Goal: Task Accomplishment & Management: Manage account settings

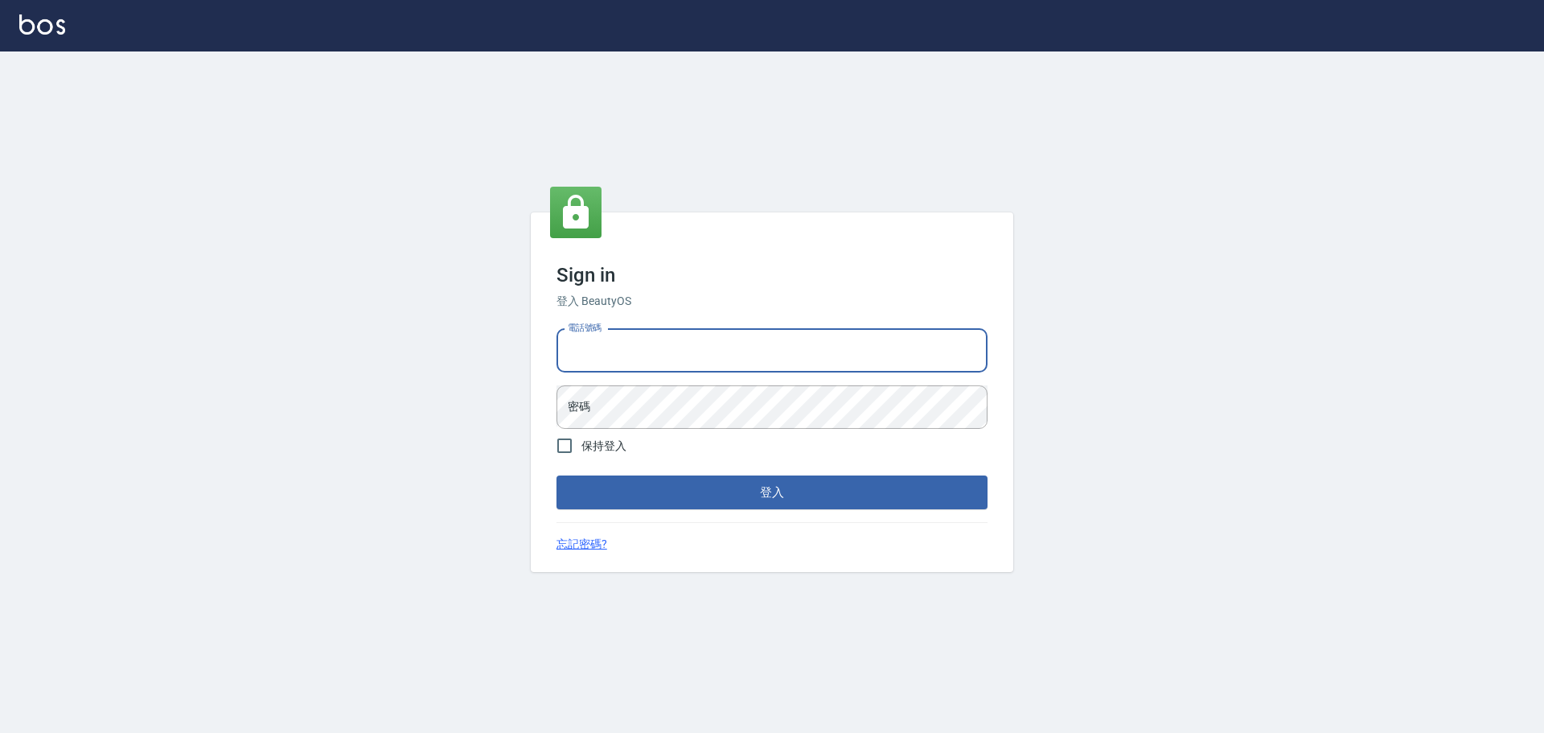
click at [648, 350] on input "電話號碼" at bounding box center [772, 350] width 431 height 43
type input "0981491131"
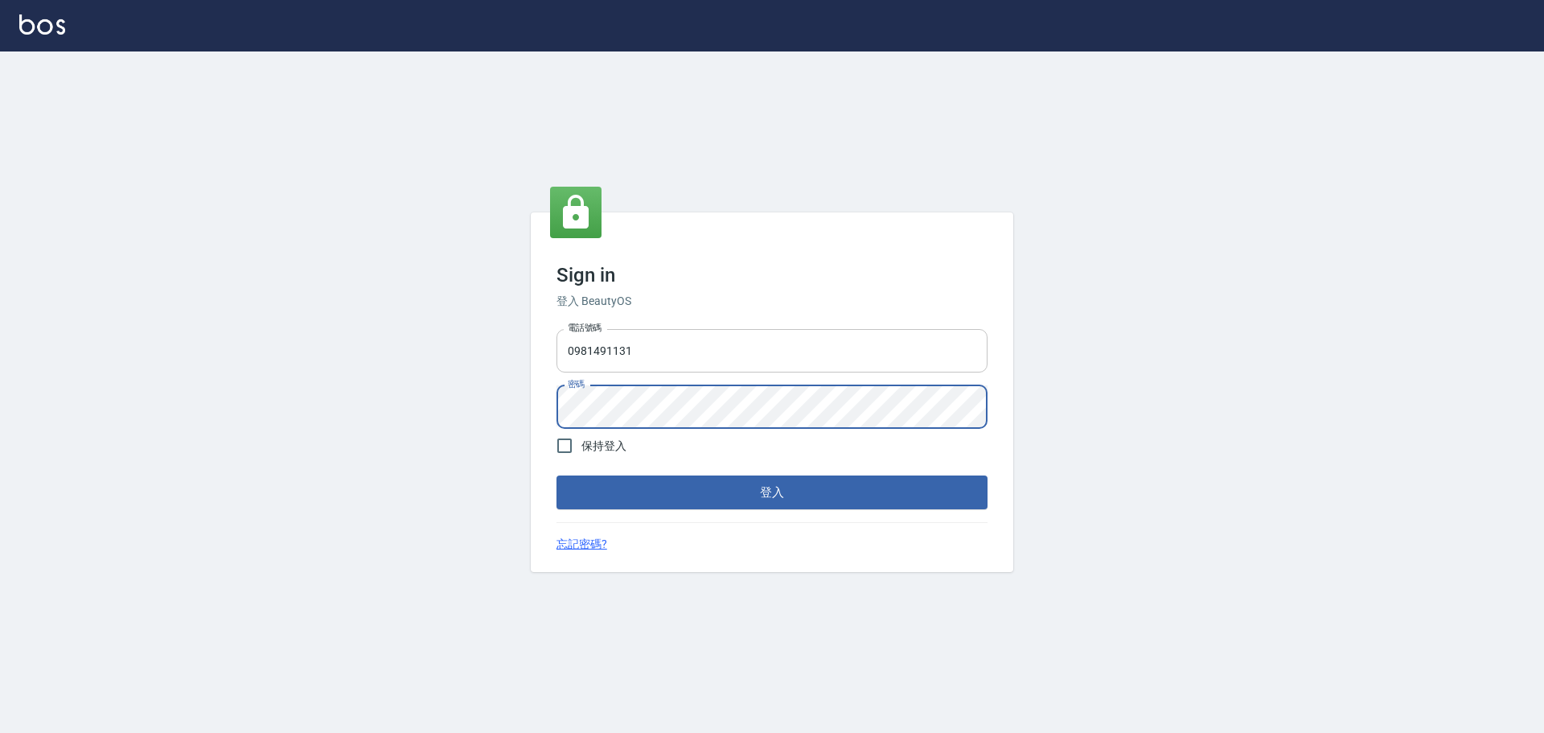
click at [557, 475] on button "登入" at bounding box center [772, 492] width 431 height 34
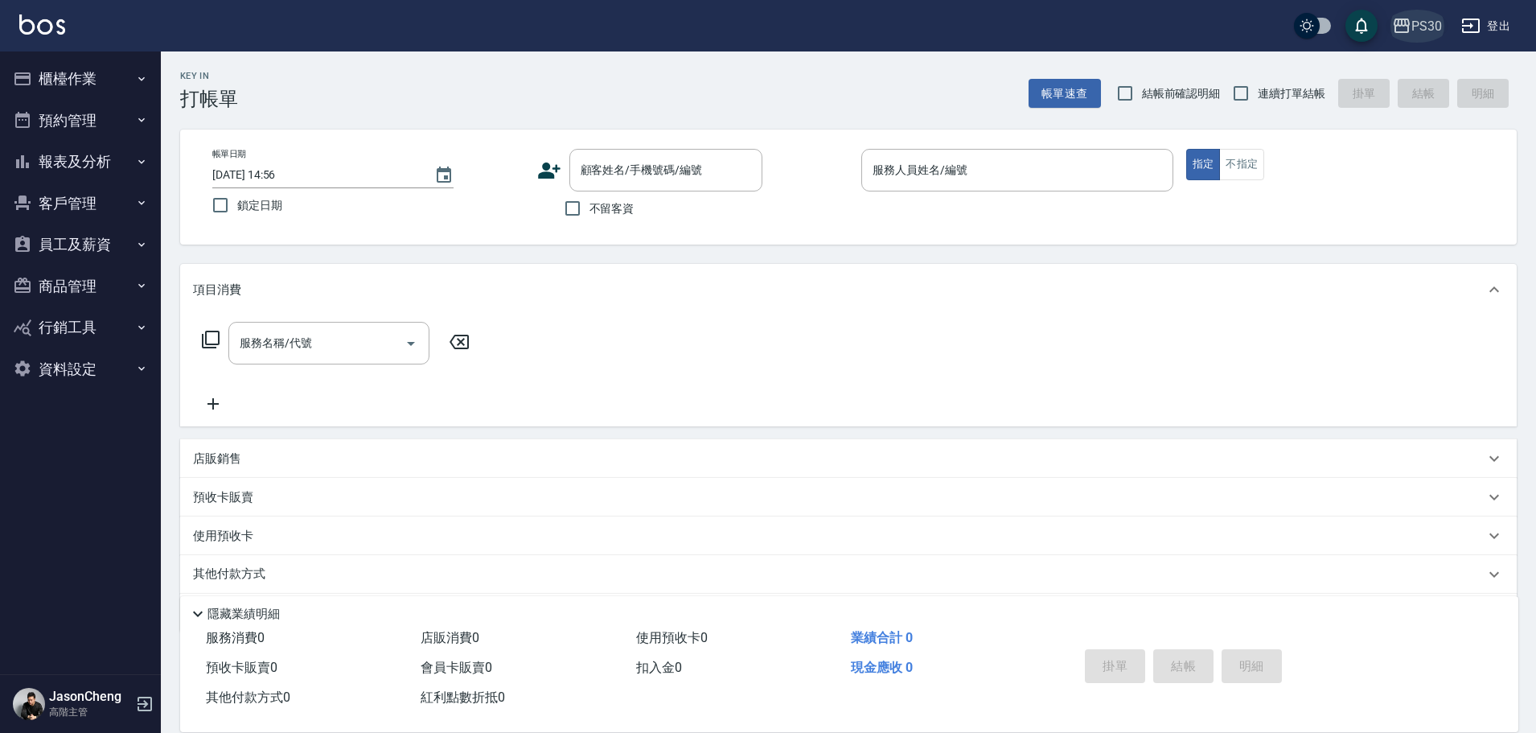
click at [1445, 30] on button "PS30" at bounding box center [1417, 26] width 63 height 33
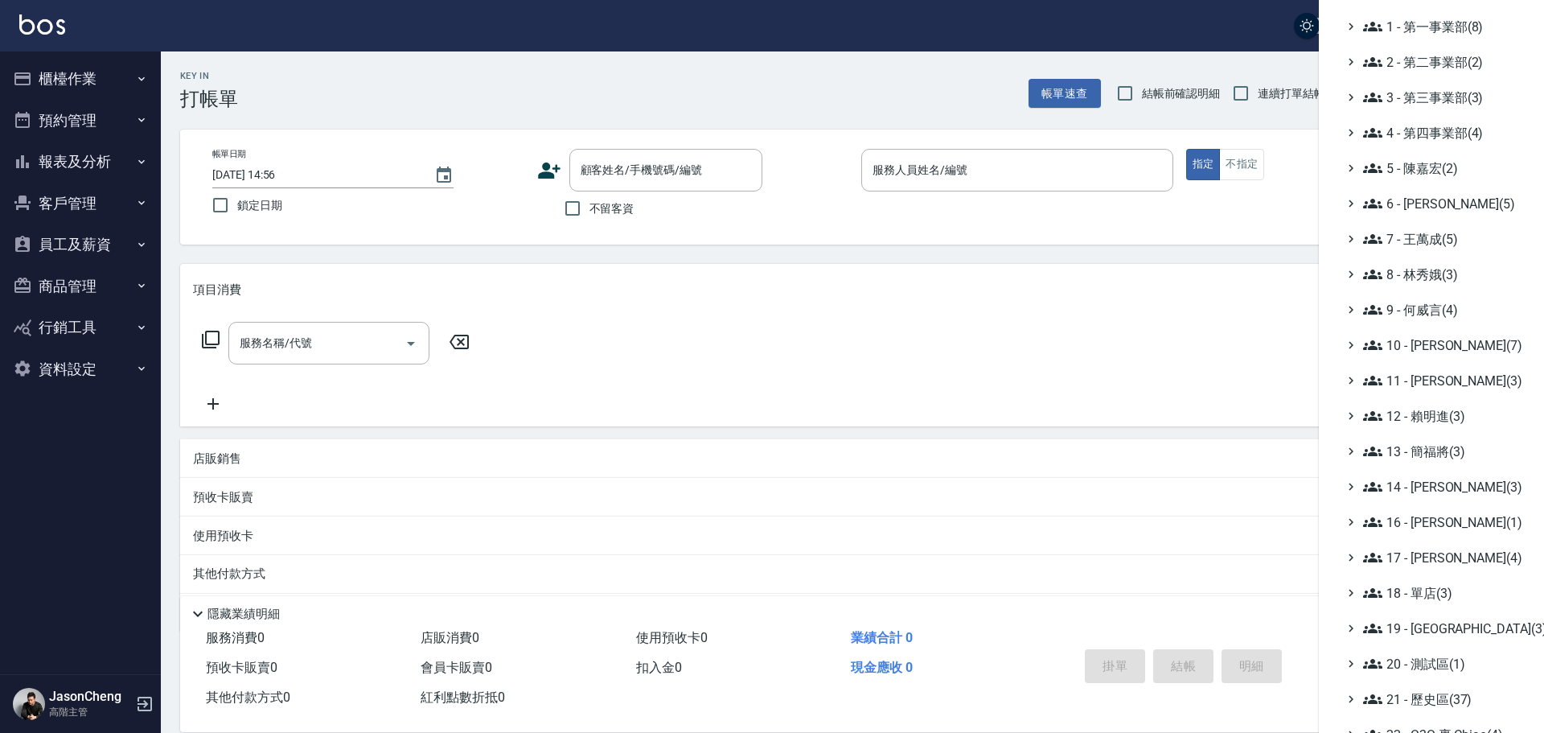
scroll to position [187, 0]
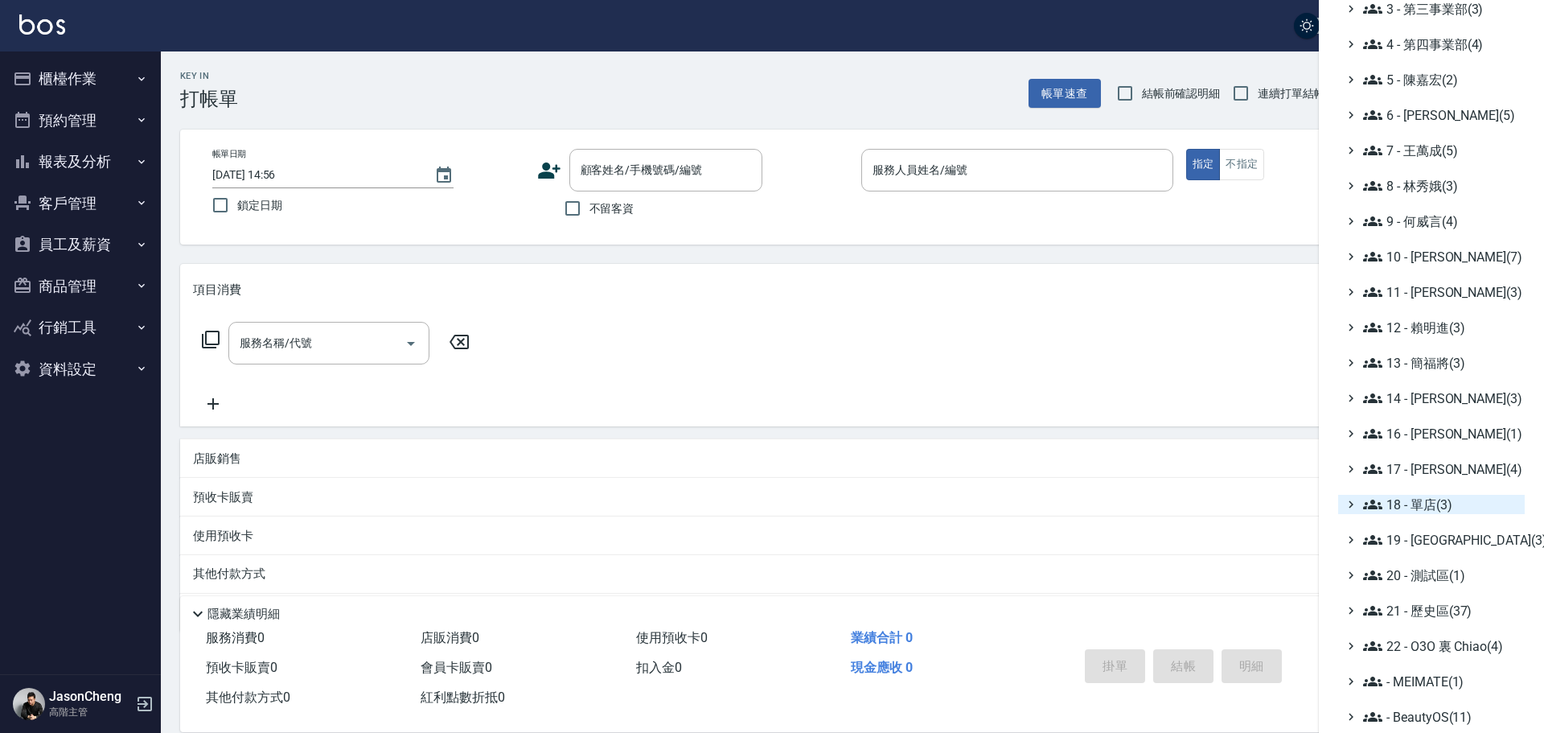
click at [1426, 507] on span "18 - 單店(3)" at bounding box center [1440, 504] width 155 height 19
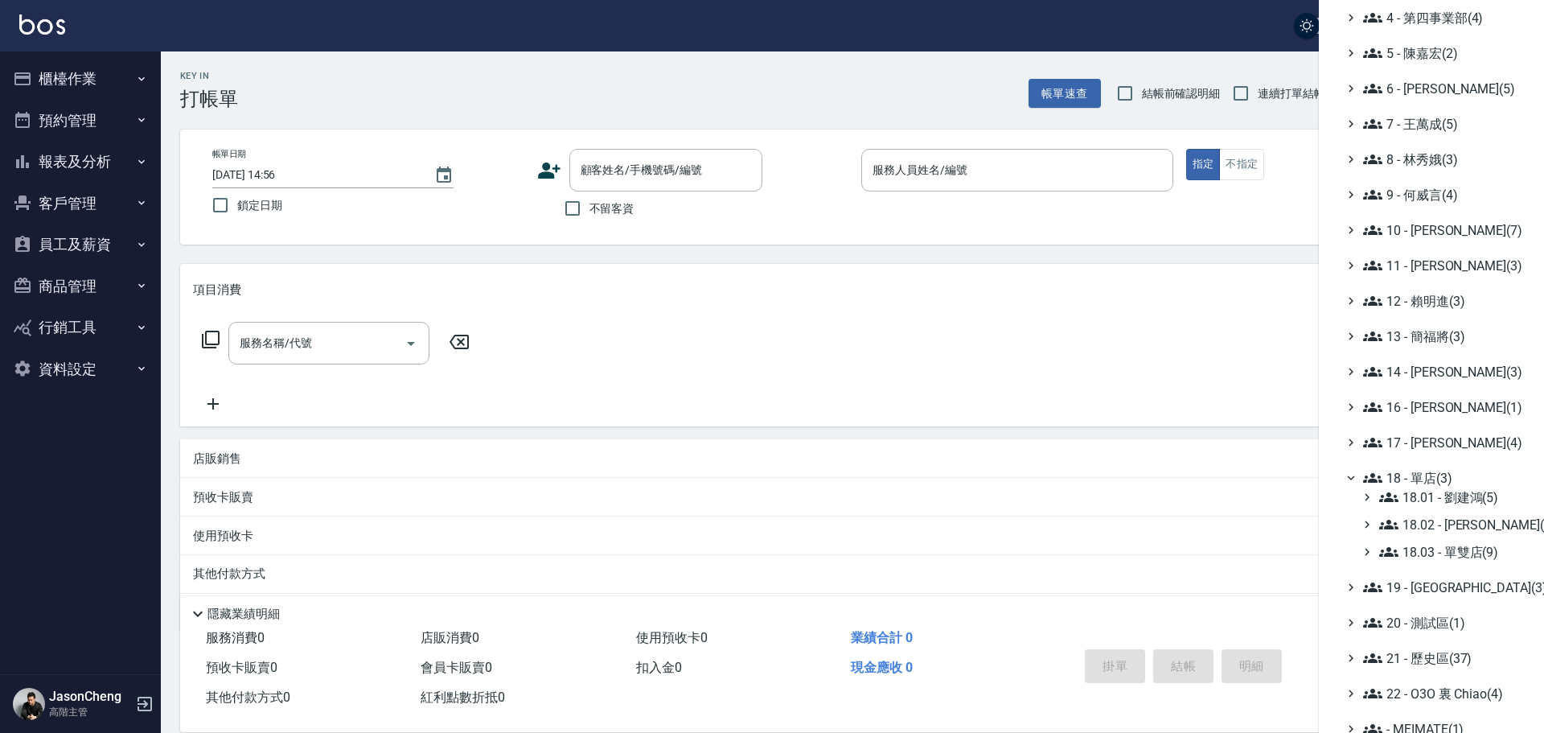
scroll to position [261, 0]
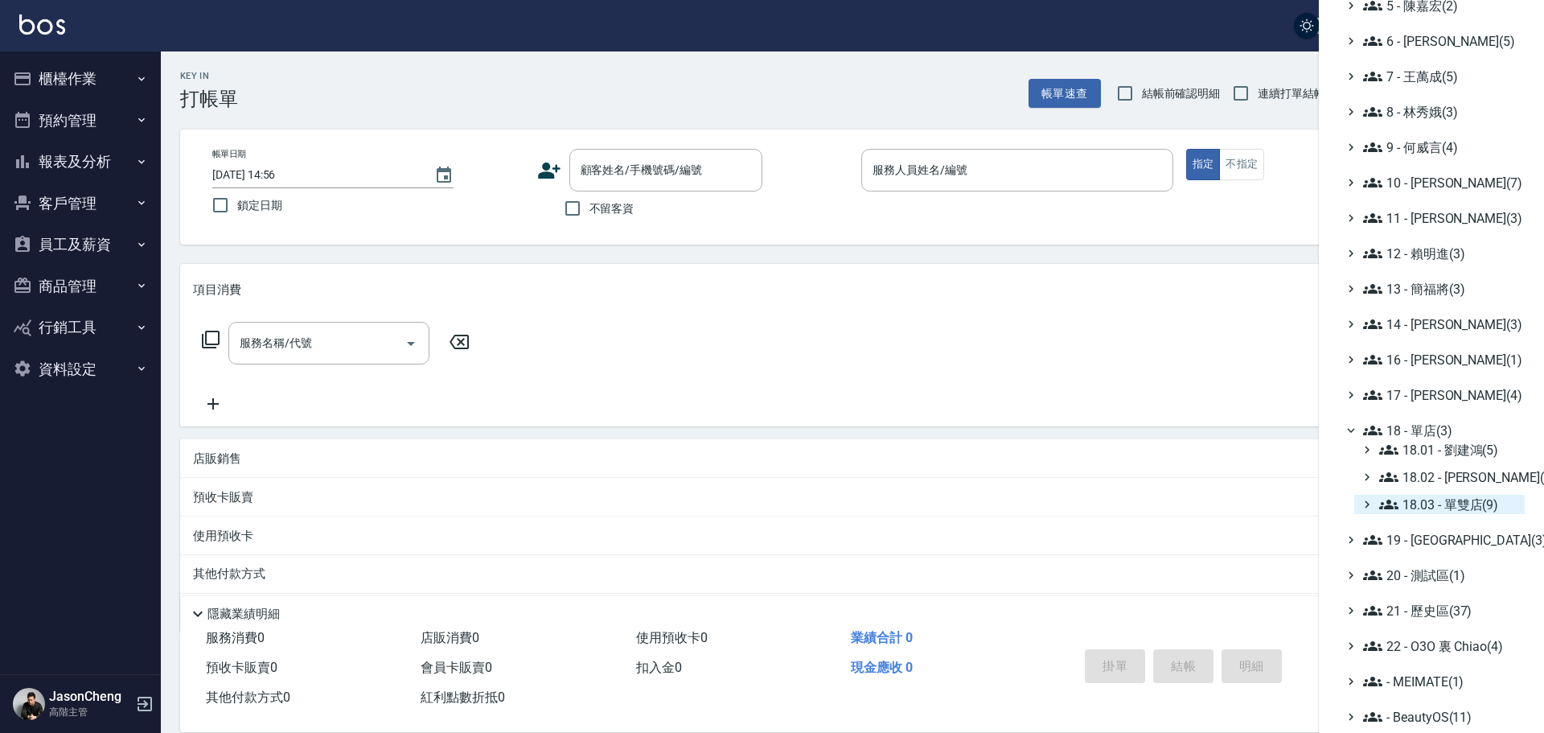
click at [1455, 502] on span "18.03 - 單雙店(9)" at bounding box center [1449, 504] width 139 height 19
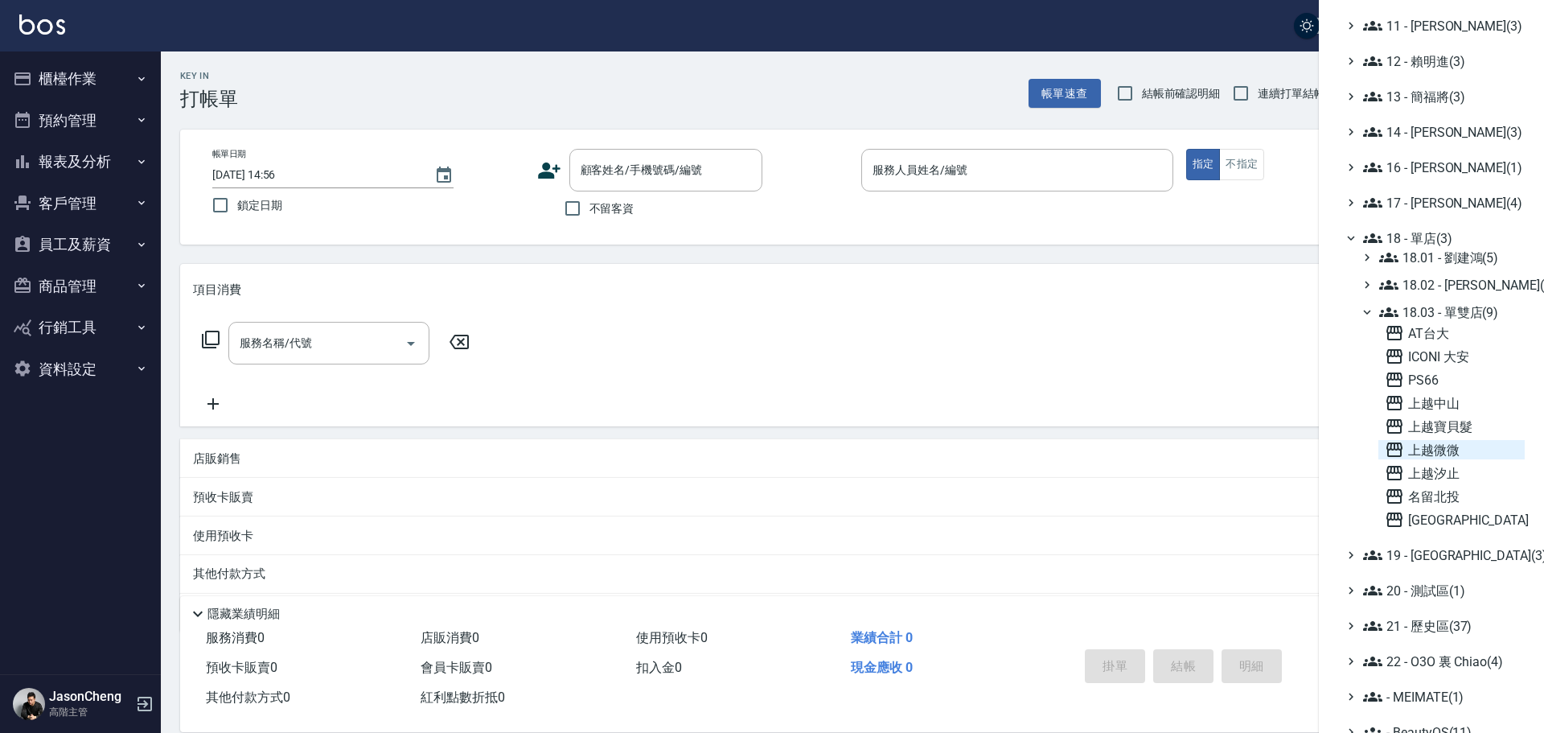
scroll to position [469, 0]
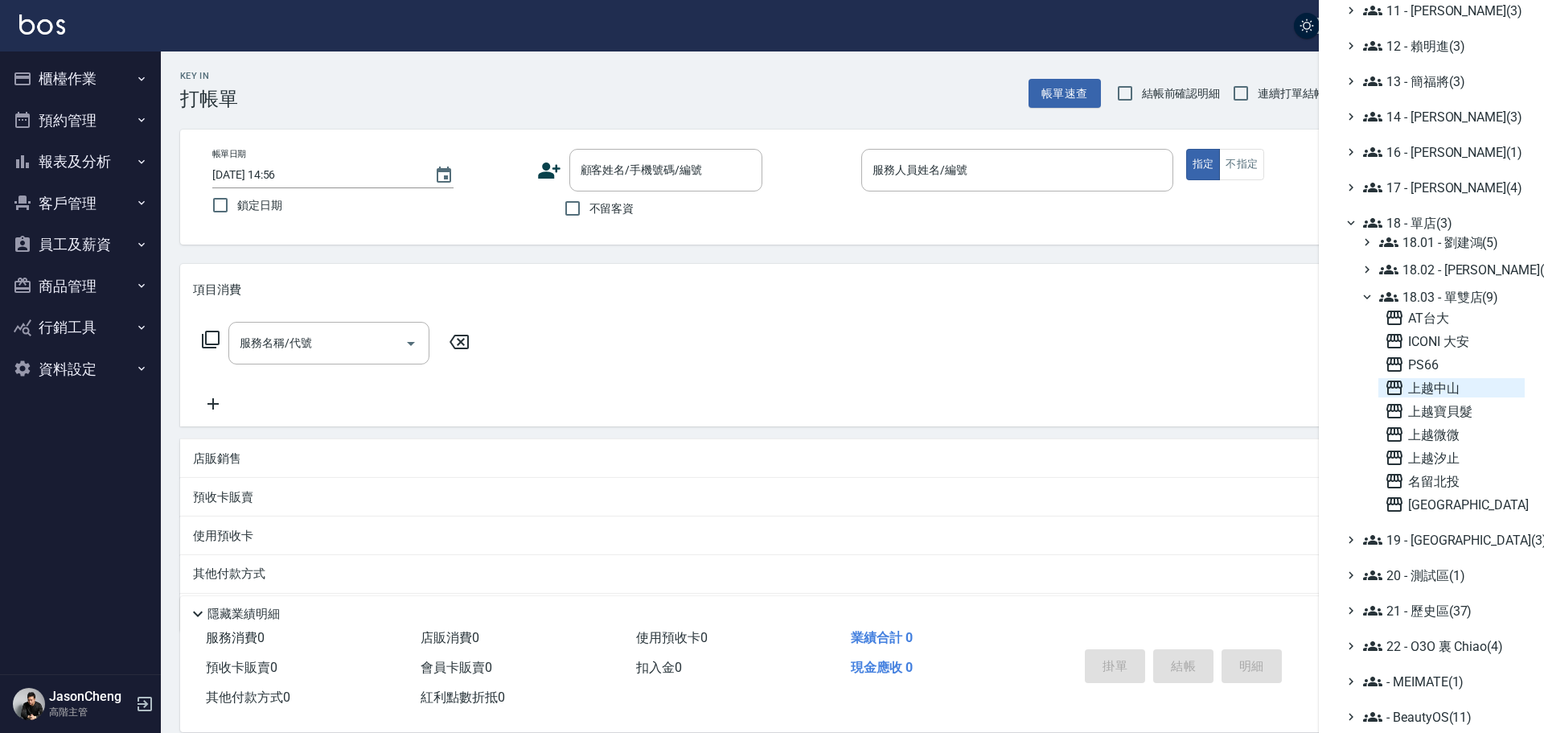
click at [1446, 392] on span "上越中山" at bounding box center [1452, 387] width 134 height 19
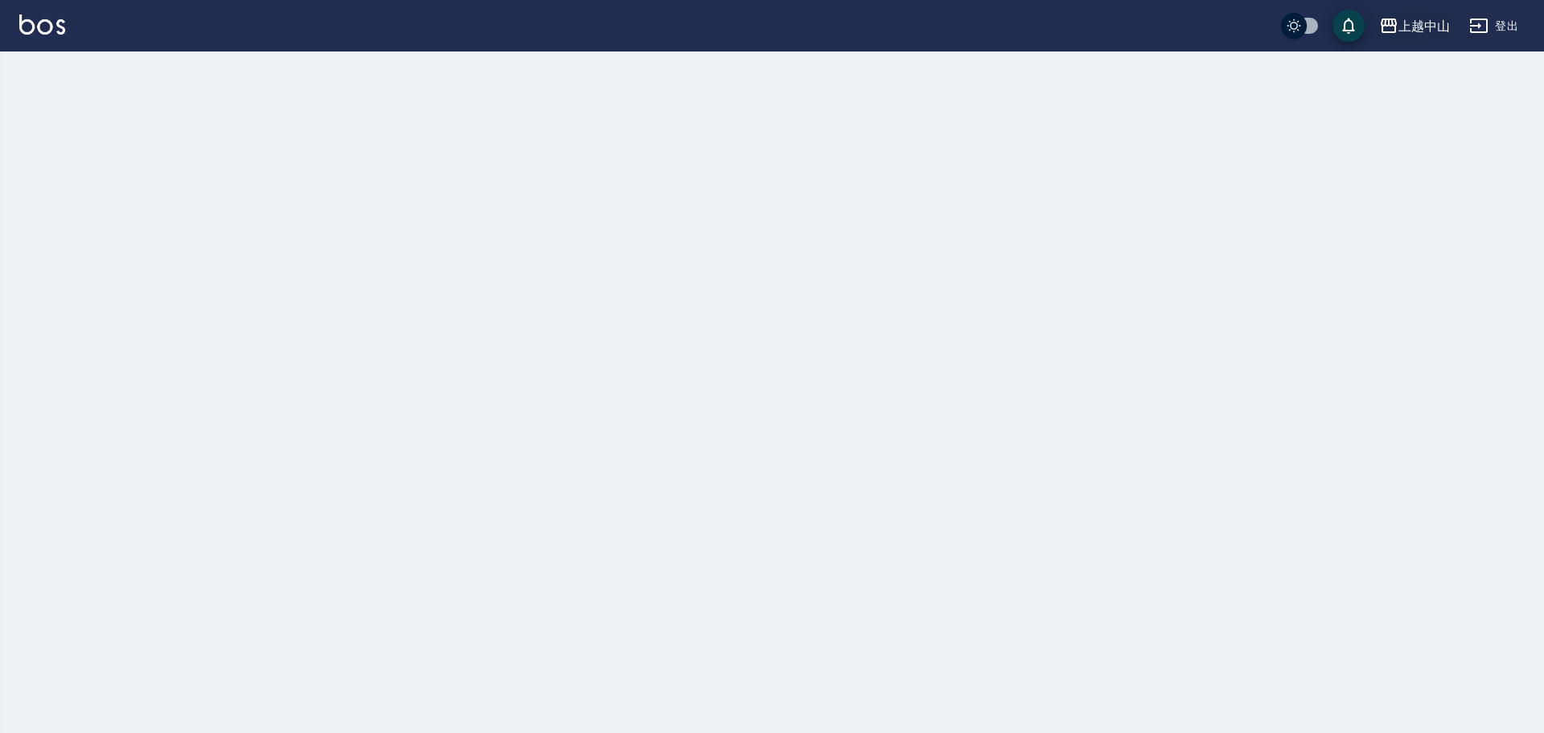
click at [1402, 23] on div "上越中山" at bounding box center [1424, 26] width 51 height 20
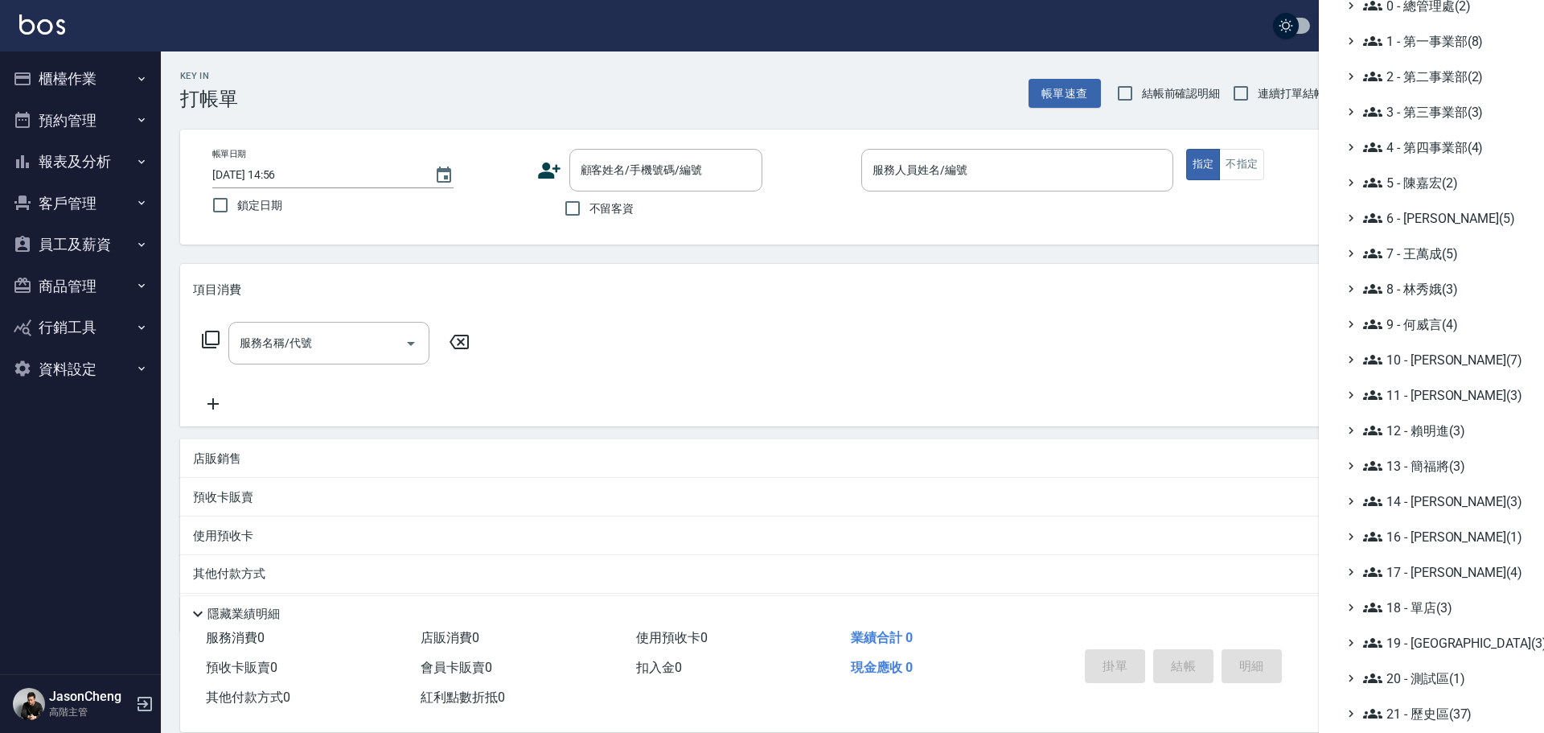
scroll to position [187, 0]
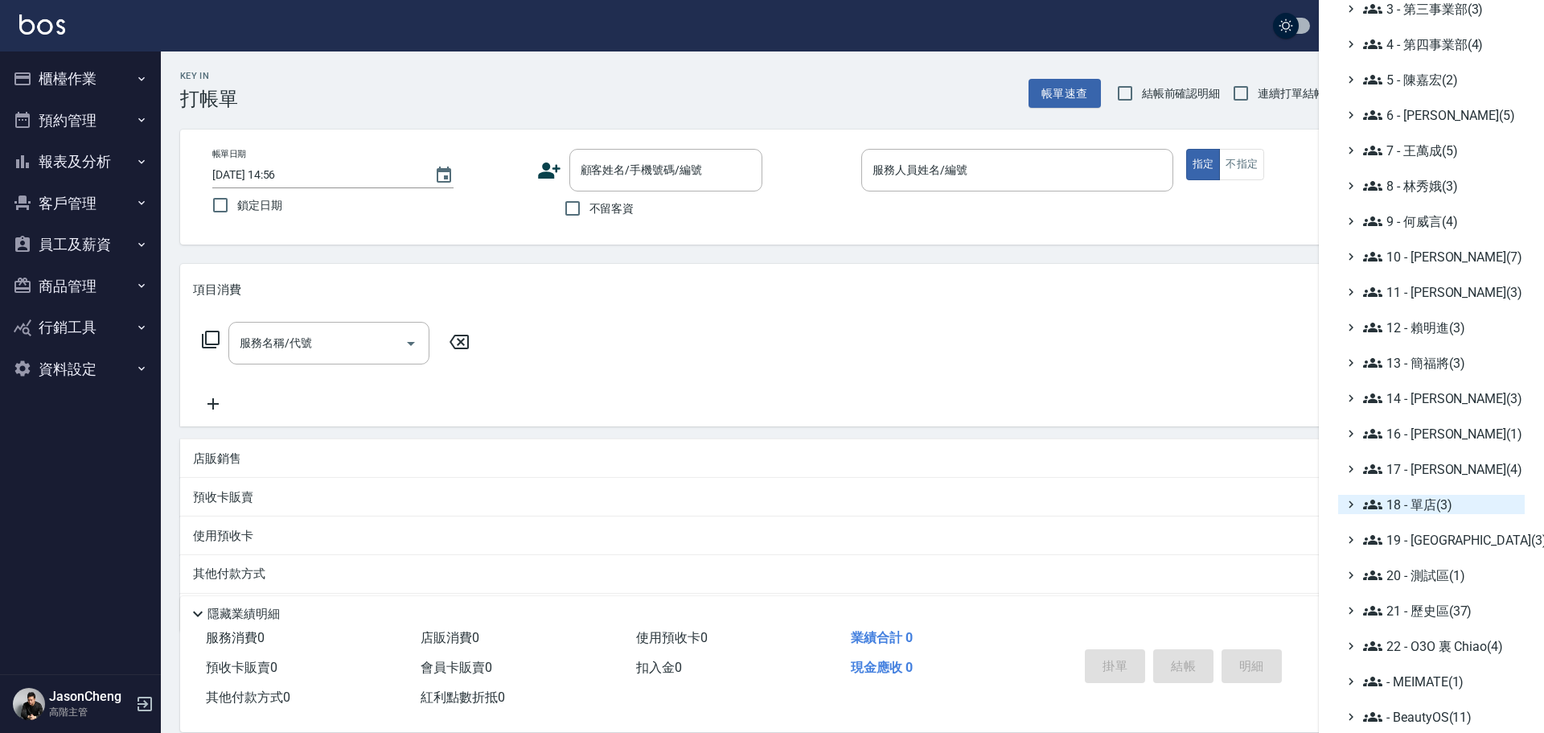
click at [1432, 506] on span "18 - 單店(3)" at bounding box center [1440, 504] width 155 height 19
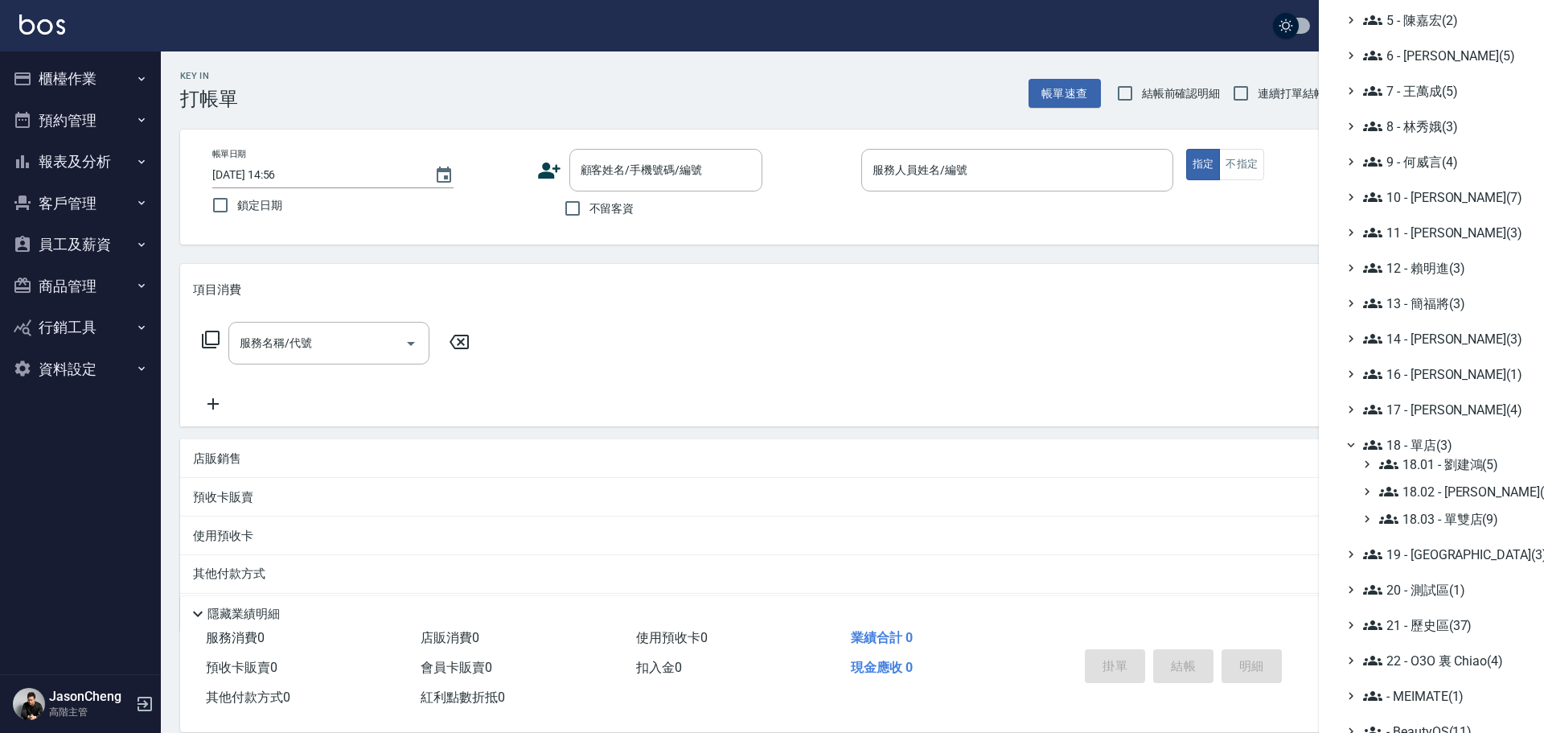
scroll to position [253, 0]
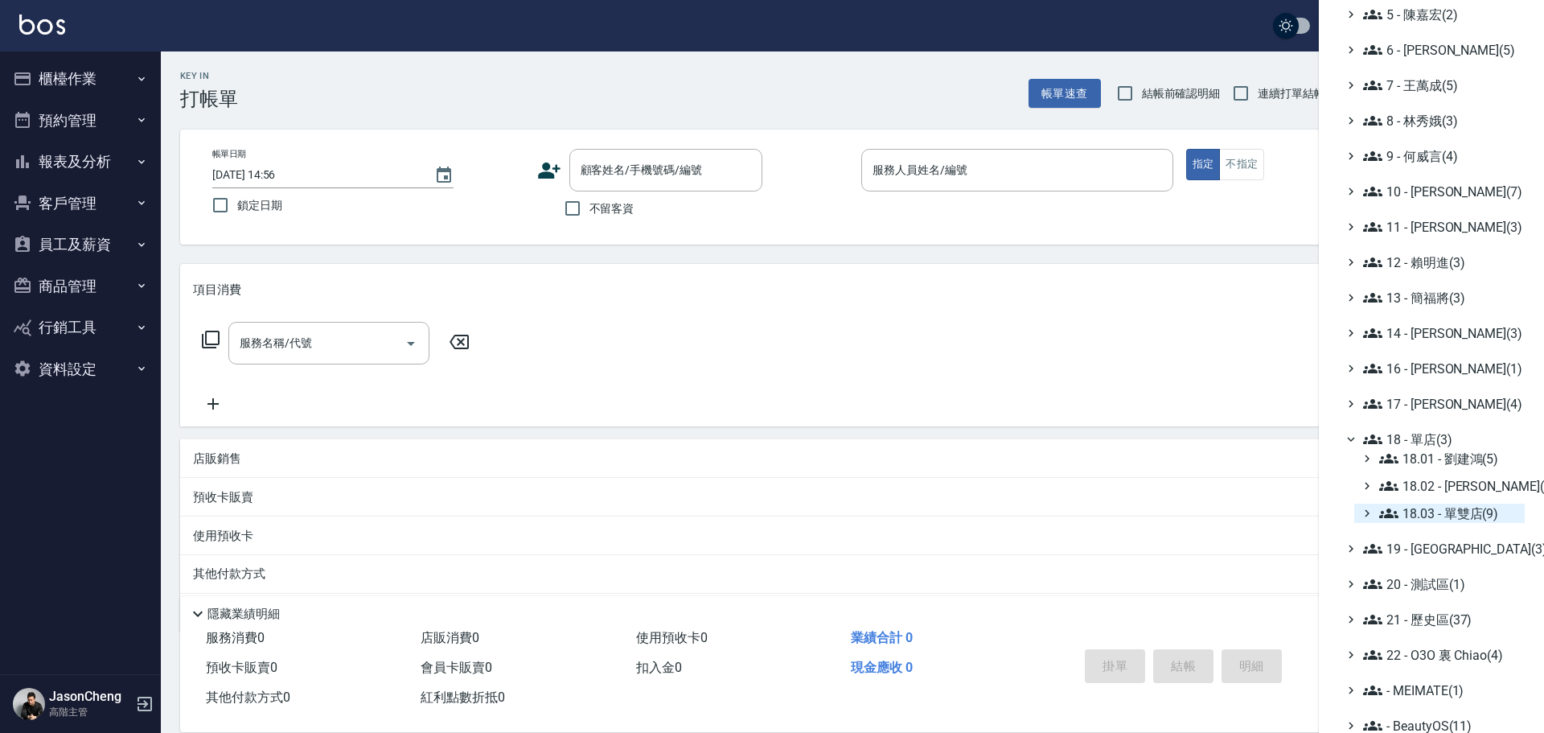
click at [1433, 506] on span "18.03 - 單雙店(9)" at bounding box center [1449, 513] width 139 height 19
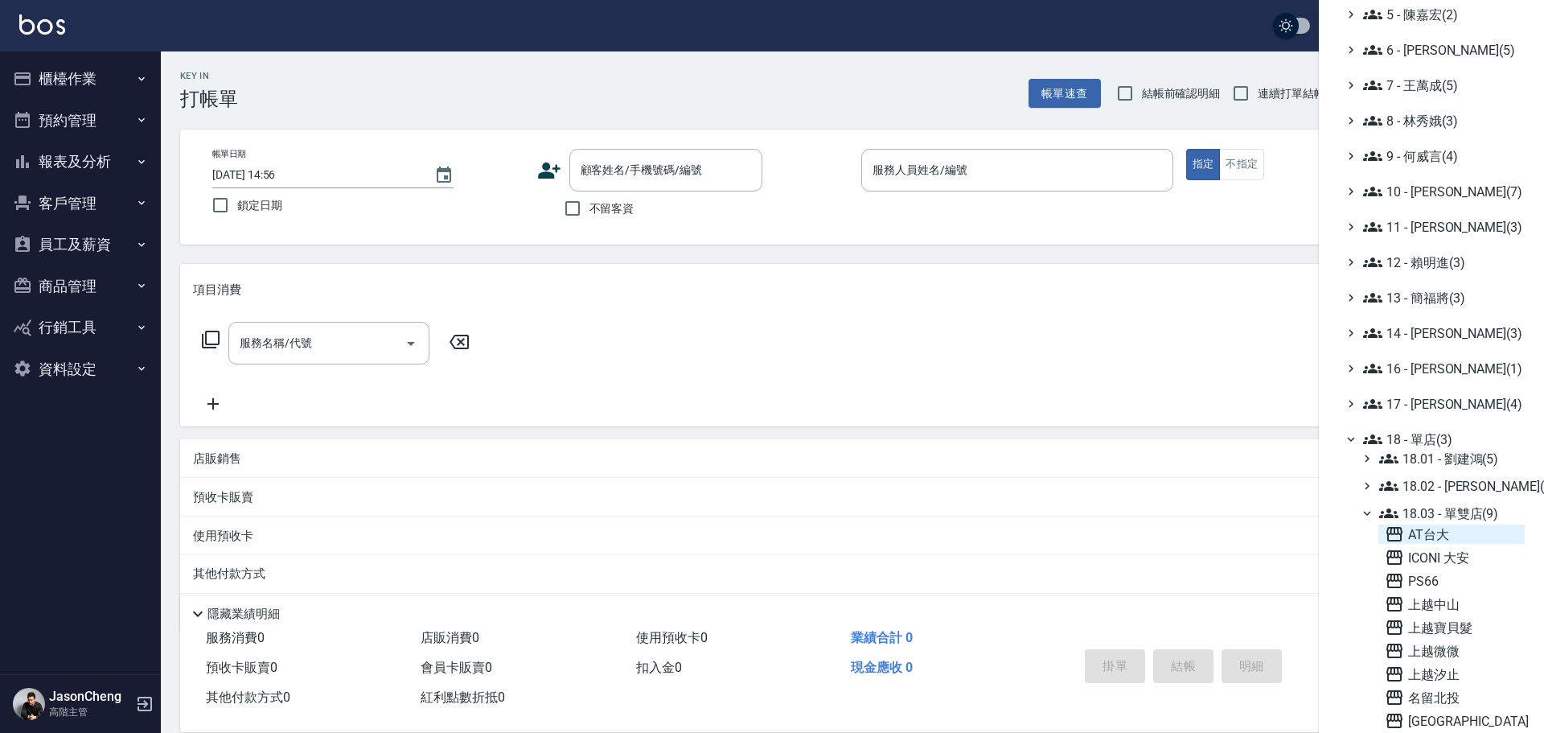
click at [1417, 537] on span "AT台大" at bounding box center [1452, 533] width 134 height 19
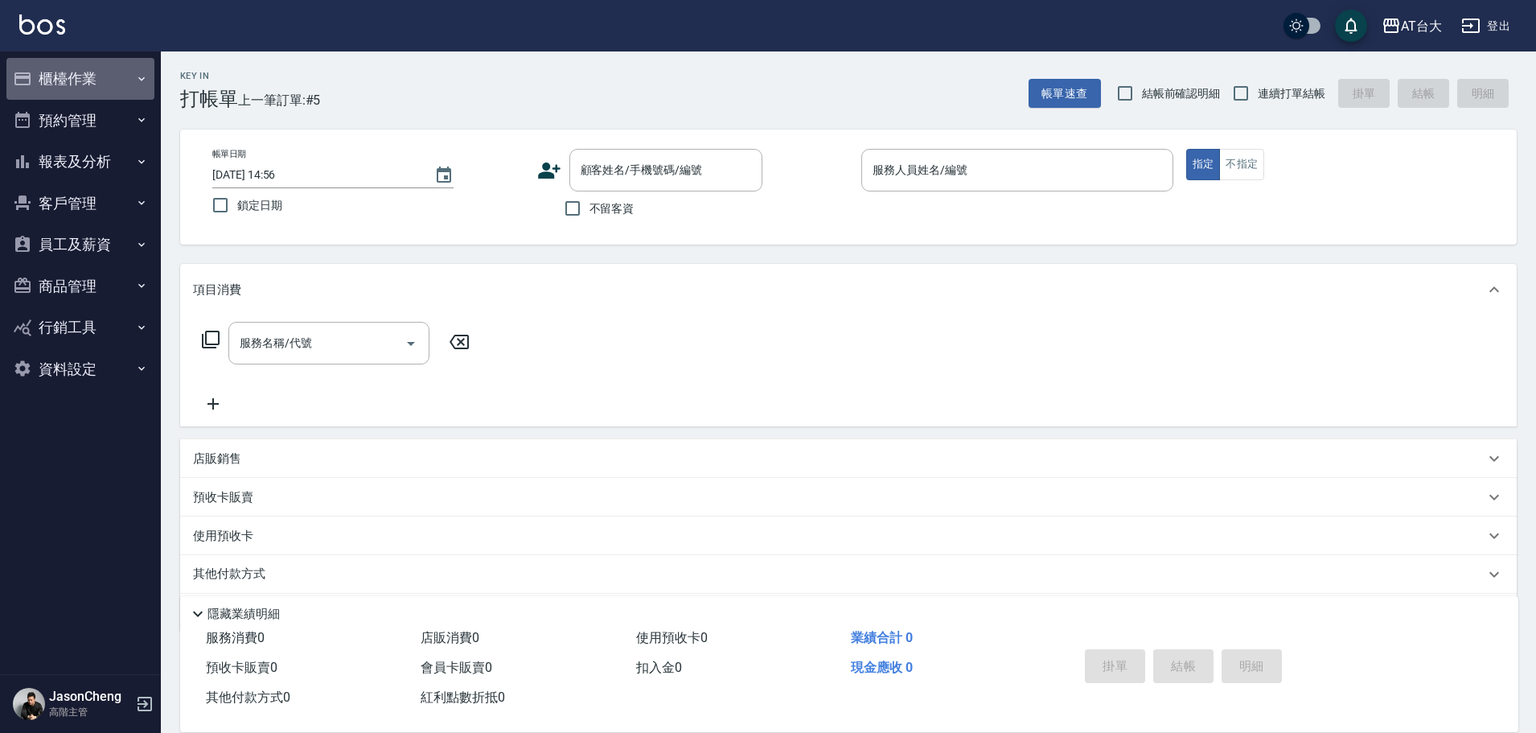
click at [72, 75] on button "櫃檯作業" at bounding box center [80, 79] width 148 height 42
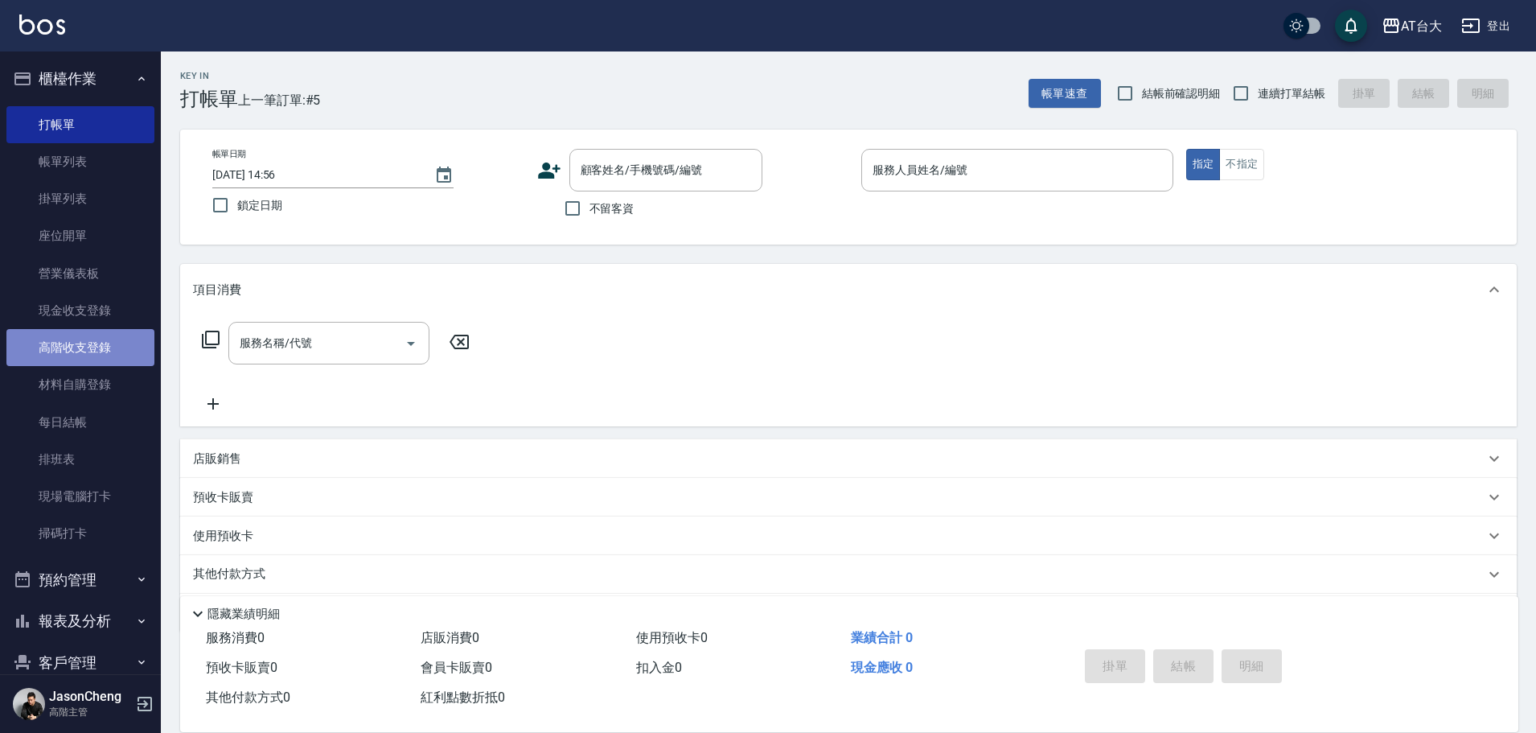
click at [89, 363] on link "高階收支登錄" at bounding box center [80, 347] width 148 height 37
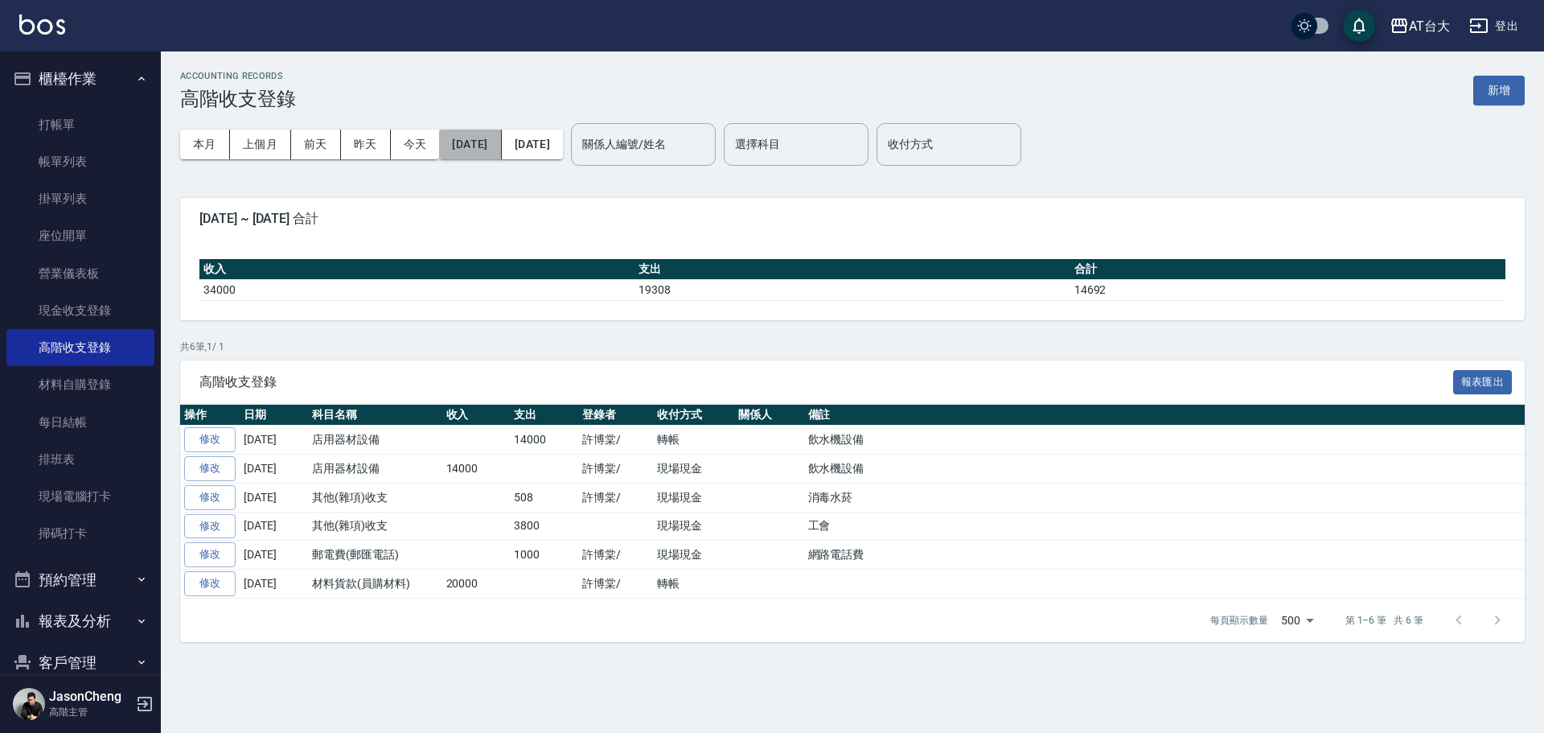
click at [501, 135] on button "[DATE]" at bounding box center [470, 145] width 62 height 30
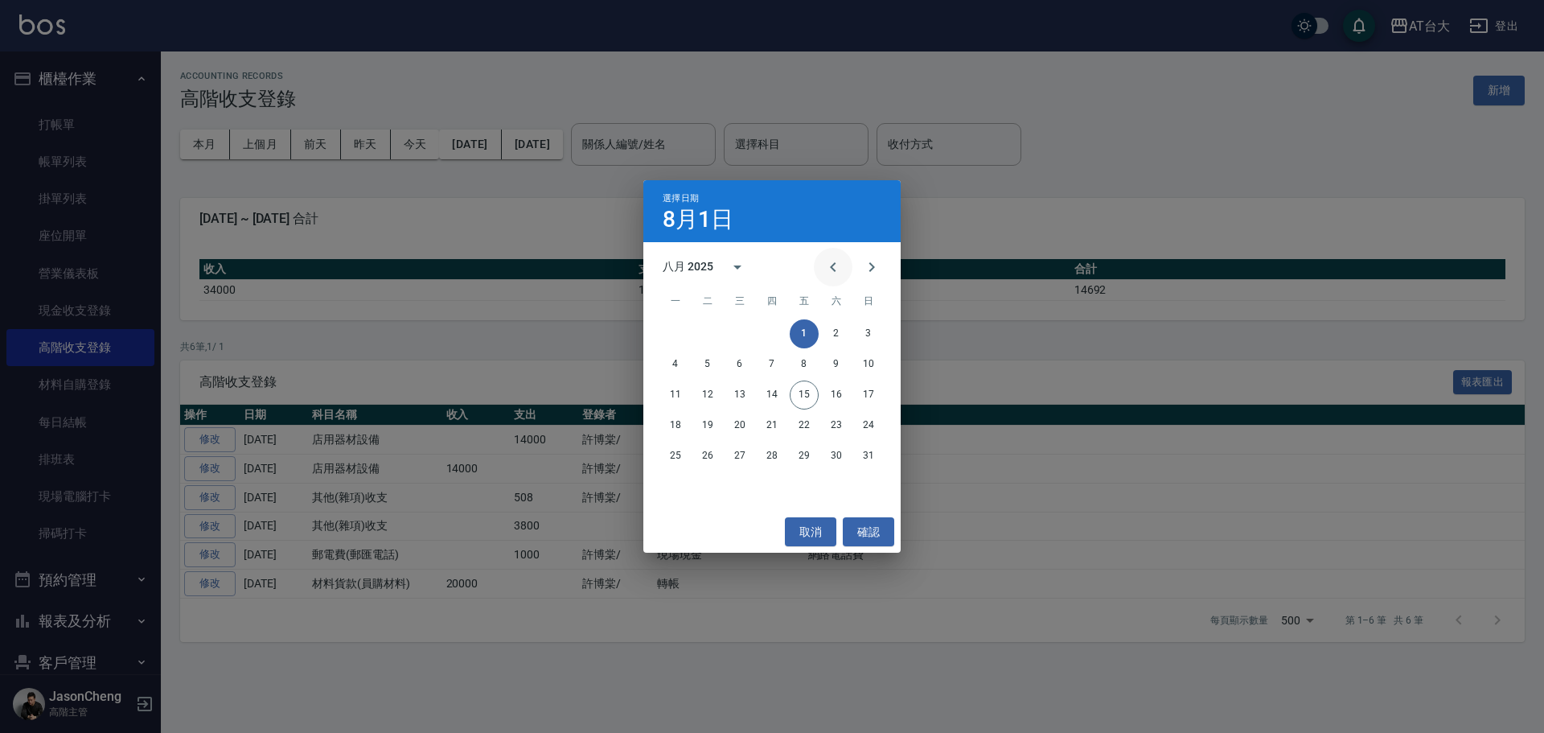
click at [839, 263] on icon "Previous month" at bounding box center [833, 266] width 19 height 19
click at [865, 331] on button "1" at bounding box center [868, 333] width 29 height 29
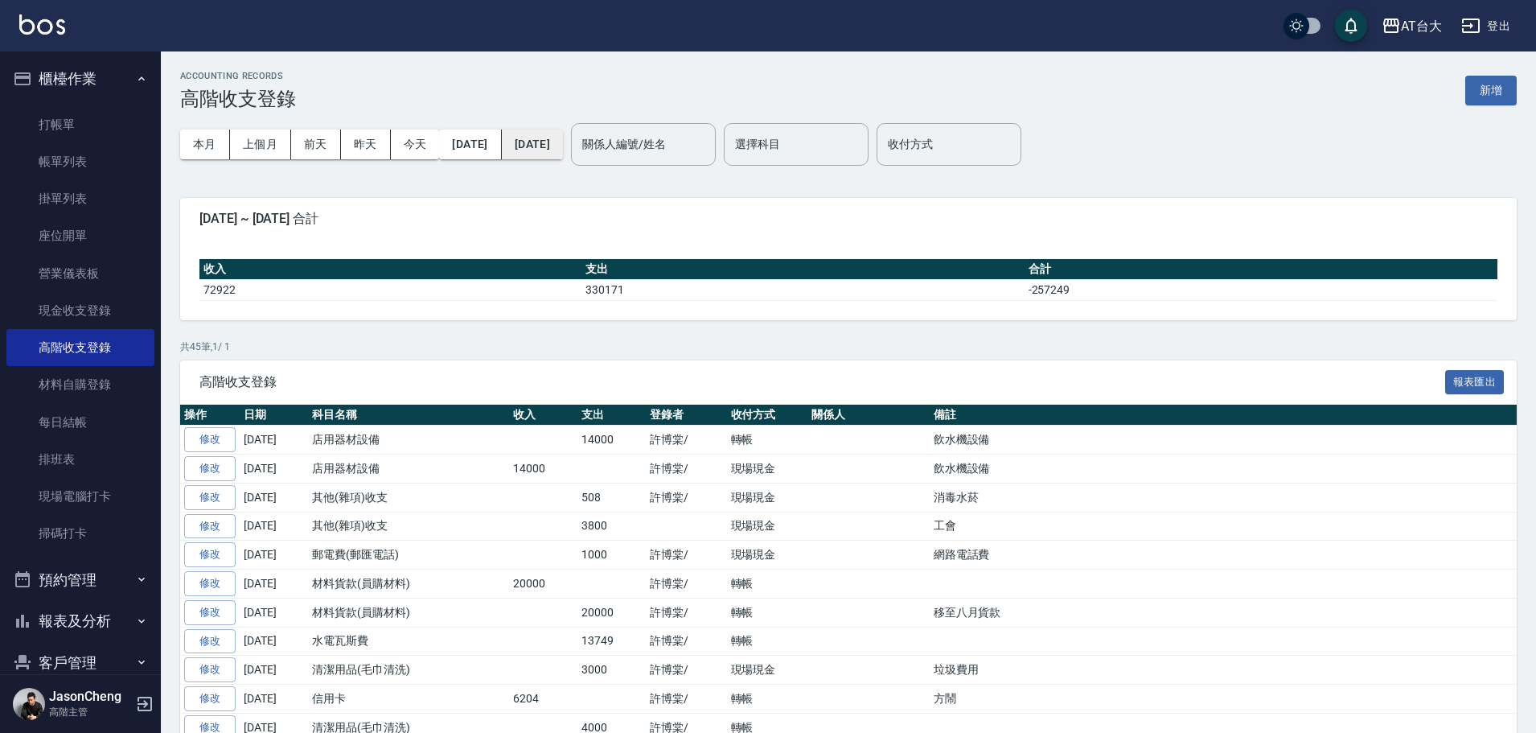
click at [563, 146] on button "[DATE]" at bounding box center [532, 145] width 61 height 30
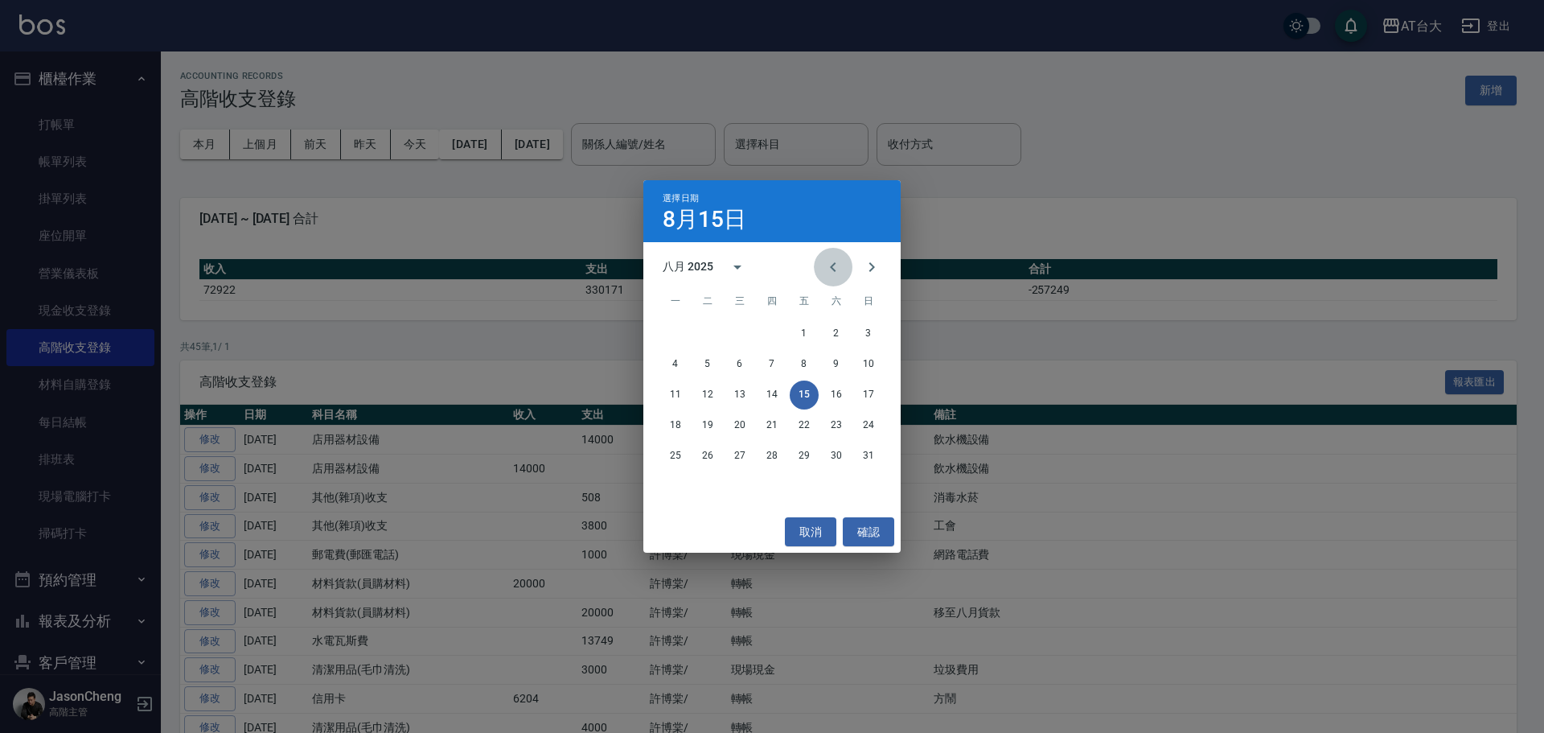
click at [837, 265] on icon "Previous month" at bounding box center [833, 266] width 19 height 19
click at [679, 491] on button "30" at bounding box center [675, 486] width 29 height 29
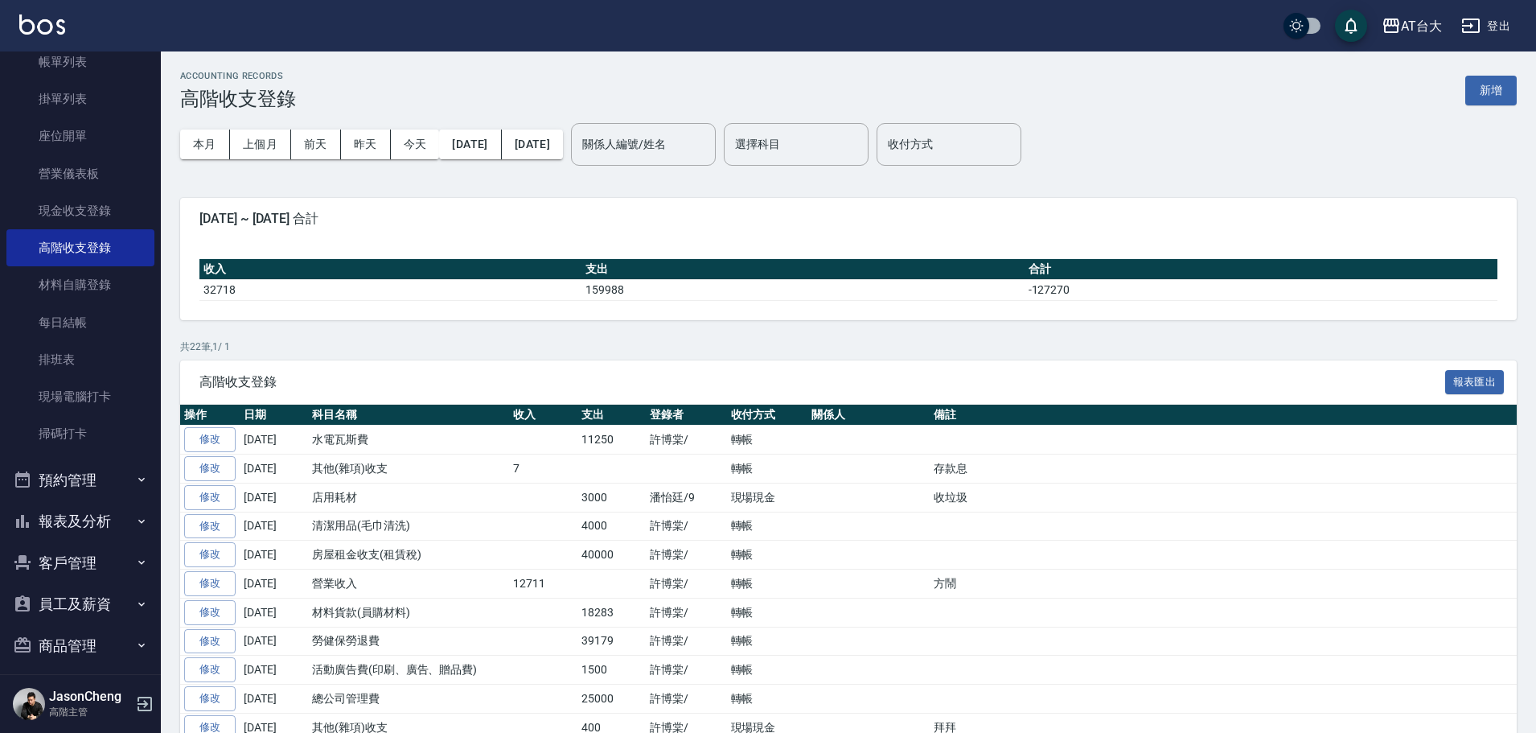
scroll to position [194, 0]
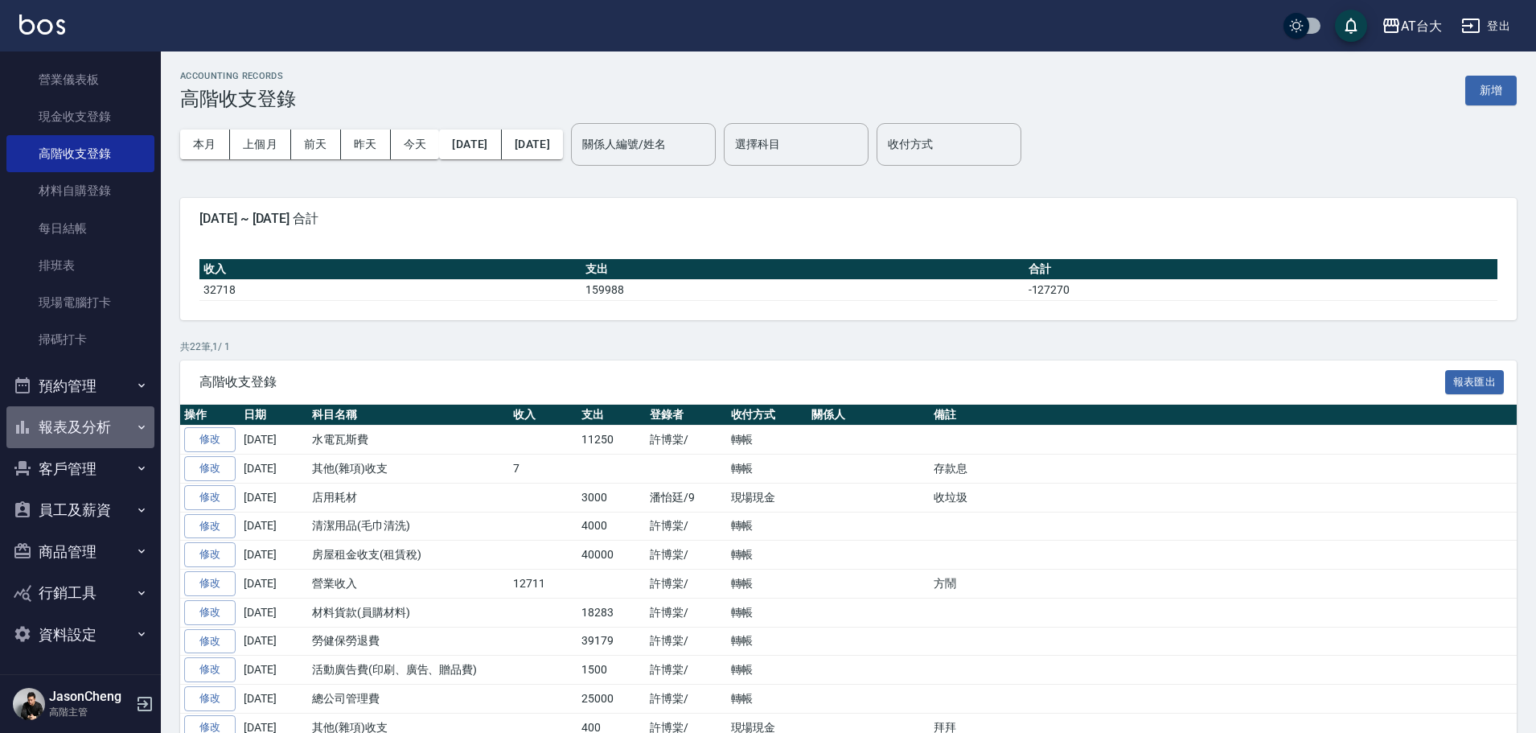
click at [108, 427] on button "報表及分析" at bounding box center [80, 427] width 148 height 42
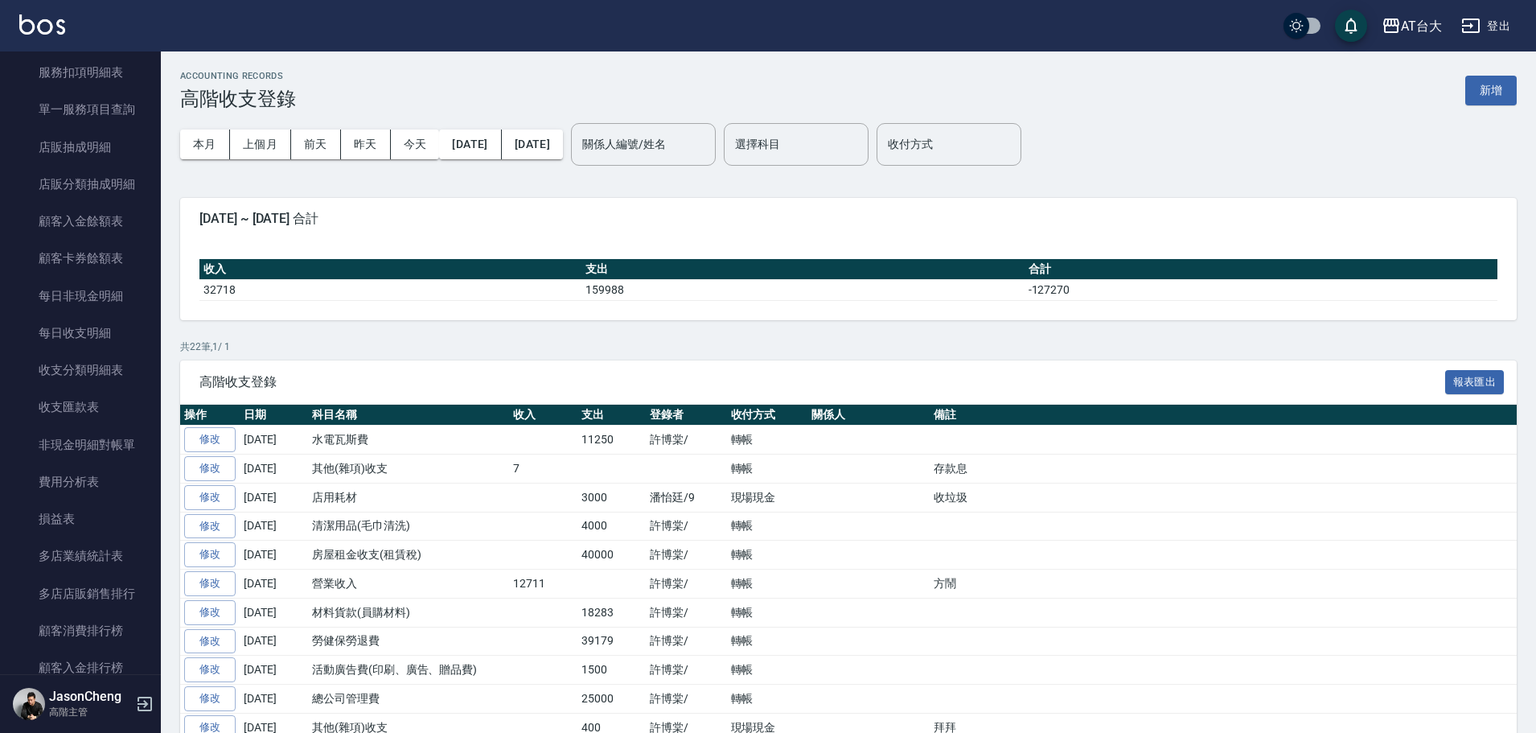
scroll to position [1807, 0]
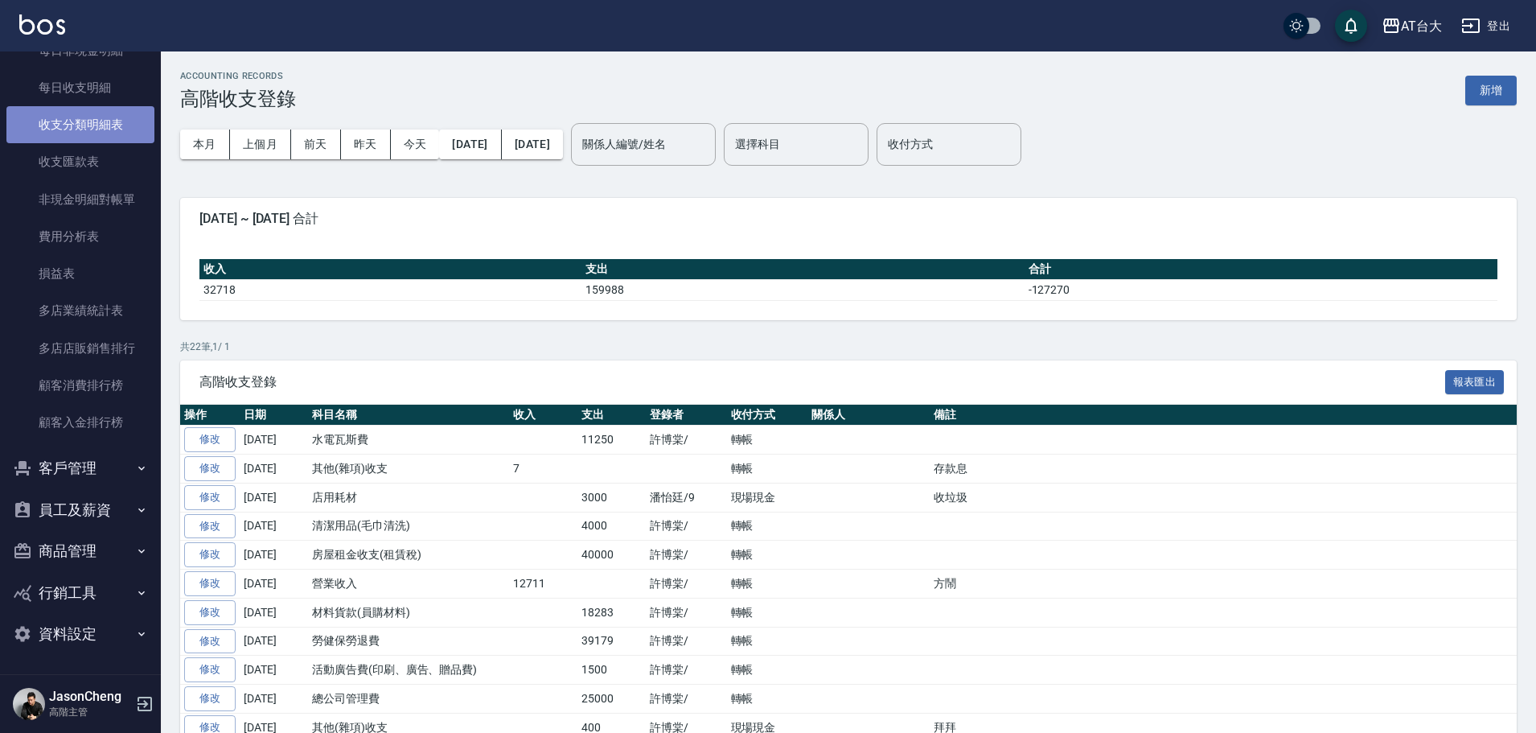
click at [87, 126] on link "收支分類明細表" at bounding box center [80, 124] width 148 height 37
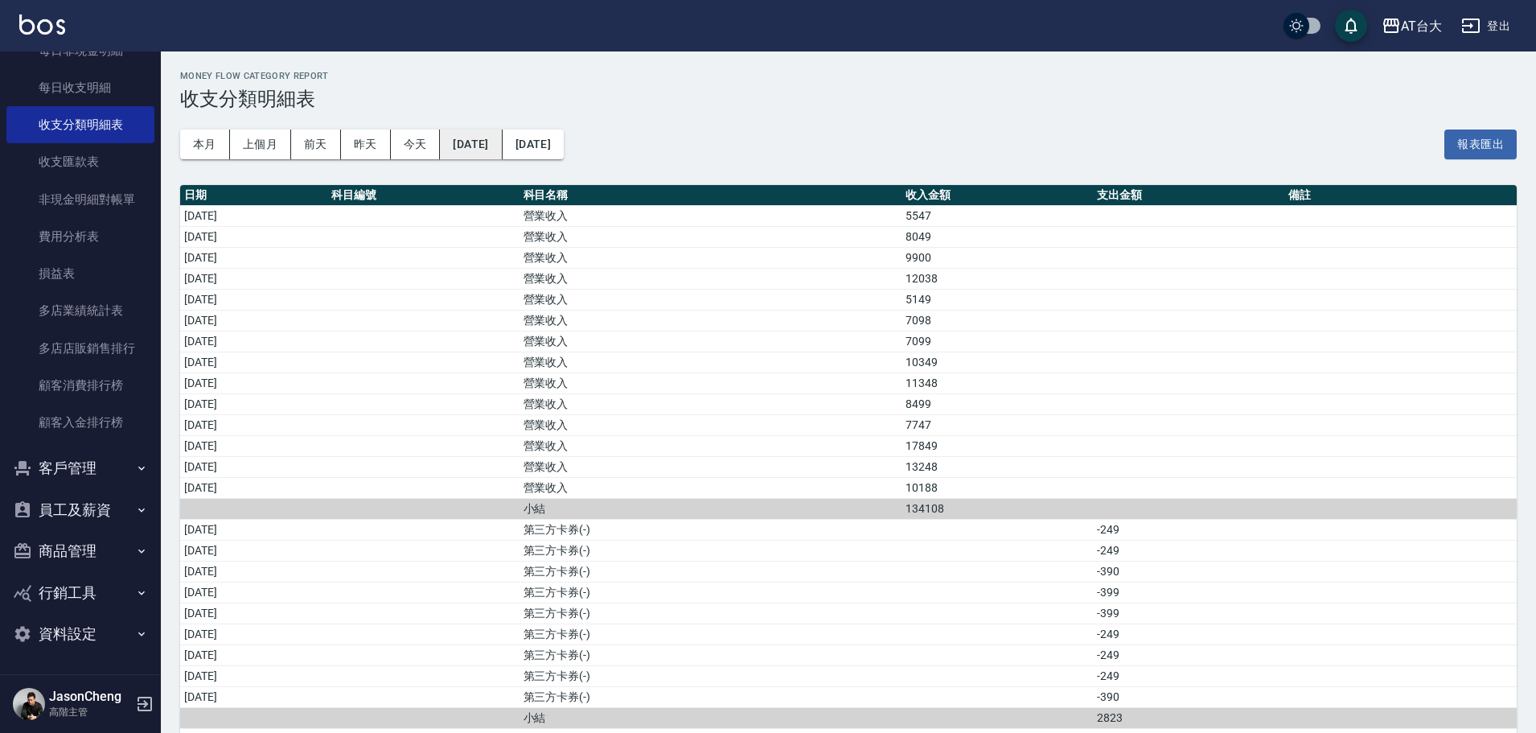
click at [492, 149] on button "[DATE]" at bounding box center [471, 145] width 62 height 30
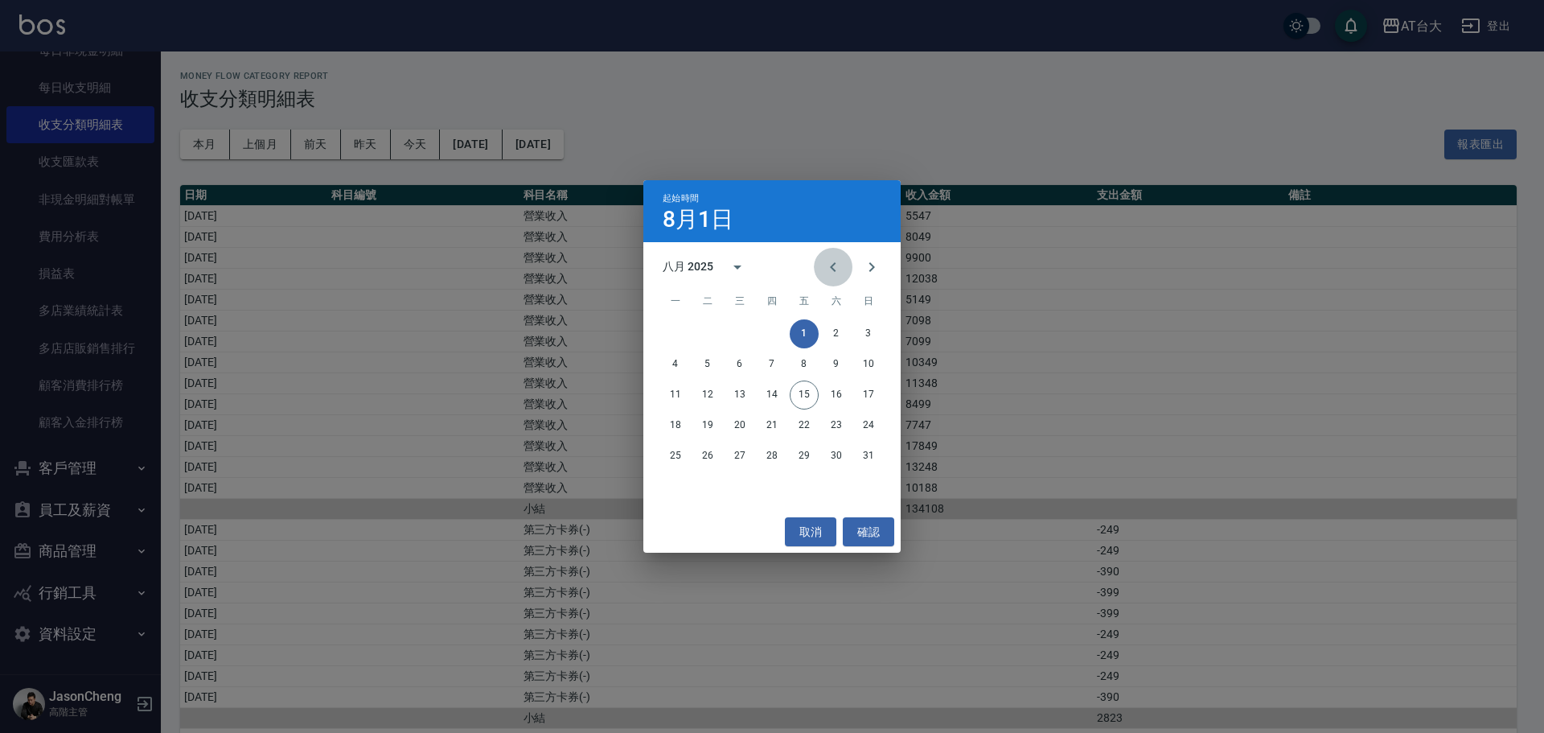
click at [829, 273] on icon "Previous month" at bounding box center [833, 266] width 19 height 19
click at [823, 273] on button "Previous month" at bounding box center [833, 267] width 39 height 39
click at [870, 334] on button "1" at bounding box center [868, 333] width 29 height 29
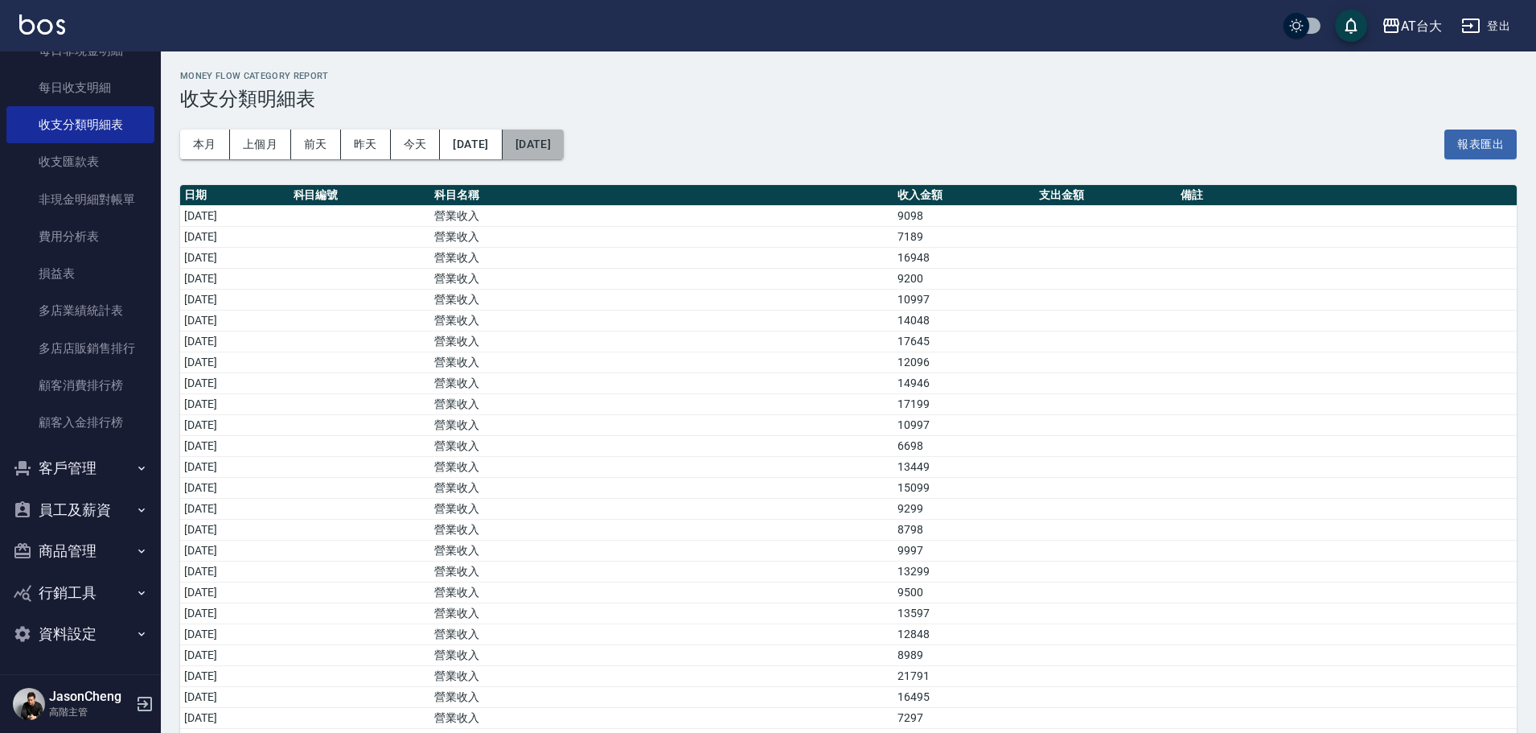
click at [564, 144] on button "[DATE]" at bounding box center [533, 145] width 61 height 30
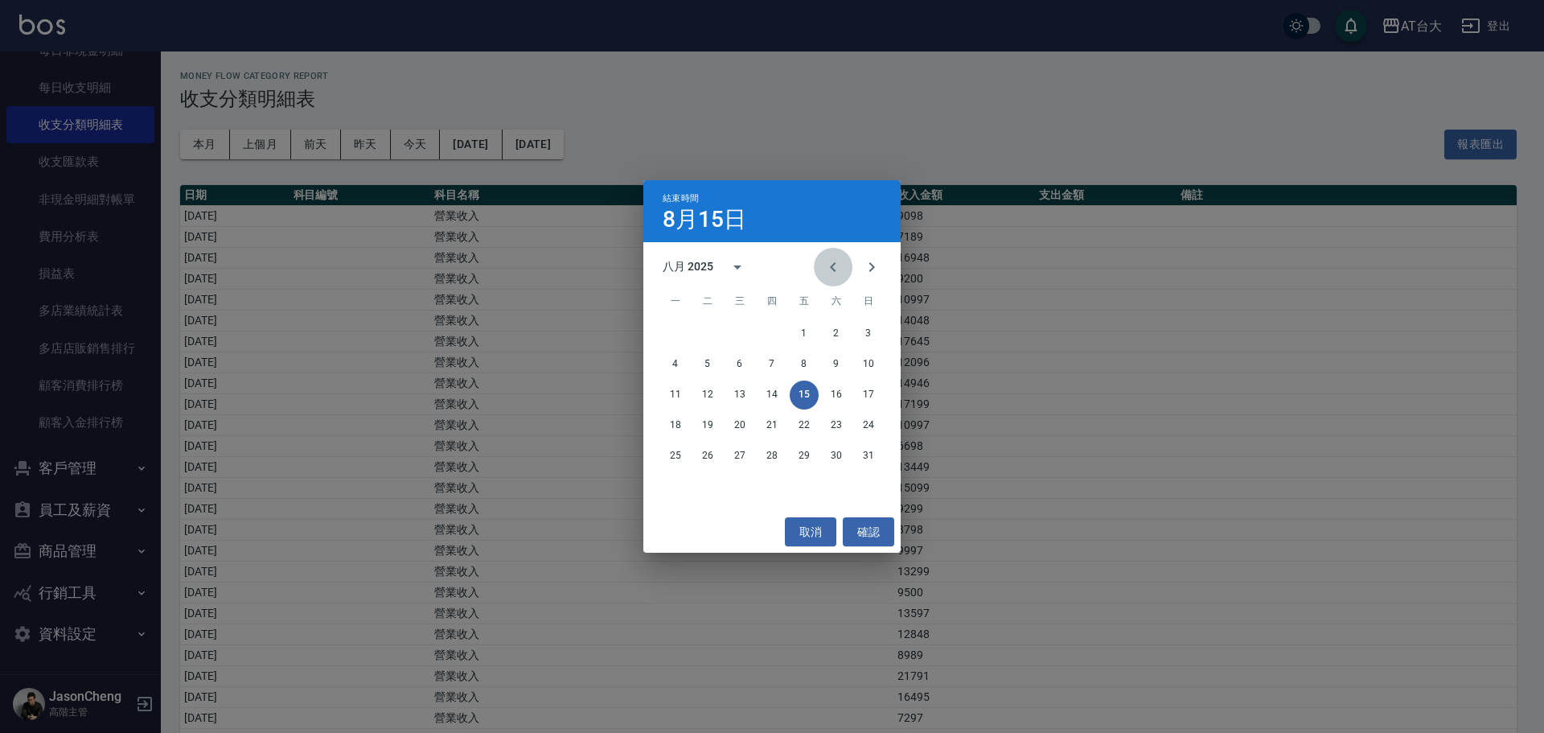
click at [829, 266] on icon "Previous month" at bounding box center [833, 266] width 19 height 19
click at [829, 268] on icon "Previous month" at bounding box center [833, 266] width 19 height 19
click at [676, 486] on button "30" at bounding box center [675, 486] width 29 height 29
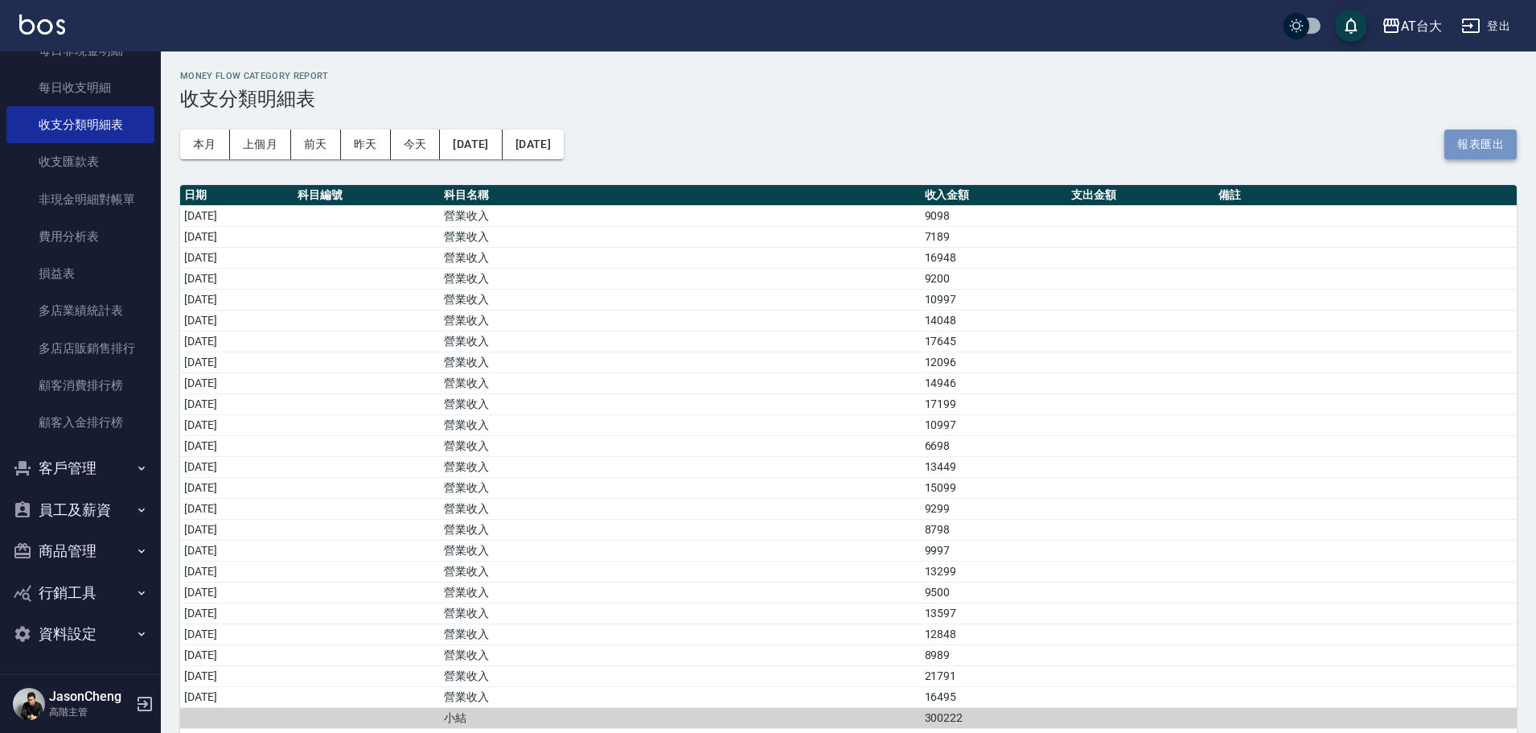
click at [1476, 142] on button "報表匯出" at bounding box center [1481, 145] width 72 height 30
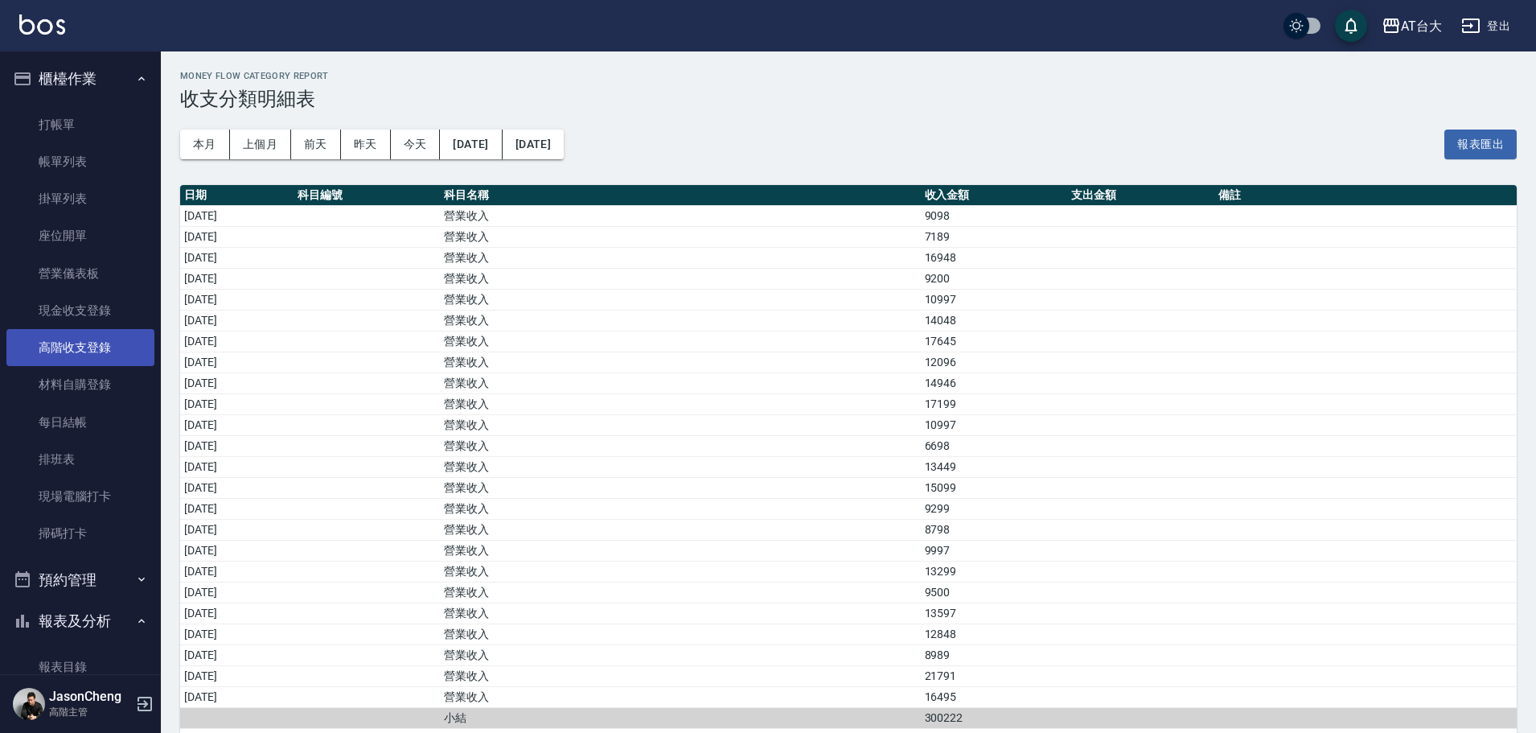
click at [79, 343] on link "高階收支登錄" at bounding box center [80, 347] width 148 height 37
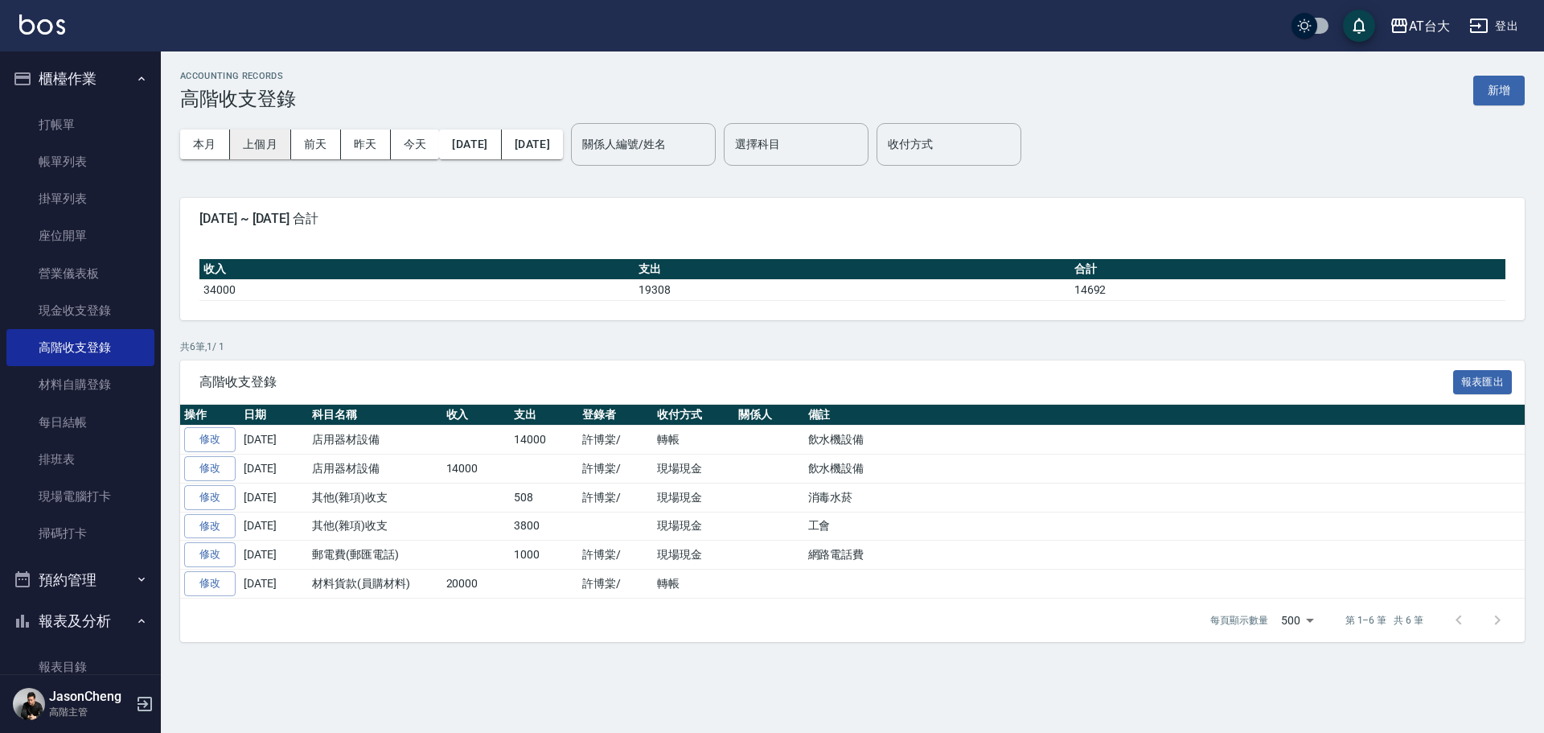
click at [264, 145] on button "上個月" at bounding box center [260, 145] width 61 height 30
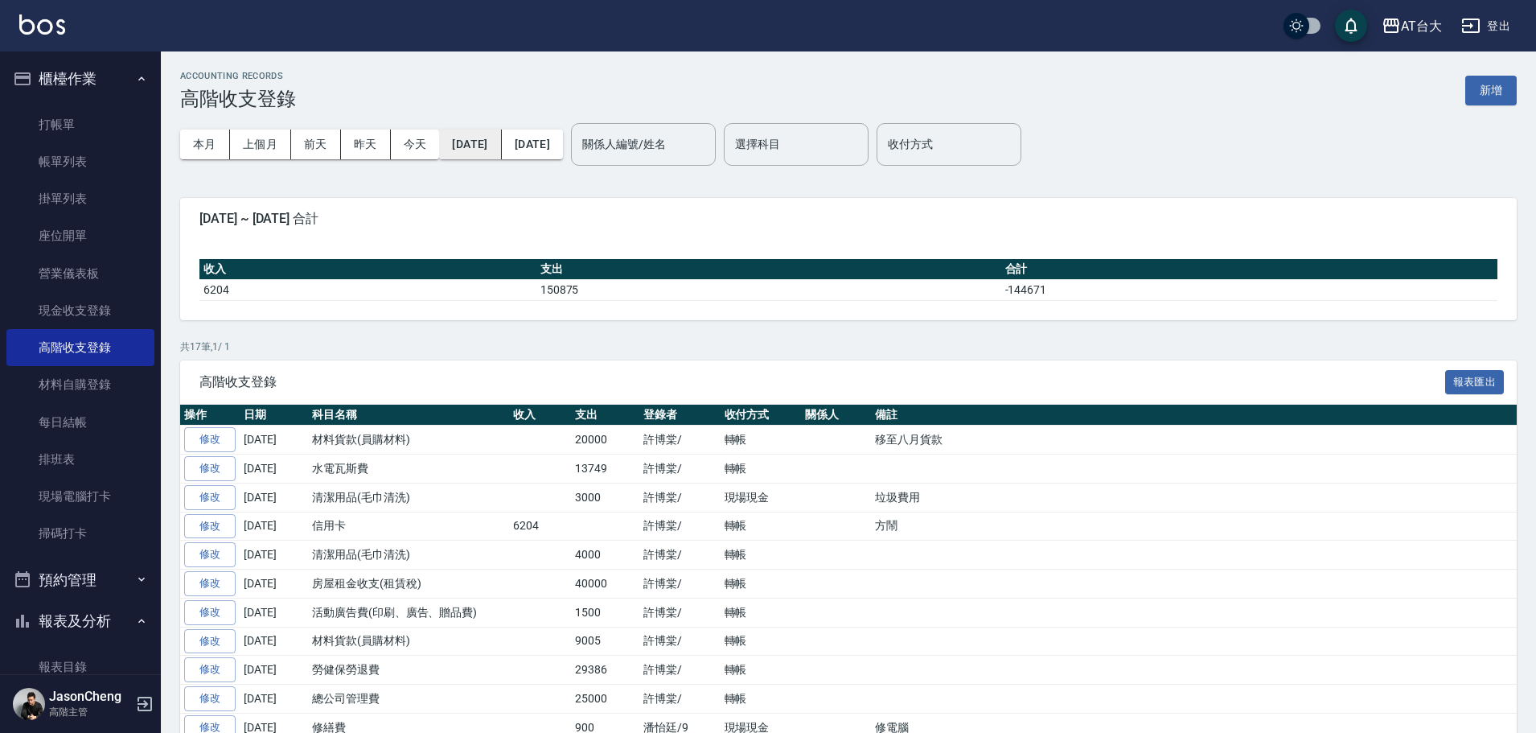
click at [477, 142] on button "[DATE]" at bounding box center [470, 145] width 62 height 30
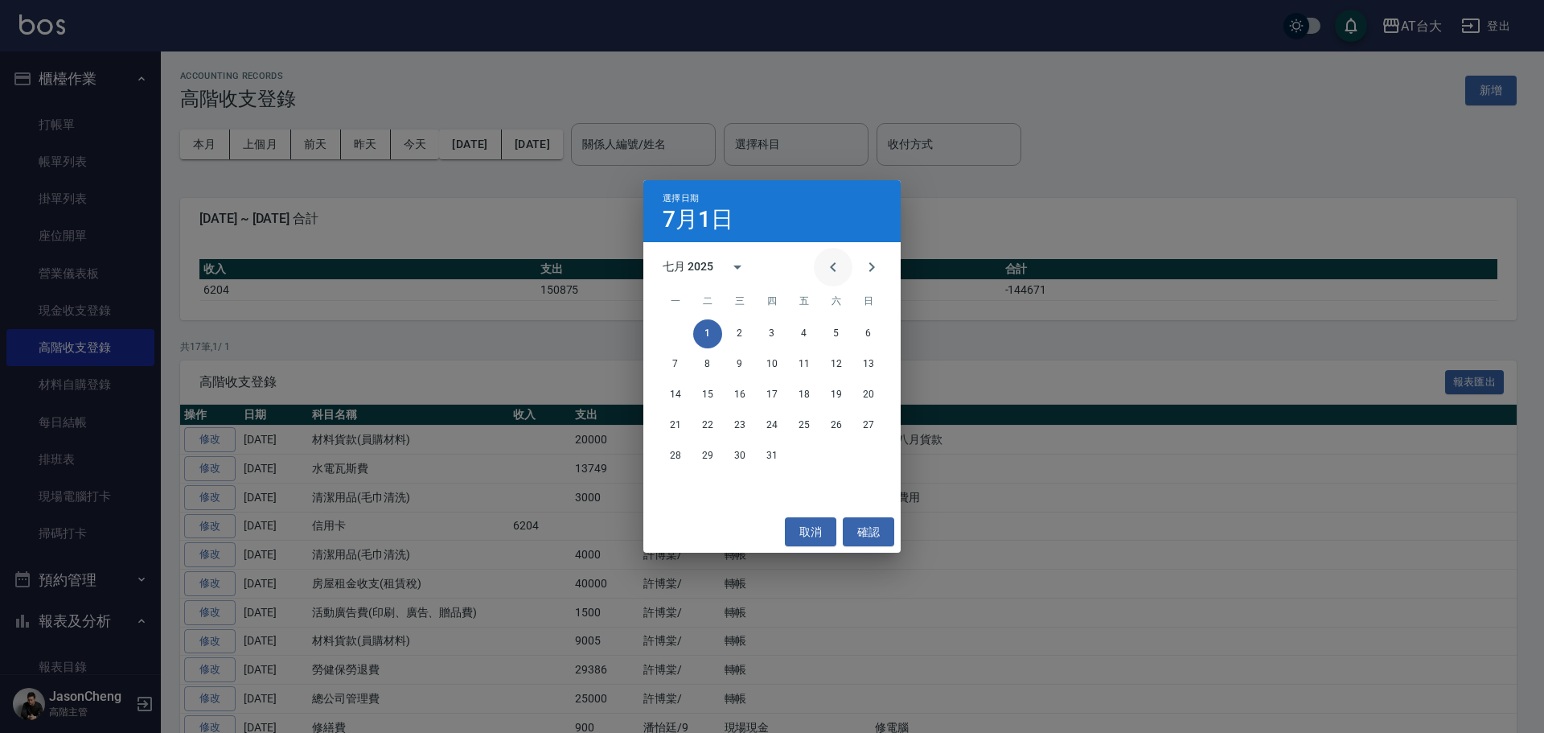
click at [833, 265] on icon "Previous month" at bounding box center [833, 267] width 6 height 10
click at [862, 333] on button "1" at bounding box center [868, 333] width 29 height 29
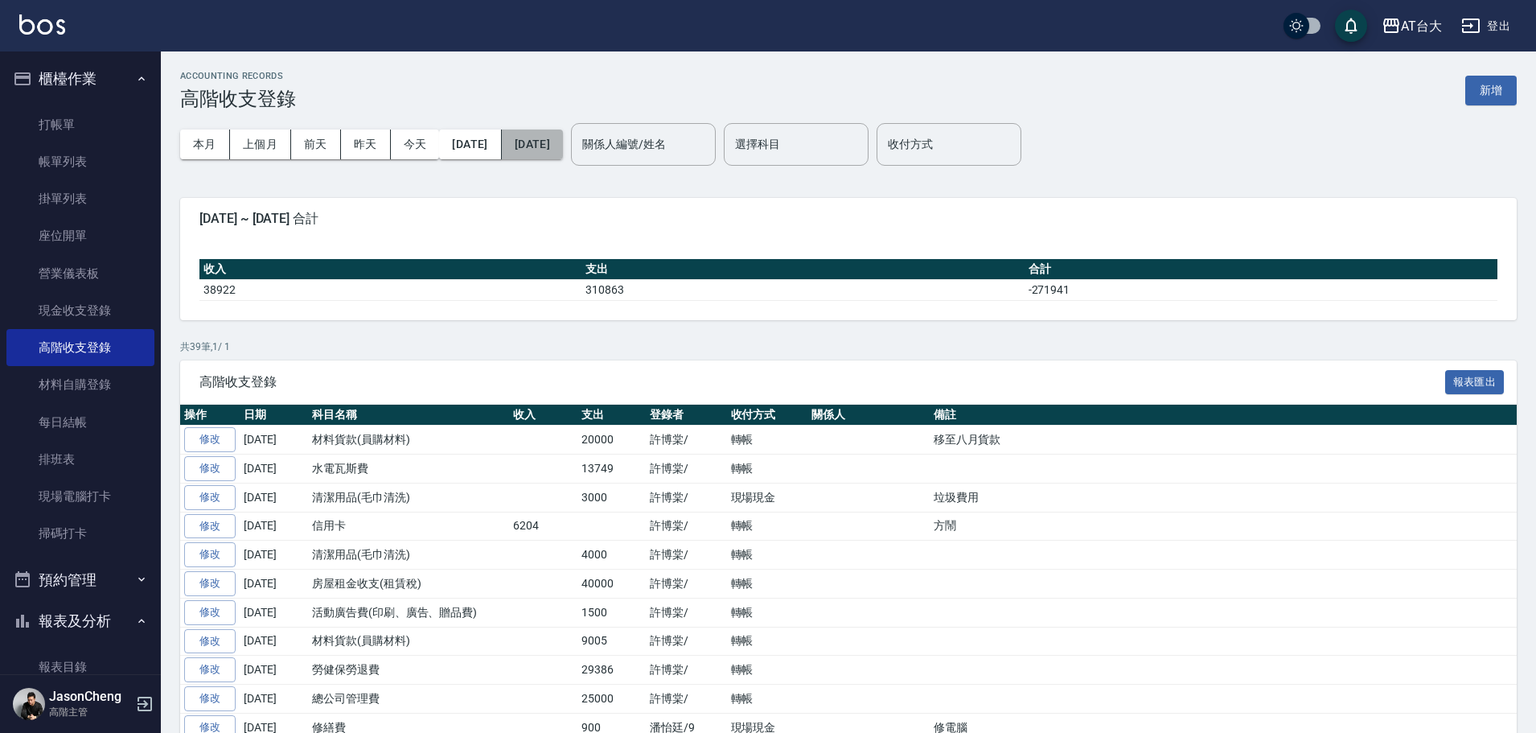
click at [563, 134] on button "[DATE]" at bounding box center [532, 145] width 61 height 30
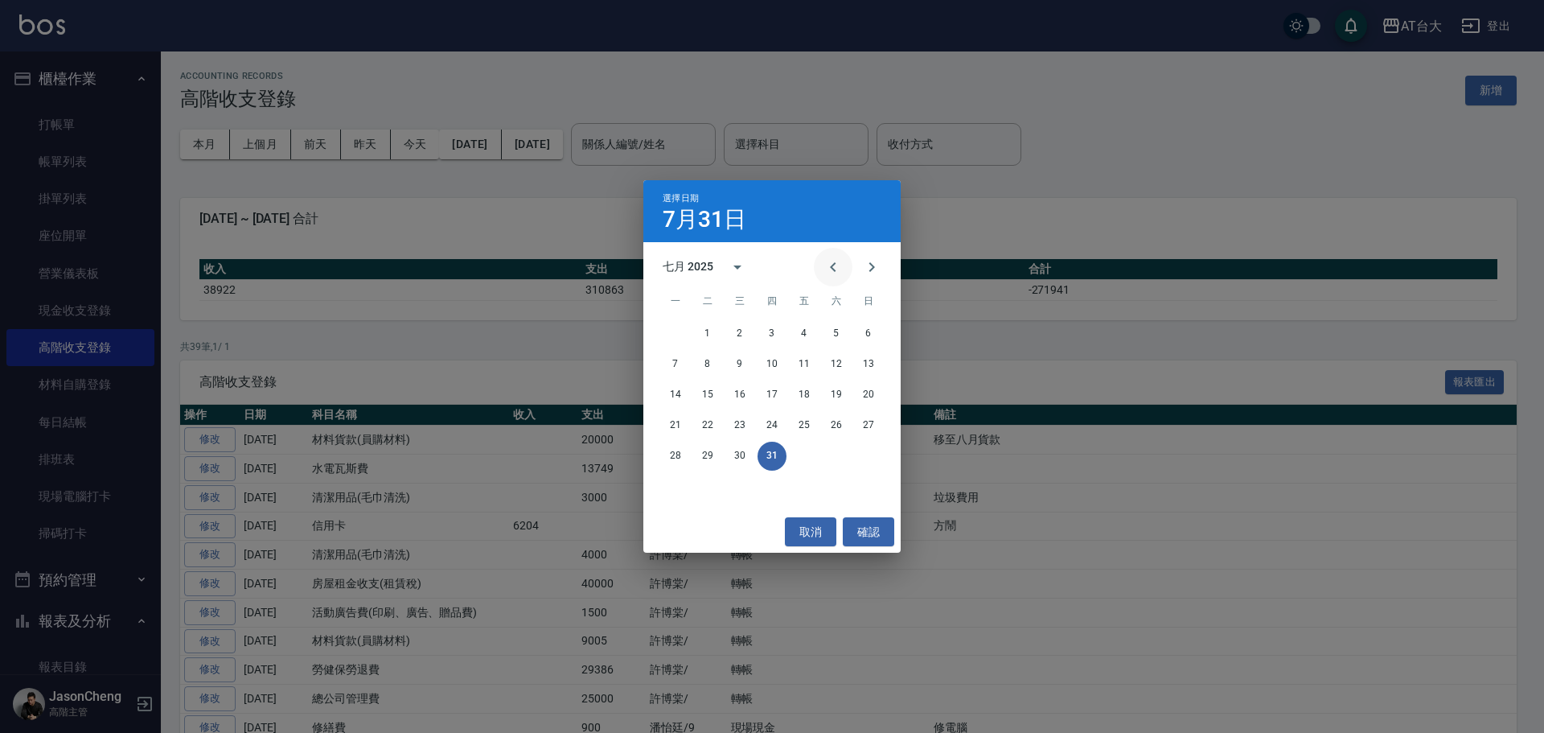
click at [833, 269] on icon "Previous month" at bounding box center [833, 266] width 19 height 19
click at [674, 482] on button "30" at bounding box center [675, 486] width 29 height 29
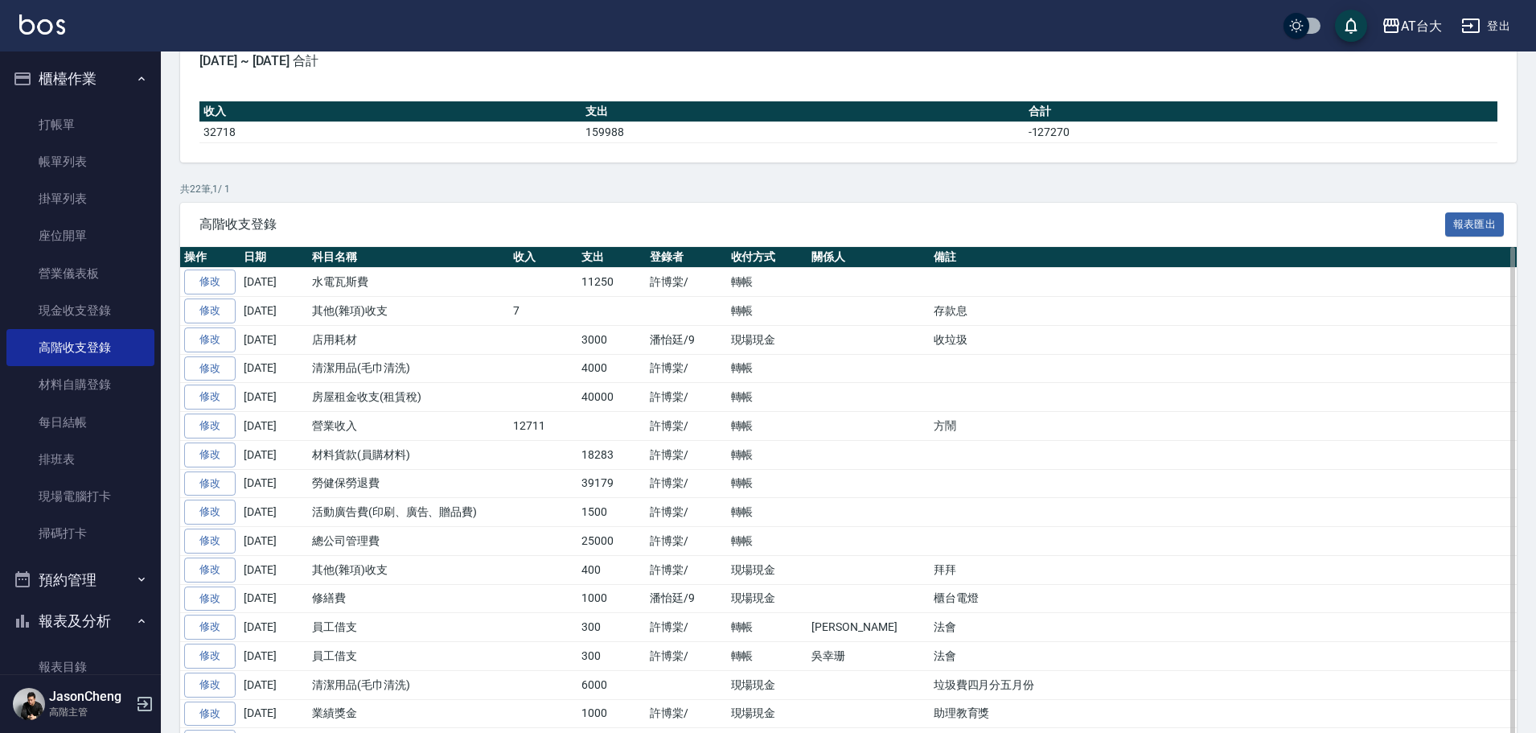
scroll to position [156, 0]
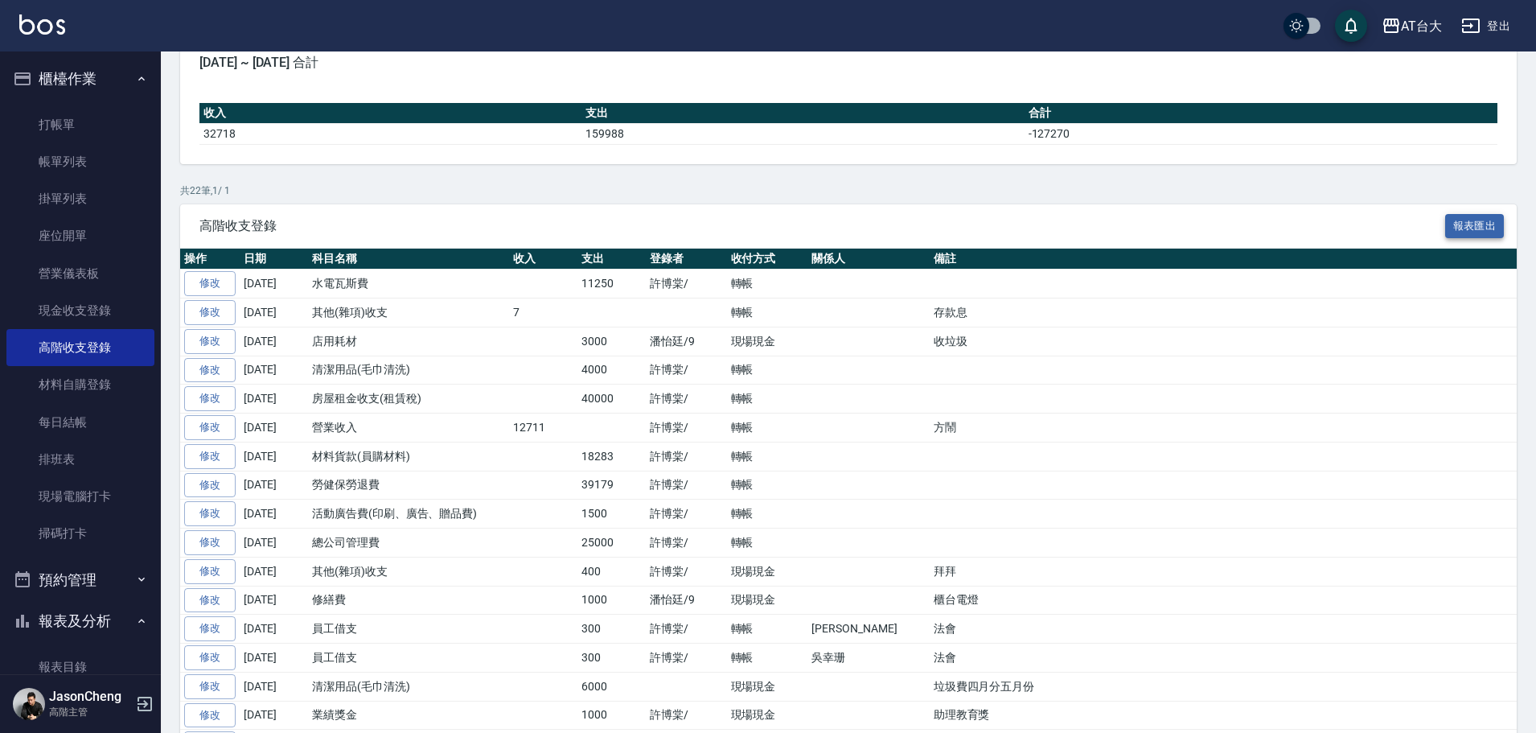
click at [1476, 227] on button "報表匯出" at bounding box center [1476, 226] width 60 height 25
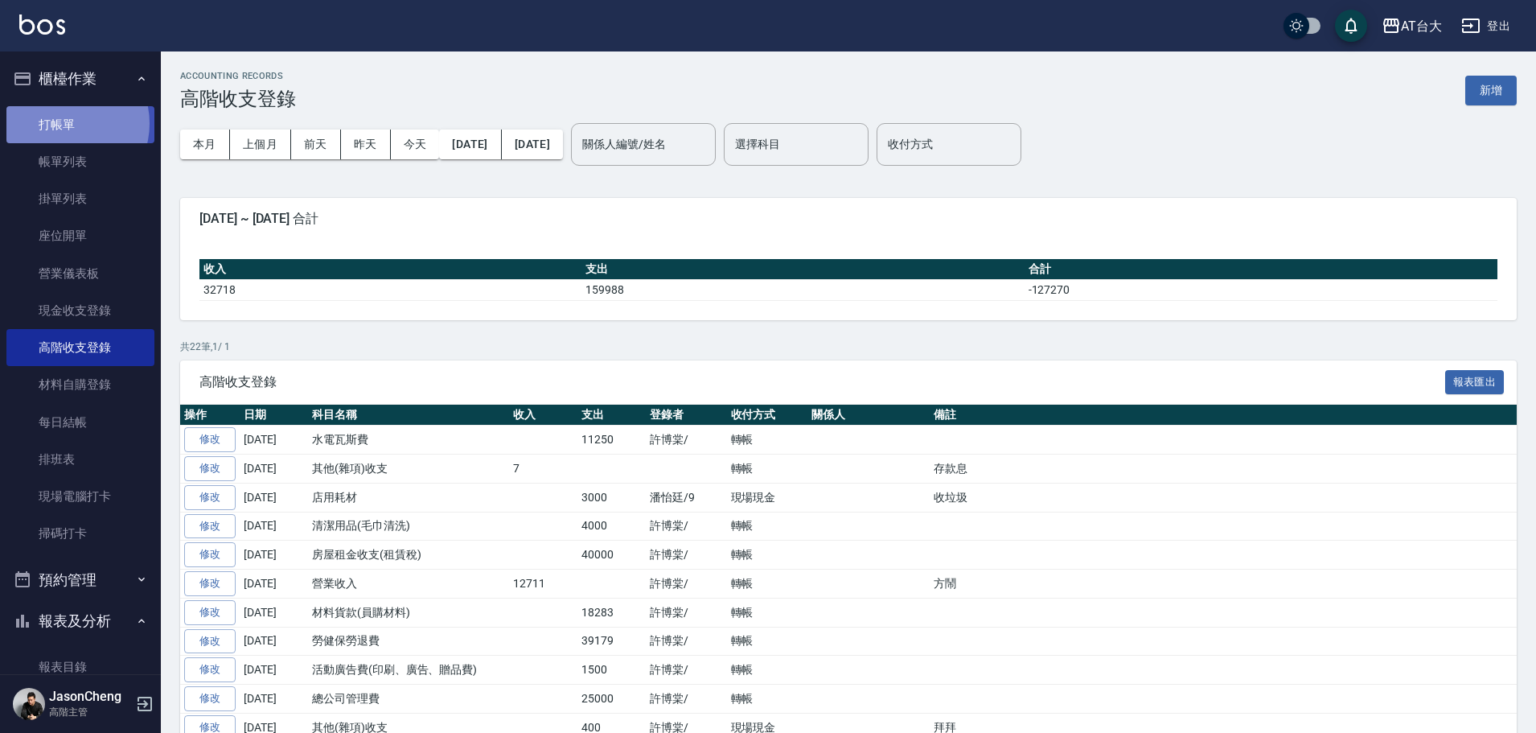
click at [66, 123] on link "打帳單" at bounding box center [80, 124] width 148 height 37
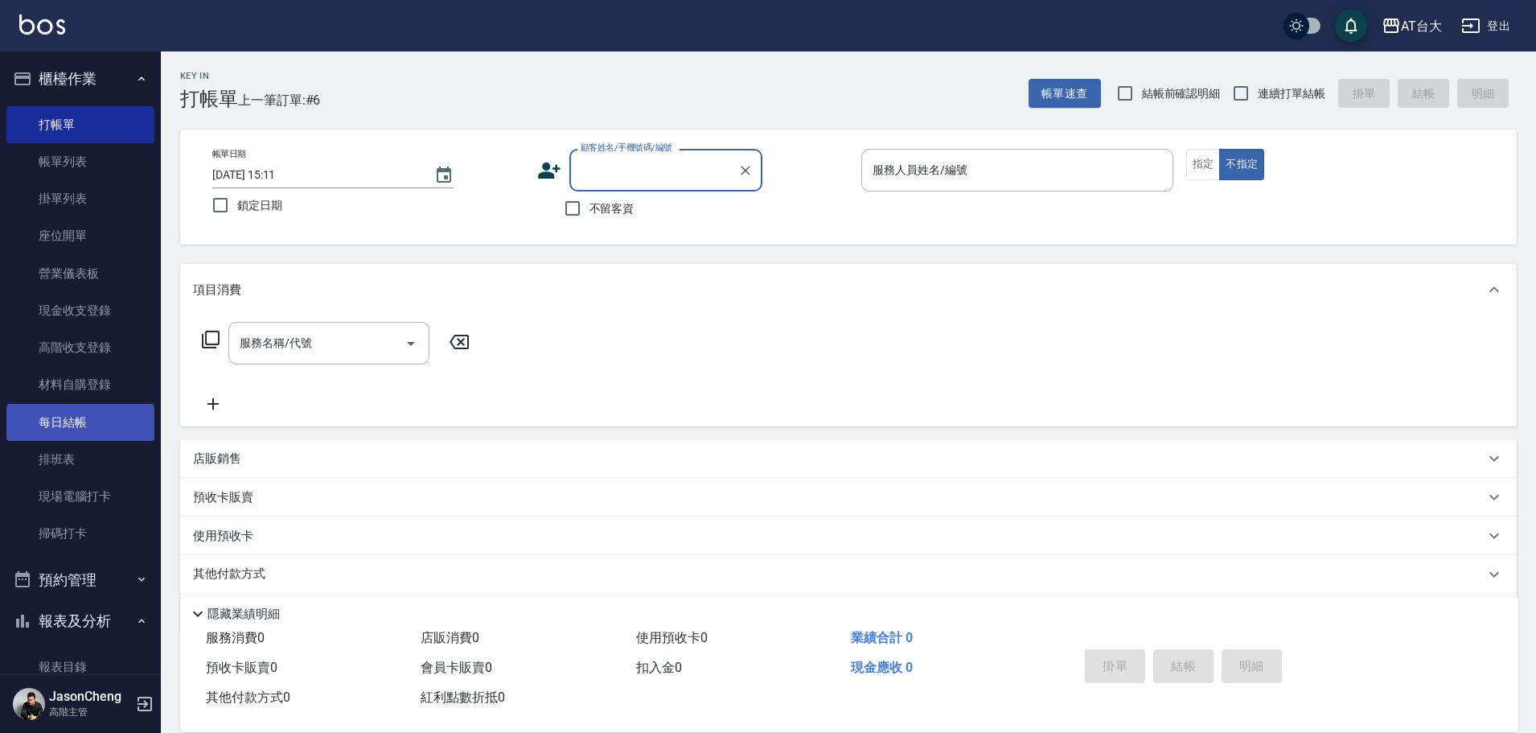
click at [83, 422] on link "每日結帳" at bounding box center [80, 422] width 148 height 37
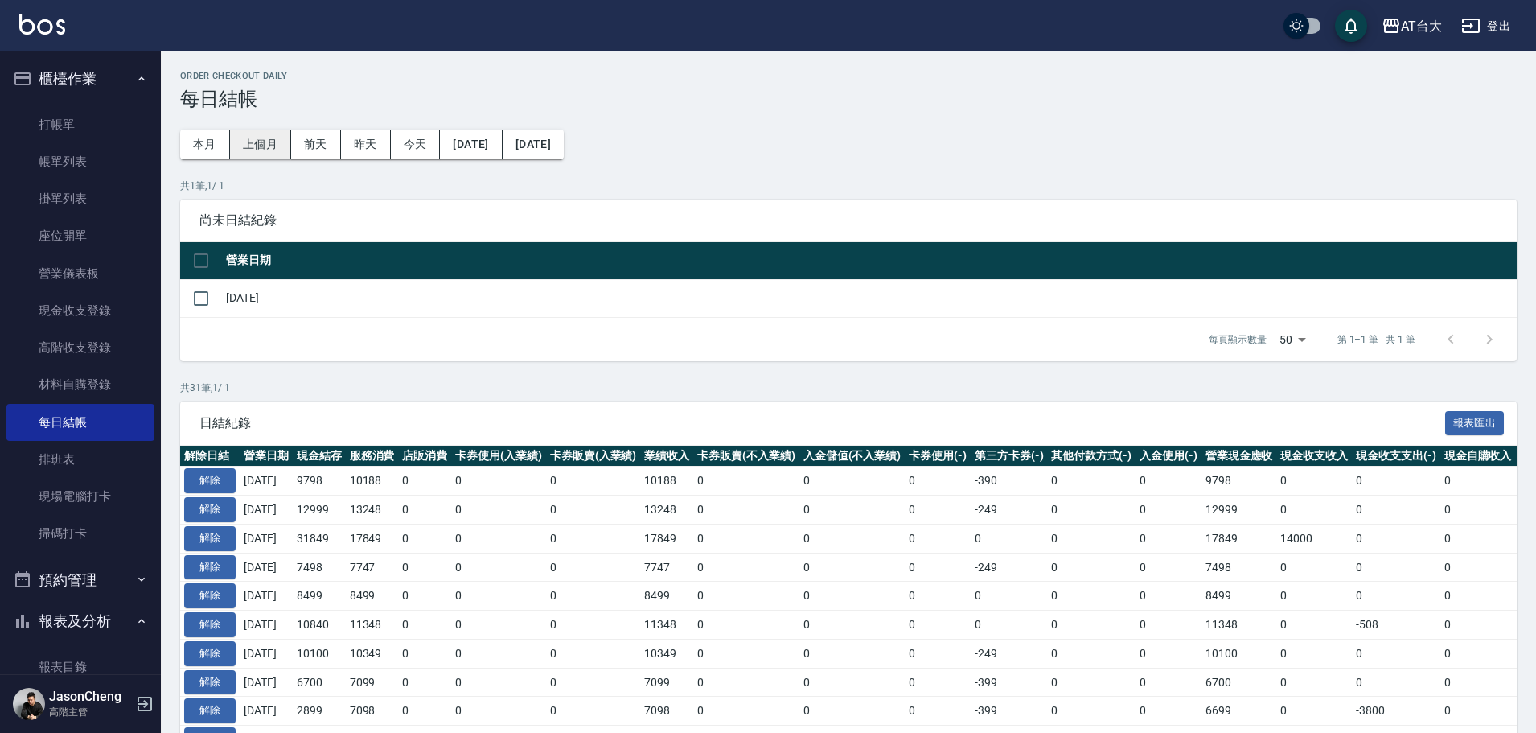
click at [253, 145] on button "上個月" at bounding box center [260, 145] width 61 height 30
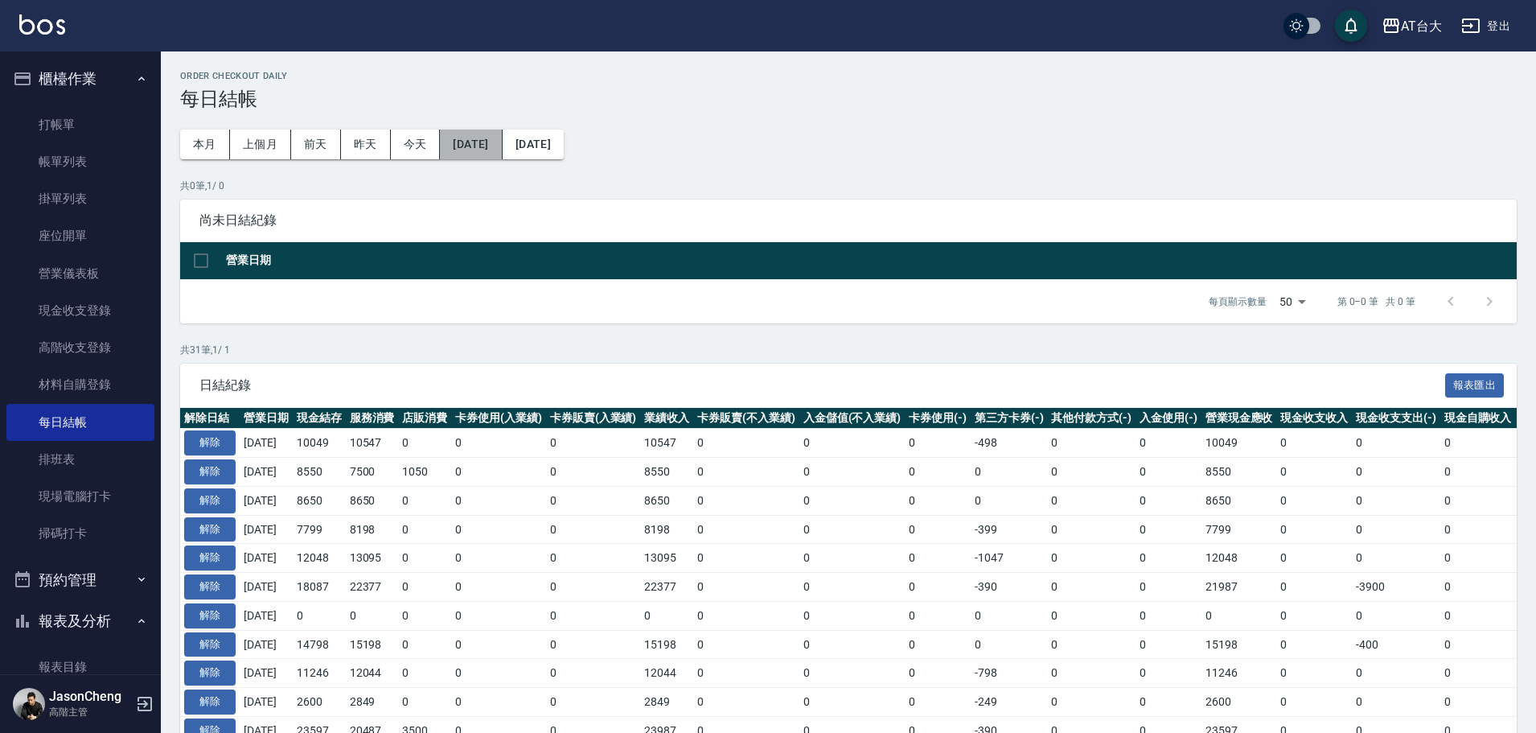
click at [502, 138] on button "[DATE]" at bounding box center [471, 145] width 62 height 30
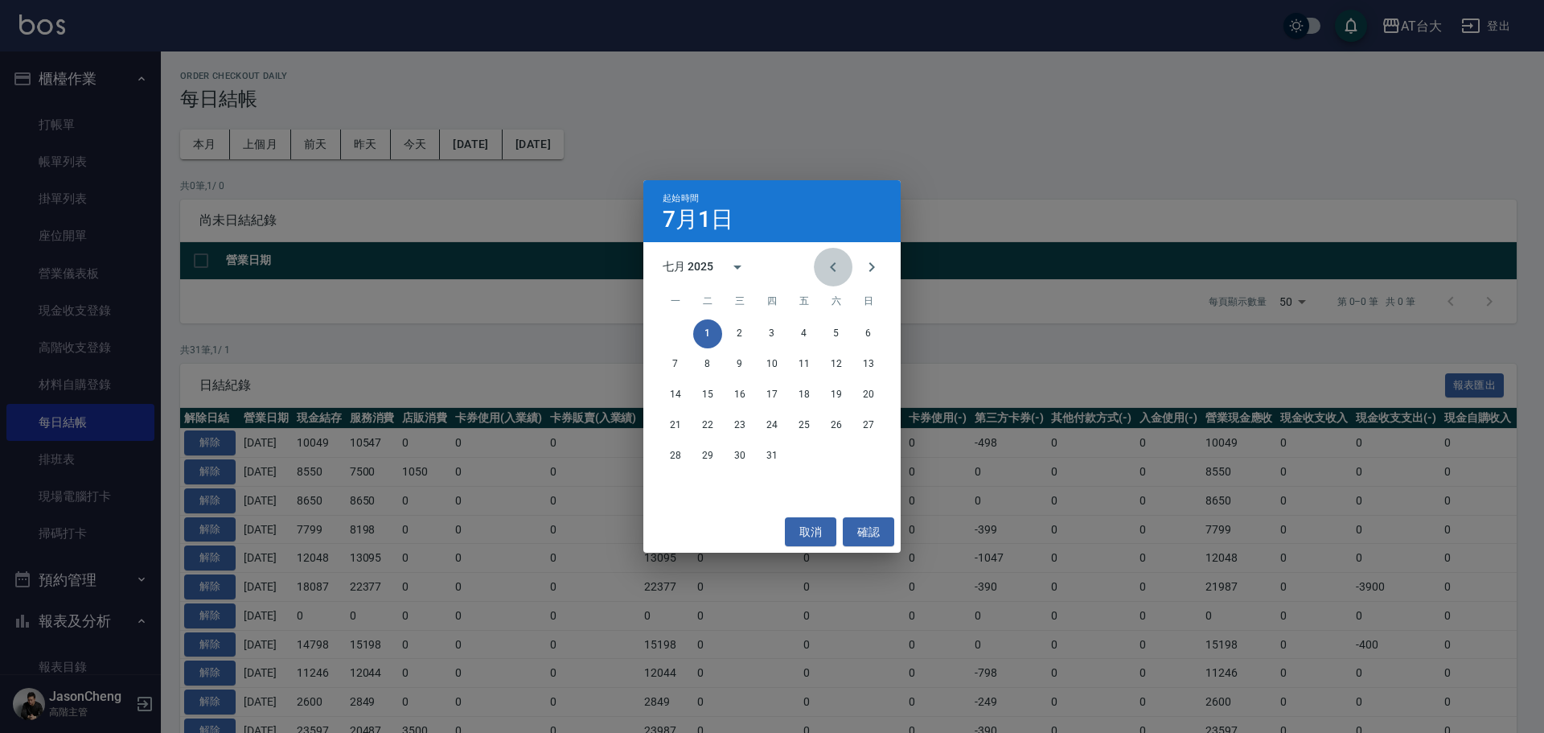
click at [841, 268] on icon "Previous month" at bounding box center [833, 266] width 19 height 19
click at [875, 332] on button "1" at bounding box center [868, 333] width 29 height 29
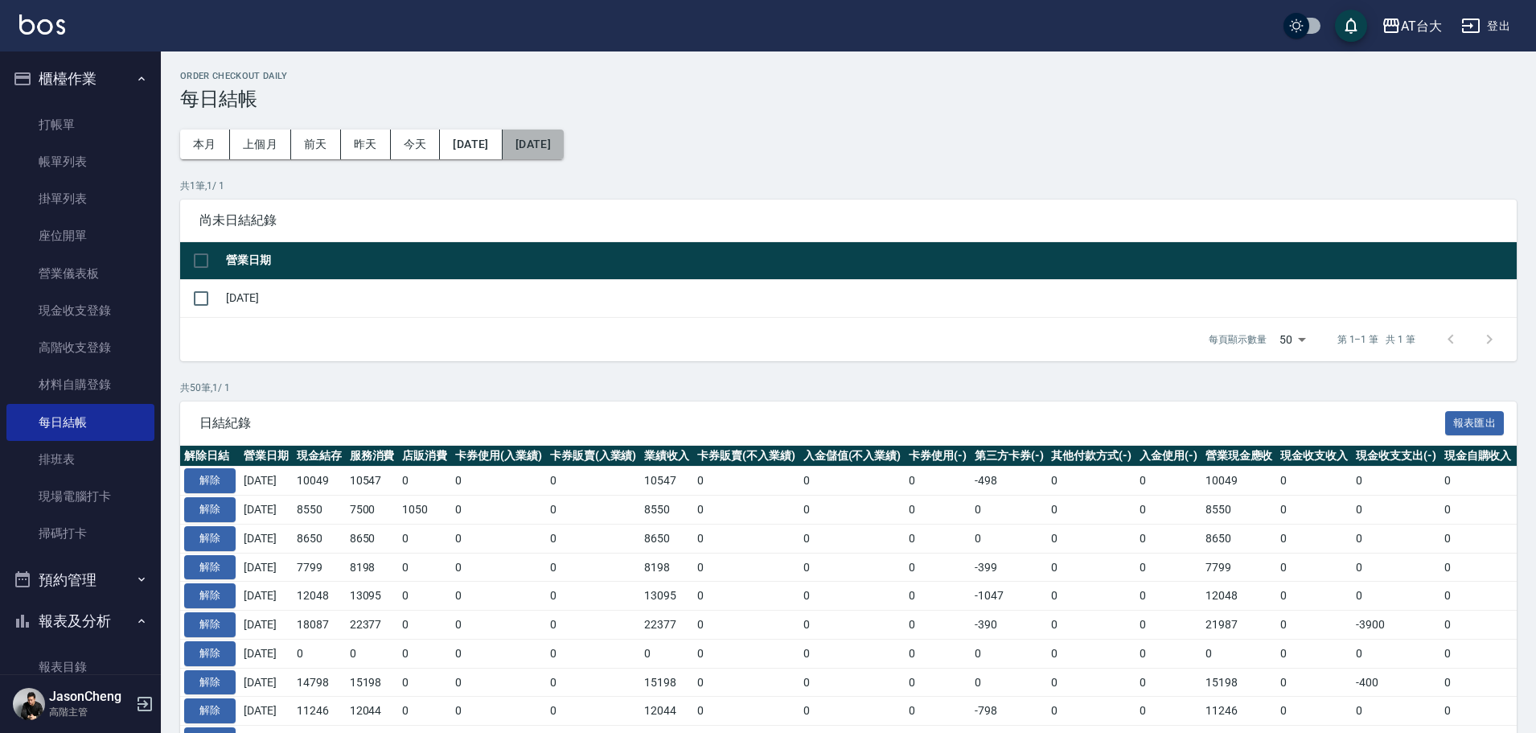
click at [564, 137] on button "[DATE]" at bounding box center [533, 145] width 61 height 30
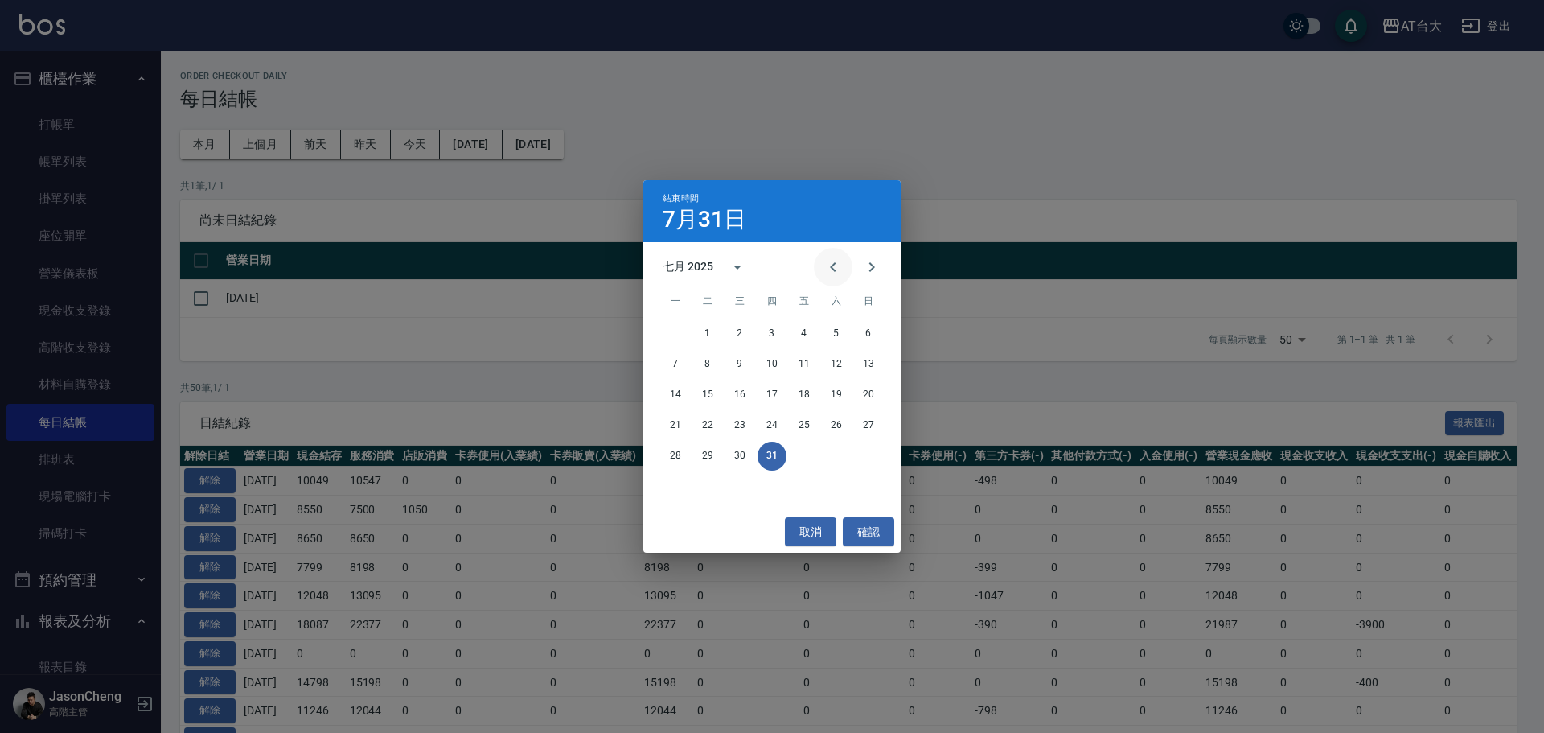
click at [837, 265] on icon "Previous month" at bounding box center [833, 266] width 19 height 19
click at [676, 483] on button "30" at bounding box center [675, 486] width 29 height 29
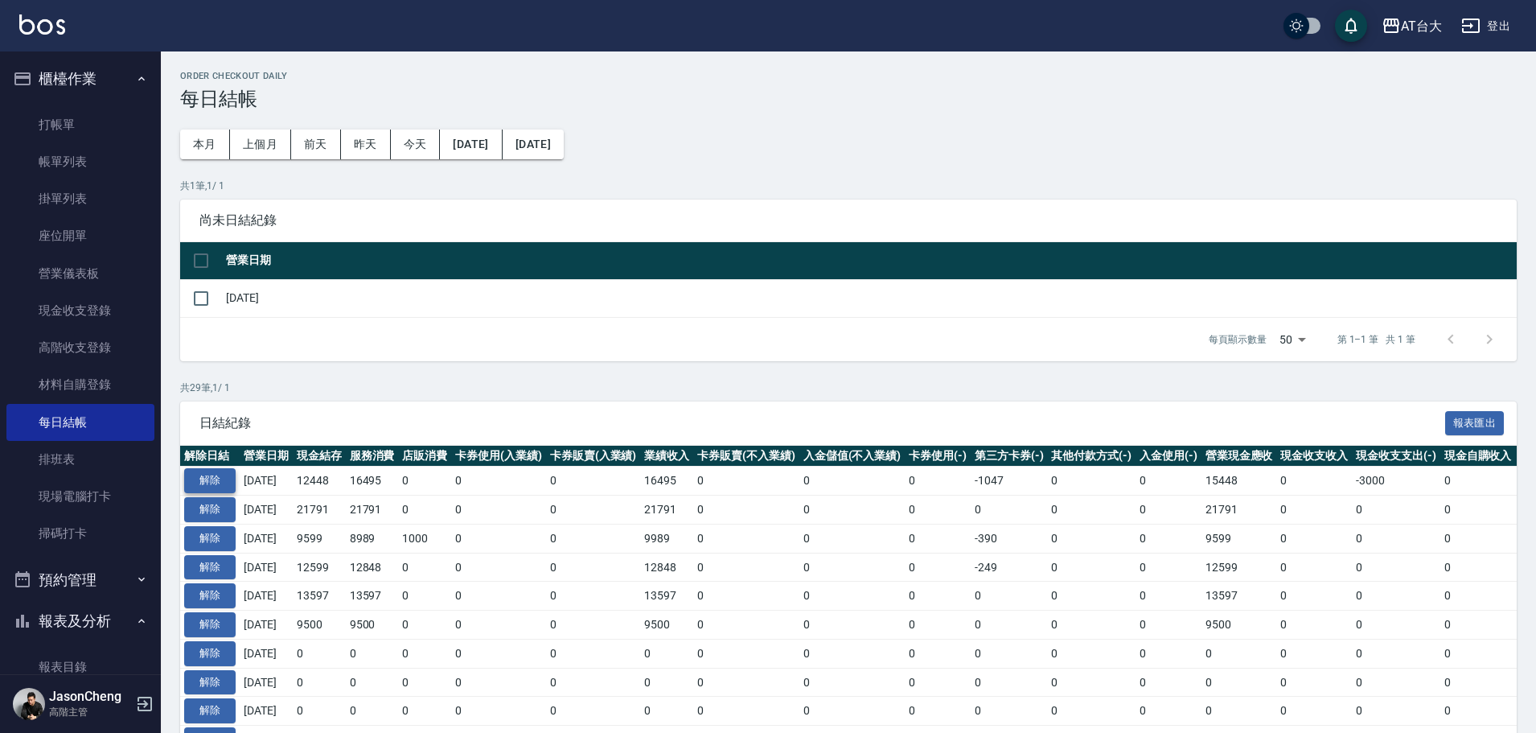
click at [210, 479] on button "解除" at bounding box center [209, 480] width 51 height 25
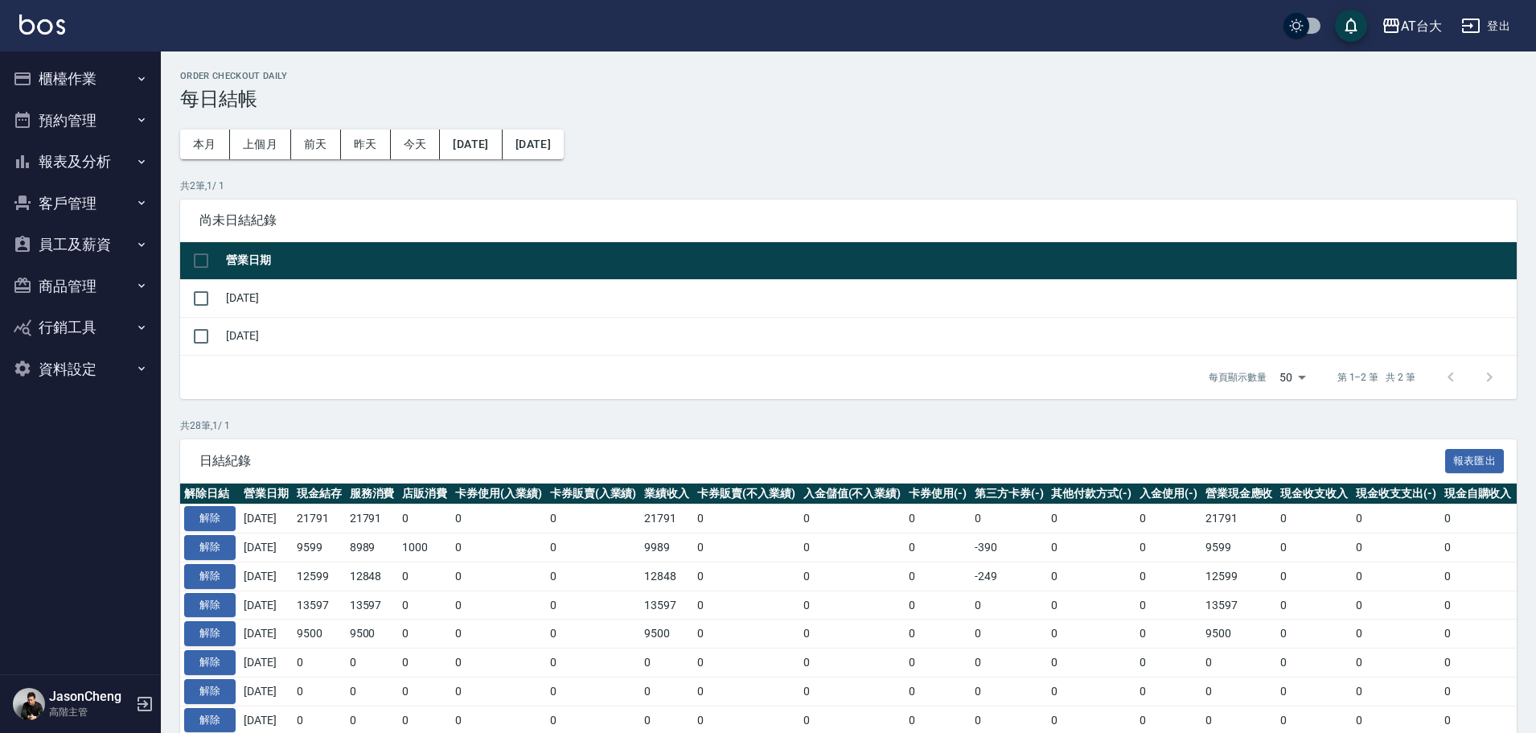
click at [54, 81] on button "櫃檯作業" at bounding box center [80, 79] width 148 height 42
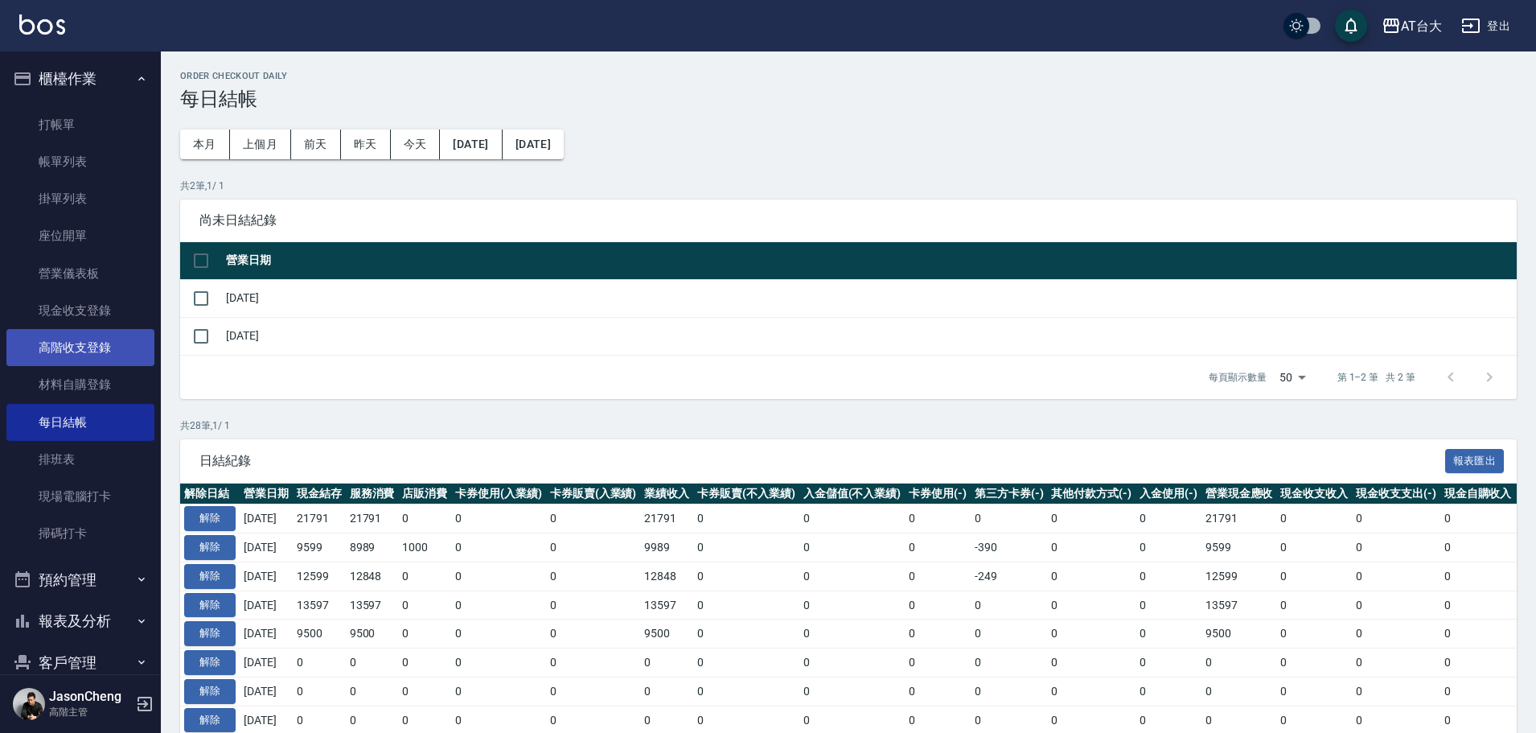
click at [100, 352] on link "高階收支登錄" at bounding box center [80, 347] width 148 height 37
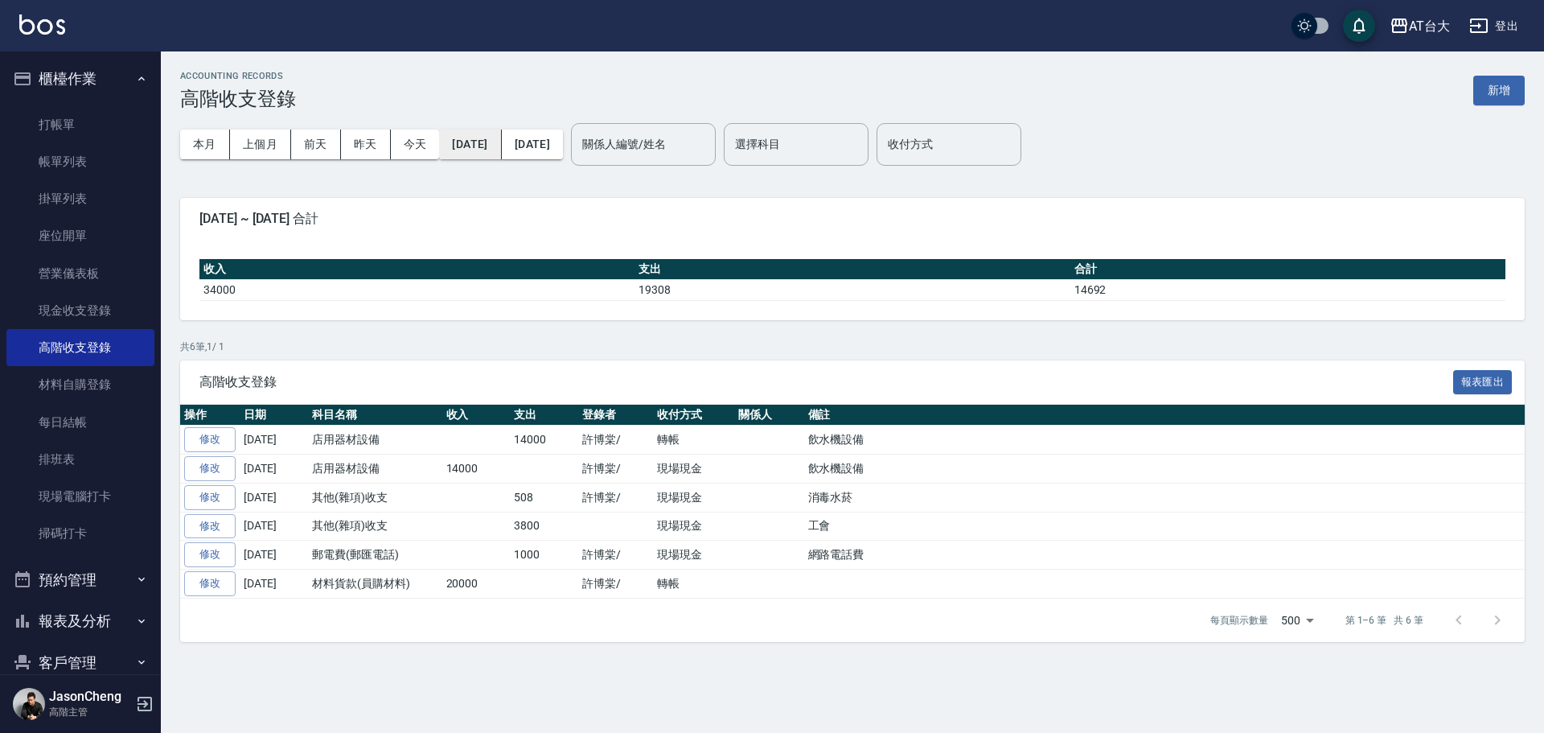
click at [492, 144] on button "[DATE]" at bounding box center [470, 145] width 62 height 30
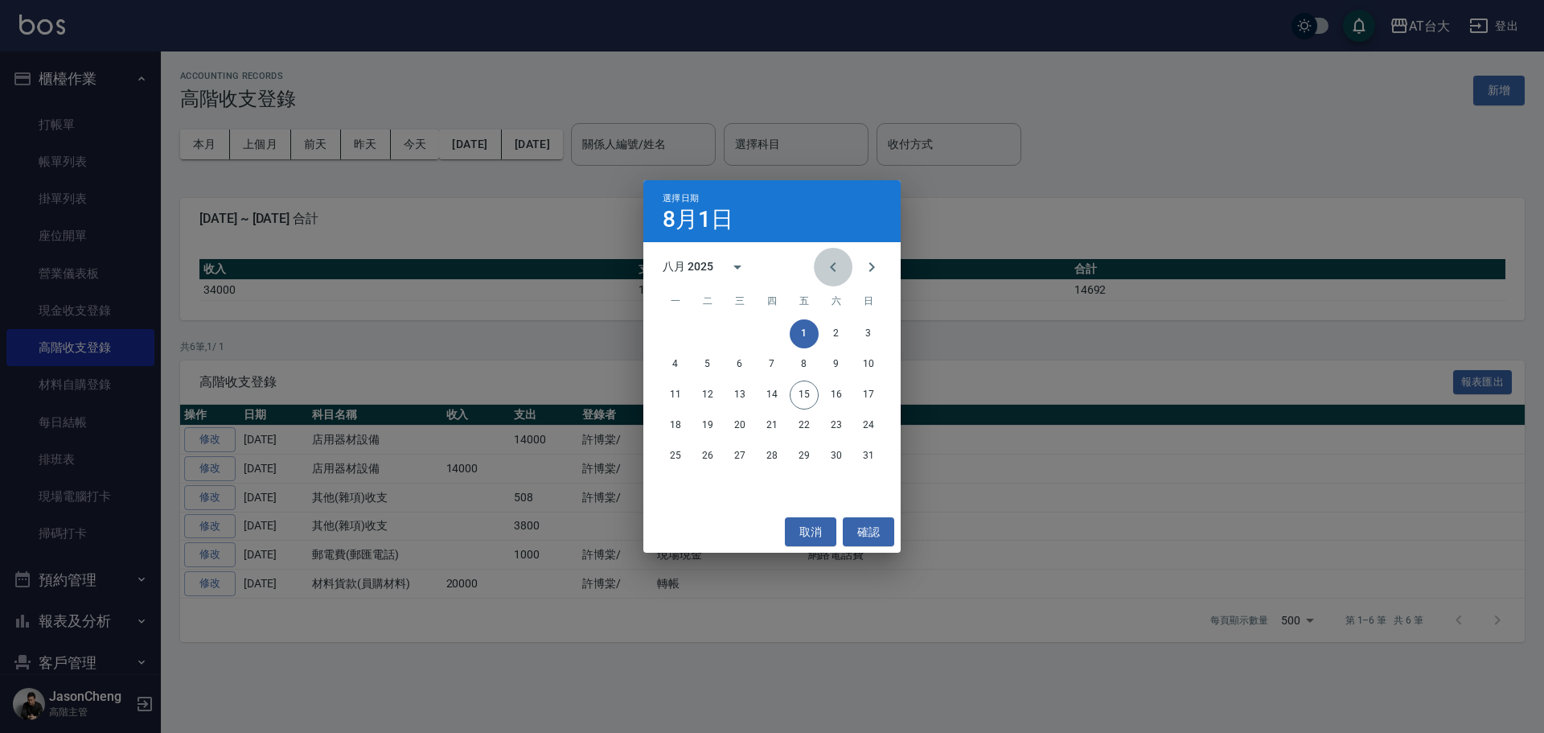
click at [839, 268] on icon "Previous month" at bounding box center [833, 266] width 19 height 19
click at [840, 268] on icon "Previous month" at bounding box center [833, 266] width 19 height 19
click at [867, 333] on button "1" at bounding box center [868, 333] width 29 height 29
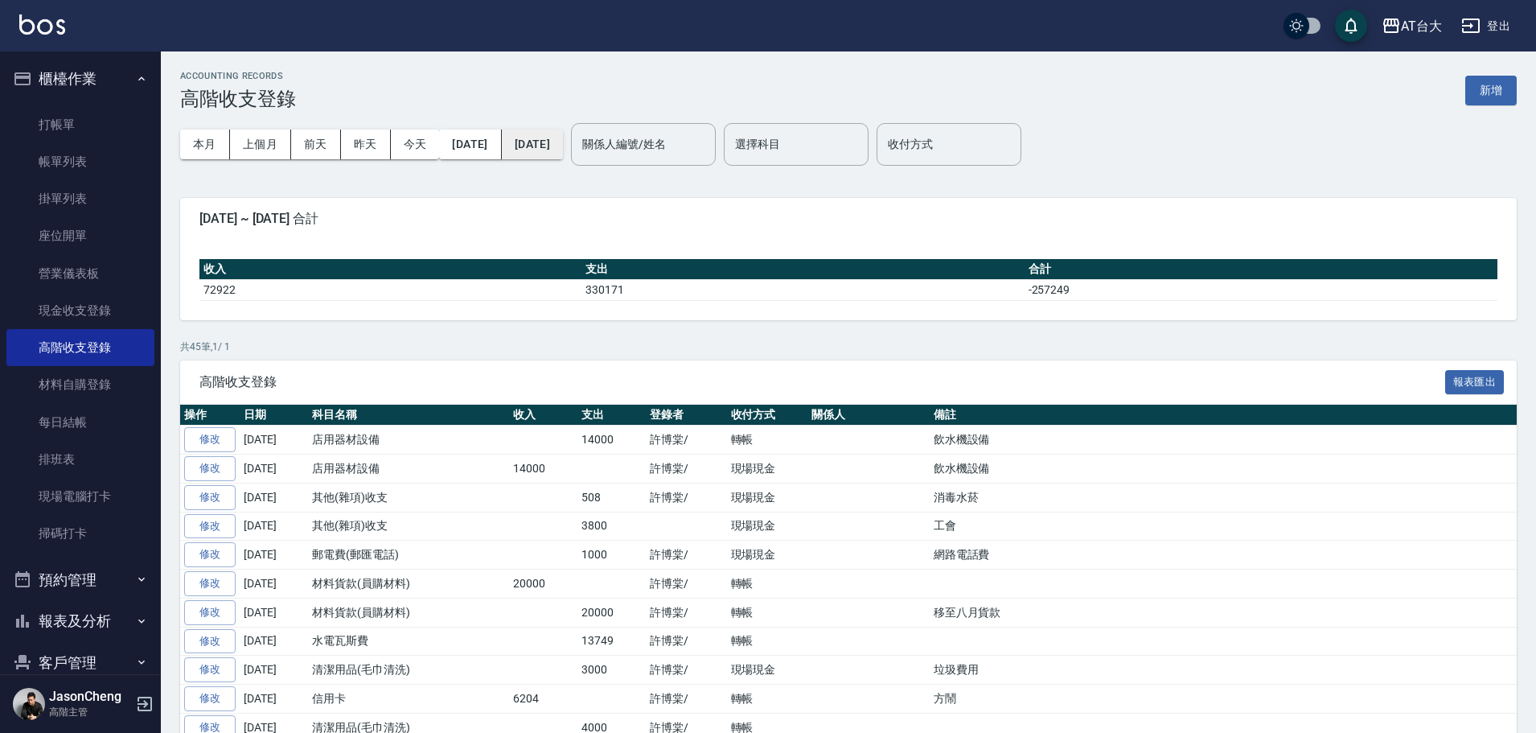
click at [563, 147] on button "[DATE]" at bounding box center [532, 145] width 61 height 30
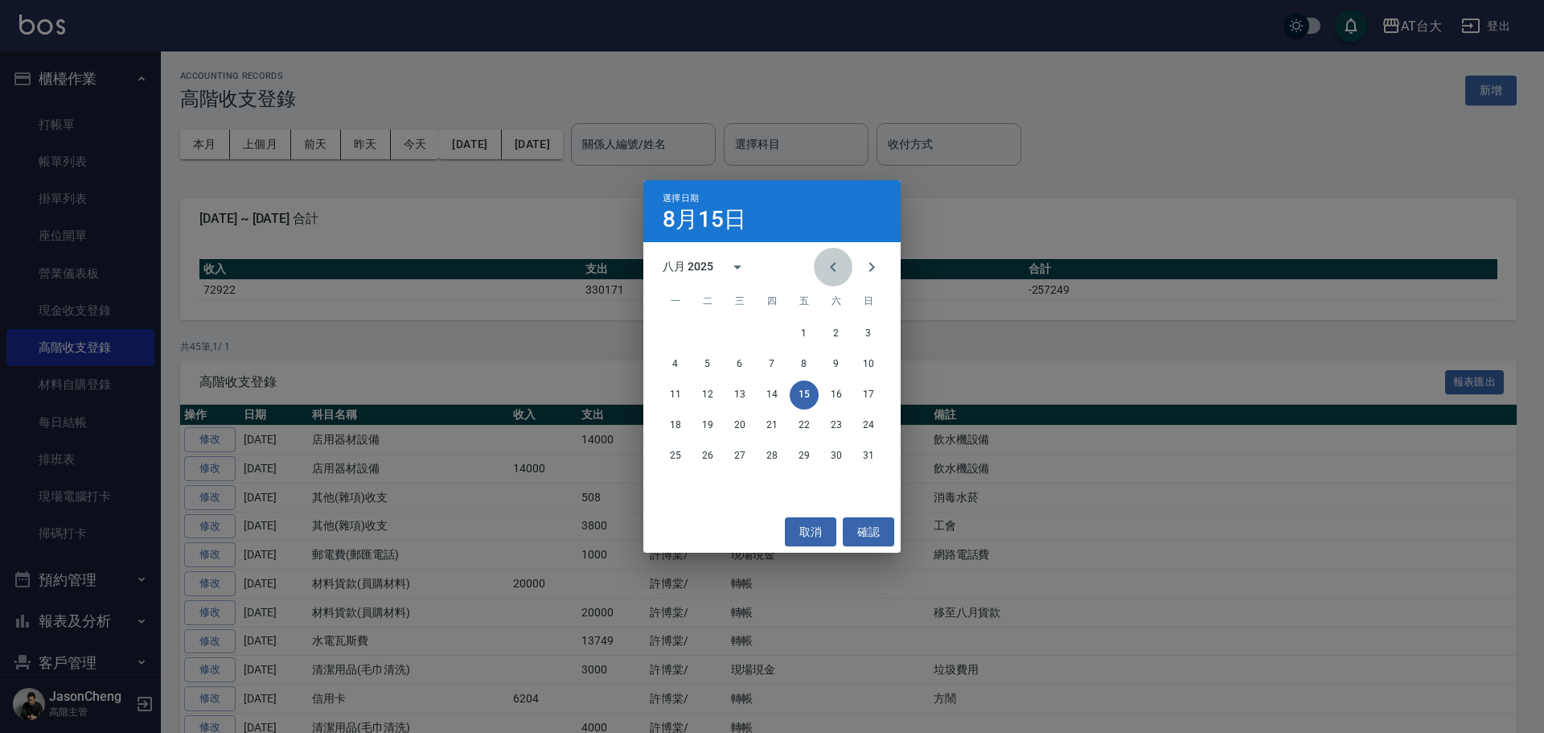
click at [836, 269] on icon "Previous month" at bounding box center [833, 266] width 19 height 19
click at [672, 479] on button "30" at bounding box center [675, 486] width 29 height 29
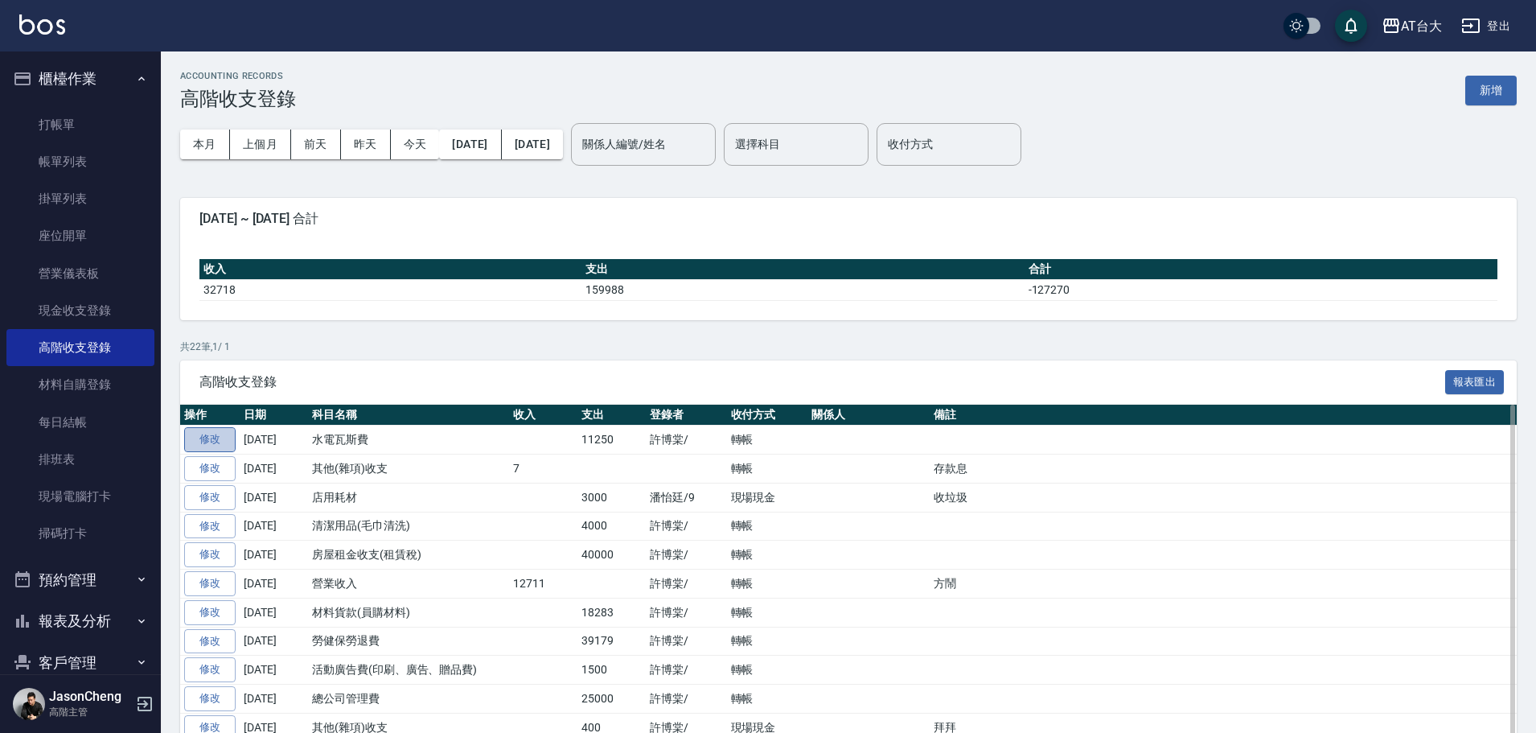
click at [220, 443] on link "修改" at bounding box center [209, 439] width 51 height 25
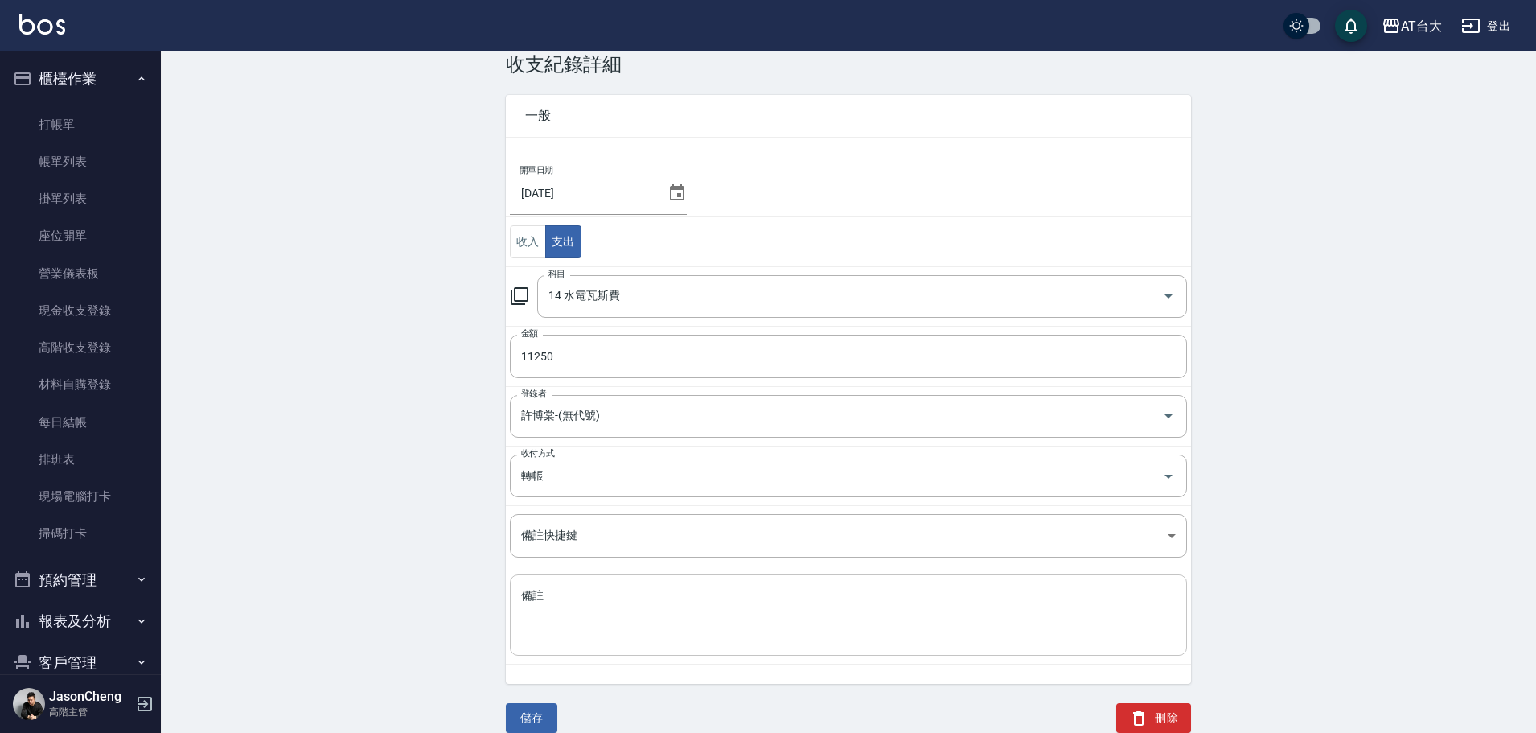
scroll to position [54, 0]
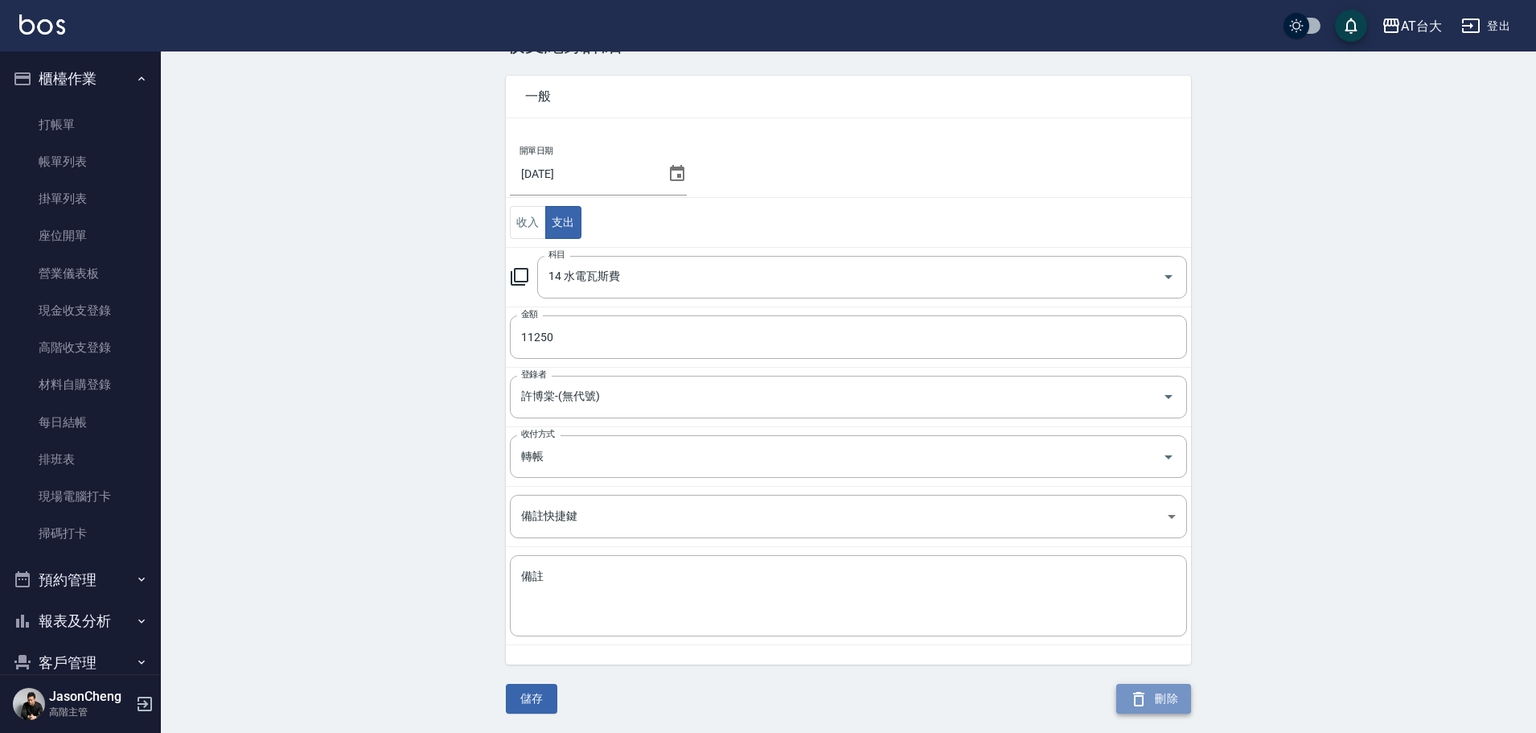
click at [1161, 708] on button "刪除" at bounding box center [1154, 699] width 75 height 30
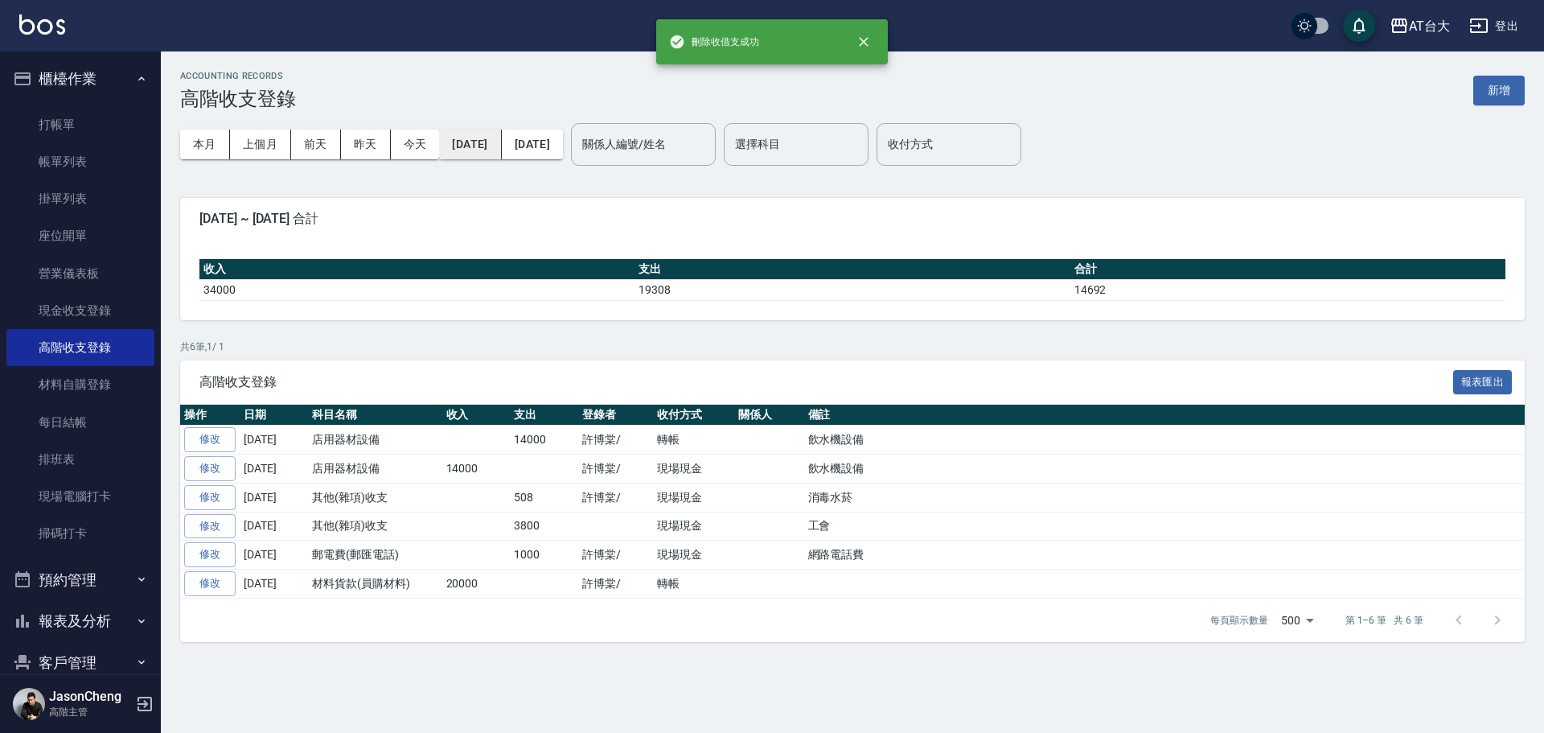
click at [492, 143] on button "[DATE]" at bounding box center [470, 145] width 62 height 30
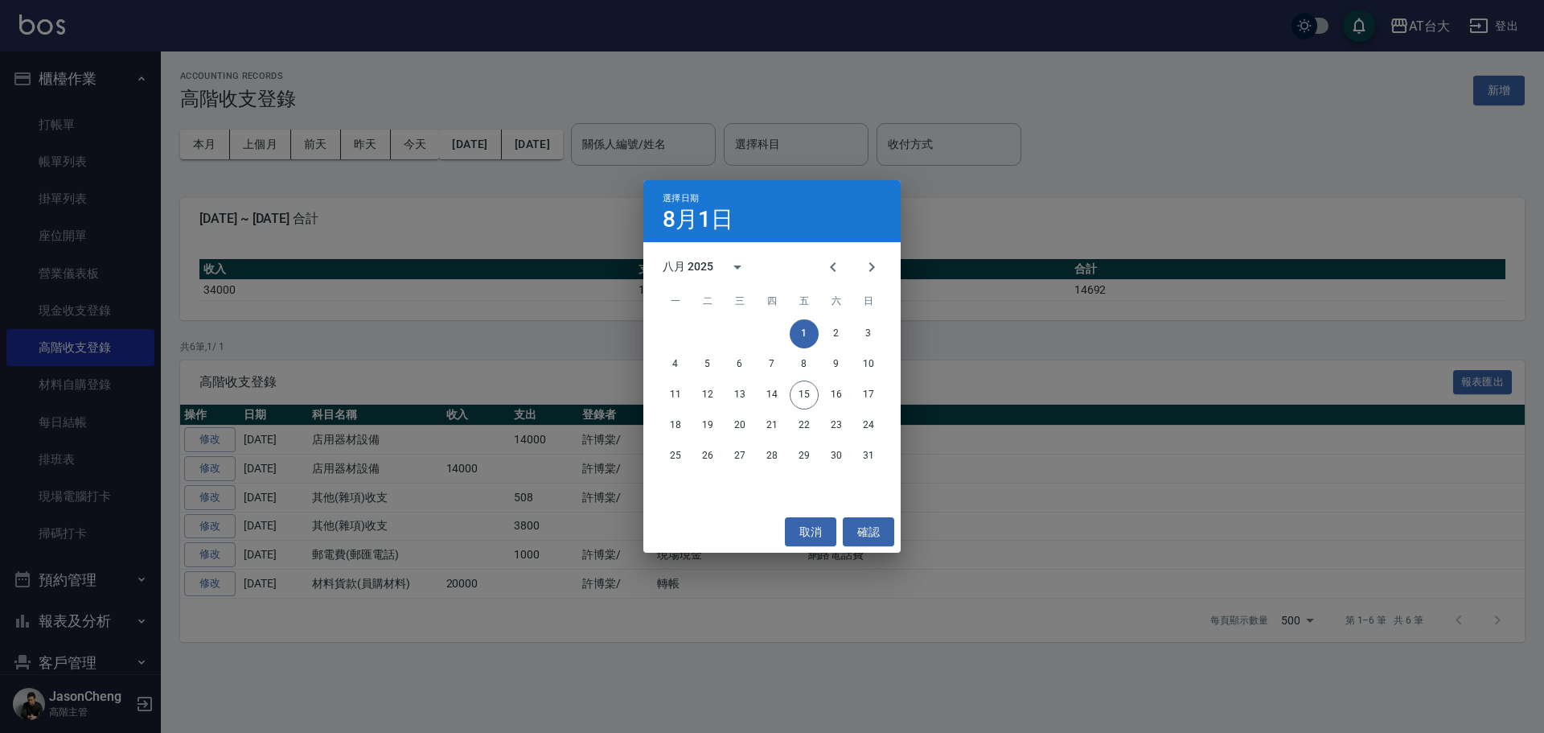
click at [1182, 194] on div "選擇日期 8月1日 八月 2025 一 二 三 四 五 六 日 1 2 3 4 5 6 7 8 9 10 11 12 13 14 15 16 17 18 19…" at bounding box center [772, 366] width 1544 height 733
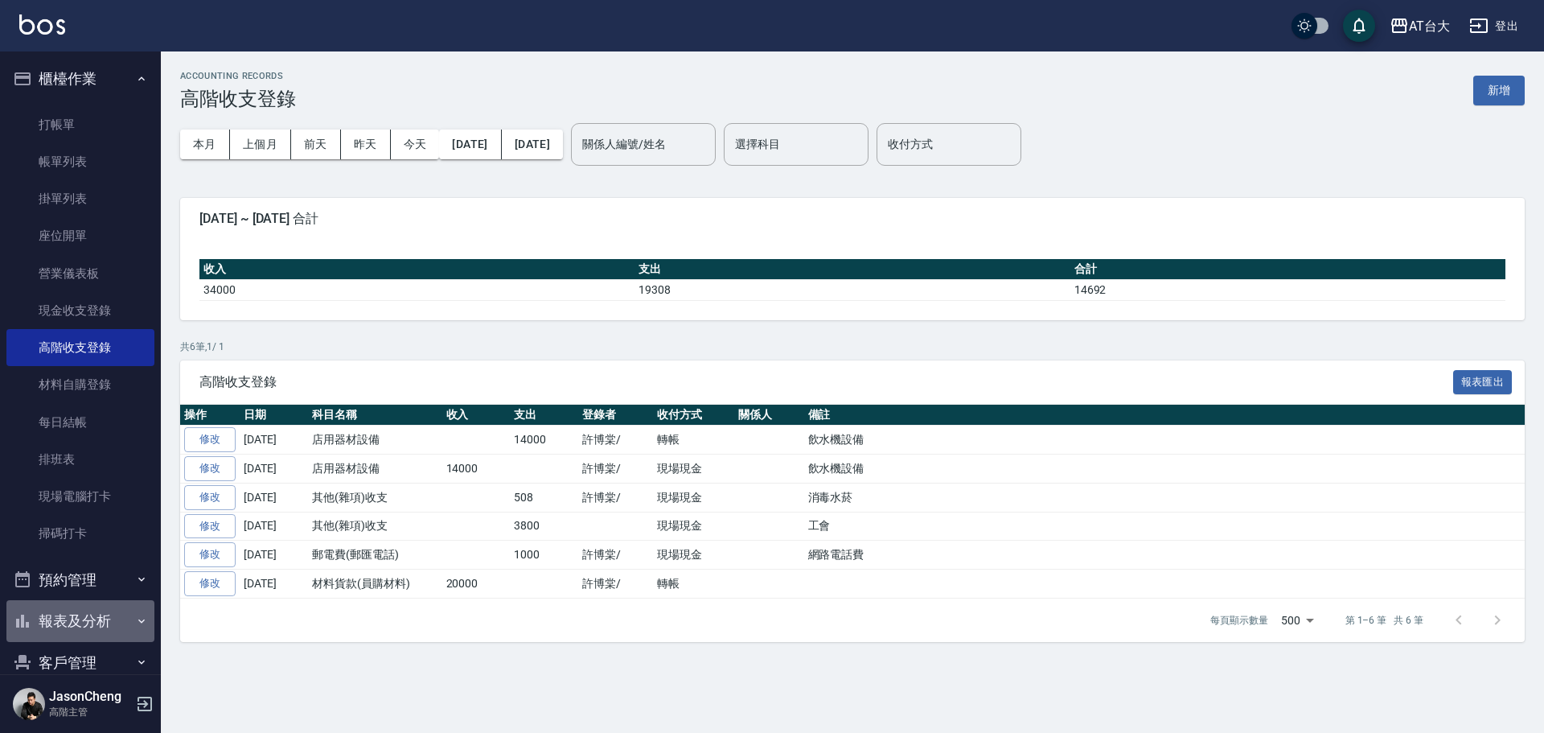
click at [85, 621] on button "報表及分析" at bounding box center [80, 621] width 148 height 42
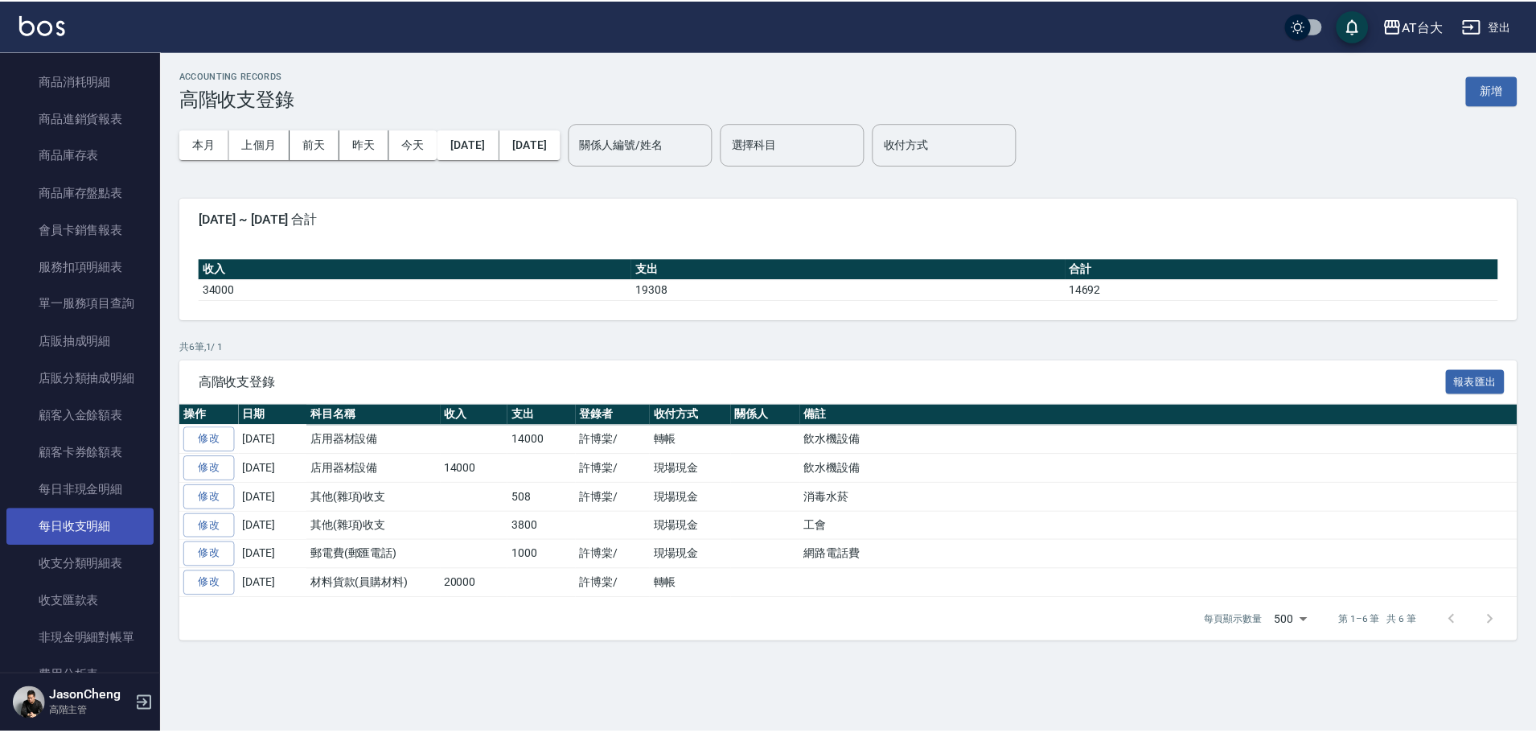
scroll to position [1689, 0]
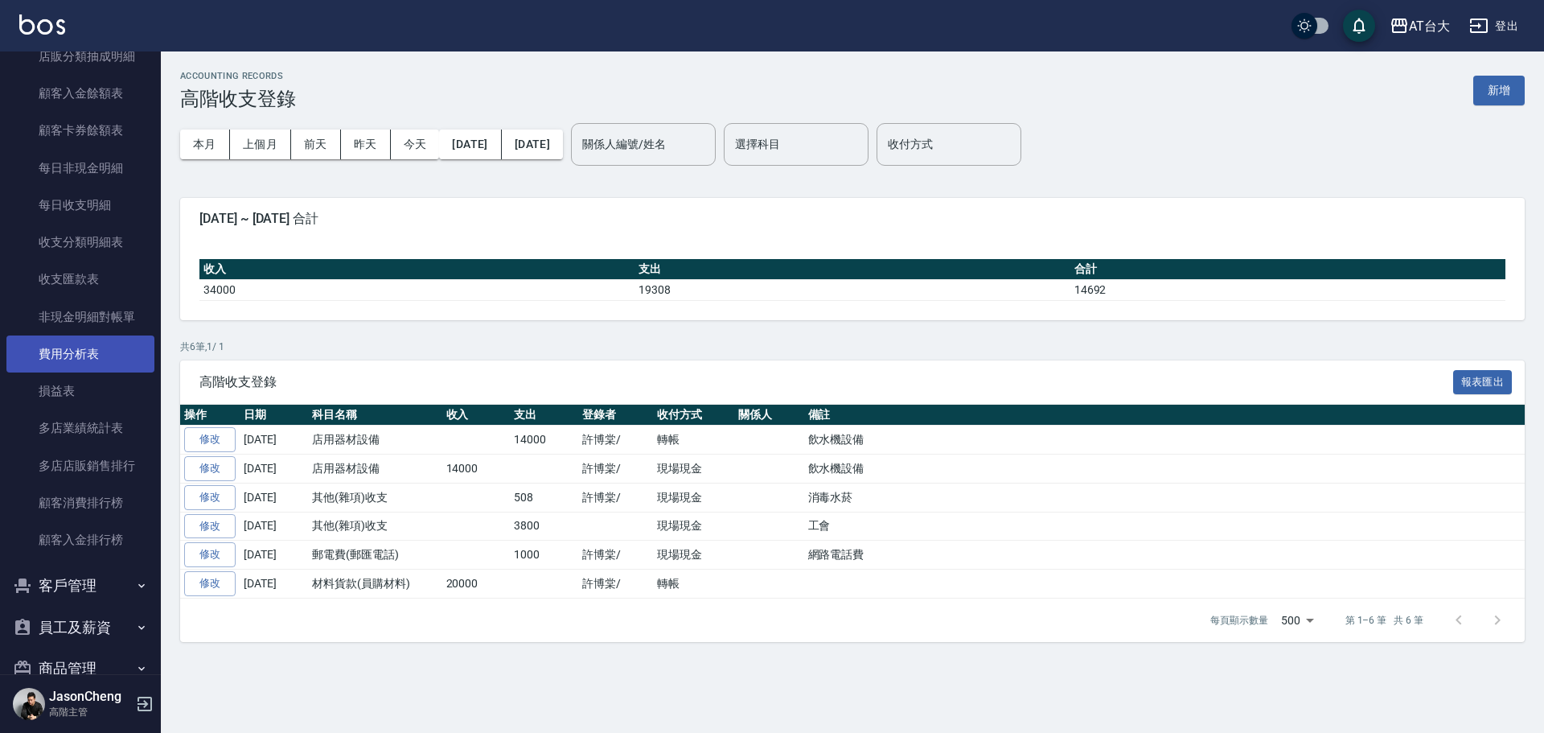
click at [79, 364] on link "費用分析表" at bounding box center [80, 353] width 148 height 37
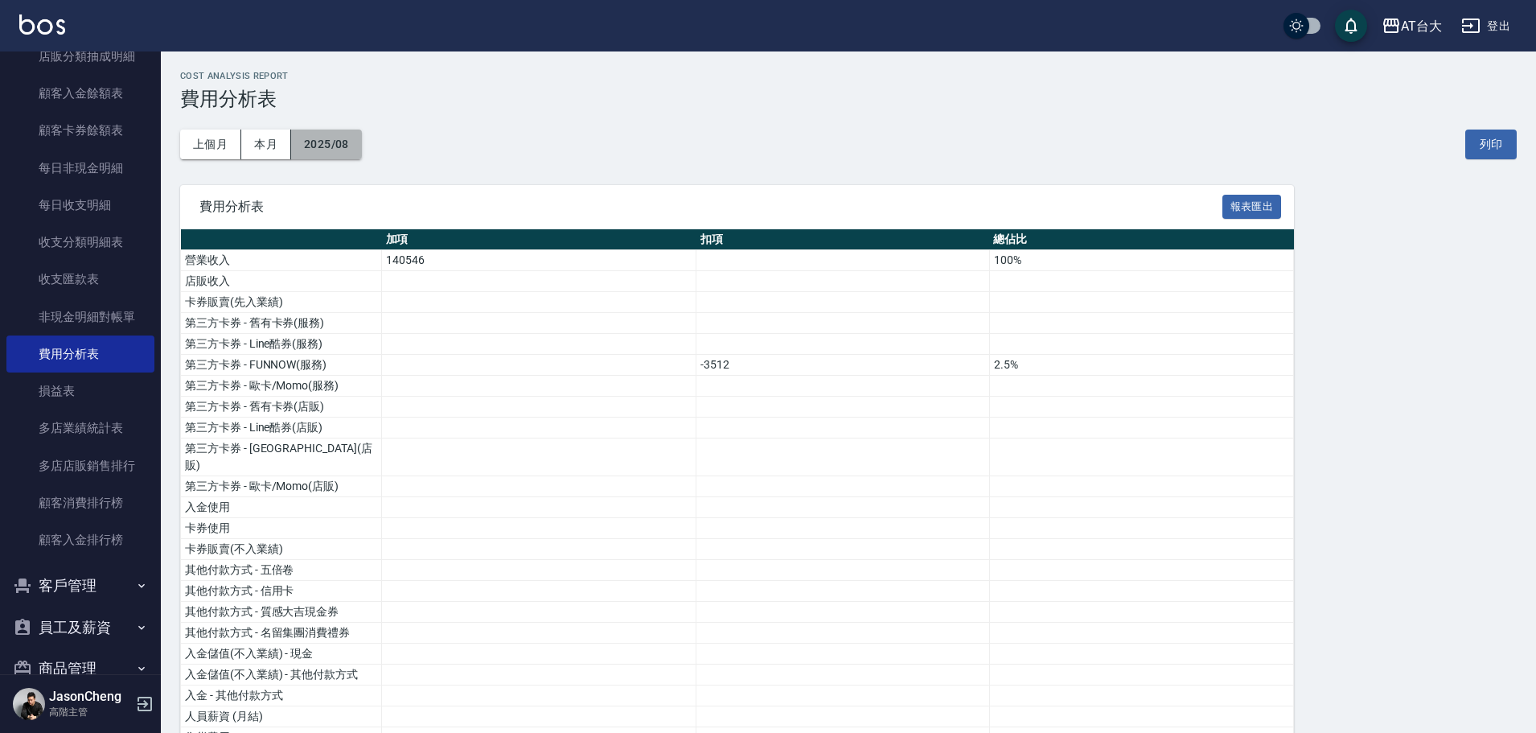
click at [324, 149] on button "2025/08" at bounding box center [326, 145] width 71 height 30
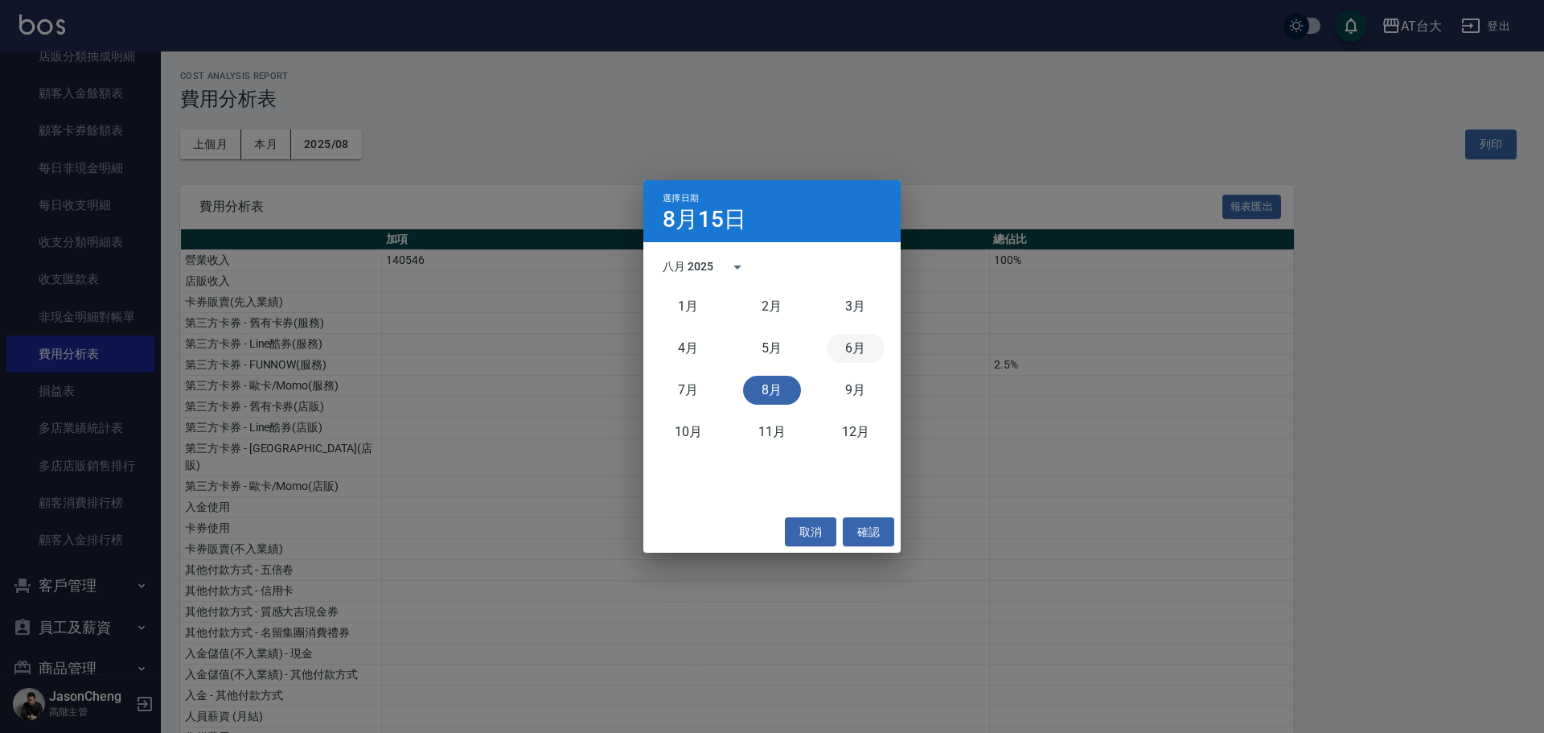
click at [861, 347] on button "6月" at bounding box center [856, 348] width 58 height 29
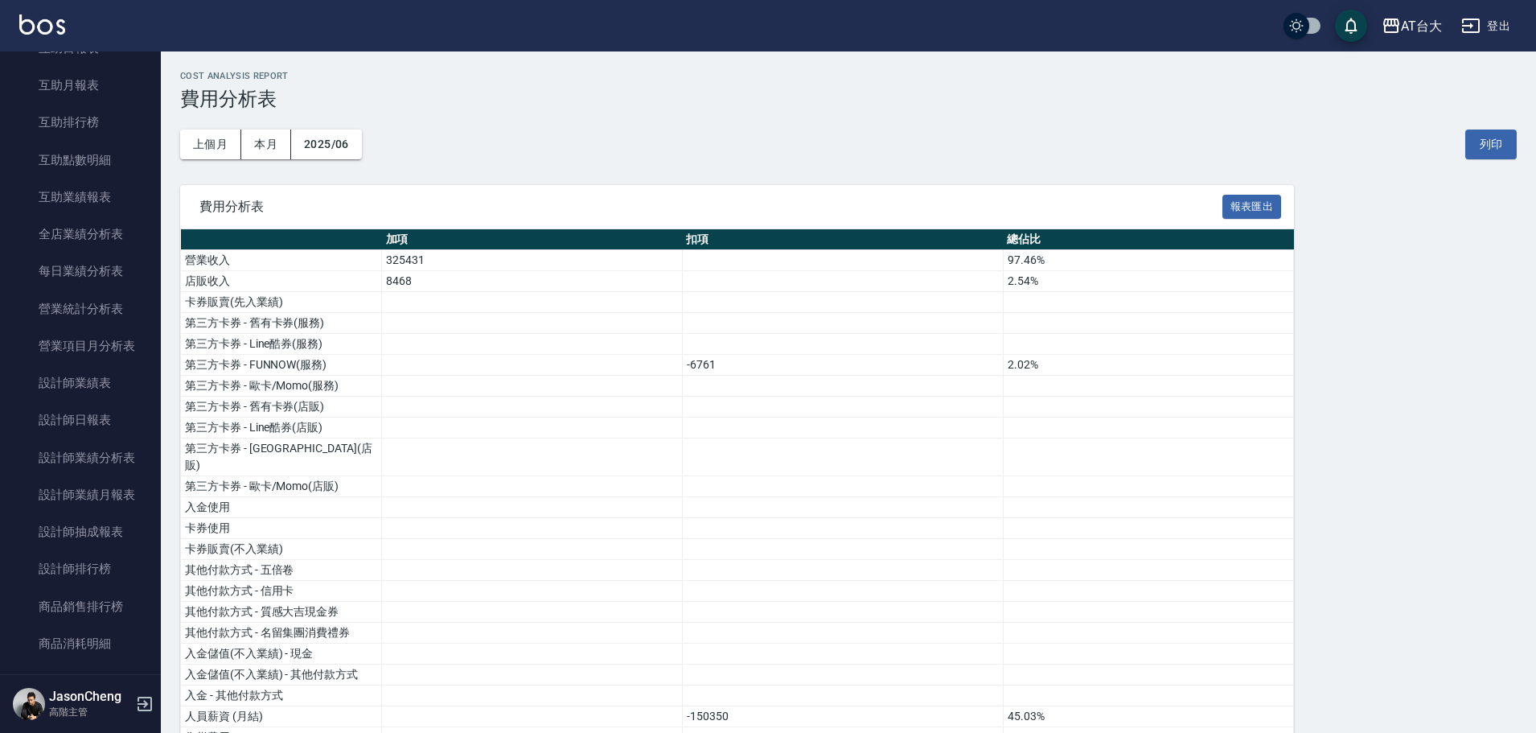
click at [702, 152] on div "上個月 本月 2025/06 列印" at bounding box center [848, 144] width 1337 height 68
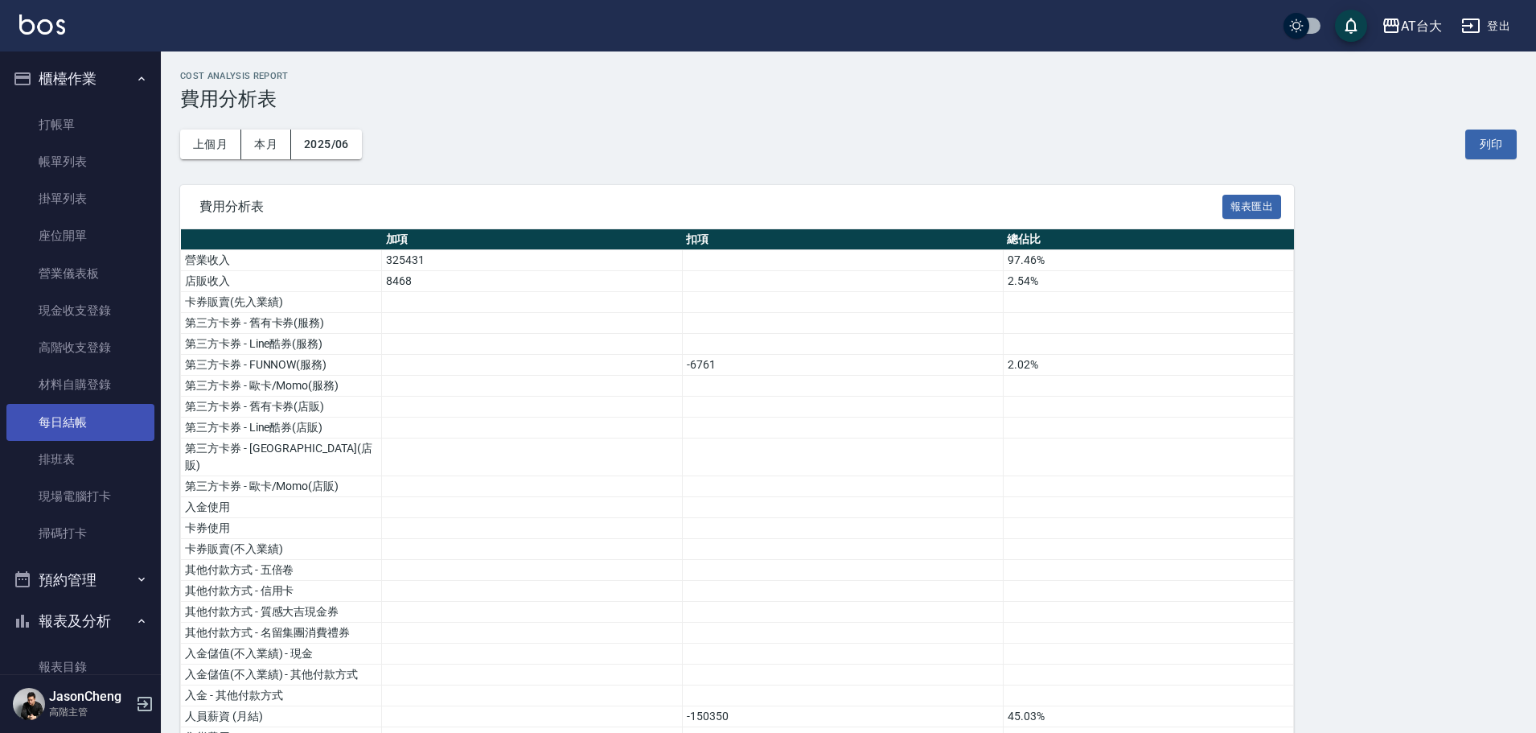
drag, startPoint x: 67, startPoint y: 425, endPoint x: 74, endPoint y: 409, distance: 16.9
click at [67, 425] on link "每日結帳" at bounding box center [80, 422] width 148 height 37
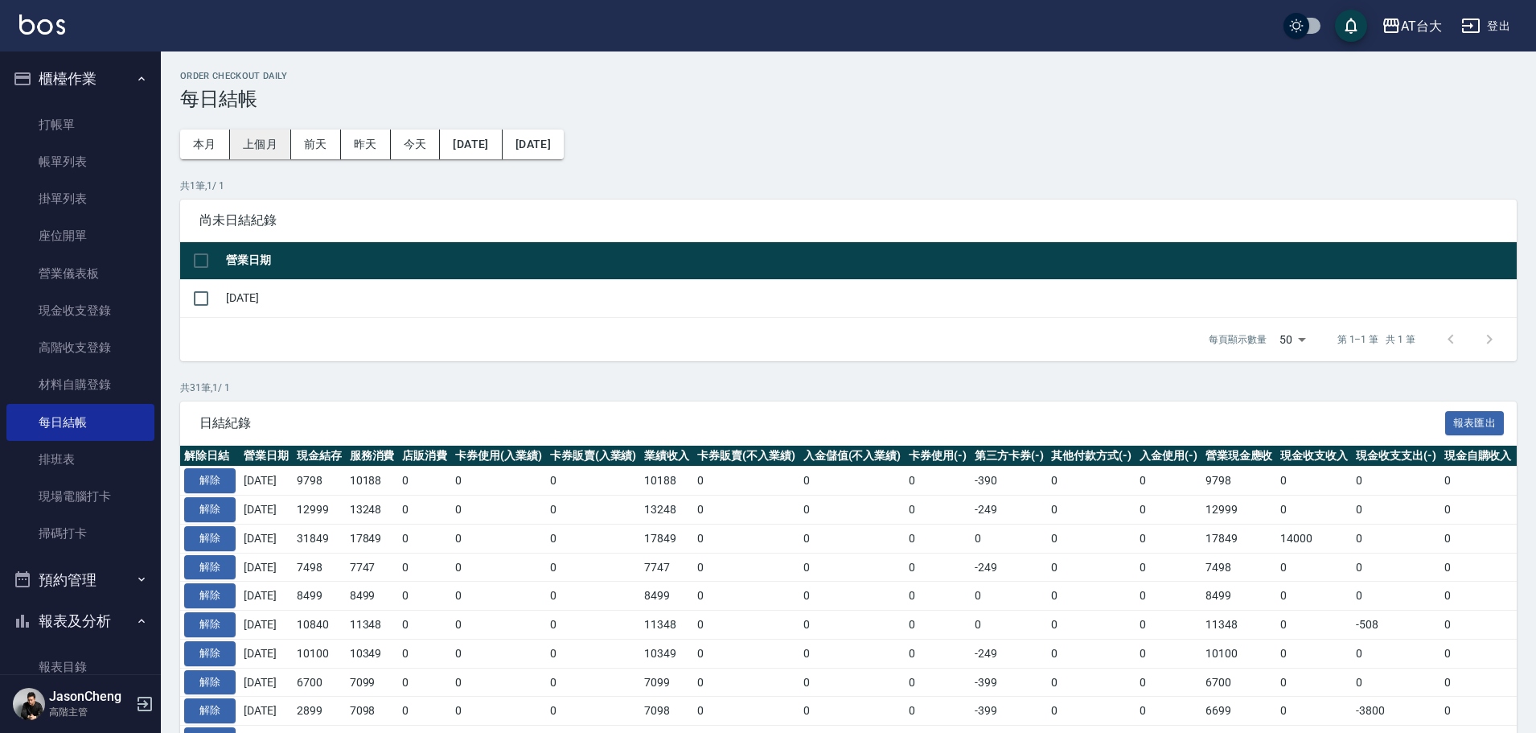
click at [257, 143] on button "上個月" at bounding box center [260, 145] width 61 height 30
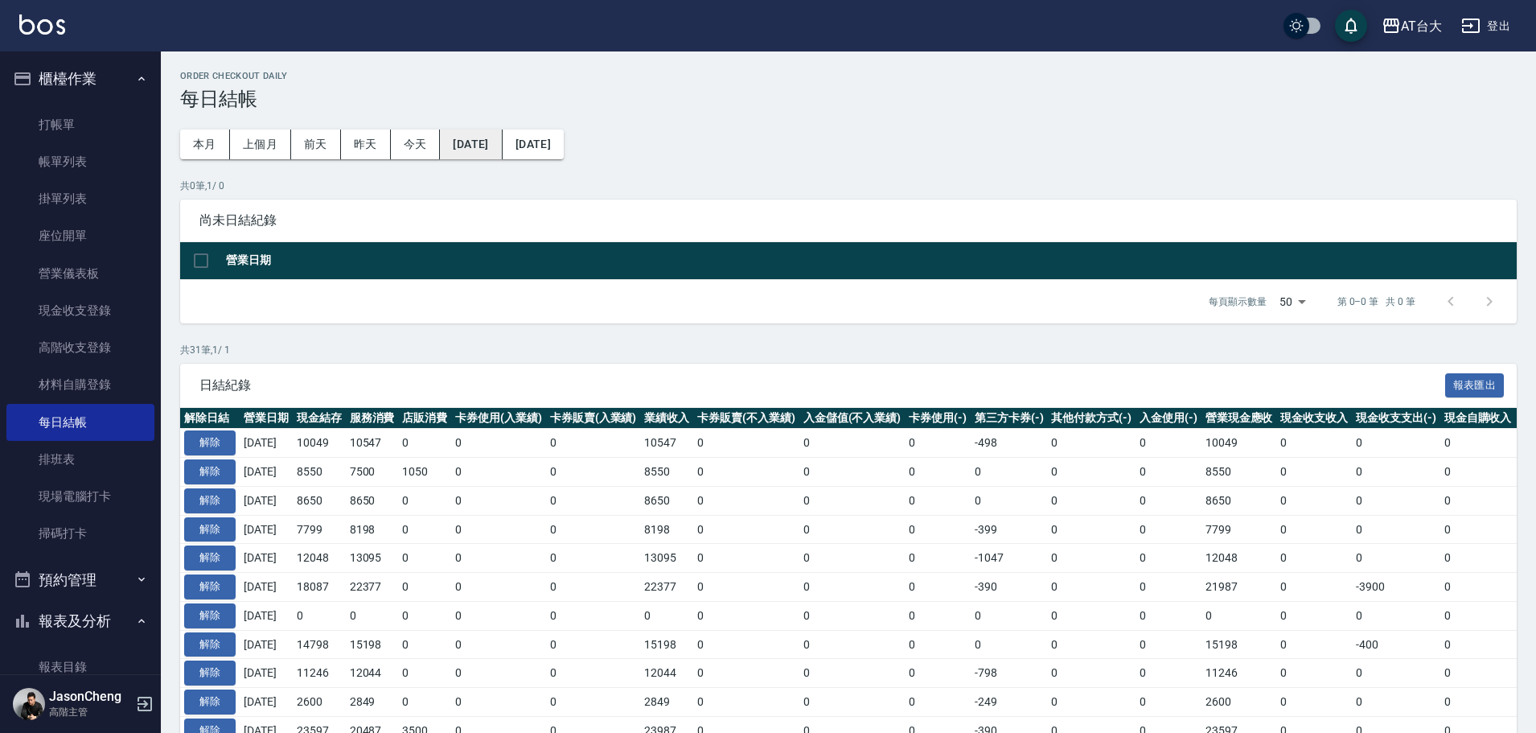
click at [483, 135] on button "[DATE]" at bounding box center [471, 145] width 62 height 30
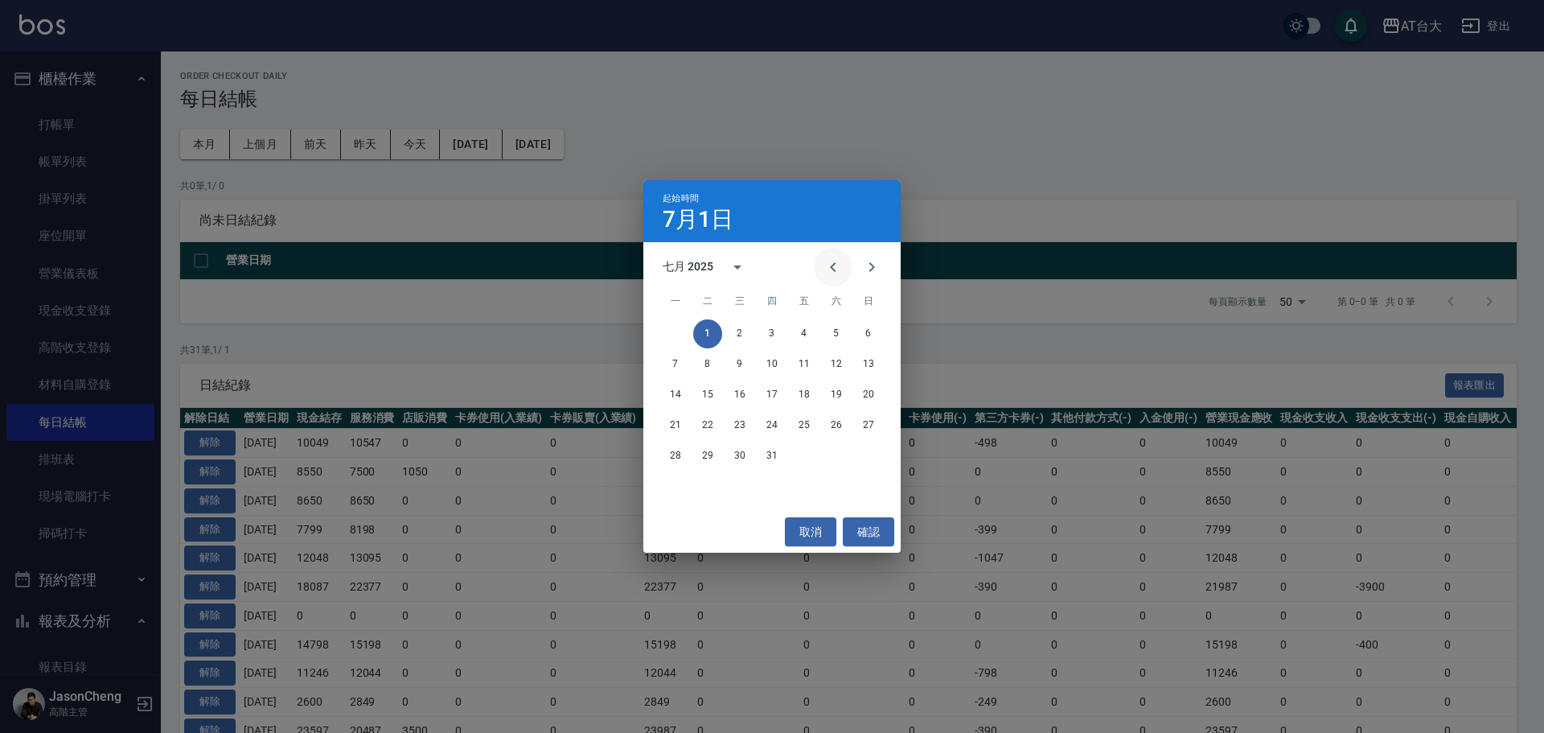
click at [841, 259] on icon "Previous month" at bounding box center [833, 266] width 19 height 19
click at [882, 333] on button "1" at bounding box center [868, 333] width 29 height 29
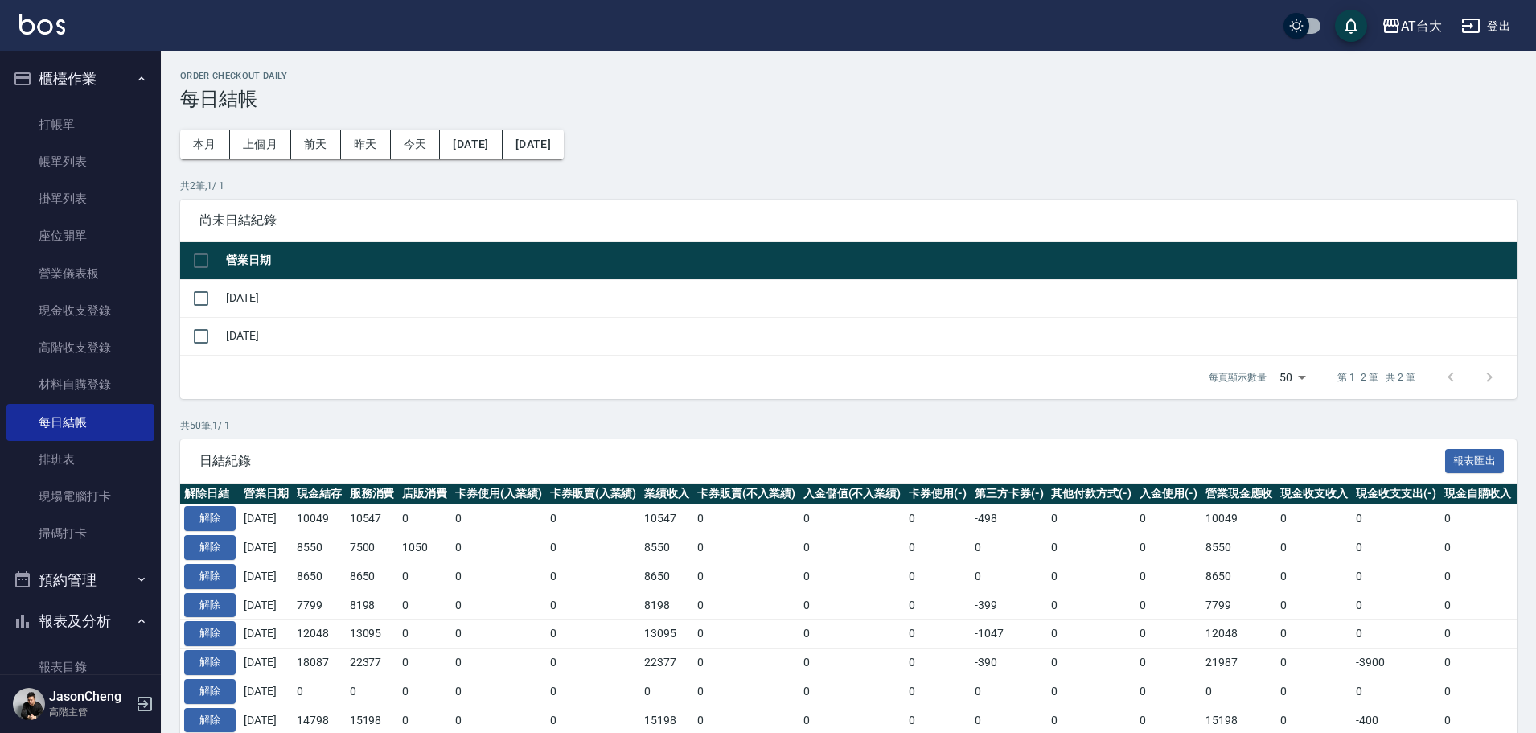
click at [564, 139] on button "[DATE]" at bounding box center [533, 145] width 61 height 30
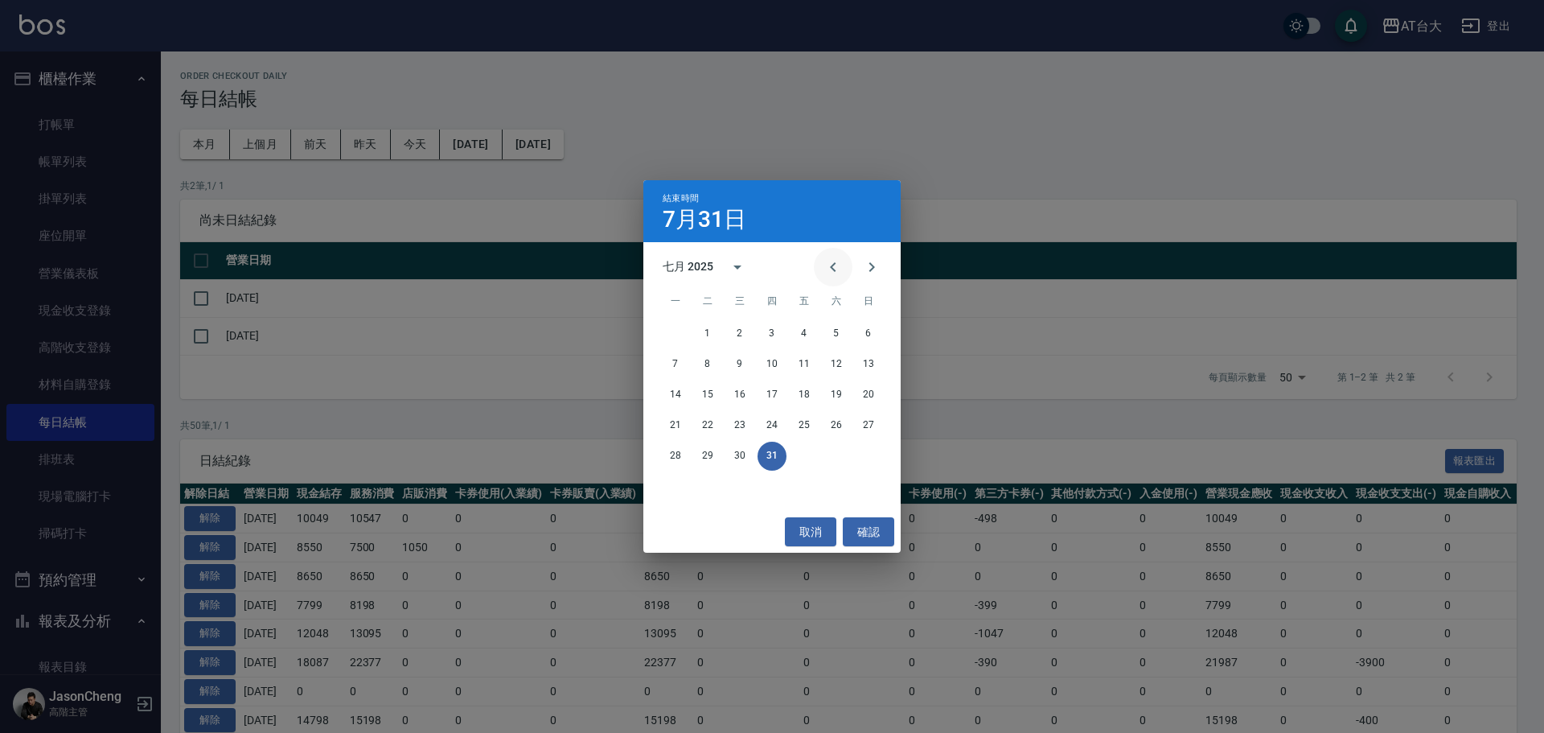
click at [832, 268] on icon "Previous month" at bounding box center [833, 267] width 6 height 10
click at [683, 488] on button "30" at bounding box center [675, 486] width 29 height 29
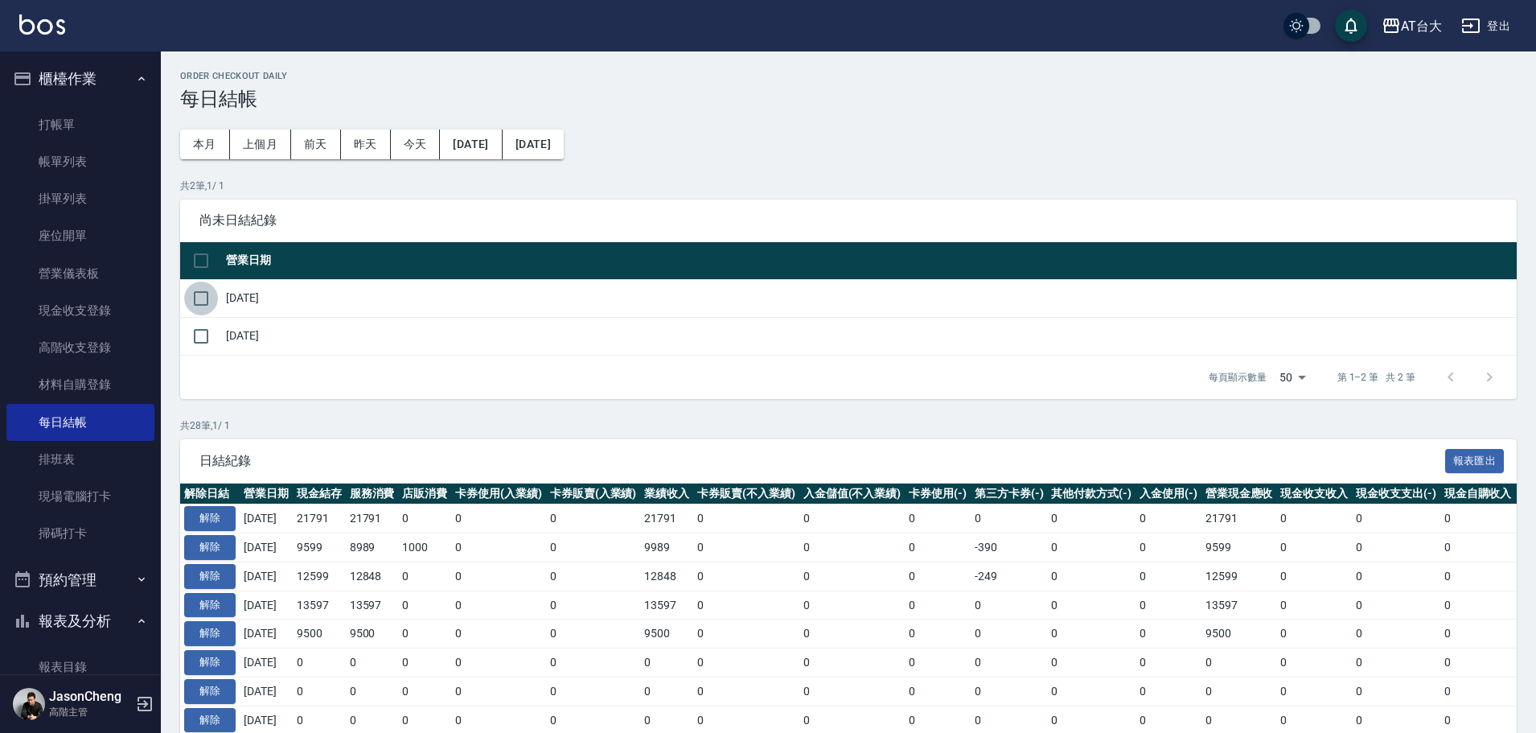
click at [199, 297] on input "checkbox" at bounding box center [201, 299] width 34 height 34
checkbox input "true"
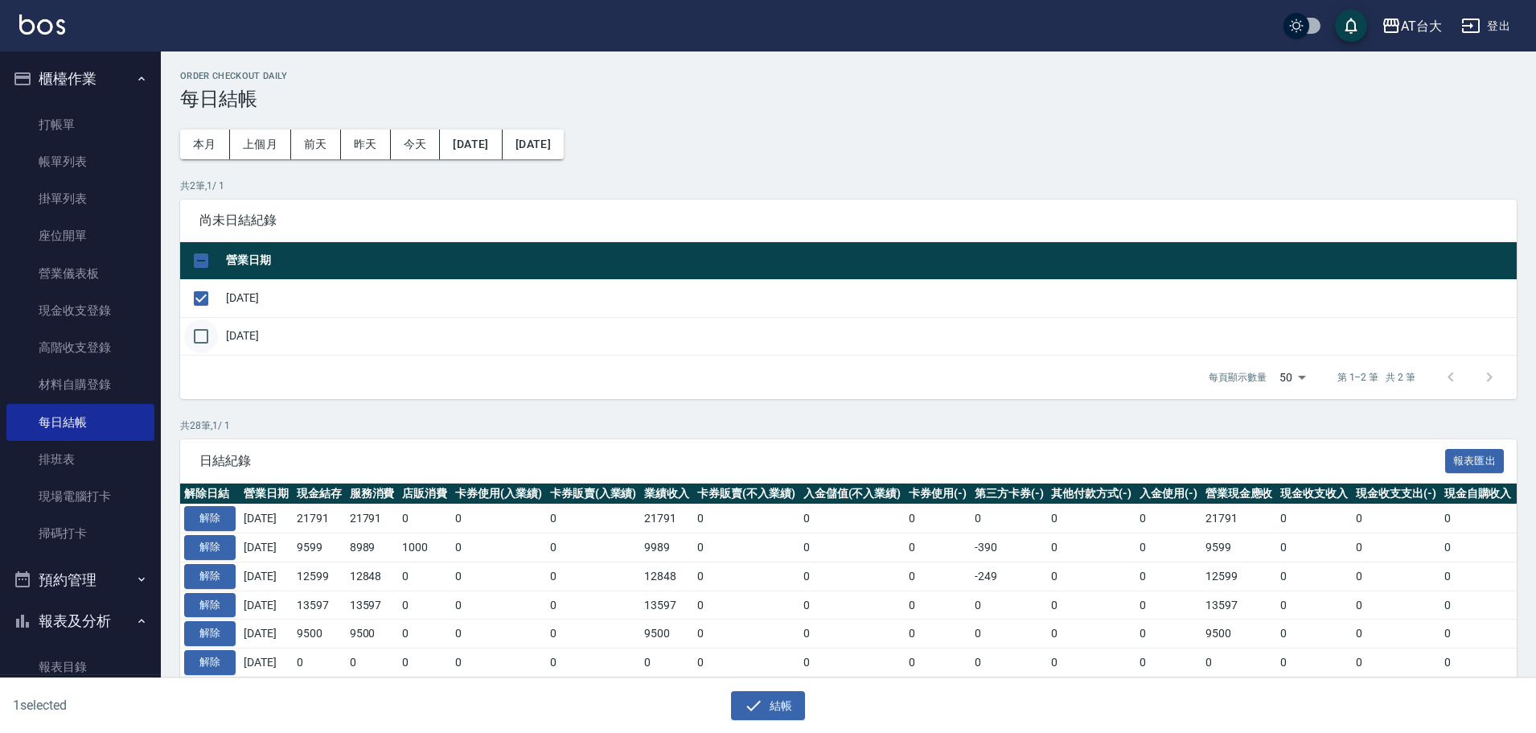
click at [203, 330] on input "checkbox" at bounding box center [201, 336] width 34 height 34
checkbox input "true"
click at [767, 710] on button "結帳" at bounding box center [768, 706] width 75 height 30
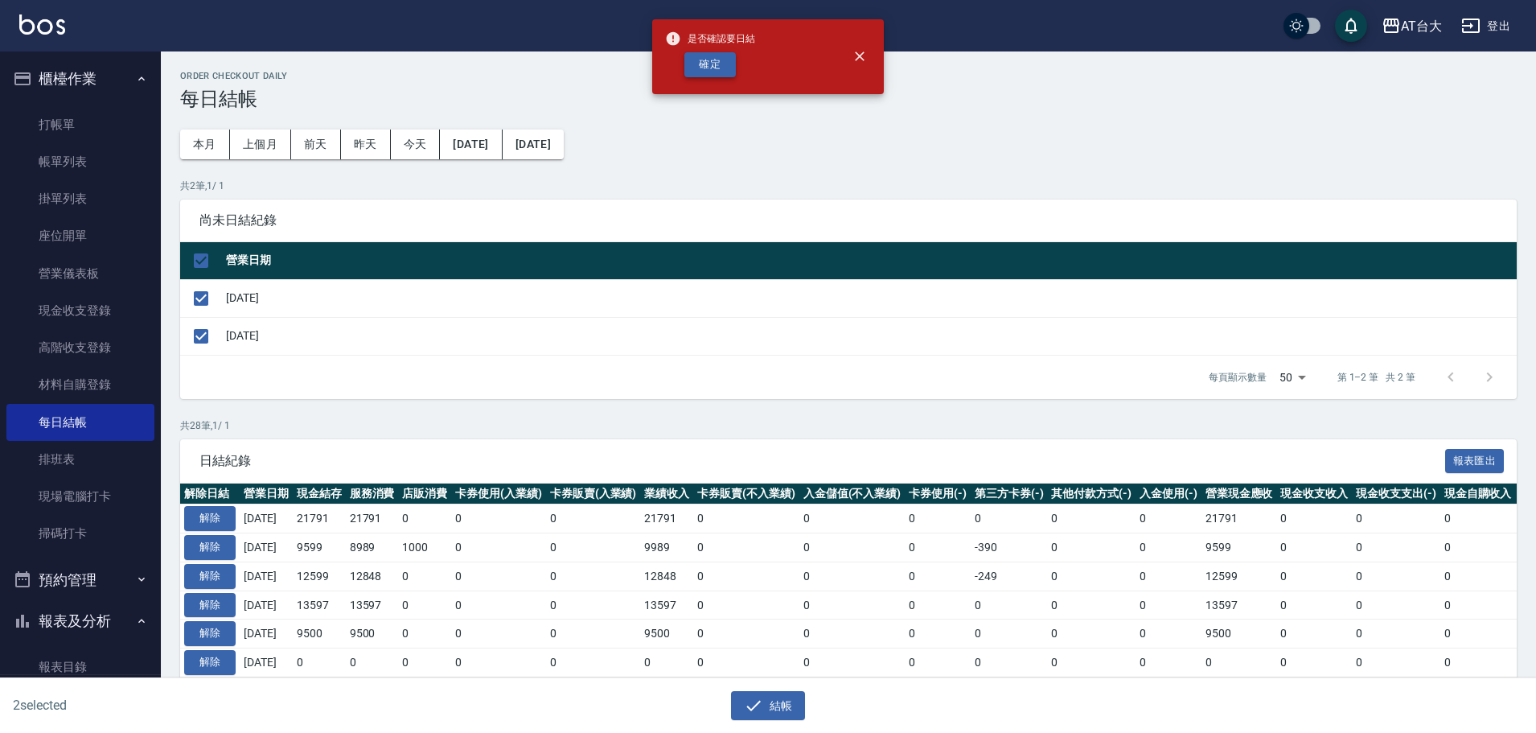
click at [708, 61] on button "確定" at bounding box center [710, 64] width 51 height 25
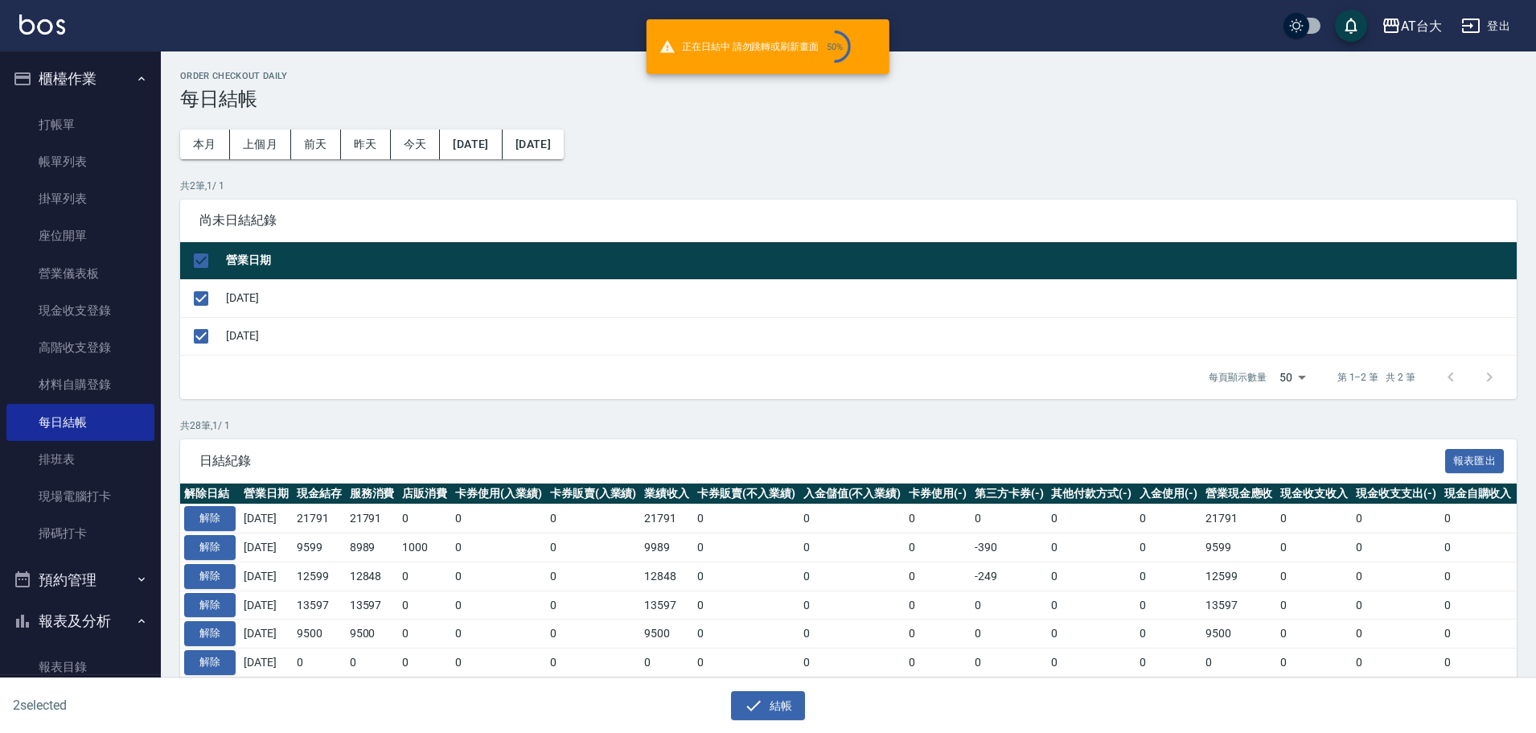
checkbox input "false"
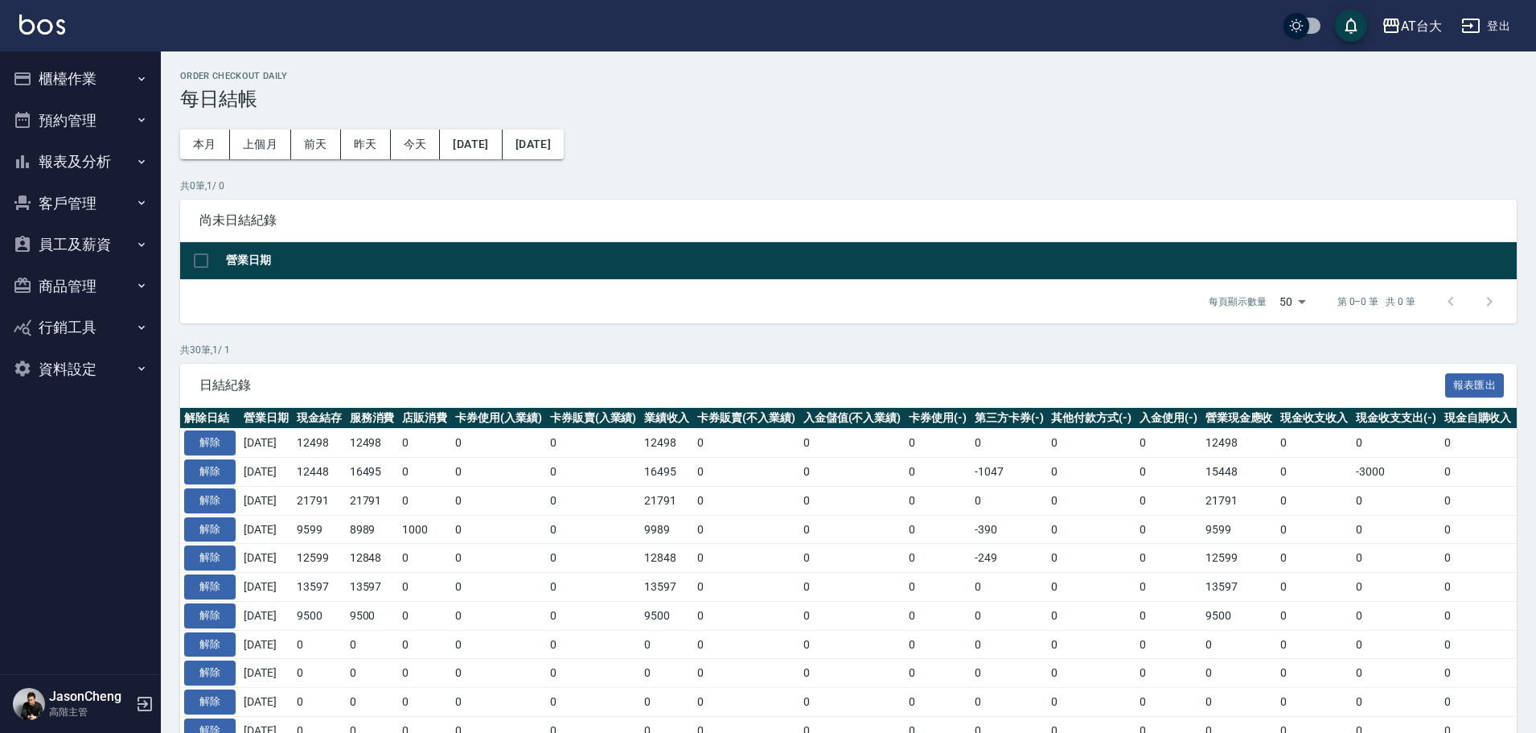
click at [76, 241] on button "員工及薪資" at bounding box center [80, 245] width 148 height 42
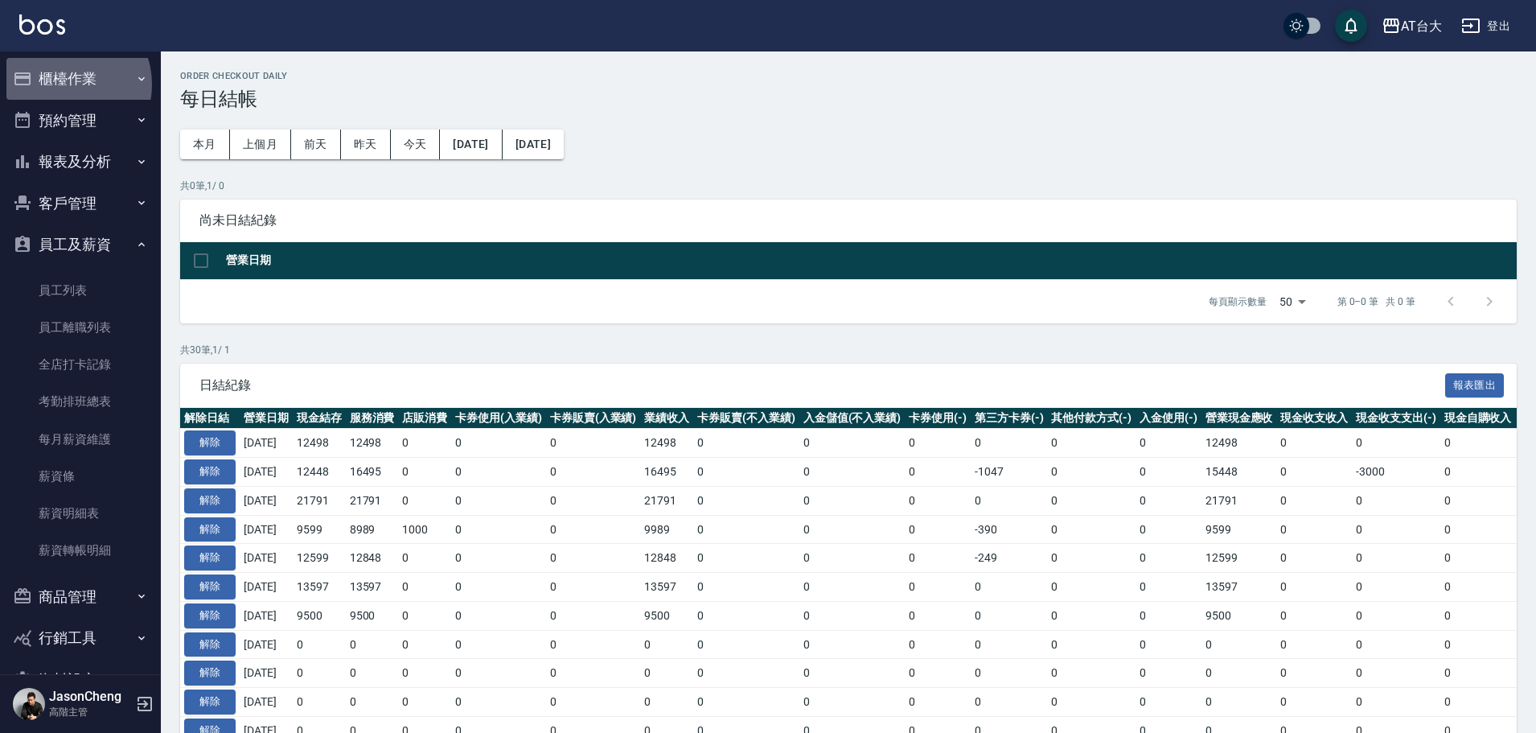
click at [65, 84] on button "櫃檯作業" at bounding box center [80, 79] width 148 height 42
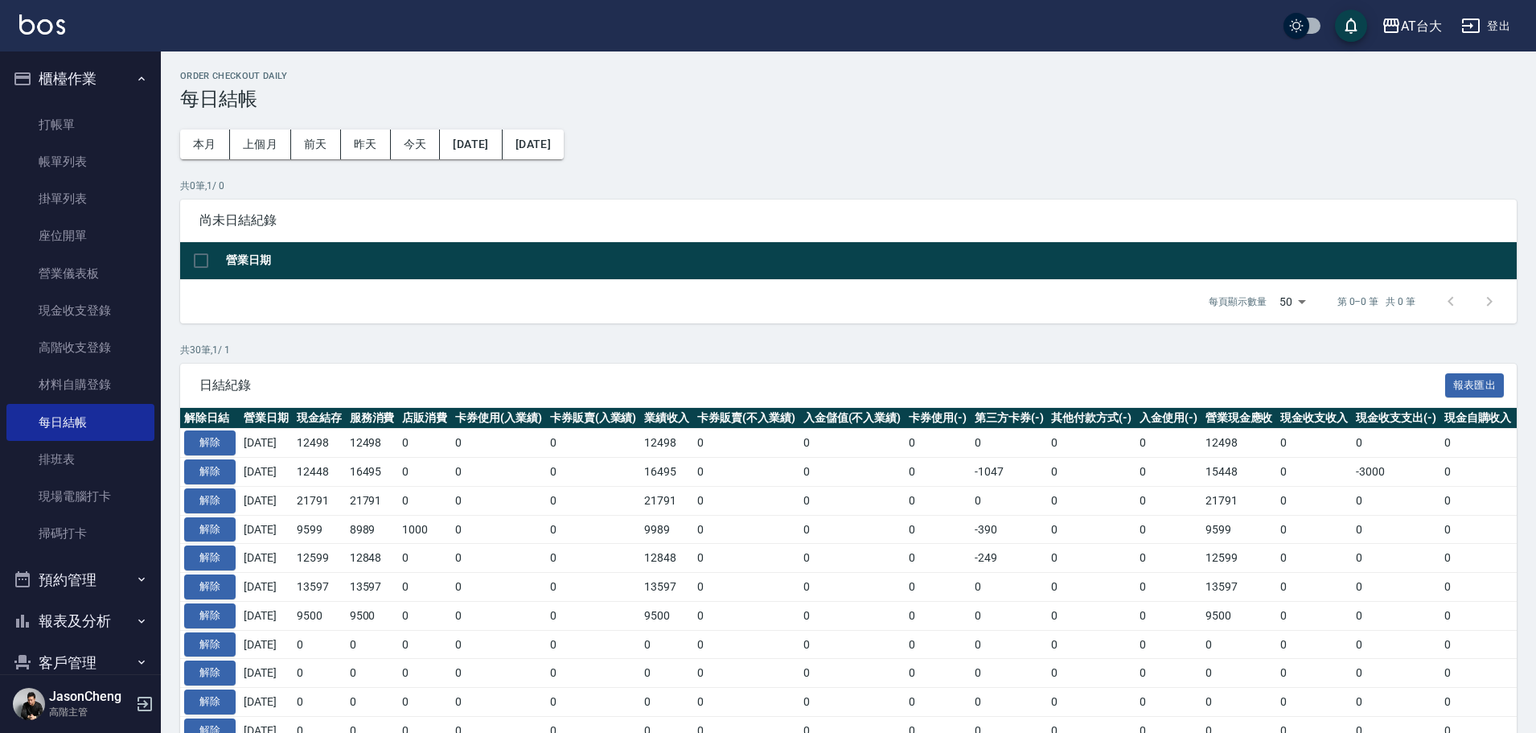
click at [74, 76] on button "櫃檯作業" at bounding box center [80, 79] width 148 height 42
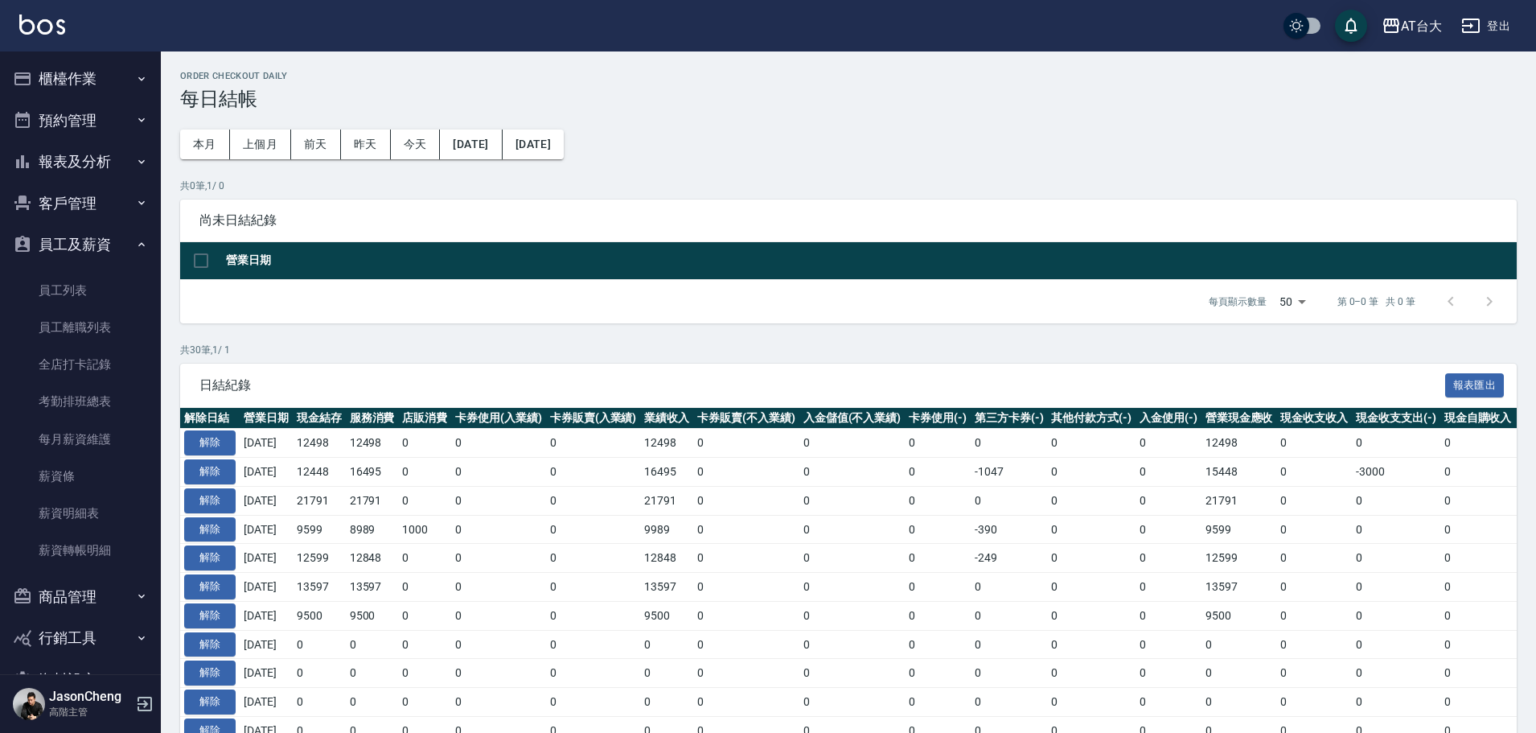
click at [99, 167] on button "報表及分析" at bounding box center [80, 162] width 148 height 42
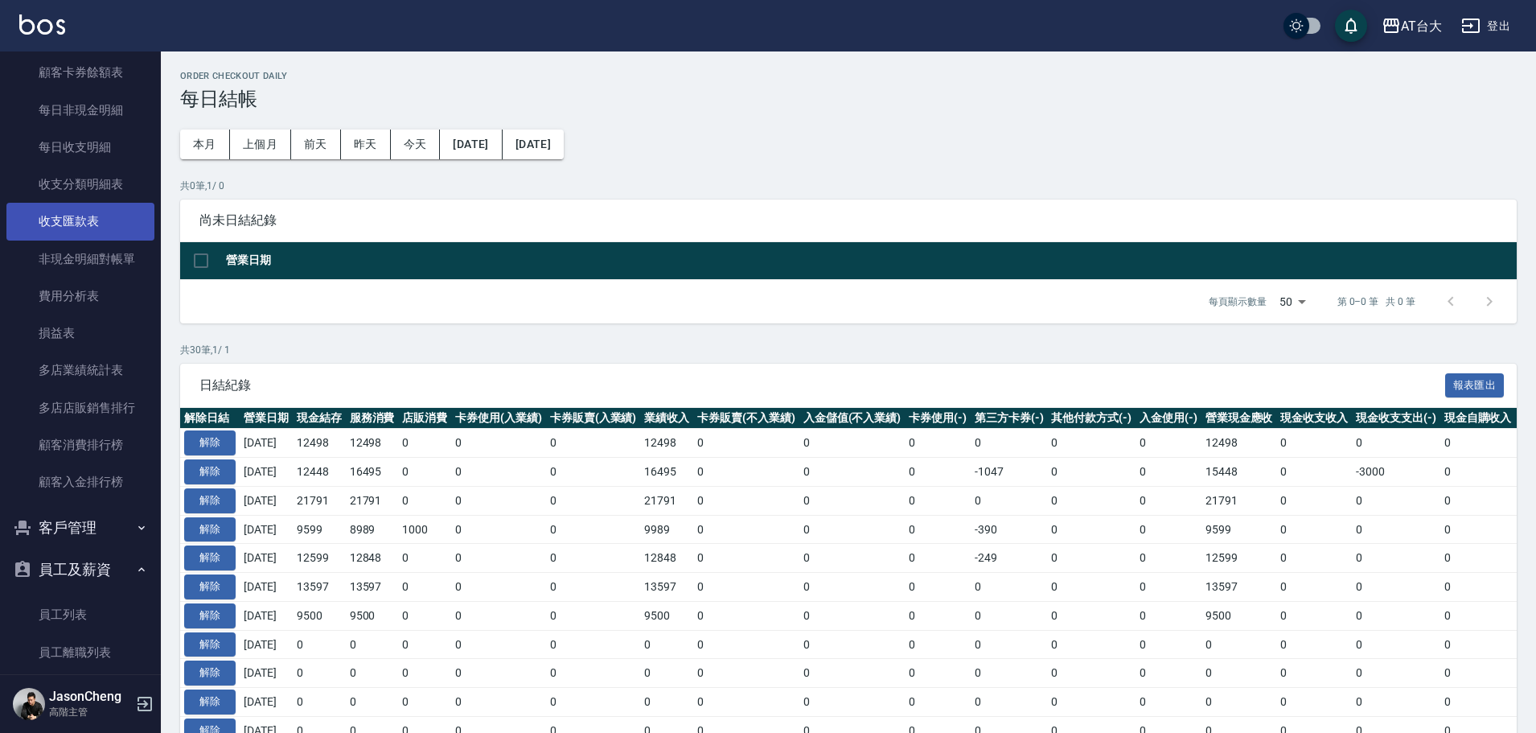
scroll to position [1287, 0]
click at [109, 176] on link "收支分類明細表" at bounding box center [80, 185] width 148 height 37
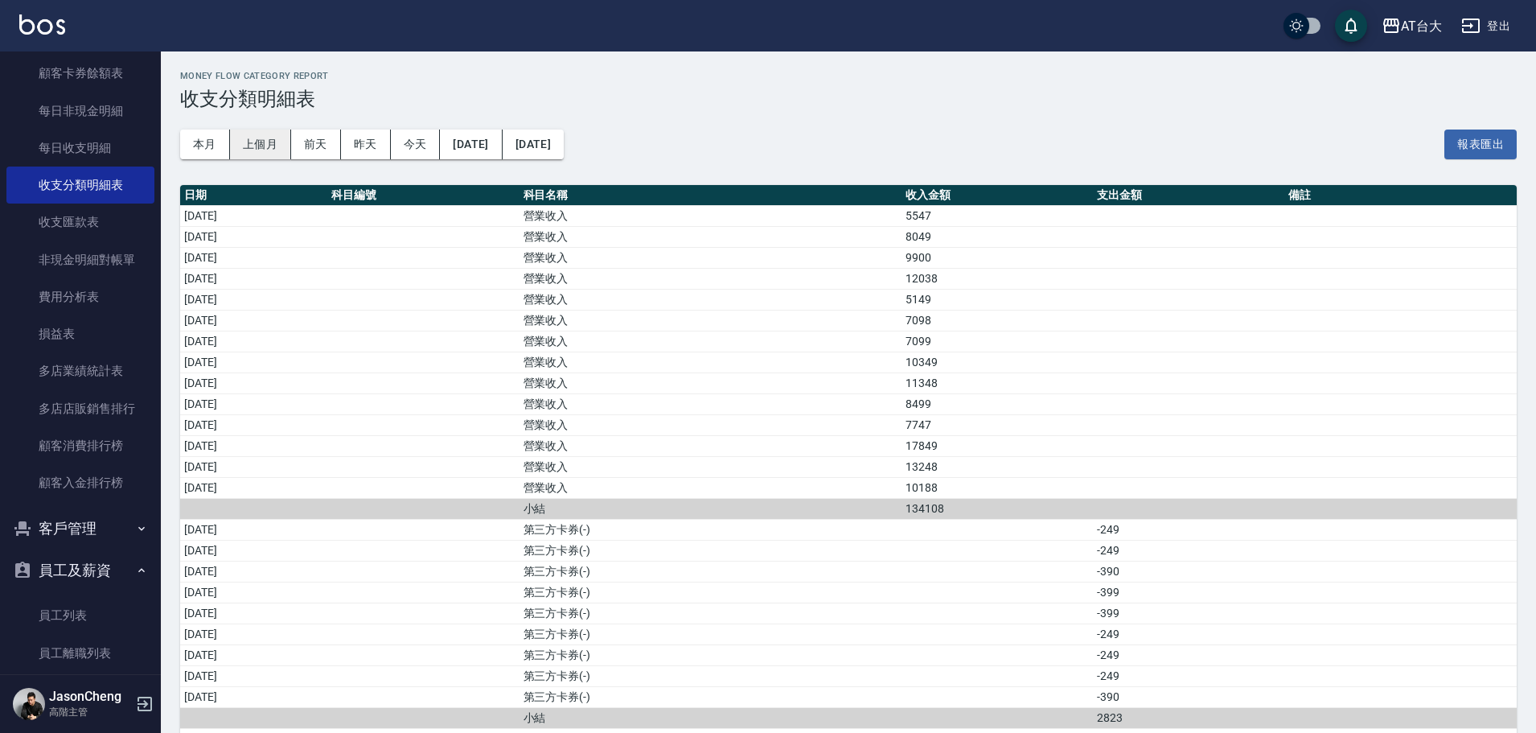
click at [271, 146] on button "上個月" at bounding box center [260, 145] width 61 height 30
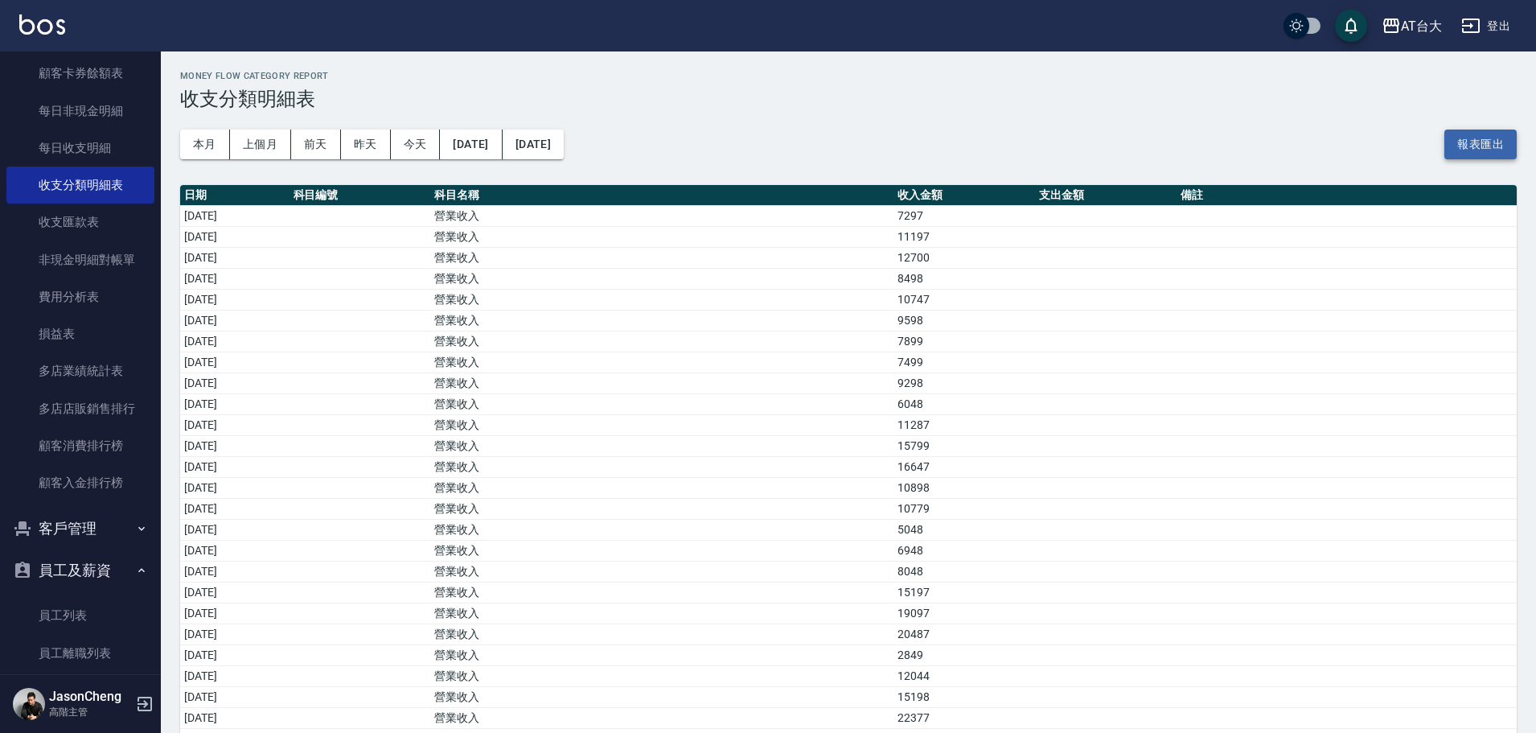
click at [1494, 138] on button "報表匯出" at bounding box center [1481, 145] width 72 height 30
click at [474, 140] on button "[DATE]" at bounding box center [471, 145] width 62 height 30
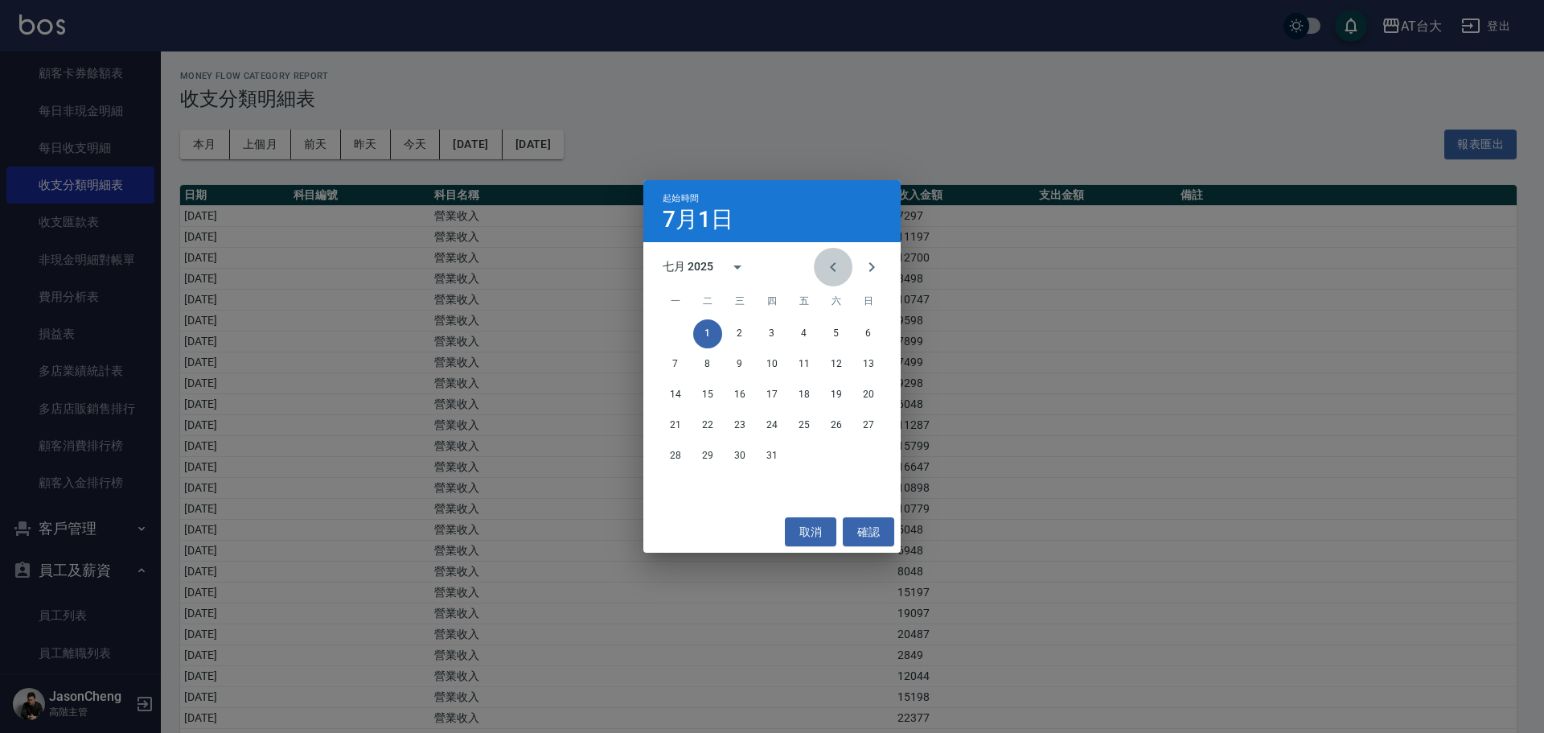
click at [834, 265] on icon "Previous month" at bounding box center [833, 267] width 6 height 10
drag, startPoint x: 864, startPoint y: 331, endPoint x: 709, endPoint y: 249, distance: 175.3
click at [863, 331] on button "1" at bounding box center [868, 333] width 29 height 29
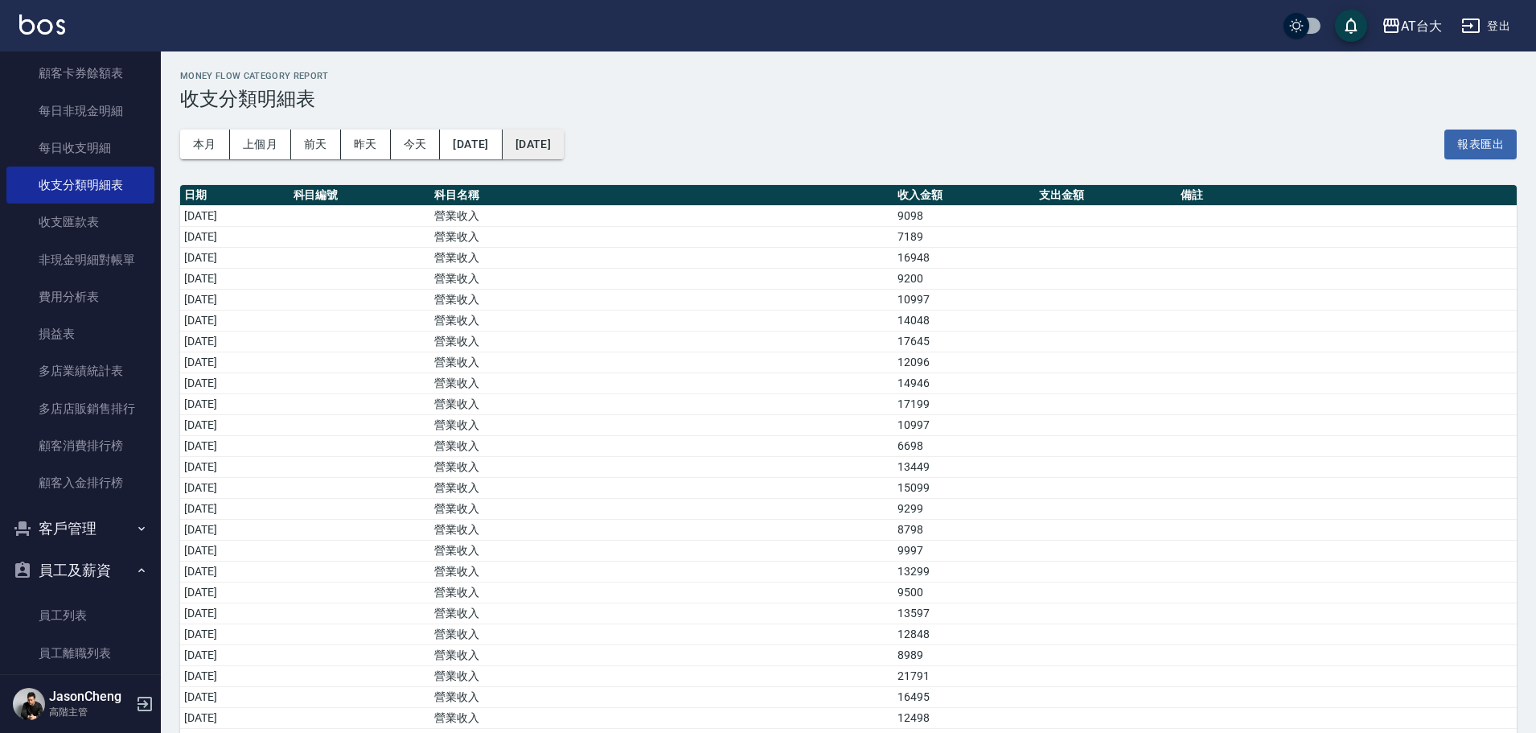
click at [564, 146] on button "[DATE]" at bounding box center [533, 145] width 61 height 30
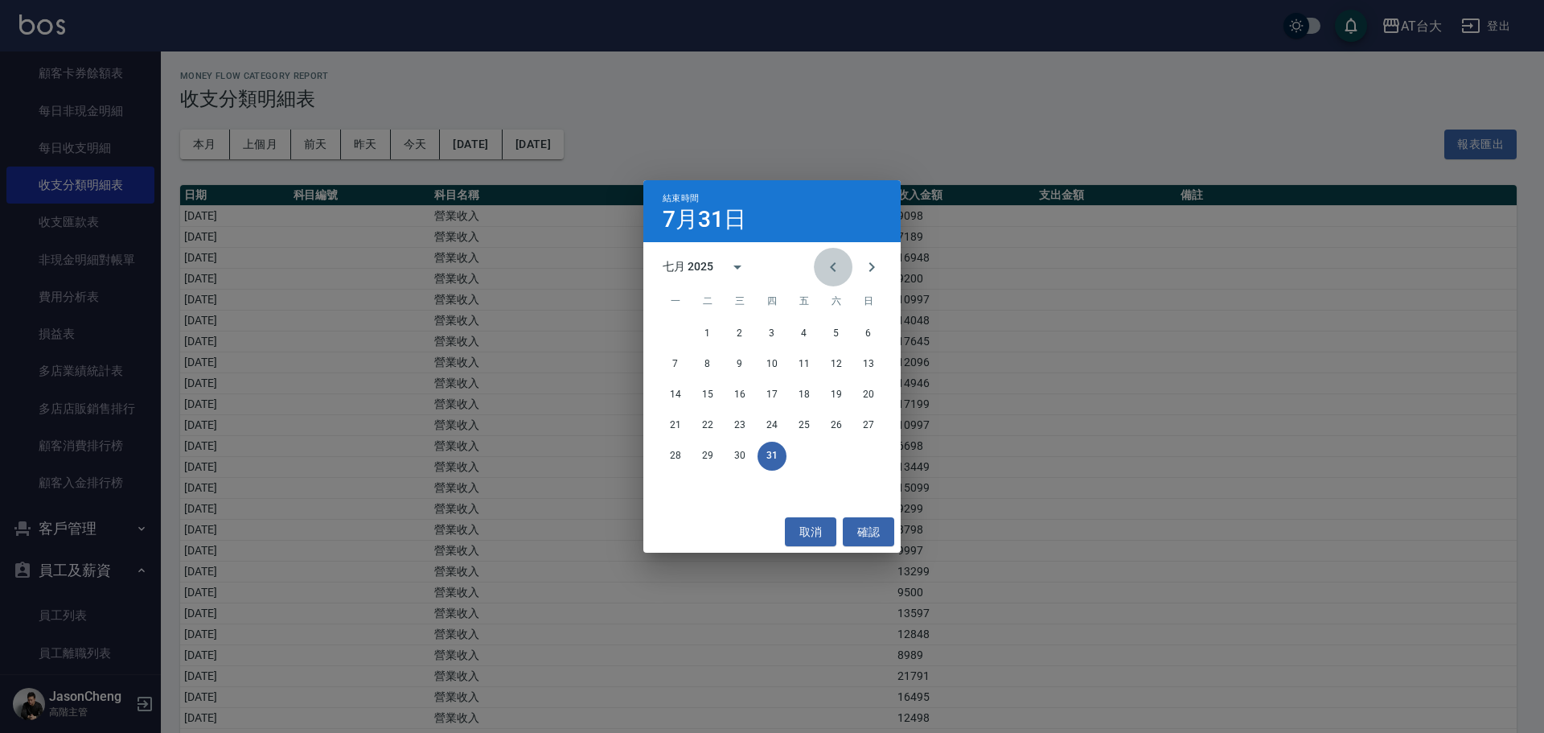
click at [834, 265] on icon "Previous month" at bounding box center [833, 266] width 19 height 19
click at [682, 489] on button "30" at bounding box center [675, 486] width 29 height 29
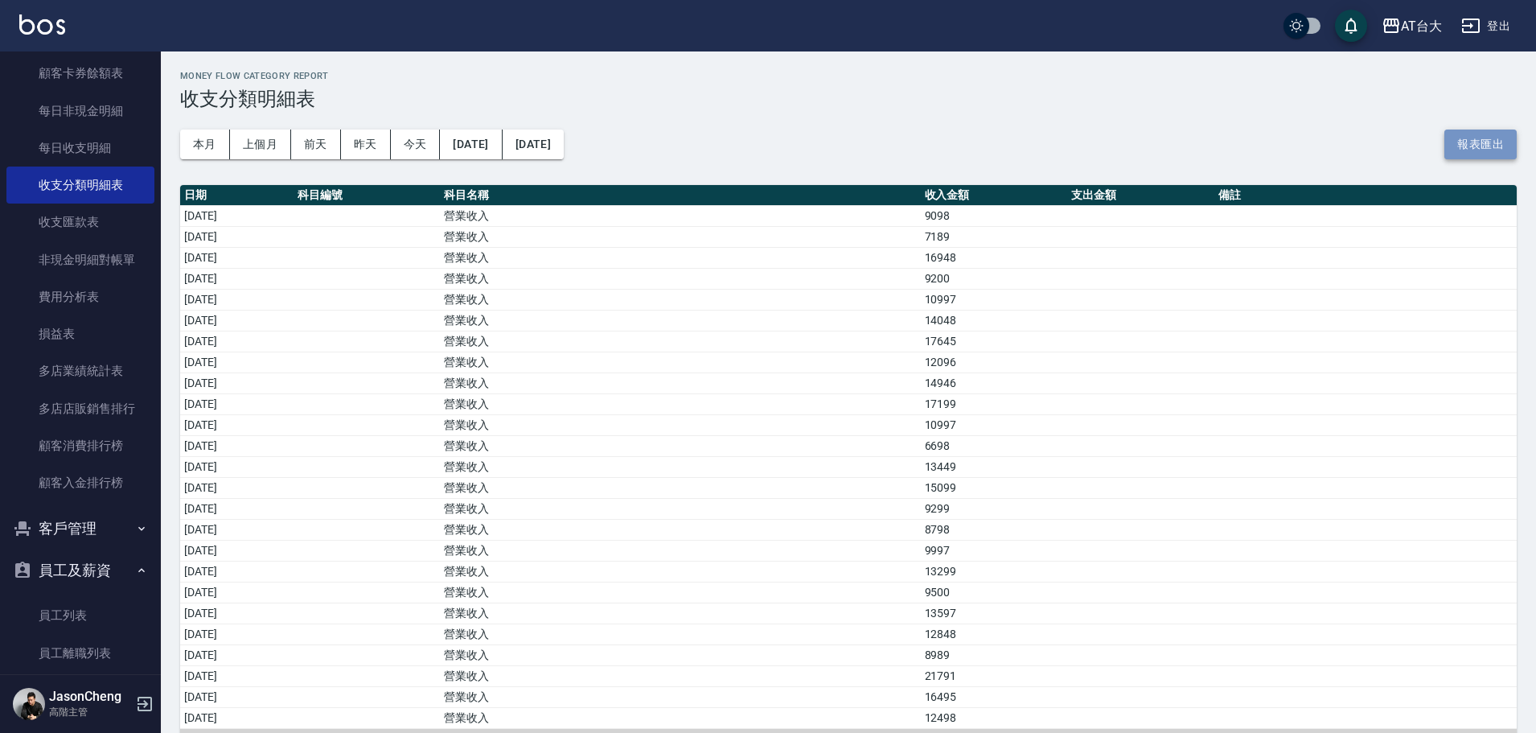
click at [1483, 137] on button "報表匯出" at bounding box center [1481, 145] width 72 height 30
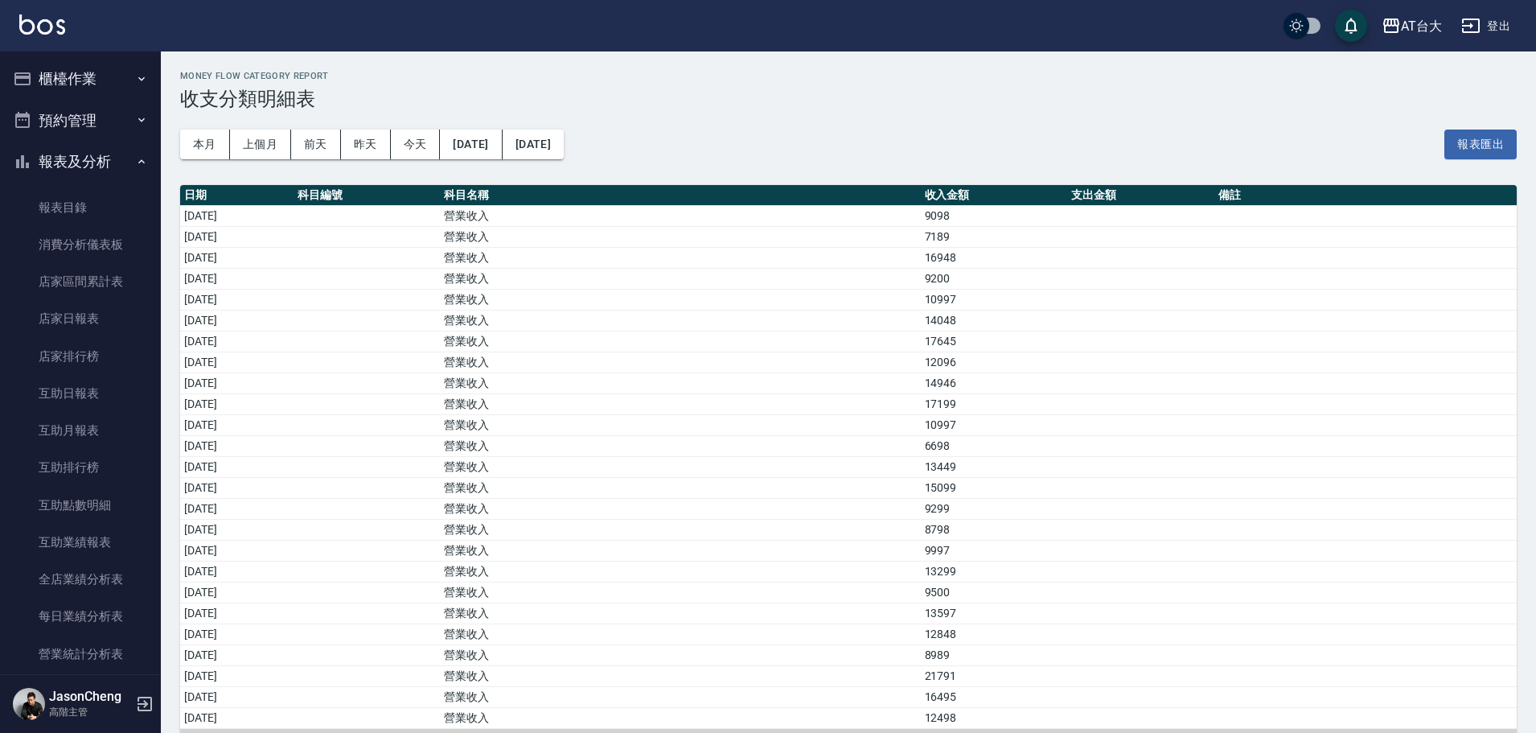
click at [71, 67] on button "櫃檯作業" at bounding box center [80, 79] width 148 height 42
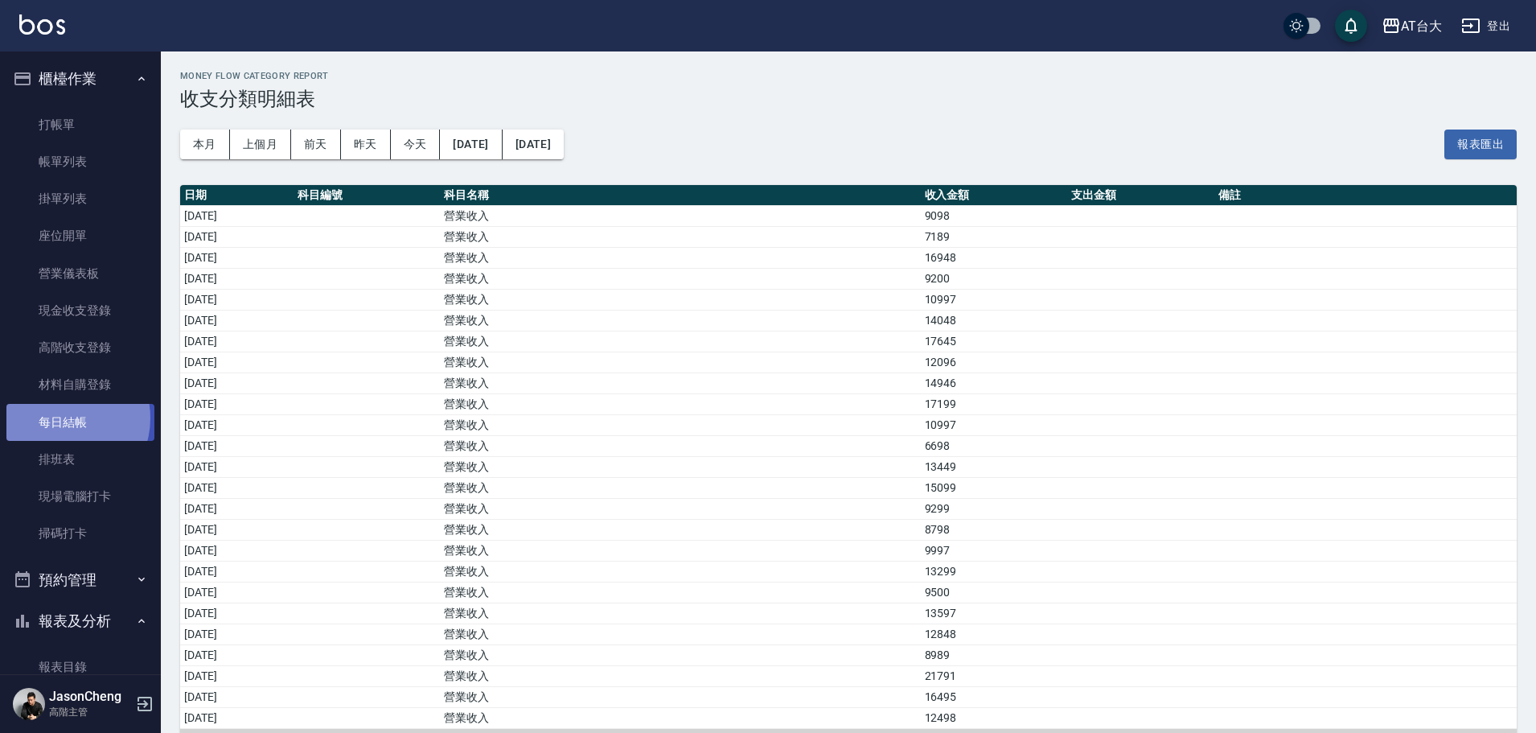
click at [60, 417] on link "每日結帳" at bounding box center [80, 422] width 148 height 37
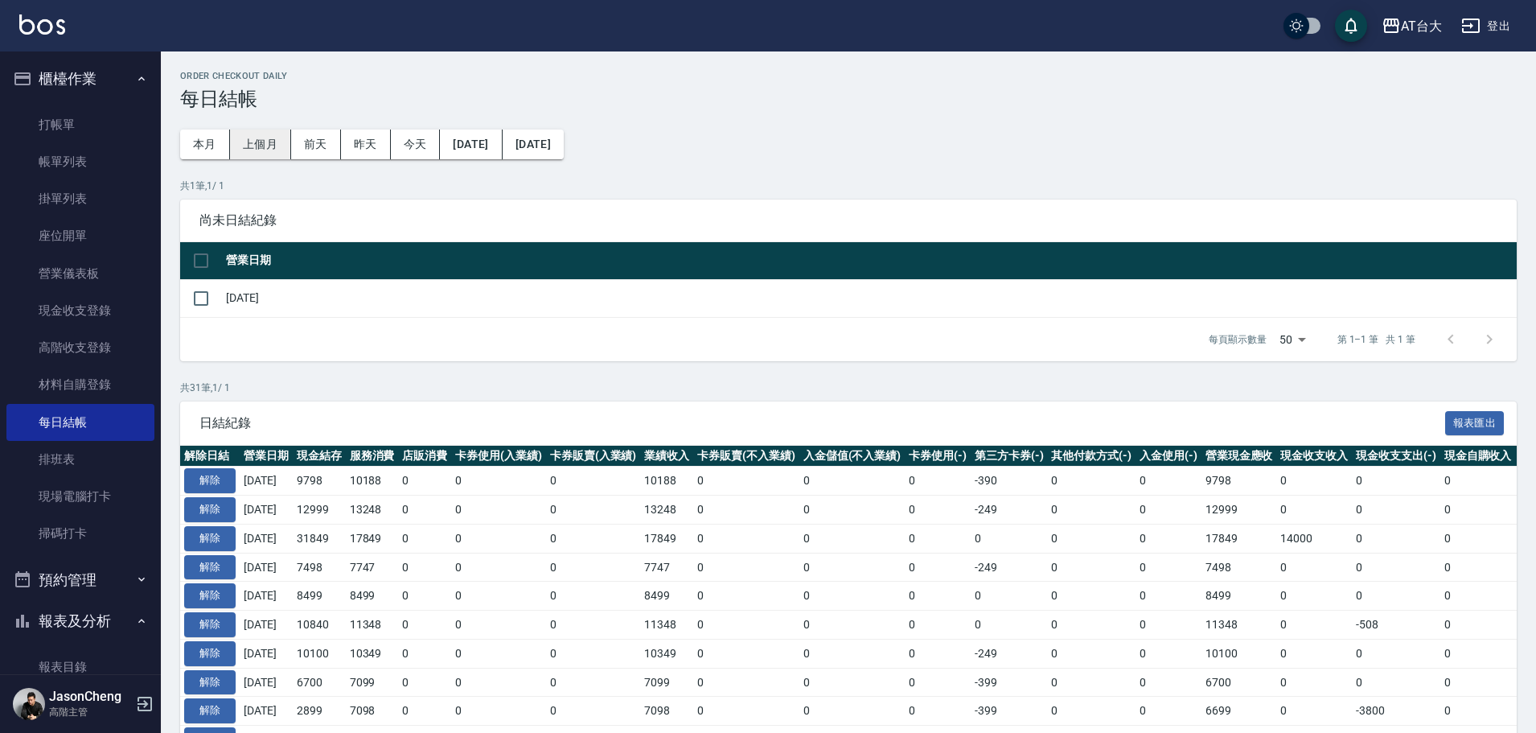
click at [274, 145] on button "上個月" at bounding box center [260, 145] width 61 height 30
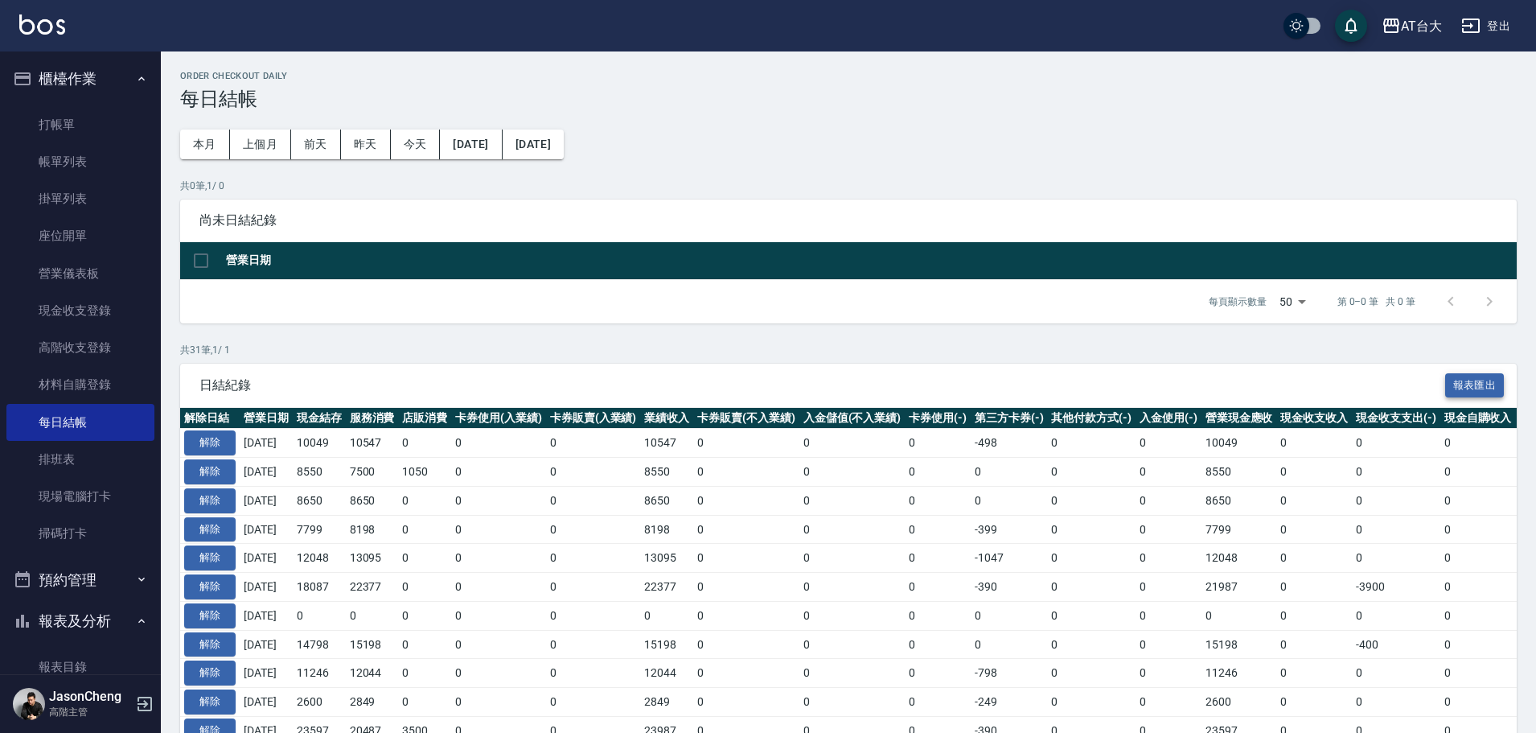
click at [1474, 387] on button "報表匯出" at bounding box center [1476, 385] width 60 height 25
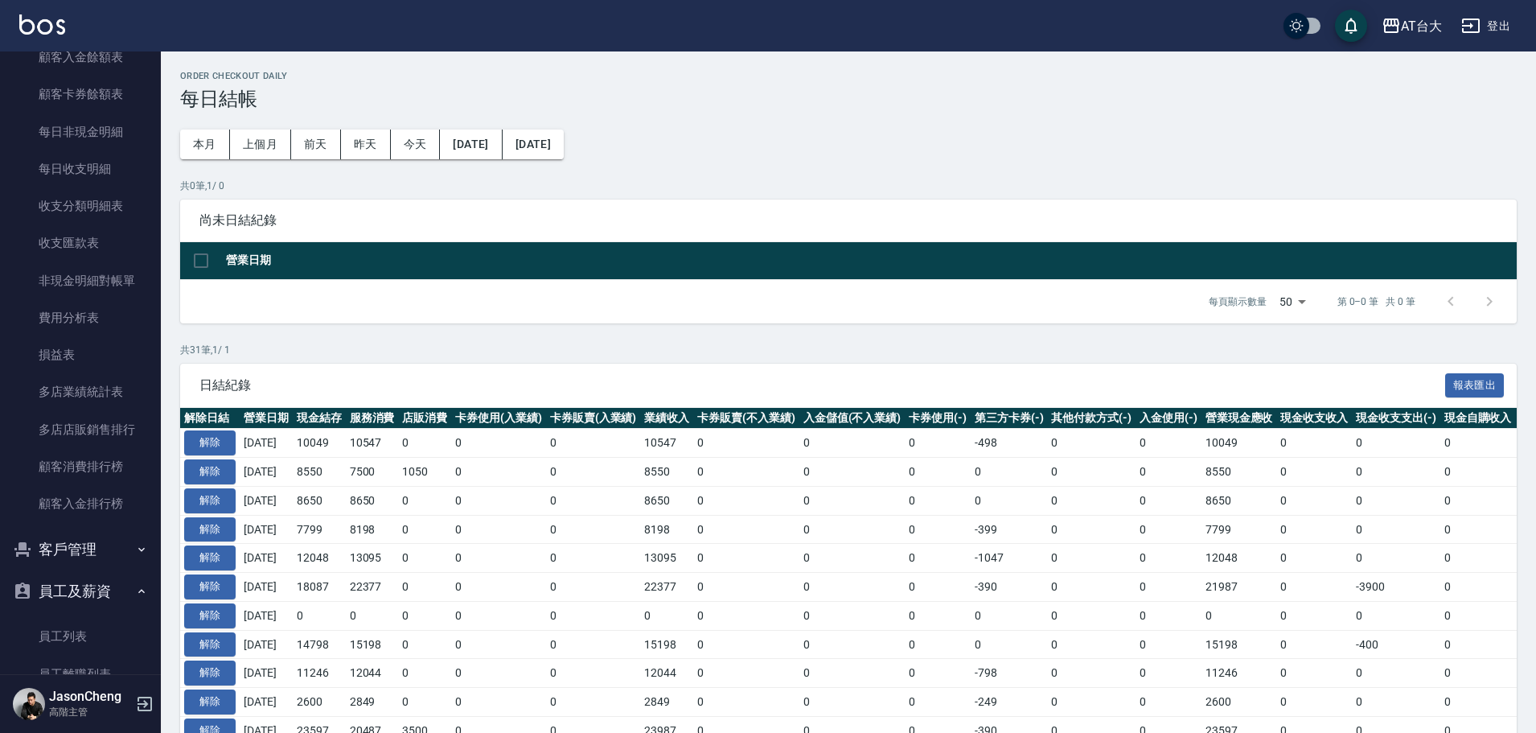
scroll to position [1770, 0]
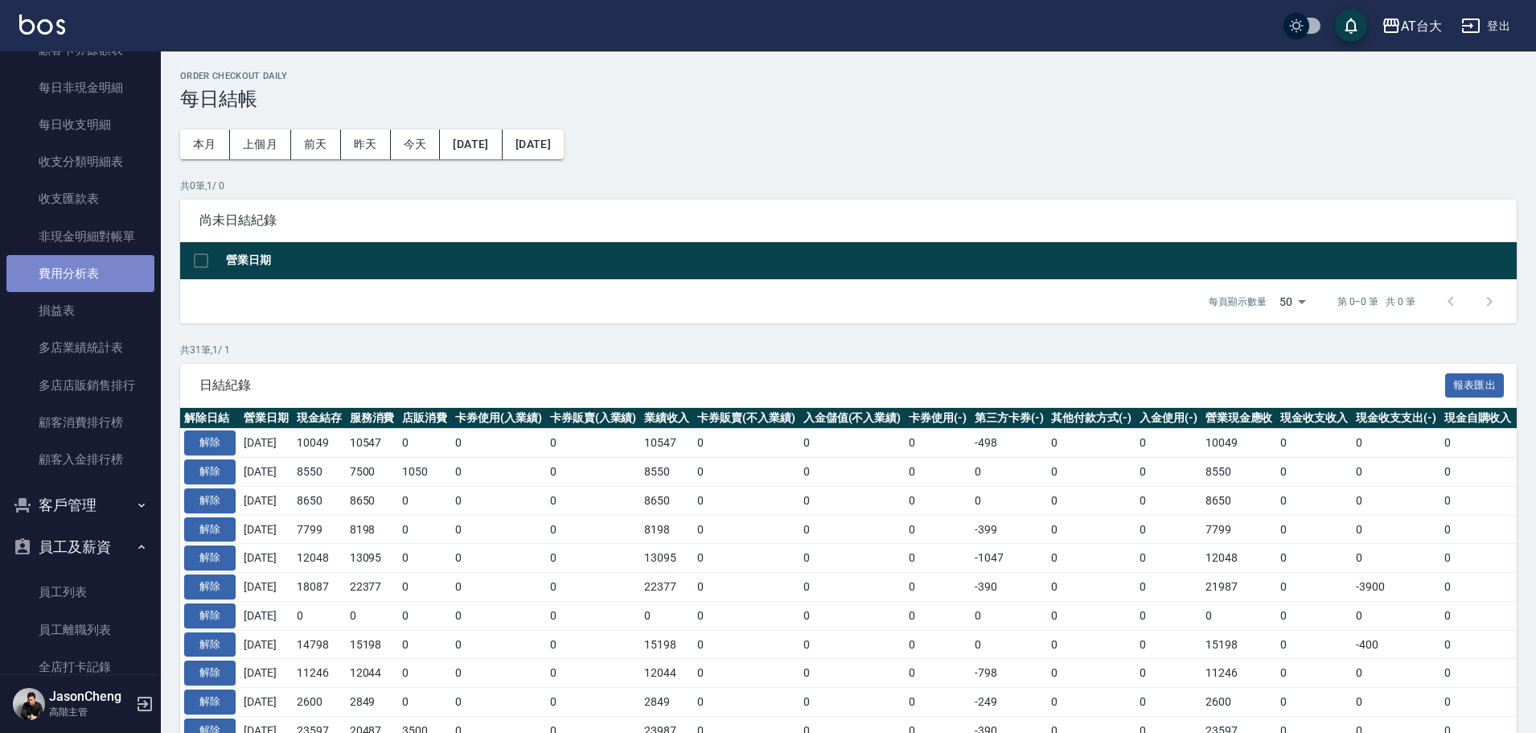
click at [84, 282] on link "費用分析表" at bounding box center [80, 273] width 148 height 37
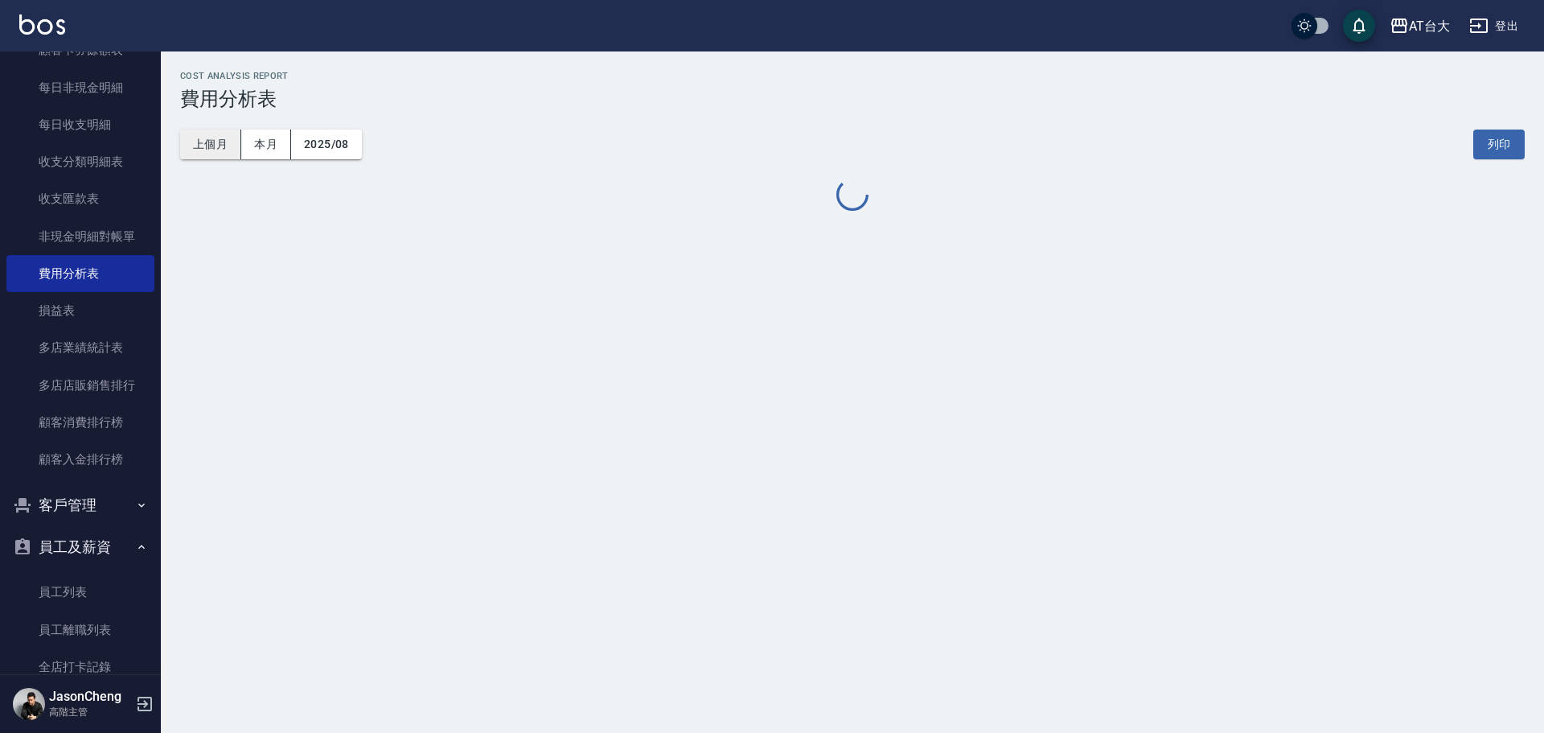
click at [223, 145] on button "上個月" at bounding box center [210, 145] width 61 height 30
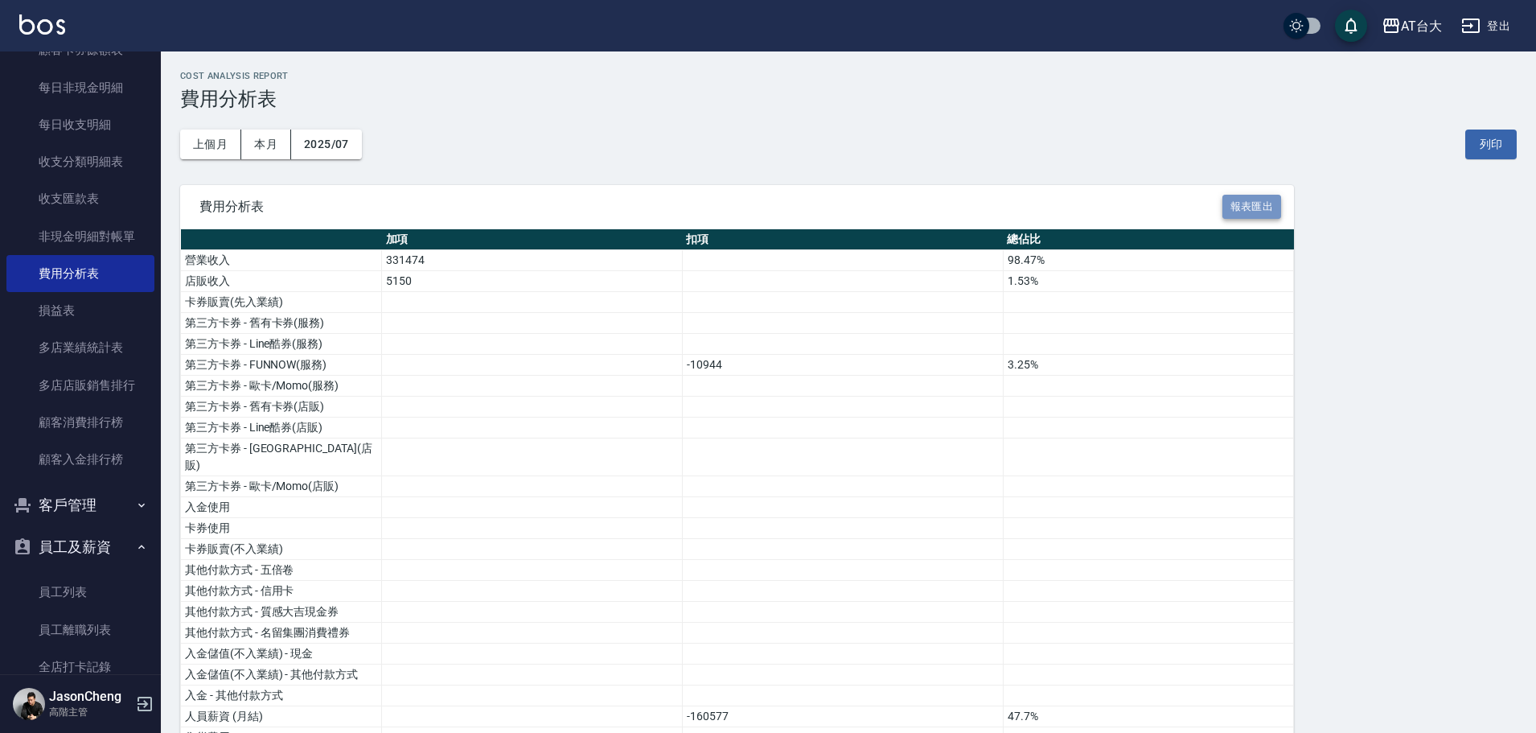
click at [1263, 206] on button "報表匯出" at bounding box center [1253, 207] width 60 height 25
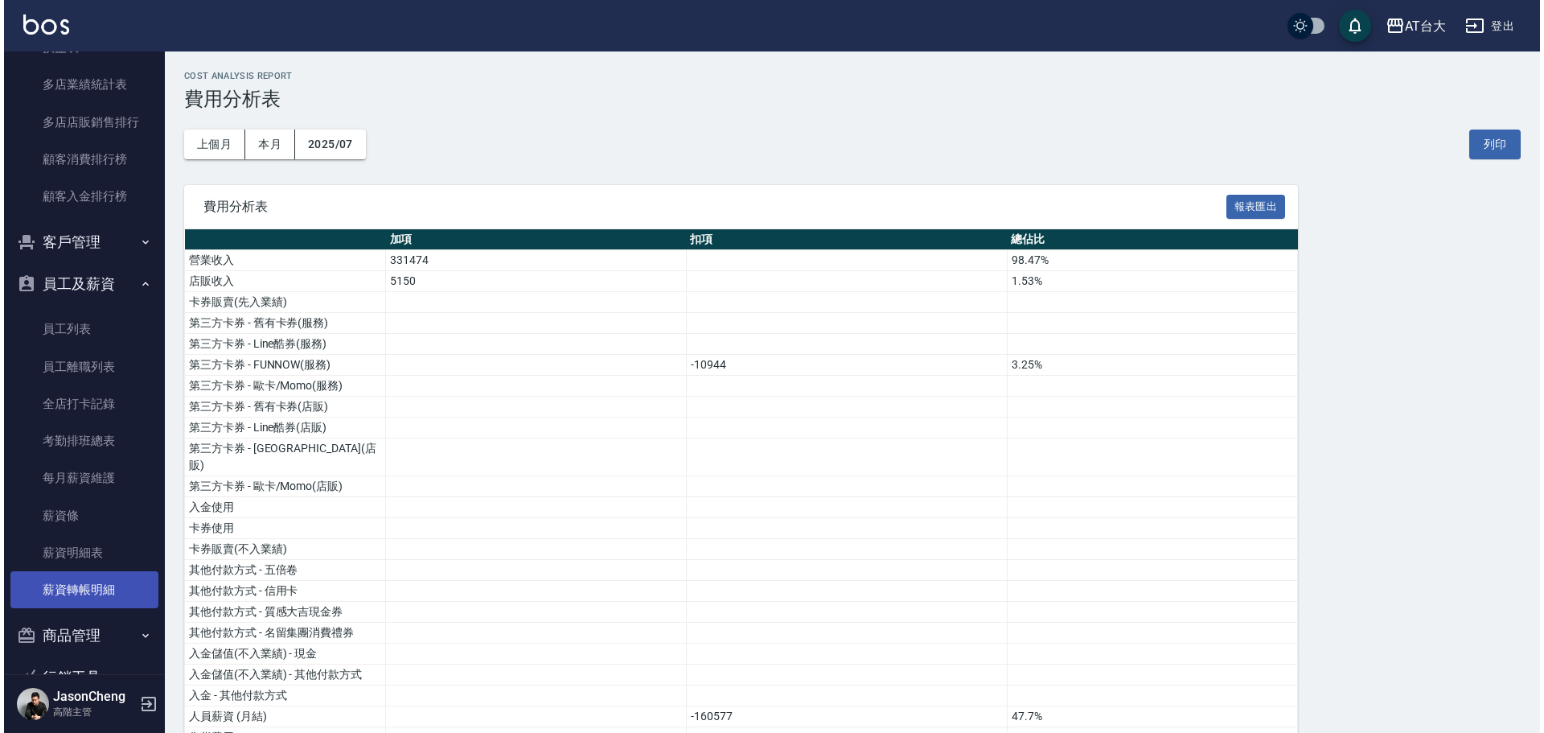
scroll to position [2117, 0]
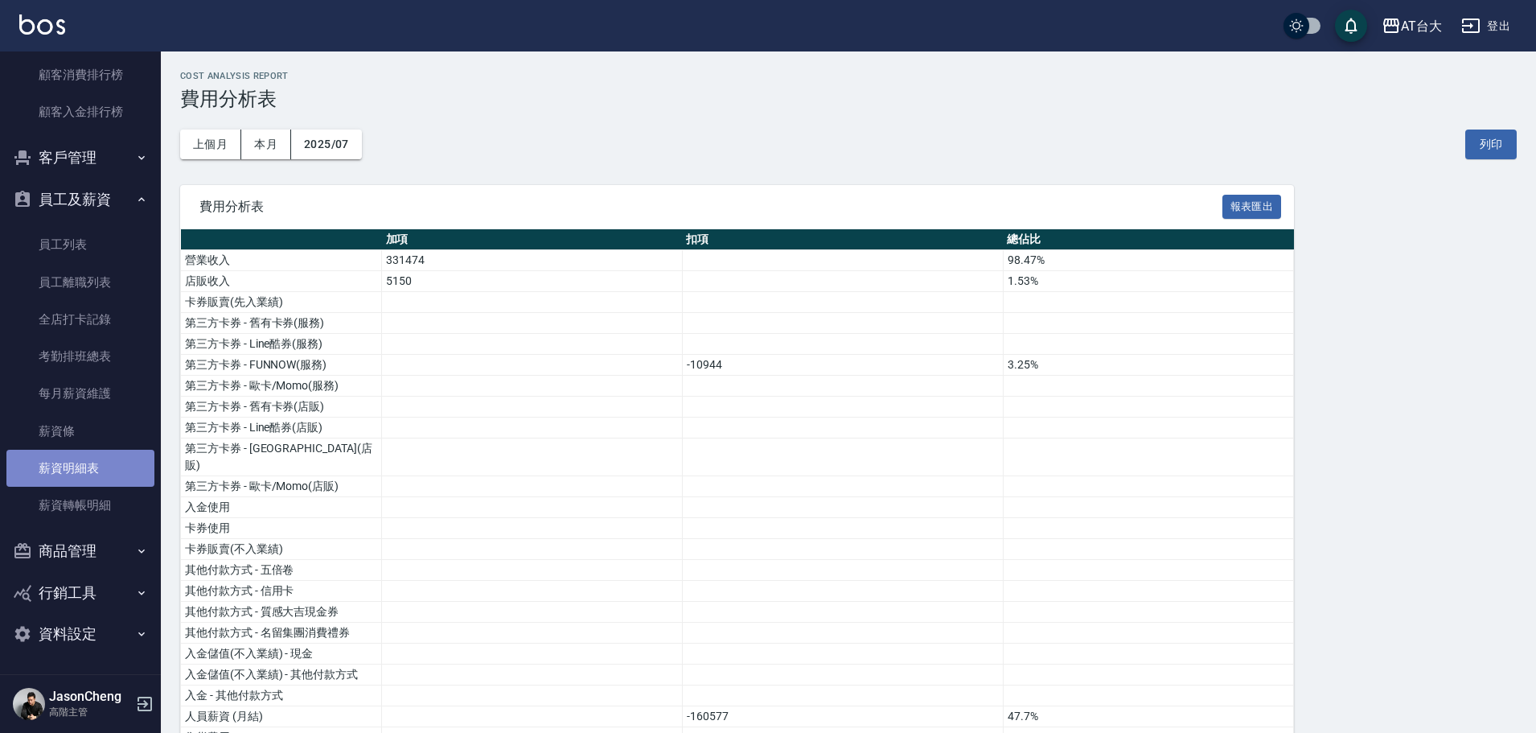
click at [86, 472] on link "薪資明細表" at bounding box center [80, 468] width 148 height 37
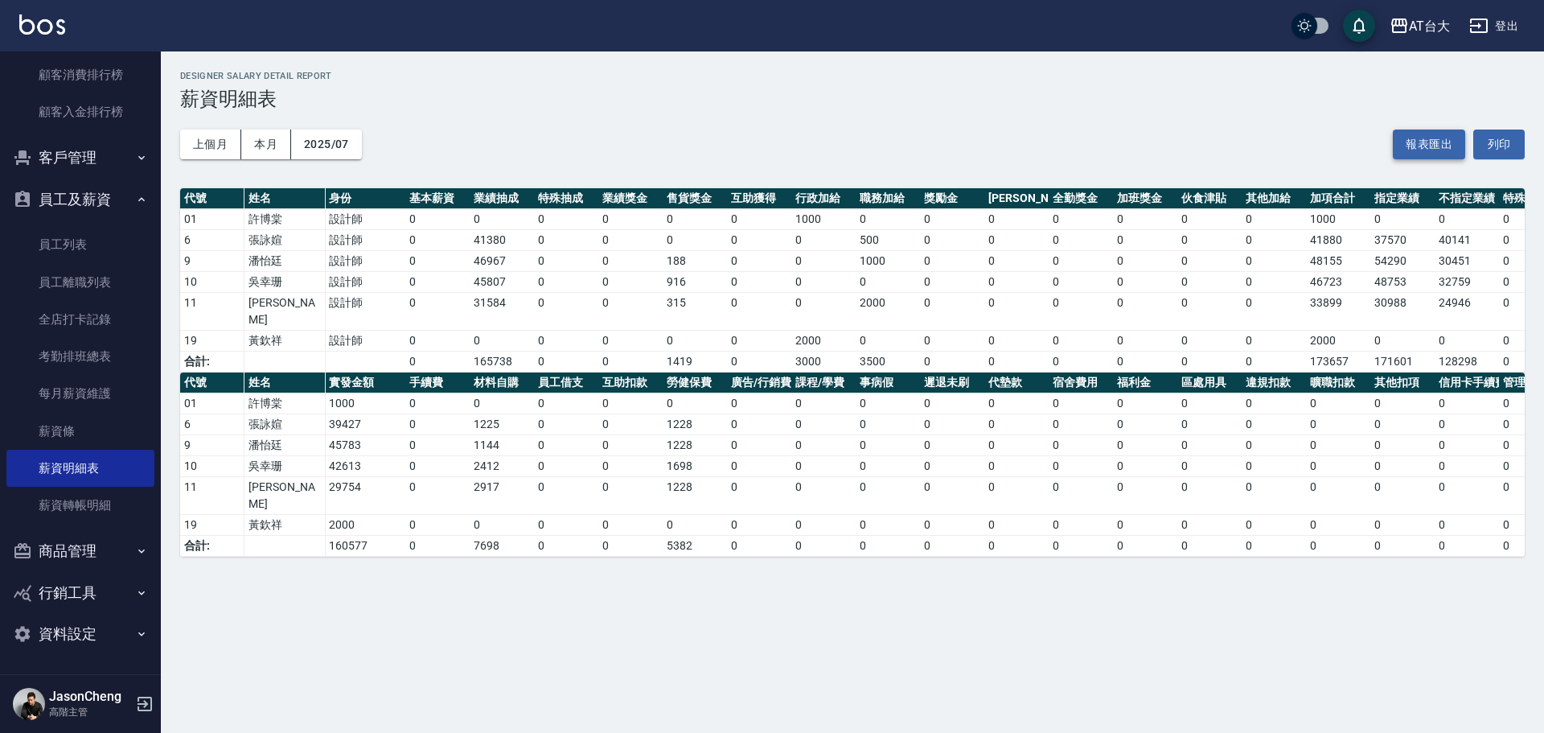
click at [1429, 142] on button "報表匯出" at bounding box center [1429, 145] width 72 height 30
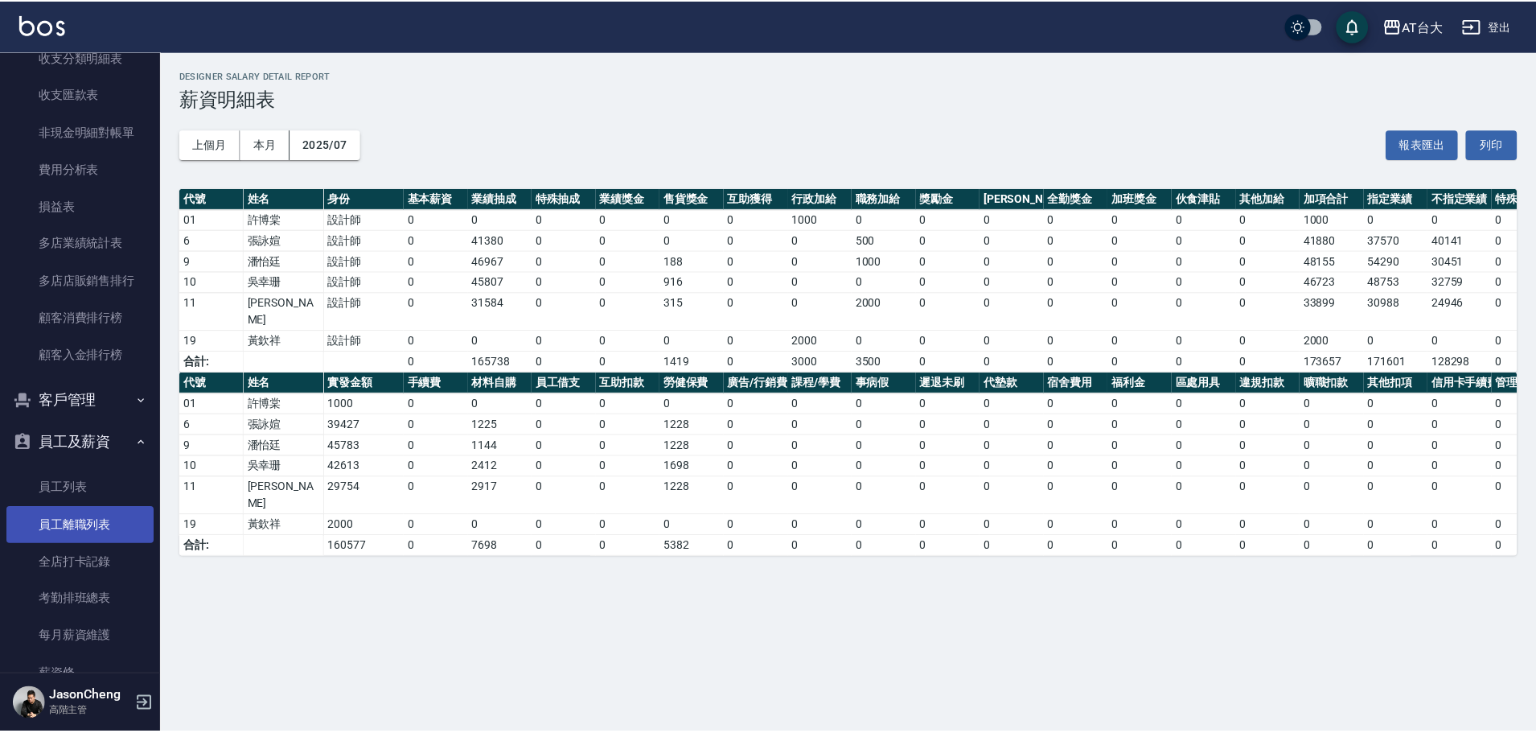
scroll to position [1554, 0]
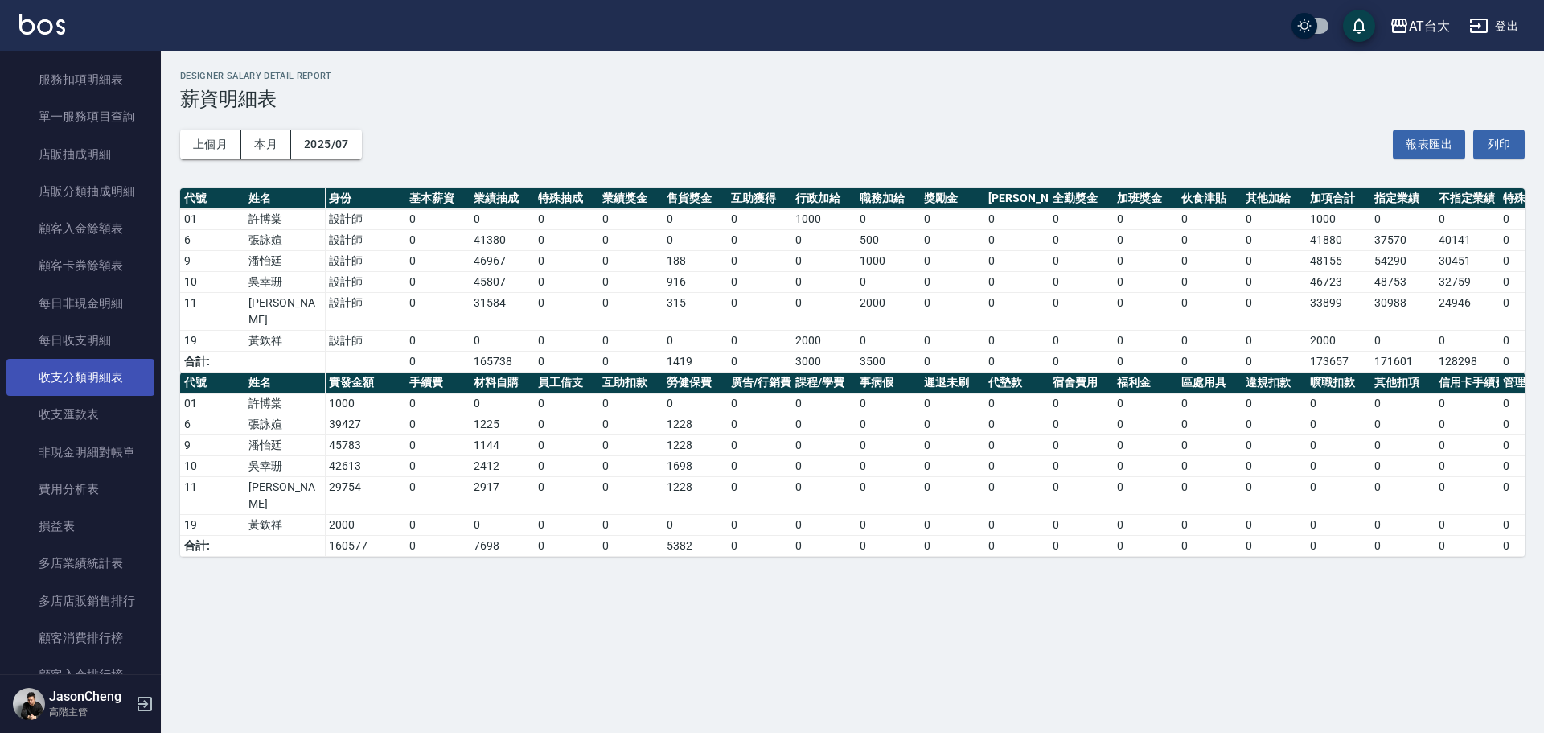
click at [94, 368] on link "收支分類明細表" at bounding box center [80, 377] width 148 height 37
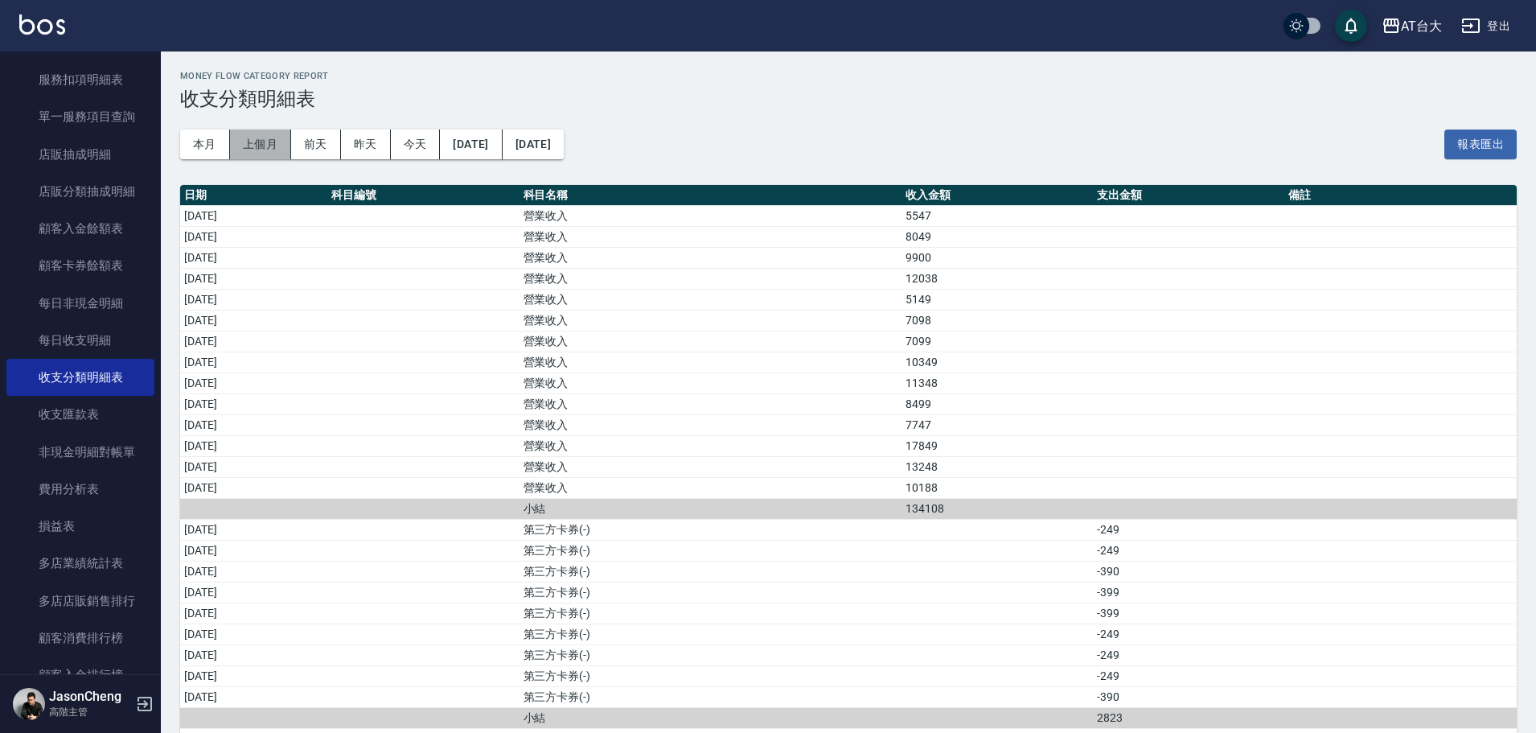
click at [274, 149] on button "上個月" at bounding box center [260, 145] width 61 height 30
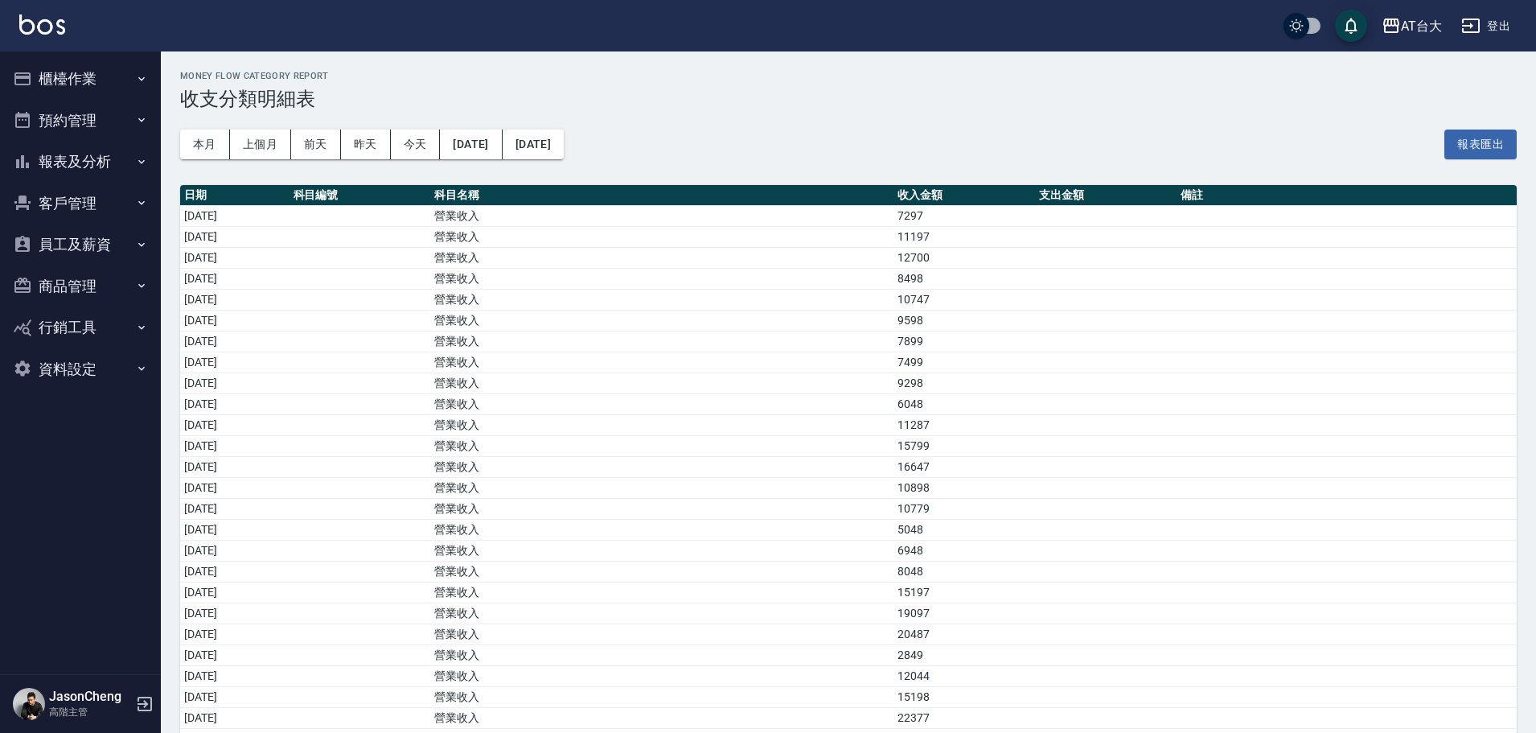
click at [265, 144] on button "上個月" at bounding box center [260, 145] width 61 height 30
click at [1487, 142] on button "報表匯出" at bounding box center [1481, 145] width 72 height 30
click at [72, 75] on button "櫃檯作業" at bounding box center [80, 79] width 148 height 42
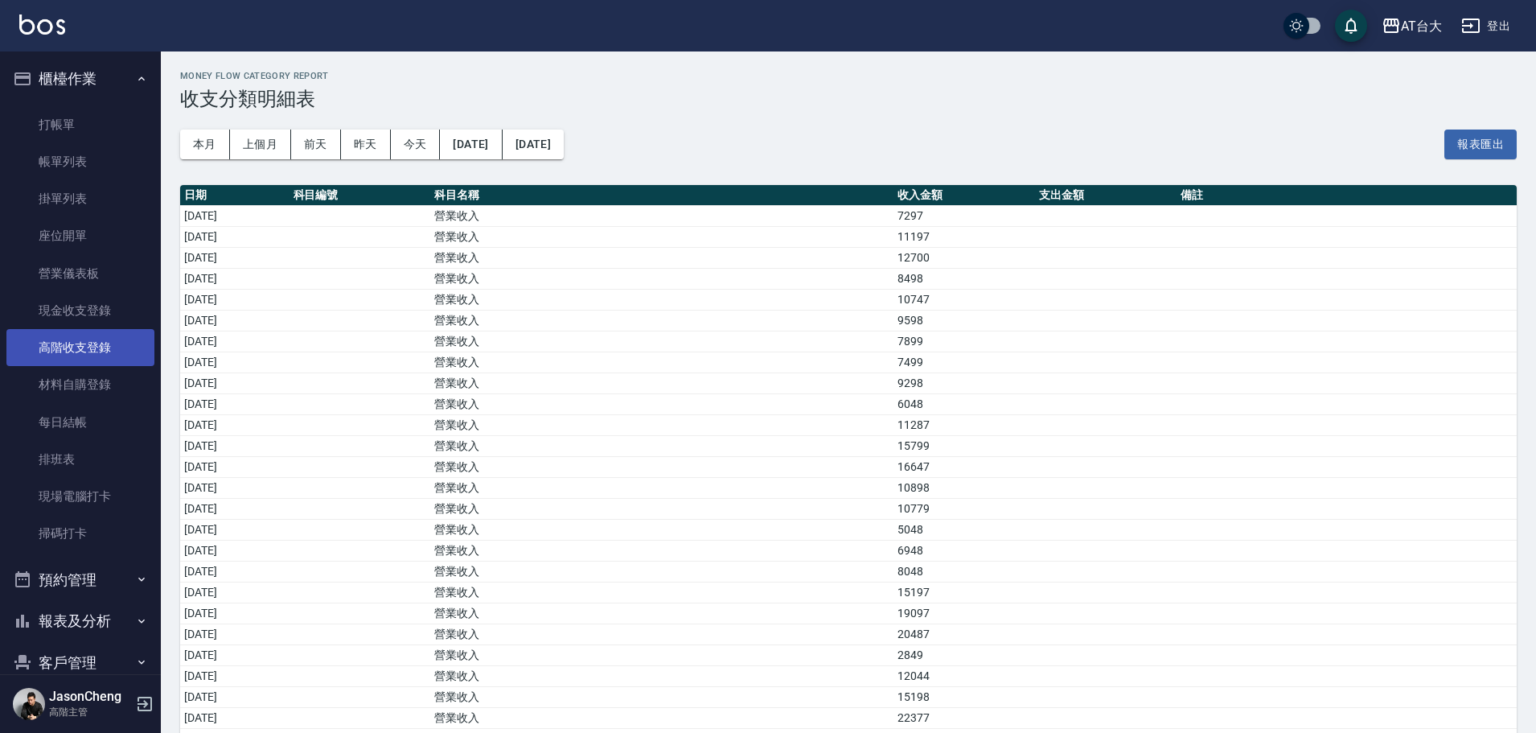
click at [89, 352] on link "高階收支登錄" at bounding box center [80, 347] width 148 height 37
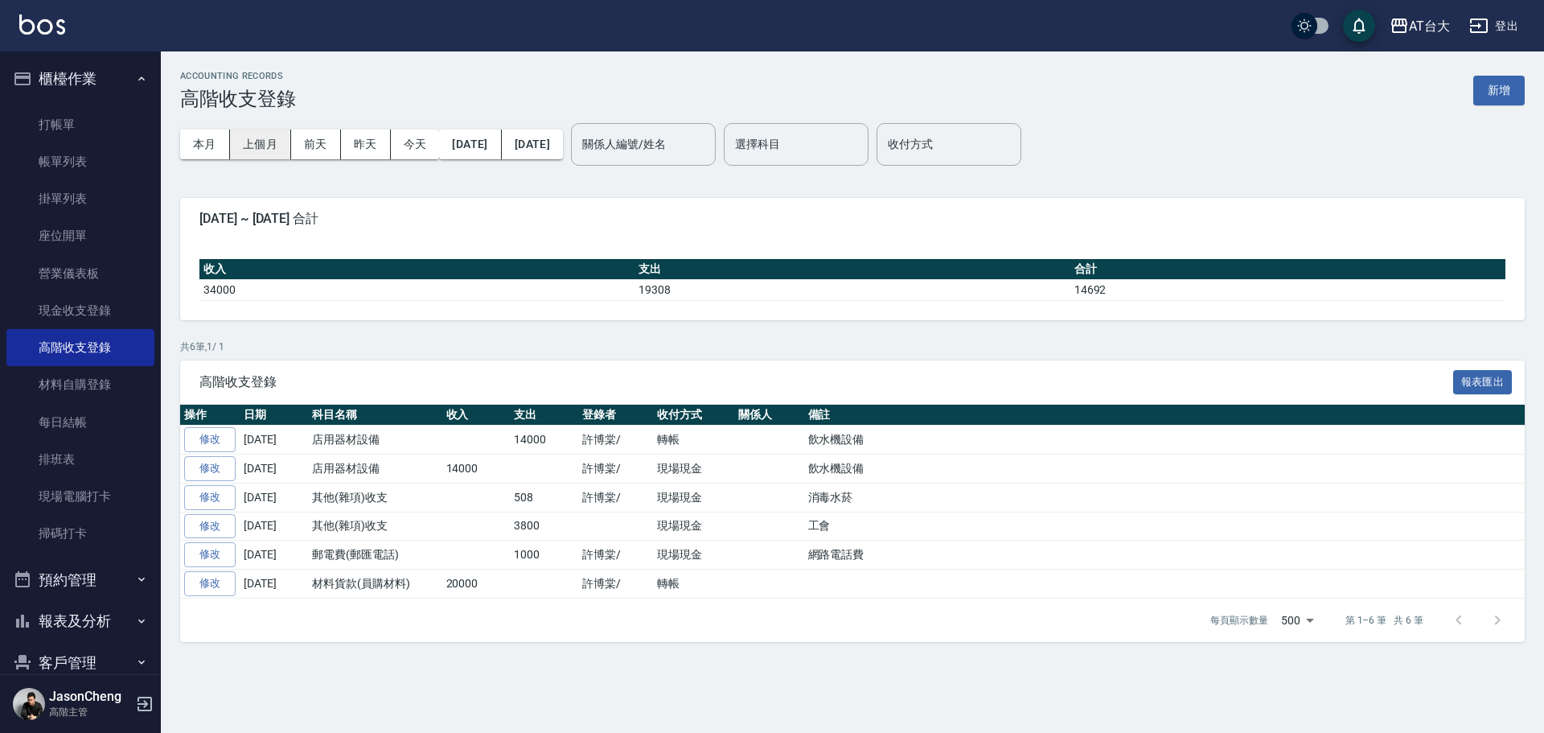
click at [261, 138] on button "上個月" at bounding box center [260, 145] width 61 height 30
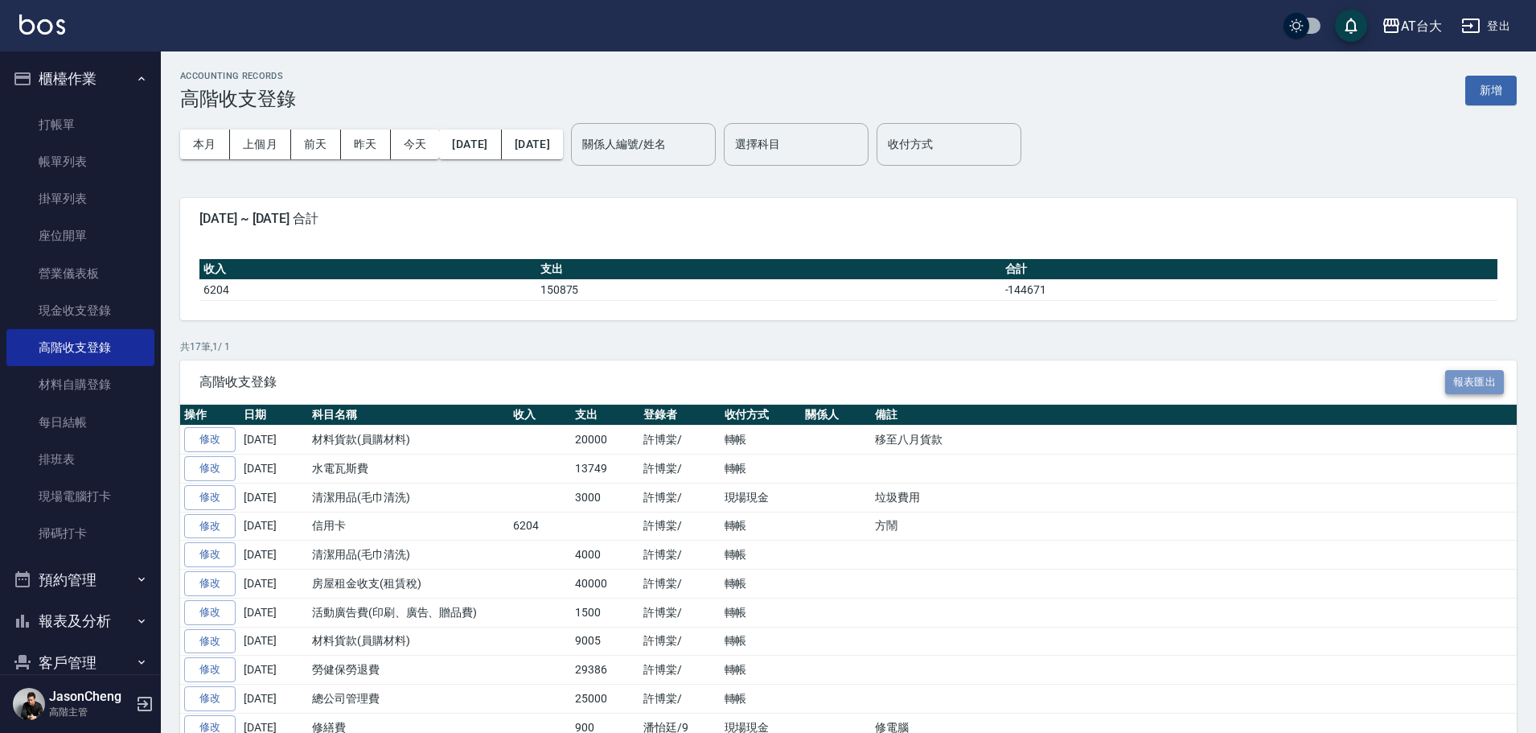
click at [1460, 379] on button "報表匯出" at bounding box center [1476, 382] width 60 height 25
click at [76, 417] on link "每日結帳" at bounding box center [80, 422] width 148 height 37
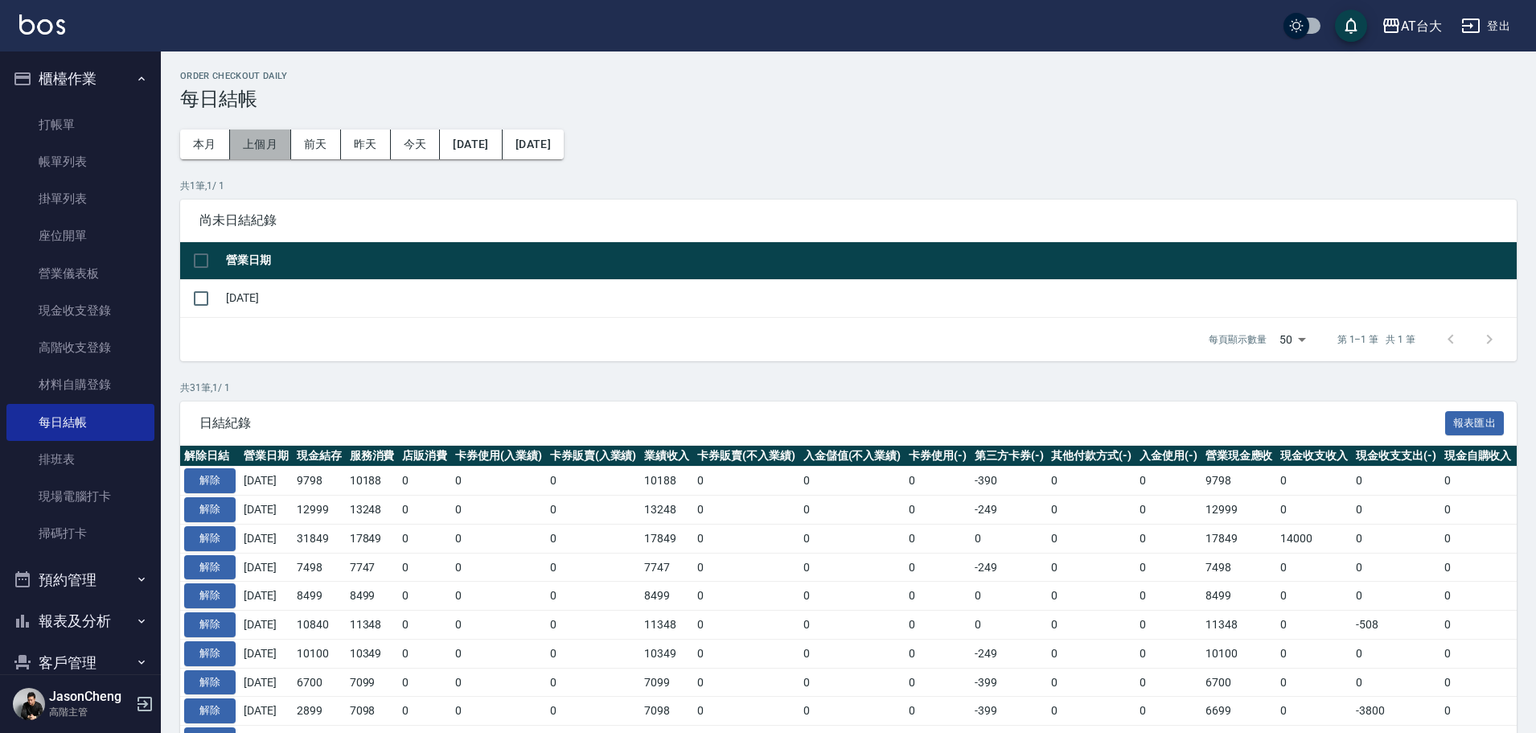
click at [264, 132] on button "上個月" at bounding box center [260, 145] width 61 height 30
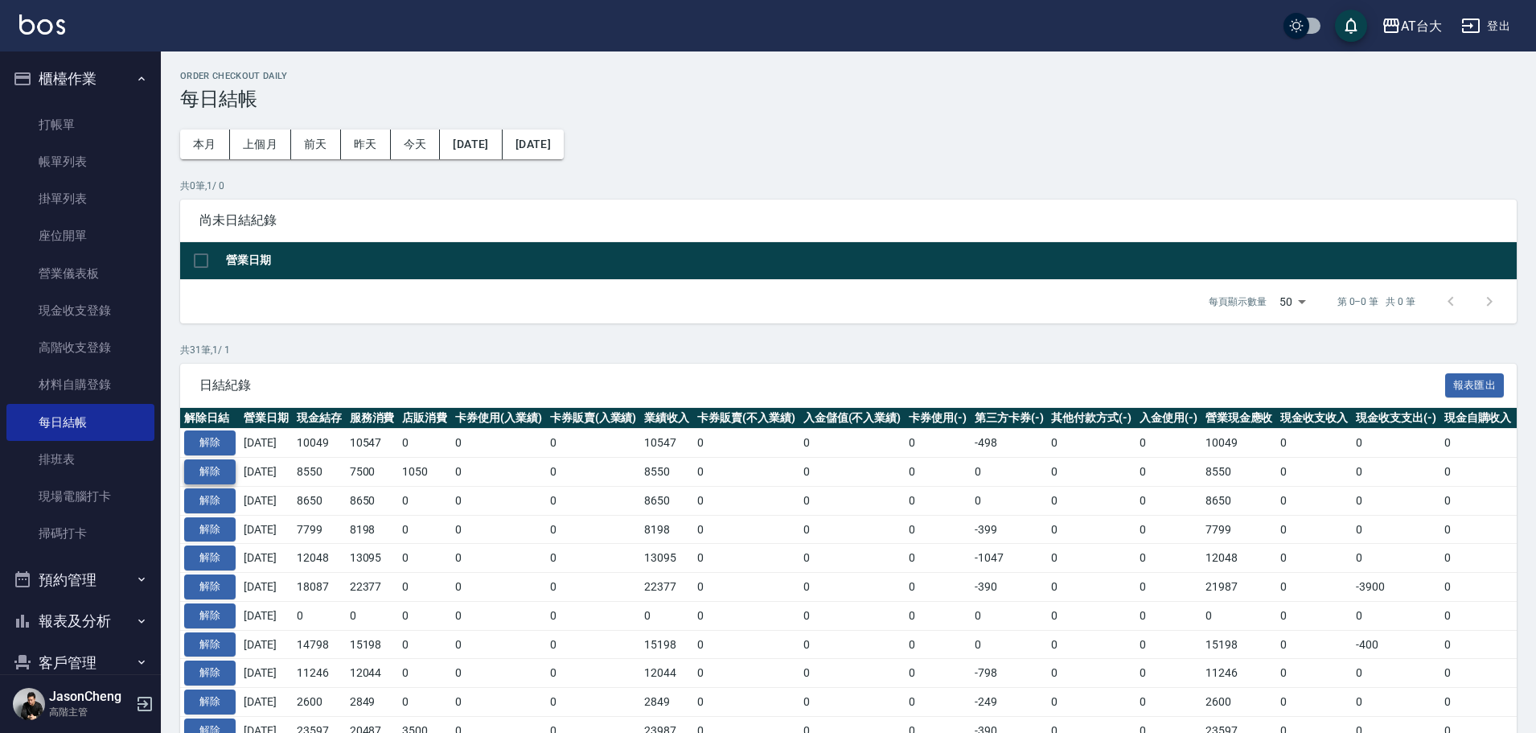
click at [217, 469] on button "解除" at bounding box center [209, 471] width 51 height 25
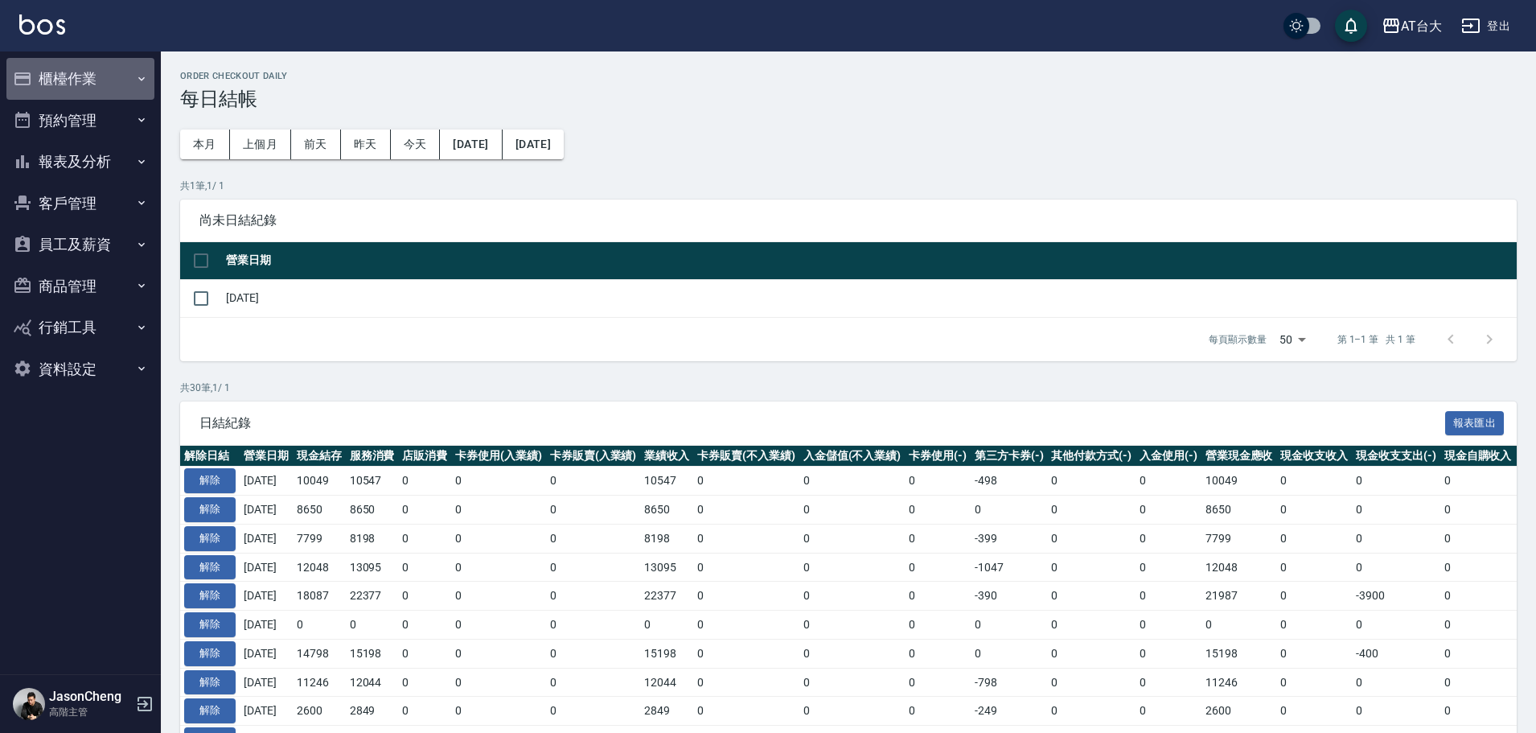
click at [62, 80] on button "櫃檯作業" at bounding box center [80, 79] width 148 height 42
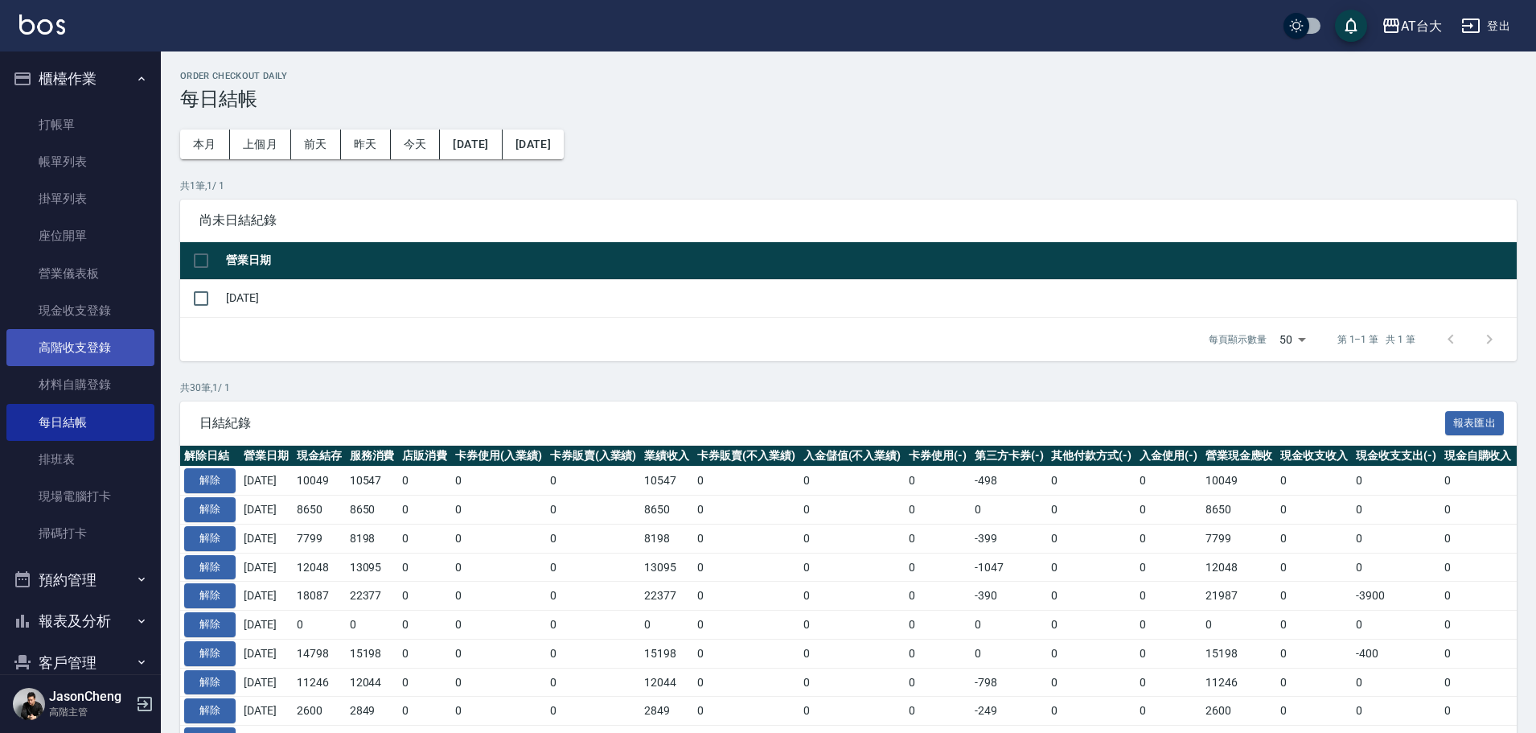
click at [88, 356] on link "高階收支登錄" at bounding box center [80, 347] width 148 height 37
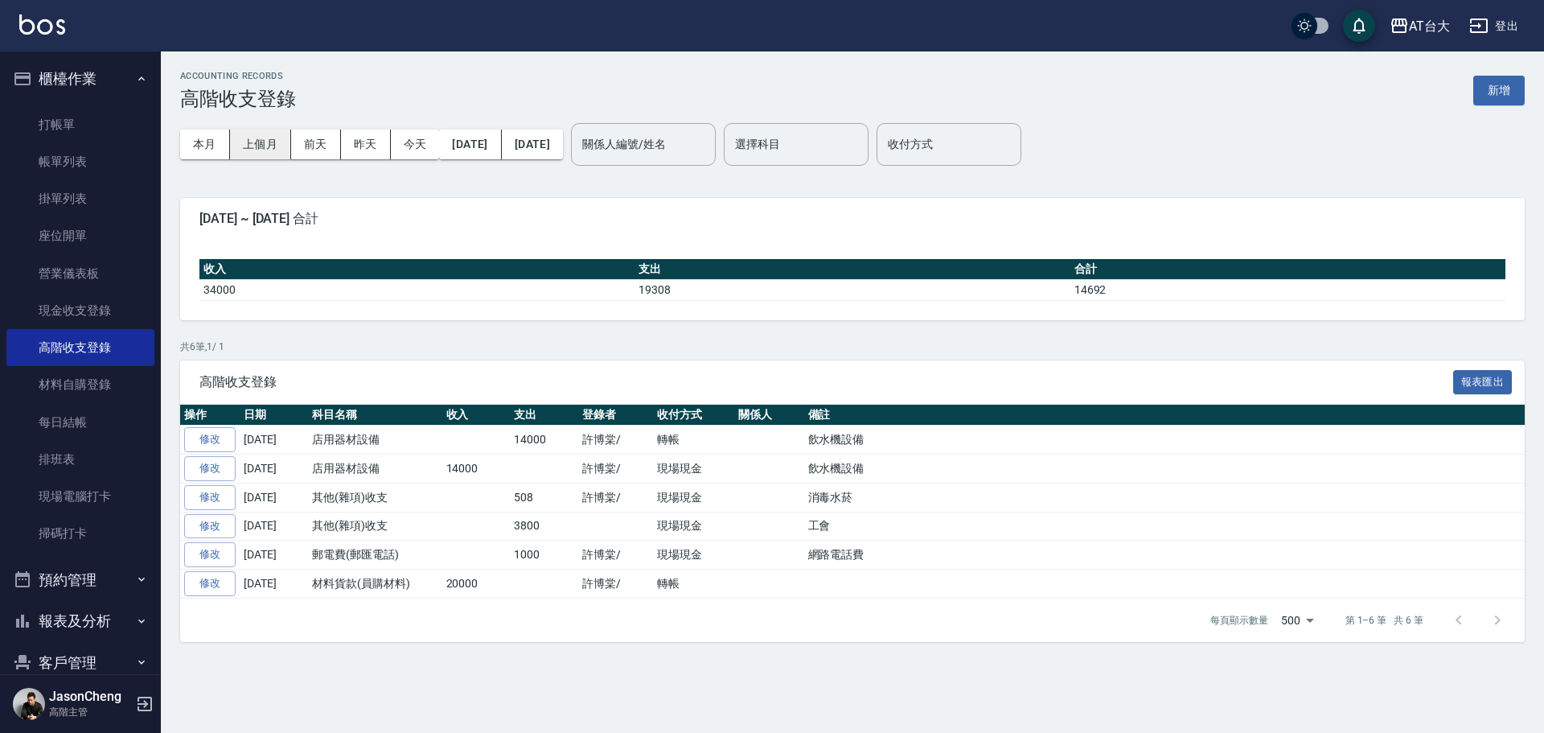
click at [269, 142] on button "上個月" at bounding box center [260, 145] width 61 height 30
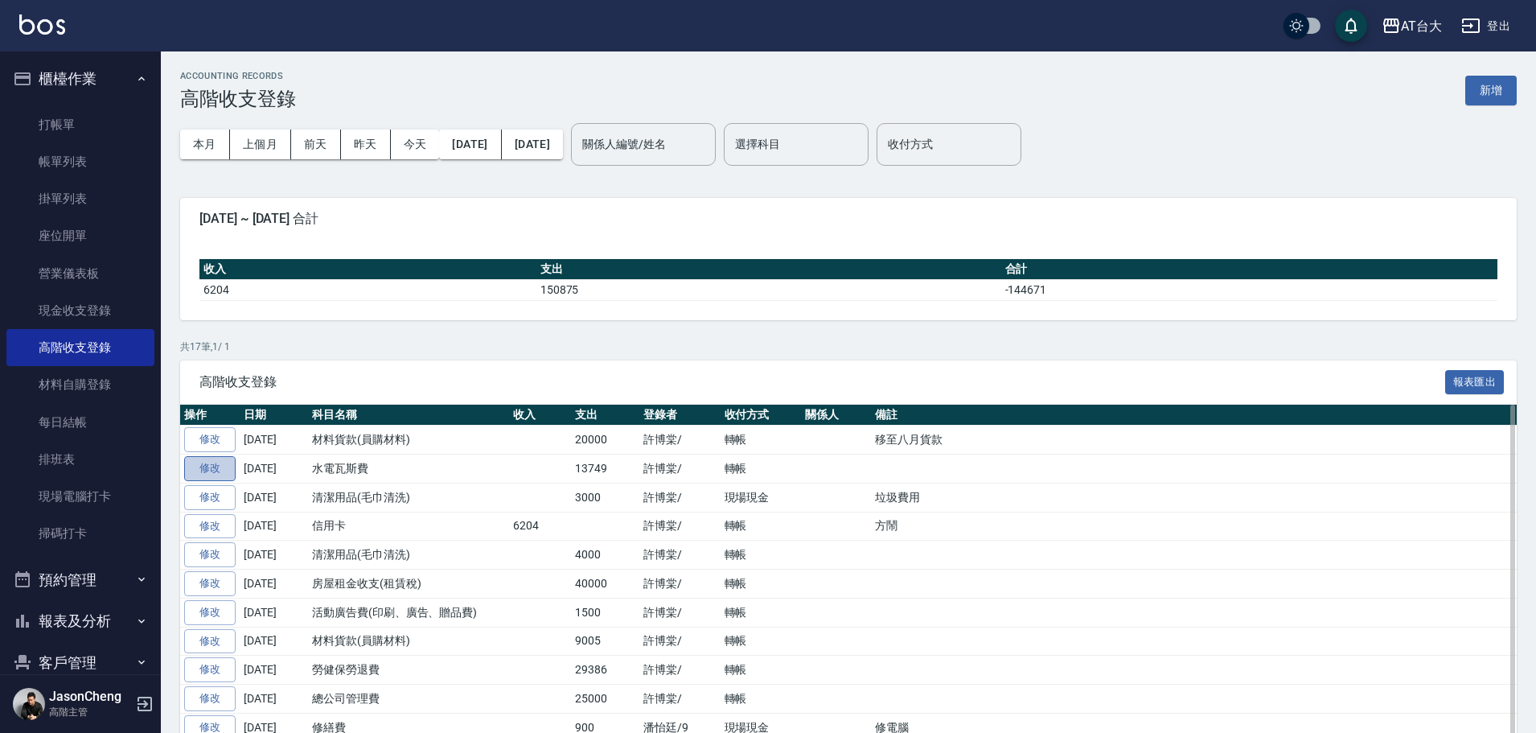
click at [210, 464] on link "修改" at bounding box center [209, 468] width 51 height 25
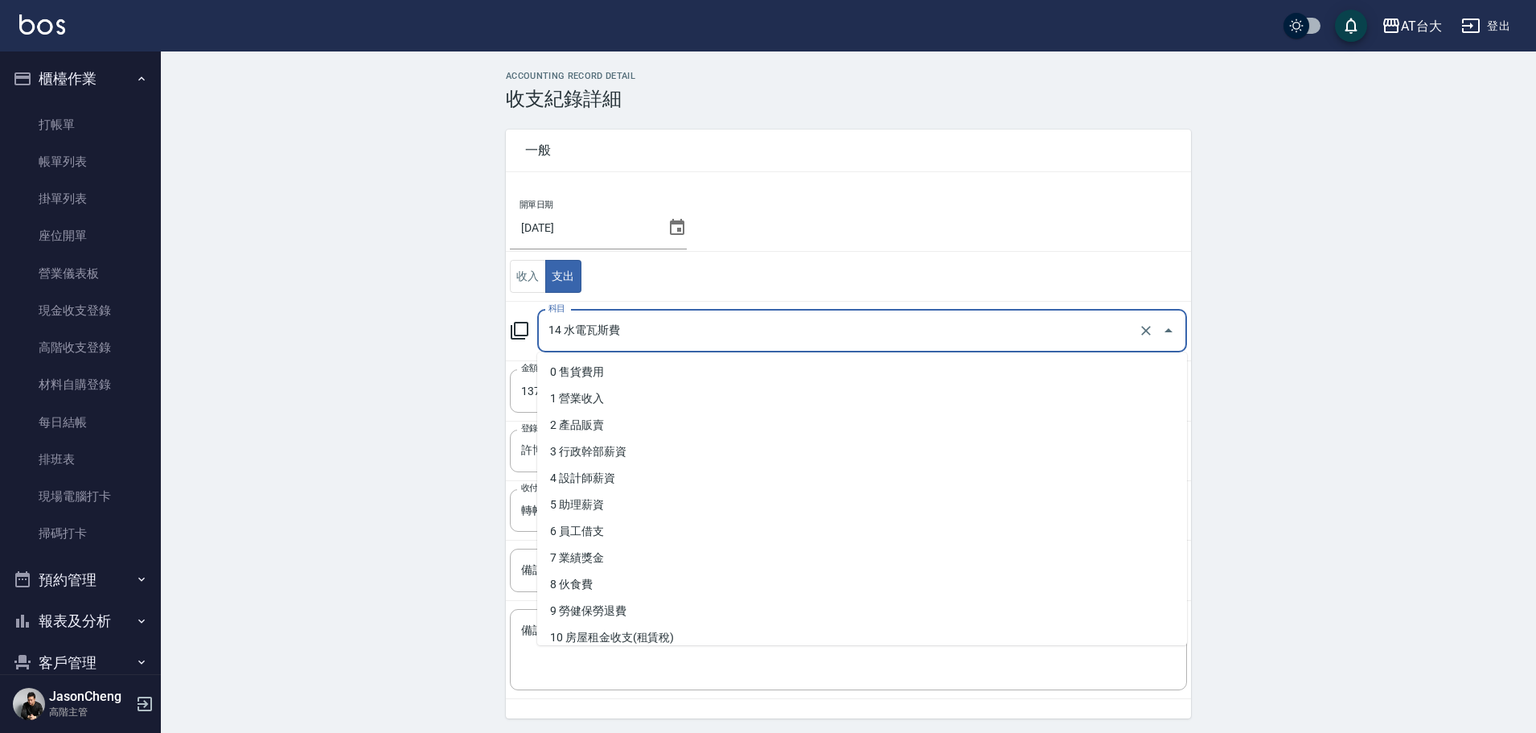
click at [656, 324] on input "14 水電瓦斯費" at bounding box center [840, 331] width 590 height 28
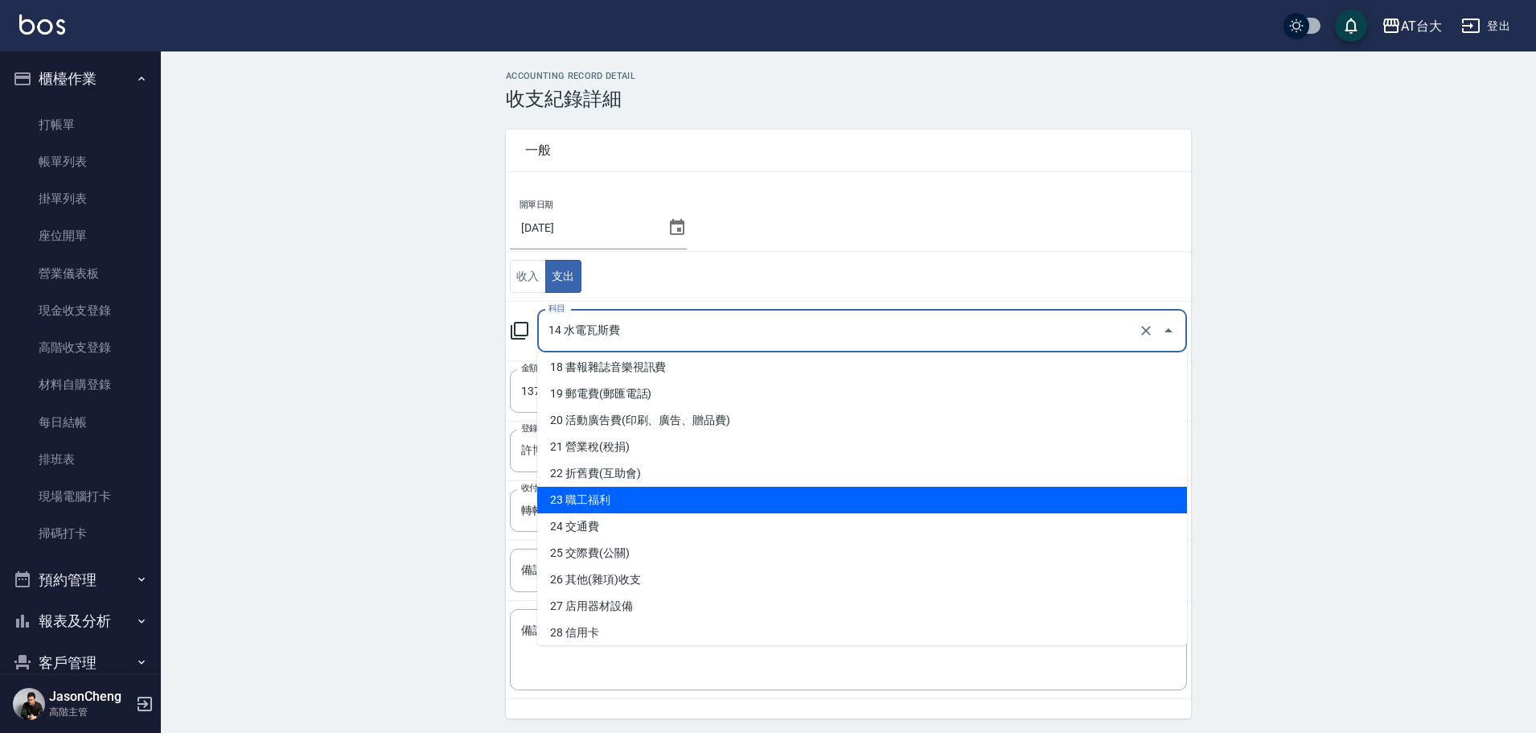
scroll to position [729, 0]
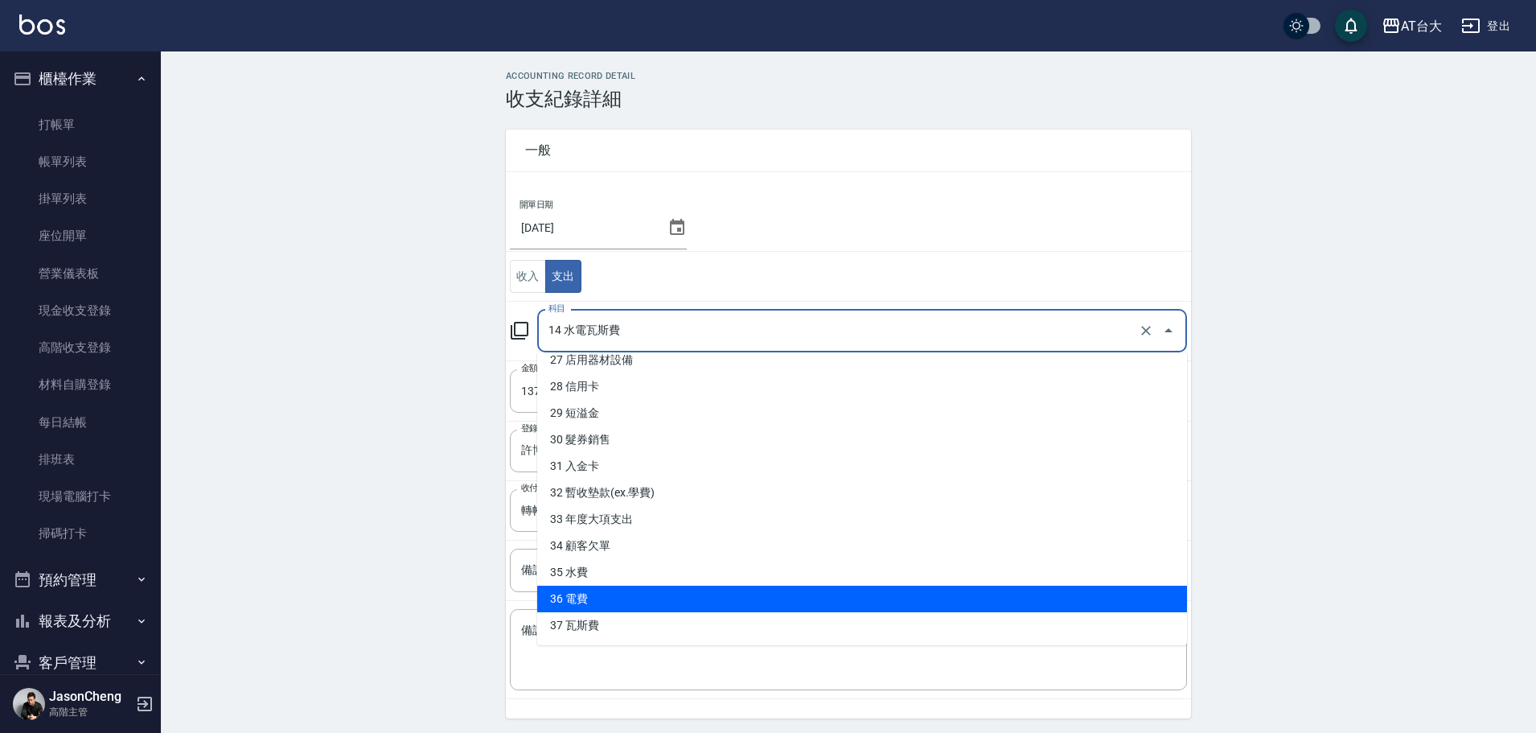
click at [584, 598] on li "36 電費" at bounding box center [862, 599] width 650 height 27
type input "36 電費"
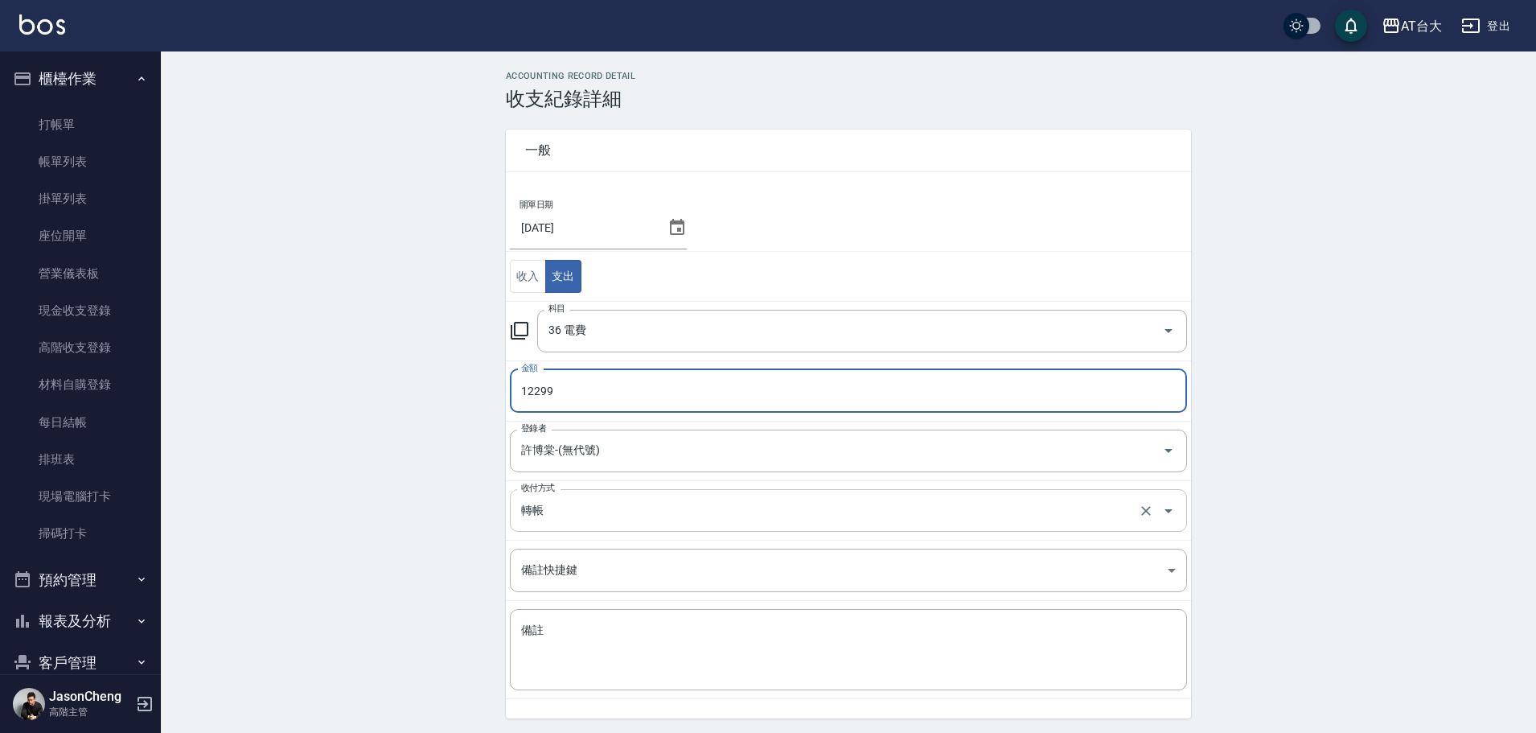
type input "12299"
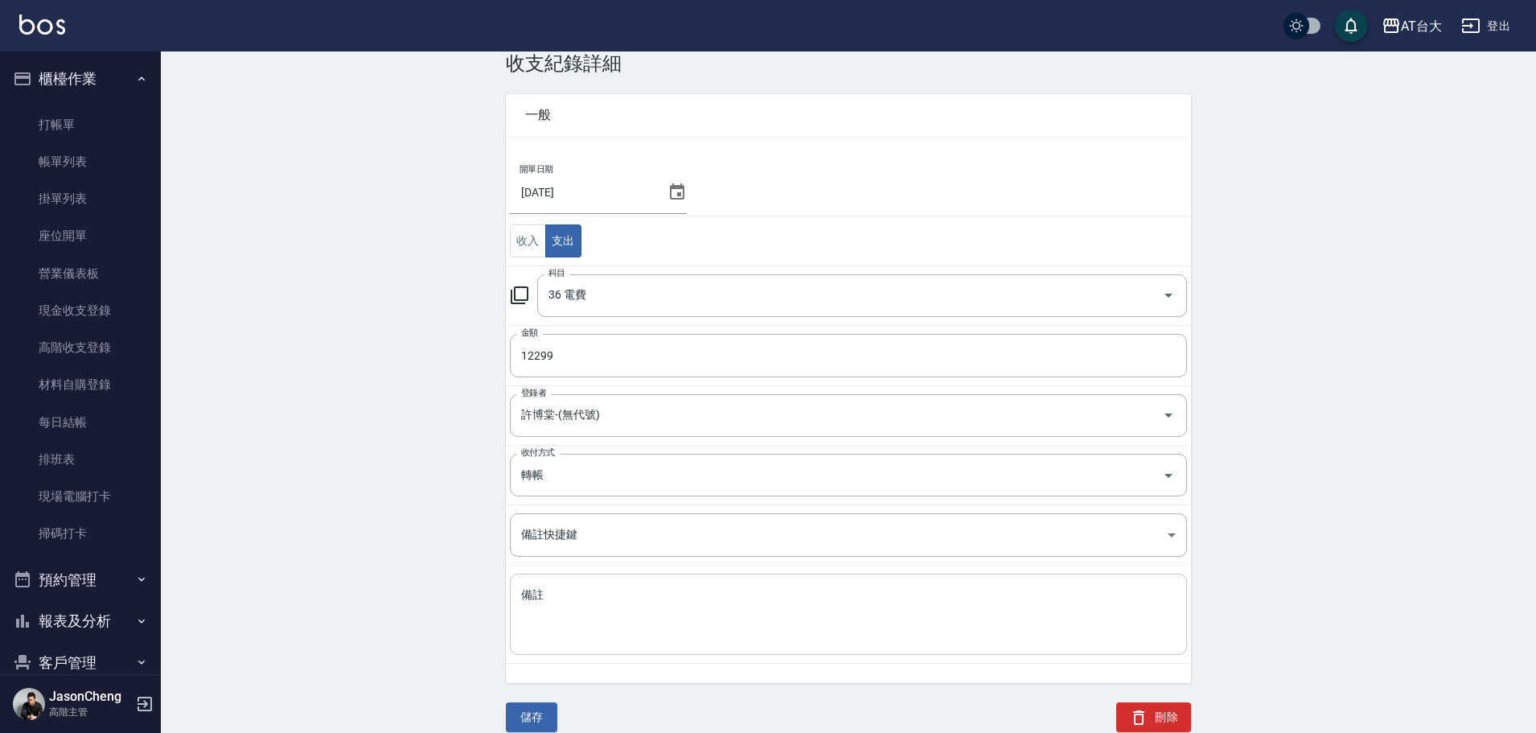
scroll to position [54, 0]
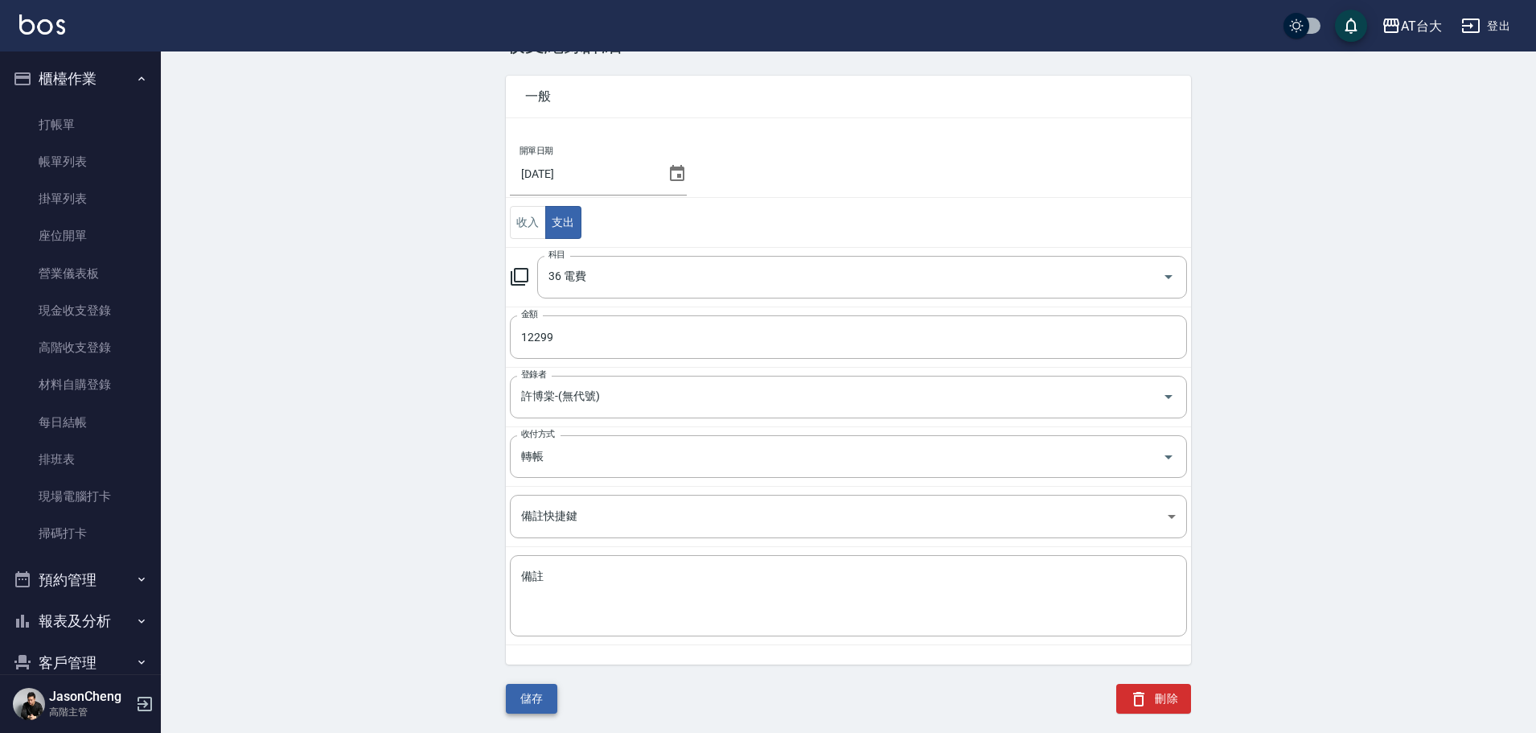
click at [526, 686] on button "儲存" at bounding box center [531, 699] width 51 height 30
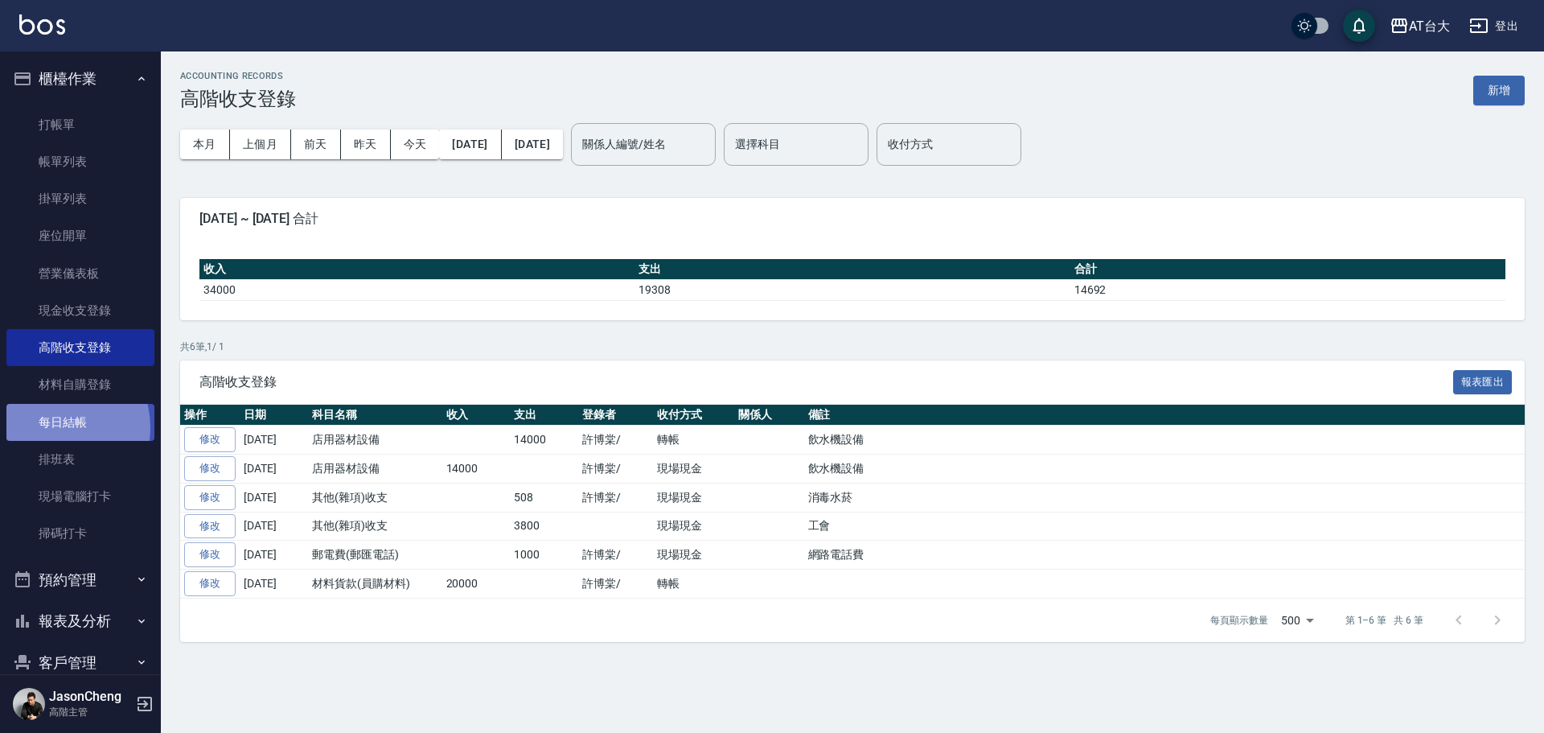
click at [56, 427] on link "每日結帳" at bounding box center [80, 422] width 148 height 37
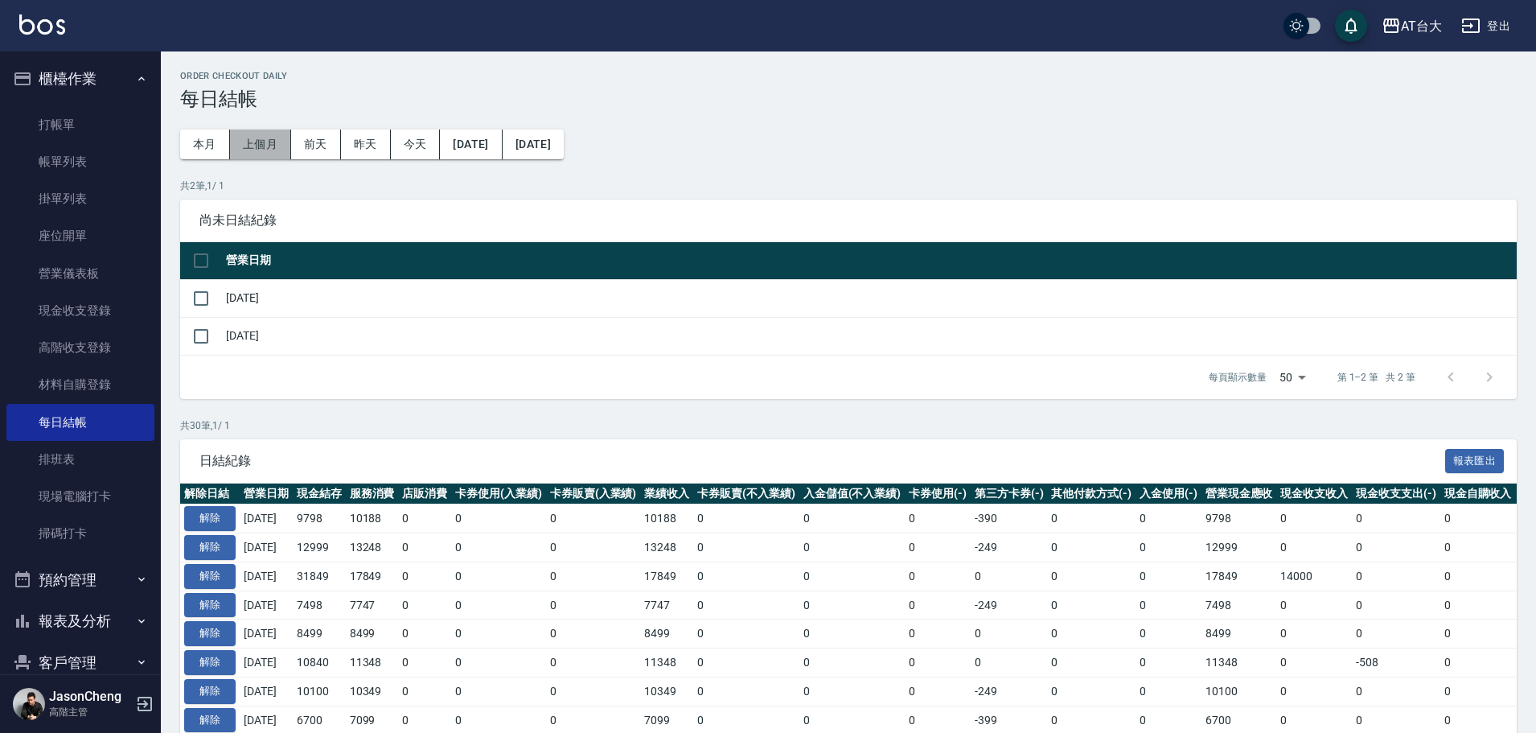
click at [255, 150] on button "上個月" at bounding box center [260, 145] width 61 height 30
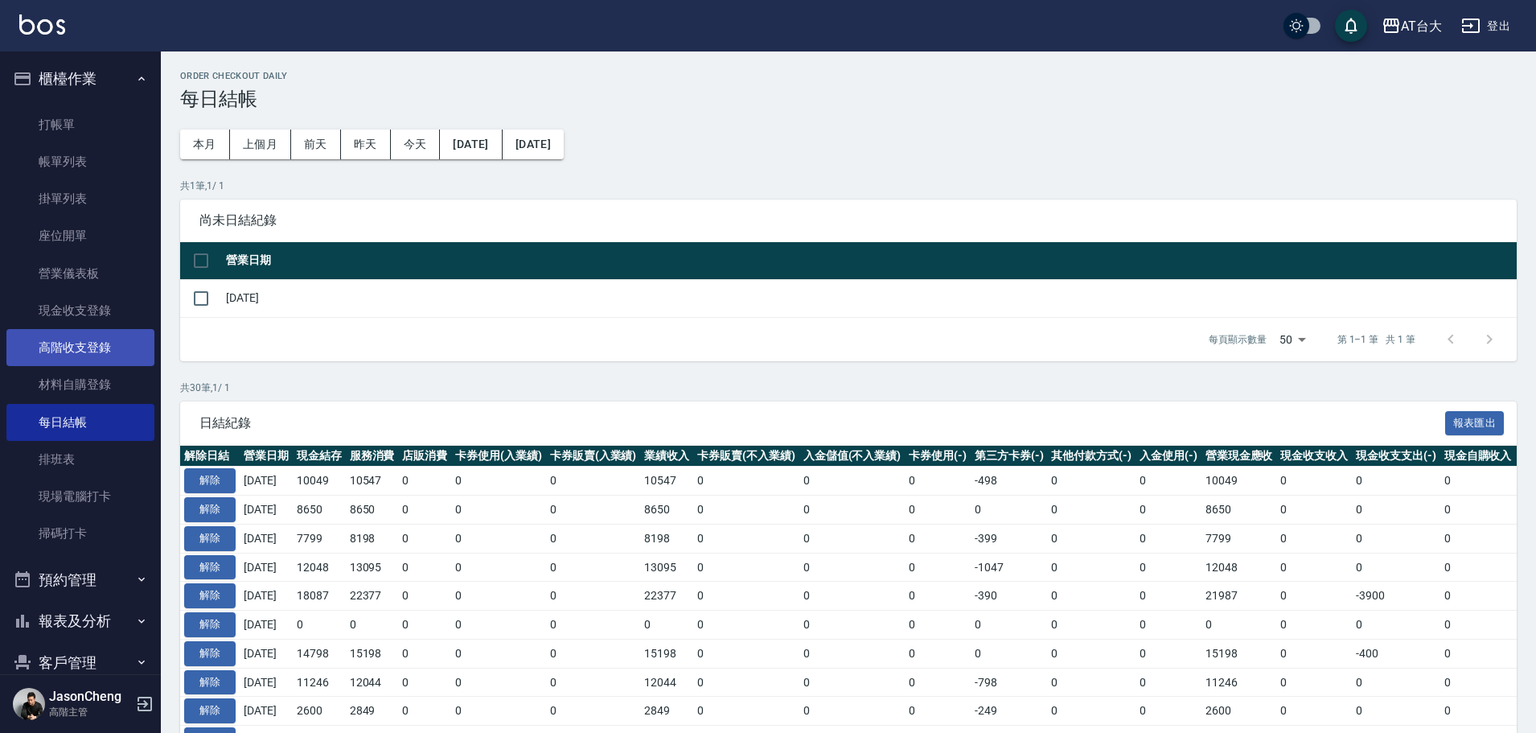
click at [51, 351] on link "高階收支登錄" at bounding box center [80, 347] width 148 height 37
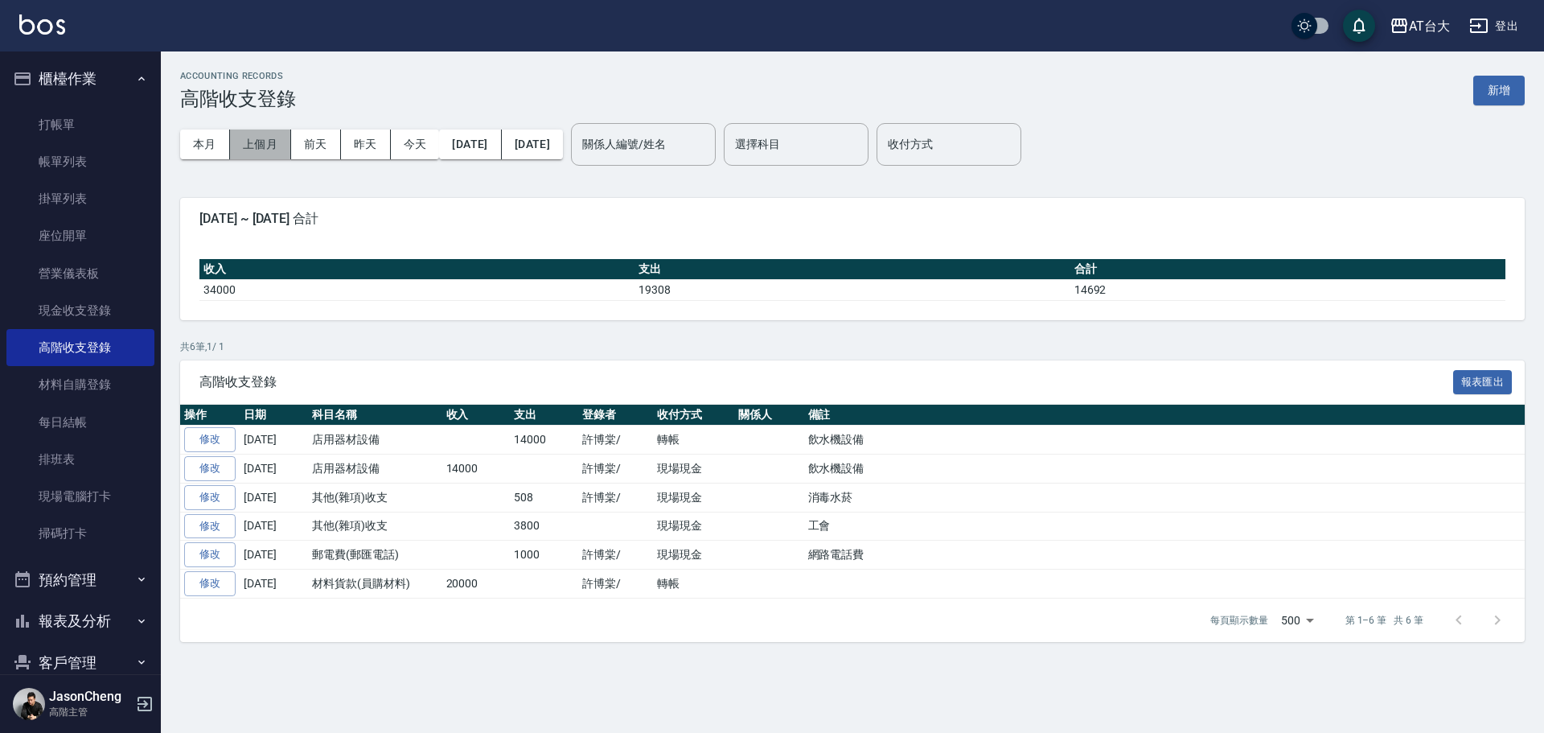
click at [264, 137] on button "上個月" at bounding box center [260, 145] width 61 height 30
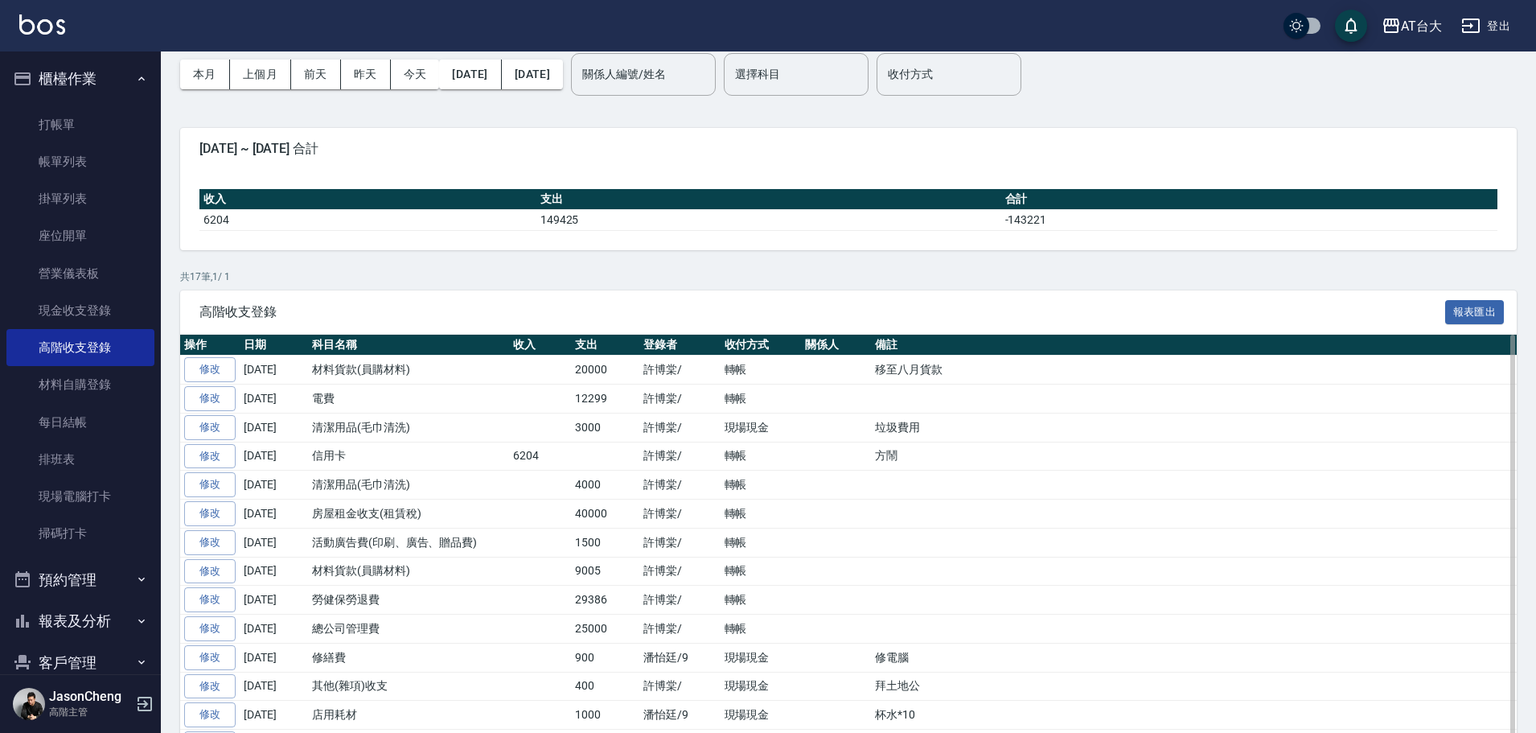
scroll to position [161, 0]
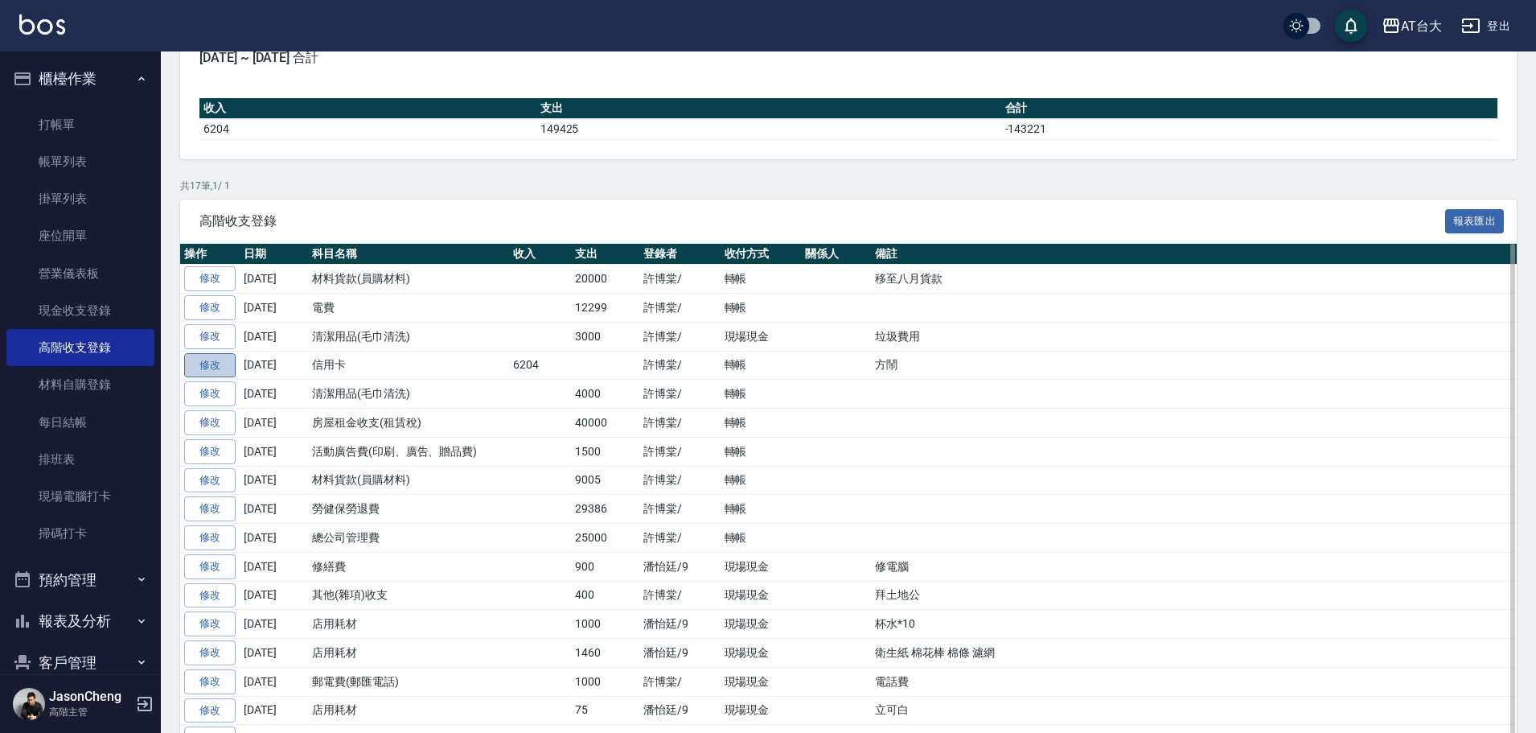
click at [205, 369] on link "修改" at bounding box center [209, 365] width 51 height 25
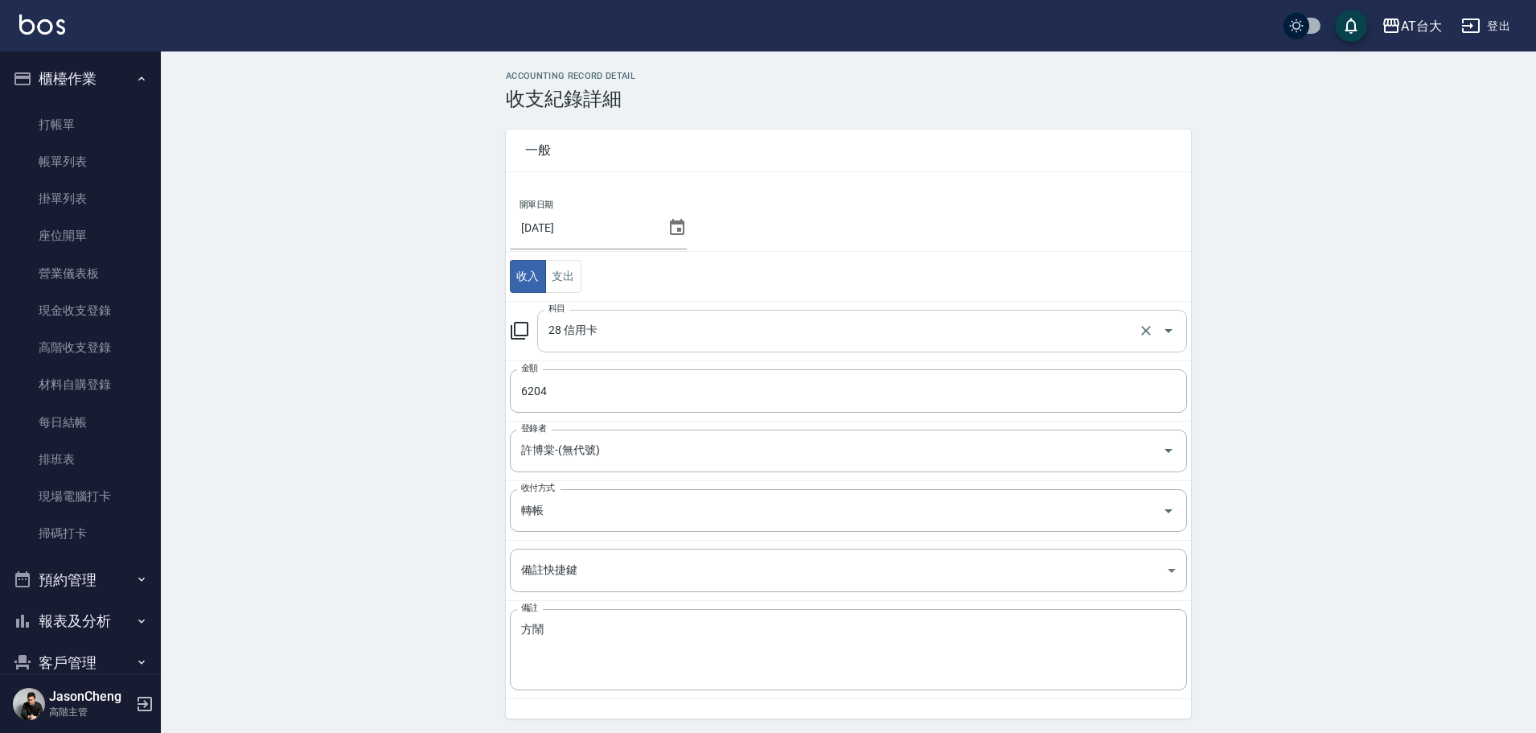
click at [612, 343] on input "28 信用卡" at bounding box center [840, 331] width 590 height 28
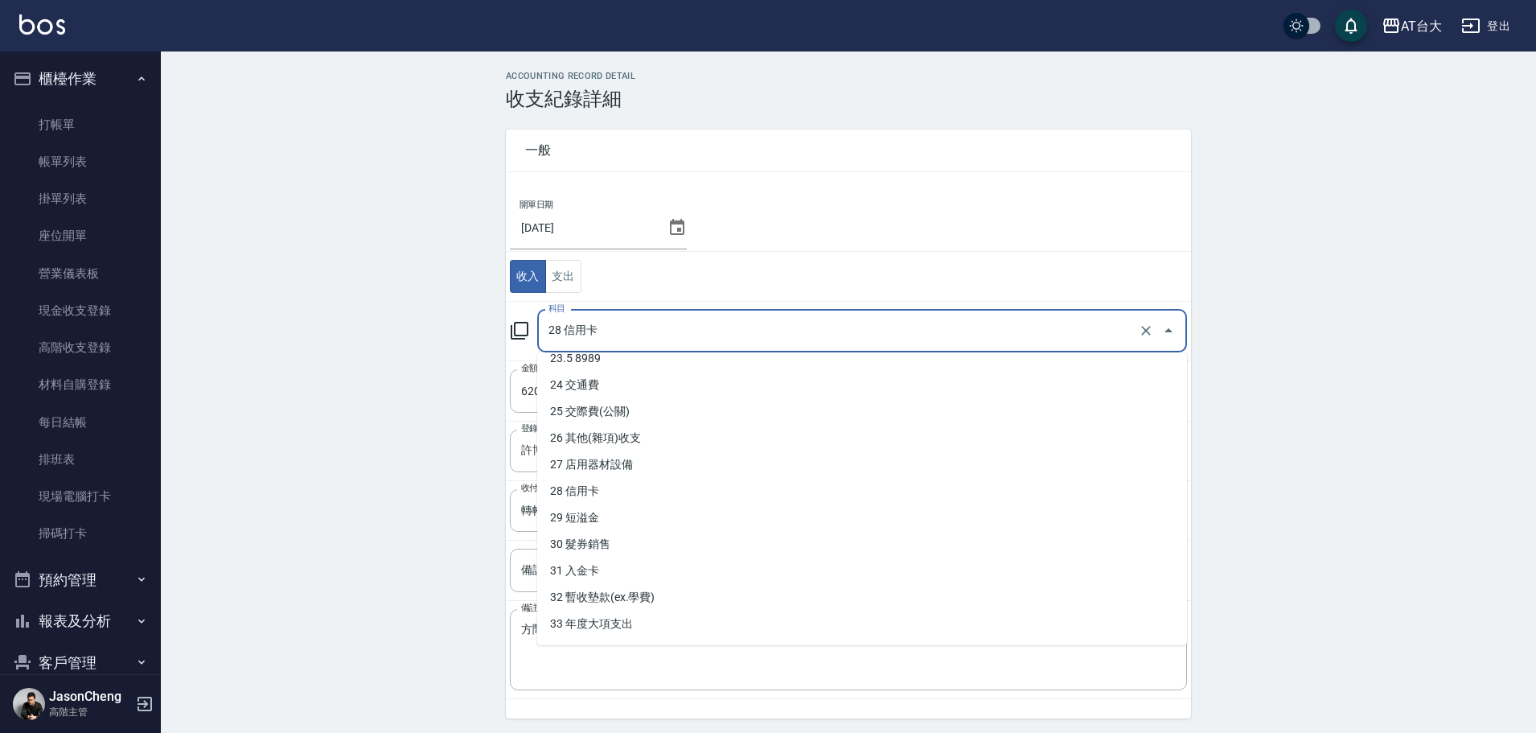
scroll to position [702, 0]
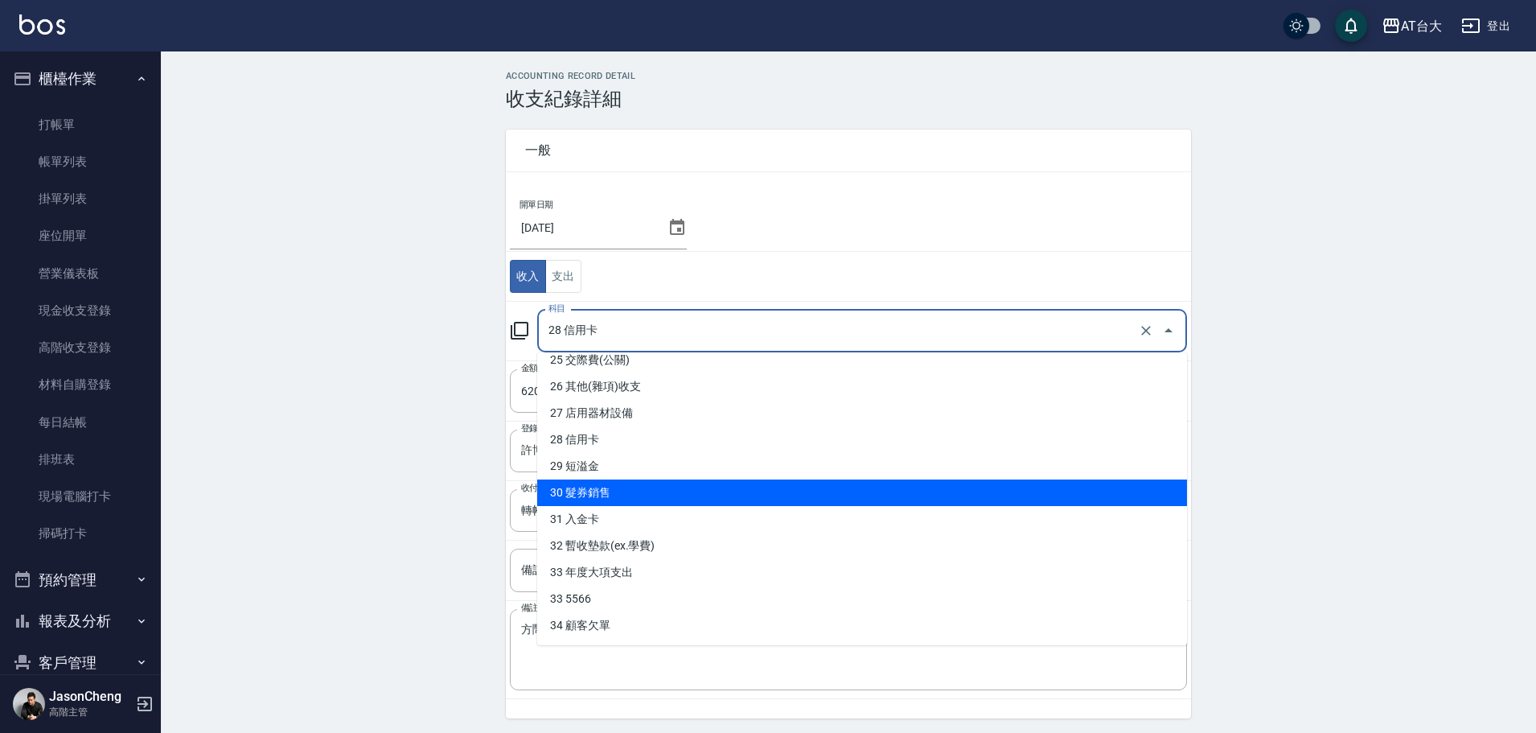
click at [633, 493] on li "30 髮券銷售" at bounding box center [862, 492] width 650 height 27
type input "30 髮券銷售"
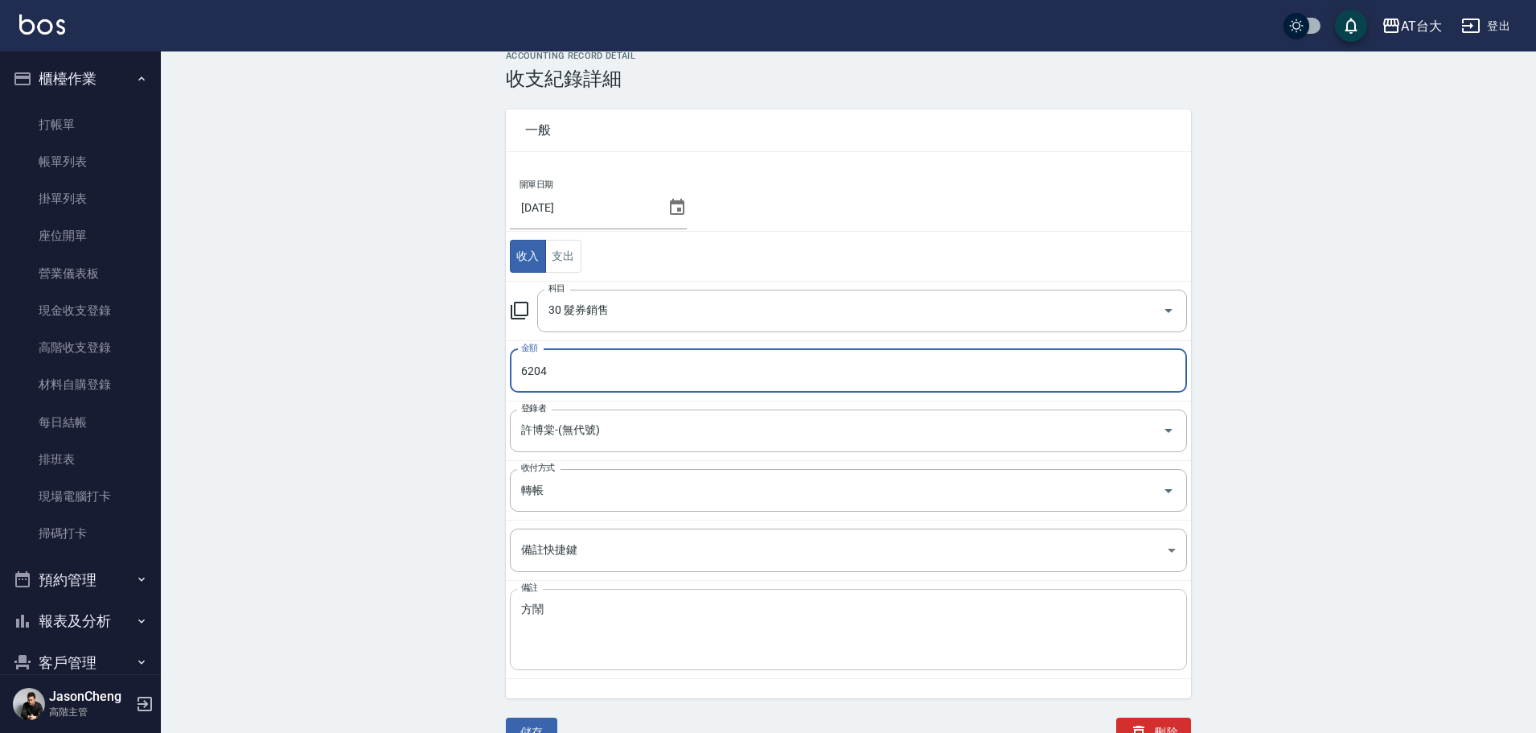
scroll to position [54, 0]
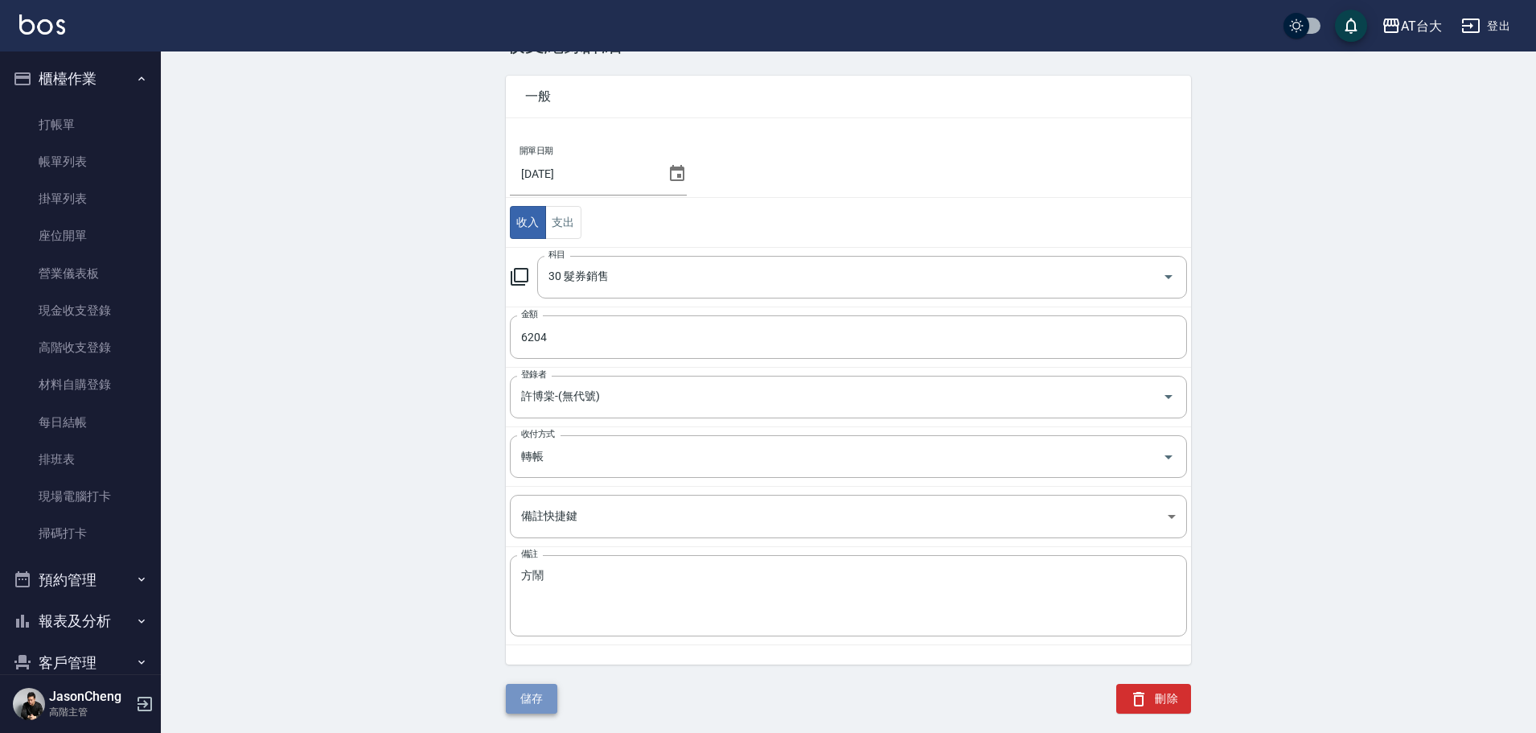
click at [542, 701] on button "儲存" at bounding box center [531, 699] width 51 height 30
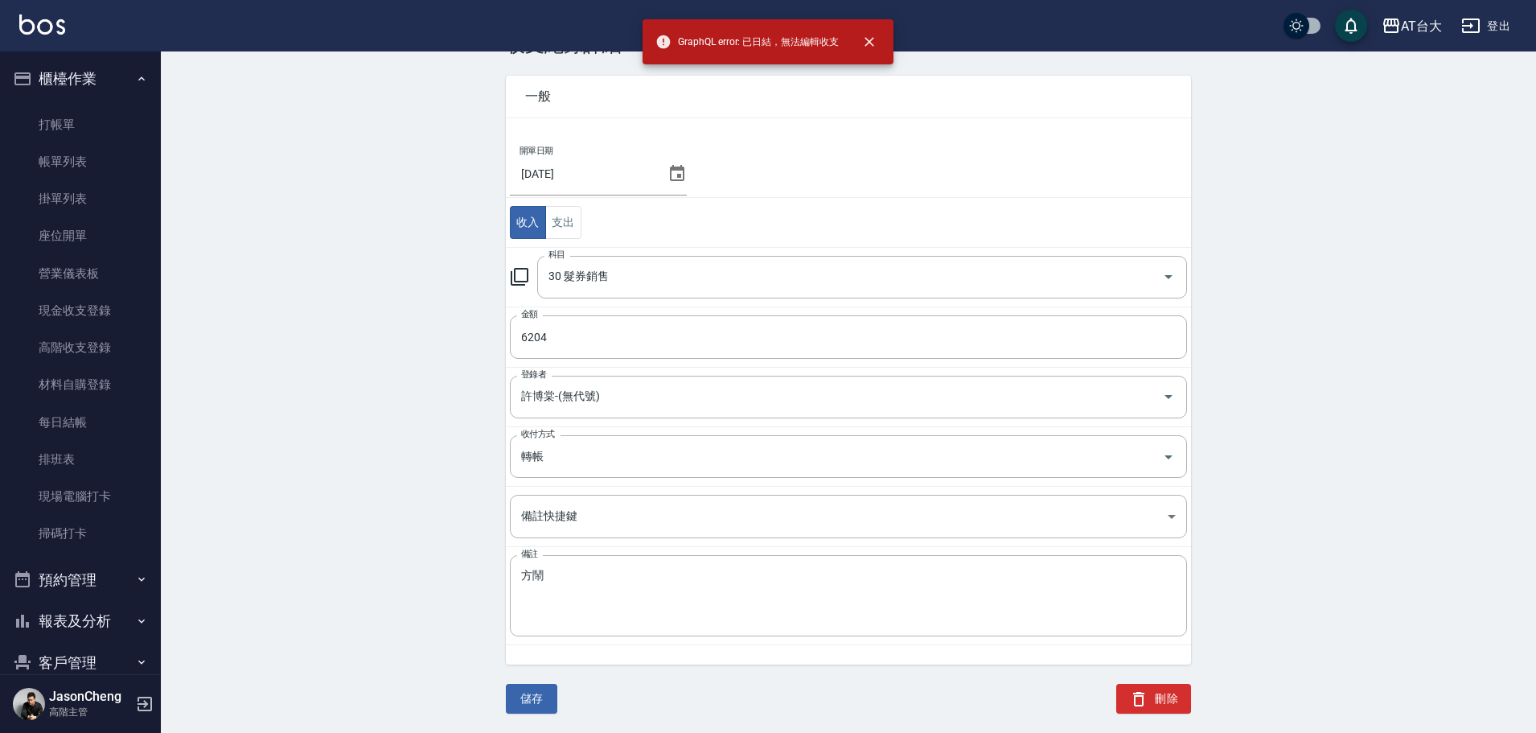
click at [335, 328] on div "ACCOUNTING RECORD DETAIL 收支紀錄詳細 一般 開單日期 2025/07/26 收入 支出 科目 30 髮券銷售 科目 金額 6204 …" at bounding box center [849, 375] width 1376 height 716
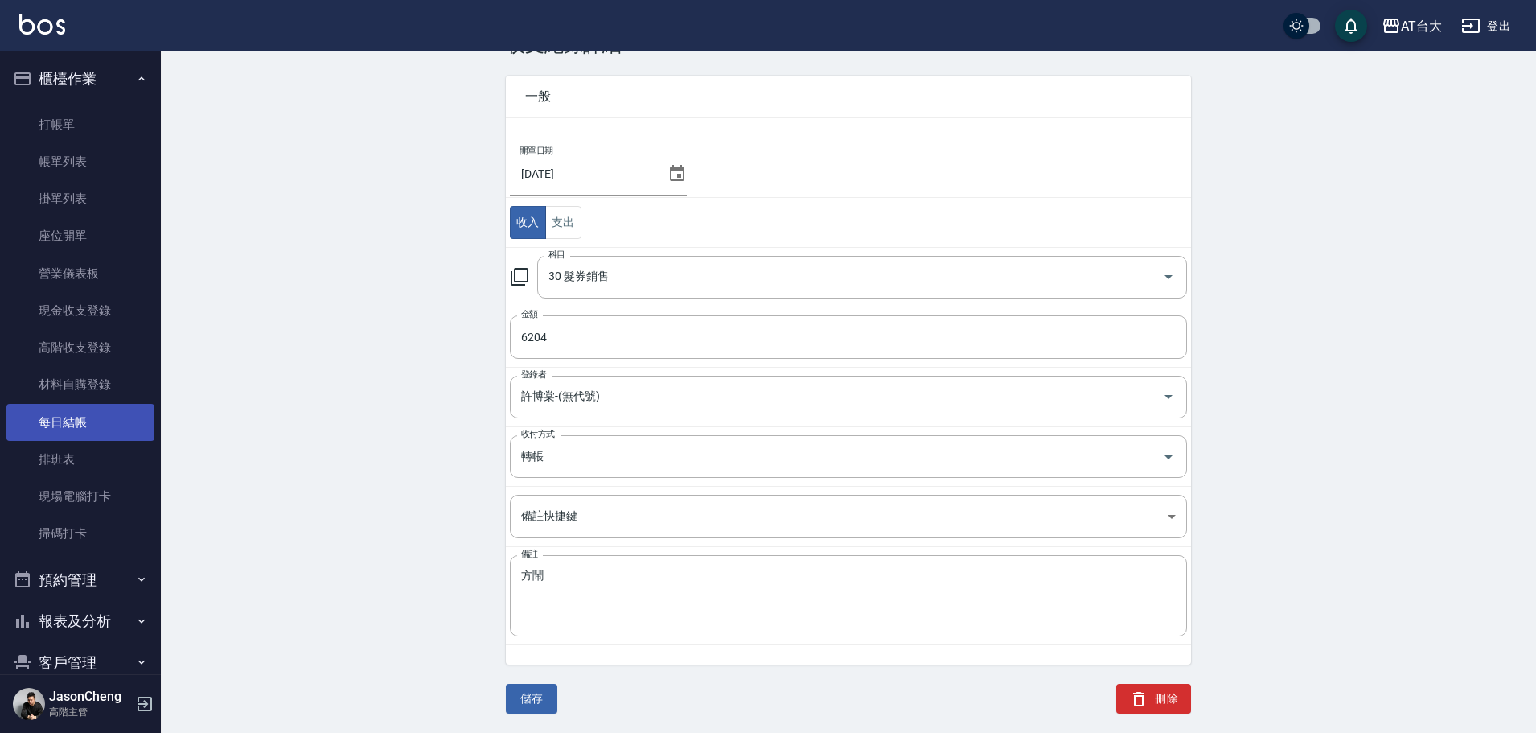
click at [85, 432] on link "每日結帳" at bounding box center [80, 422] width 148 height 37
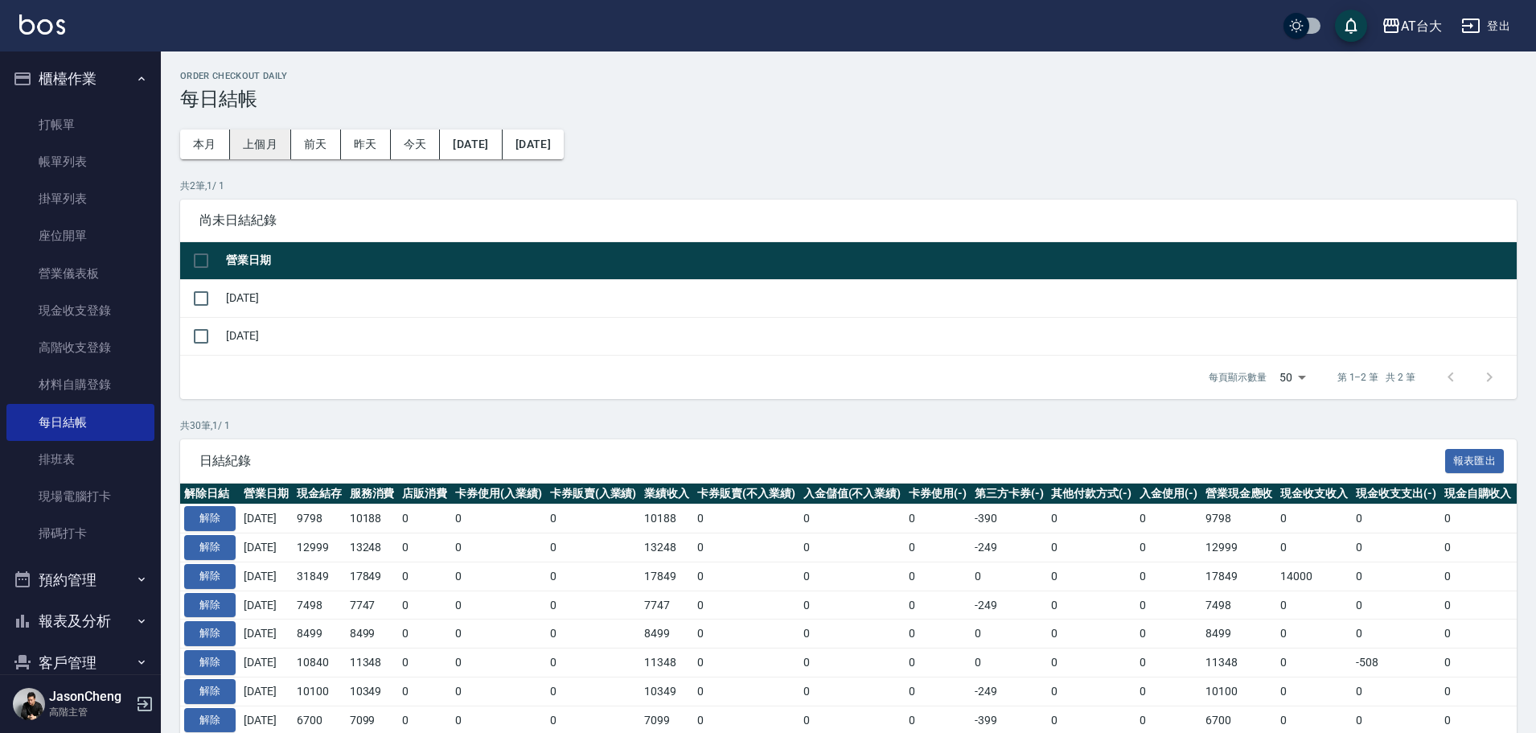
click at [278, 137] on button "上個月" at bounding box center [260, 145] width 61 height 30
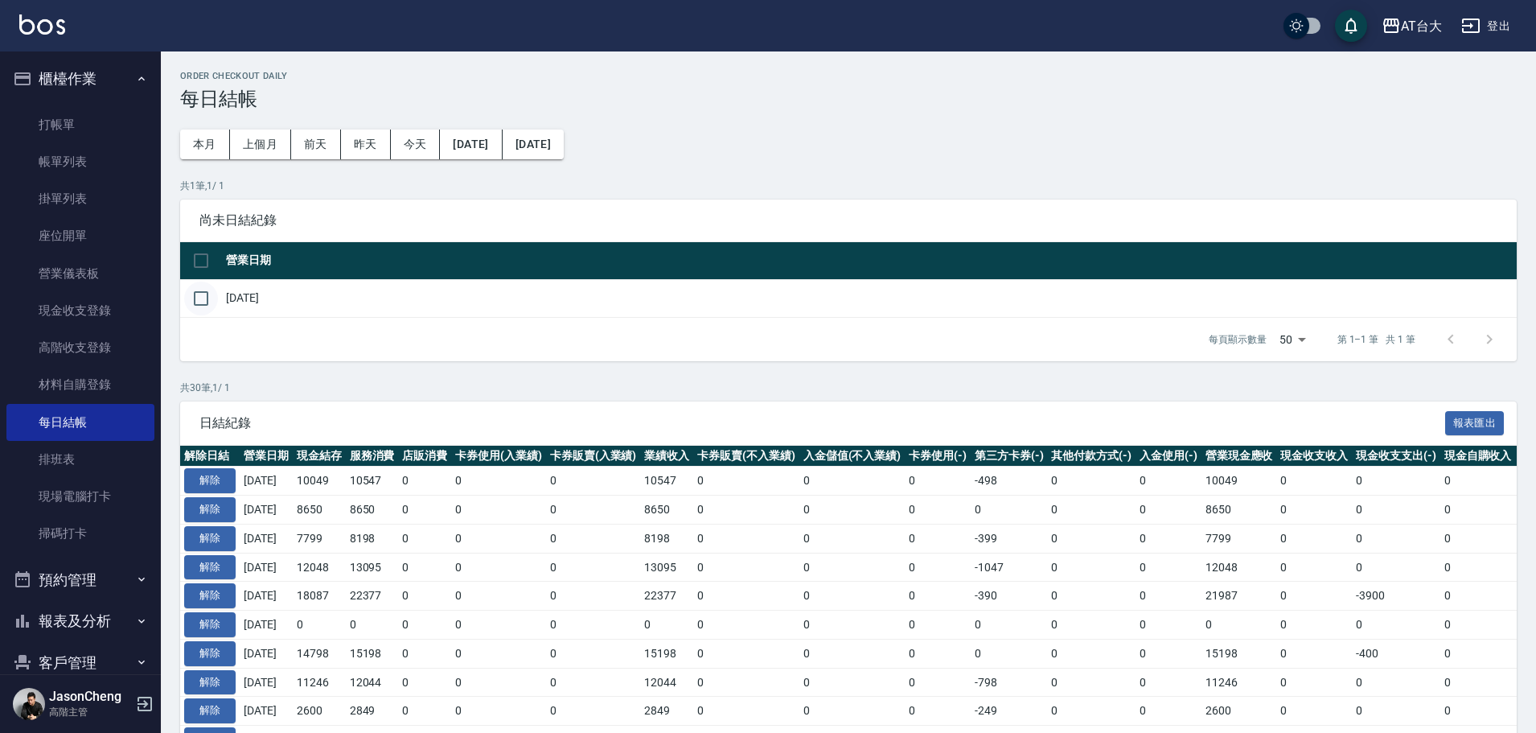
click at [200, 297] on input "checkbox" at bounding box center [201, 299] width 34 height 34
checkbox input "true"
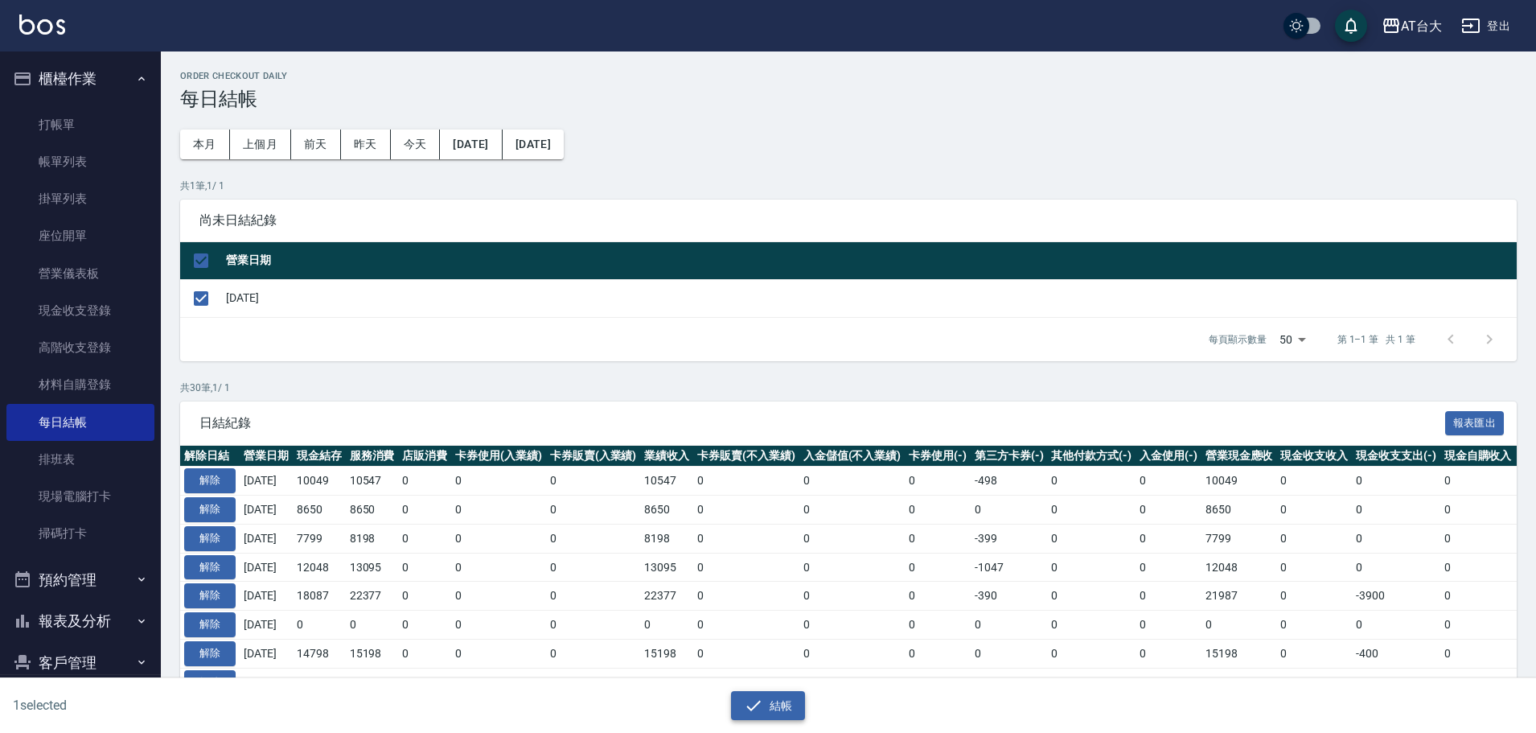
click at [761, 705] on icon "button" at bounding box center [753, 705] width 19 height 19
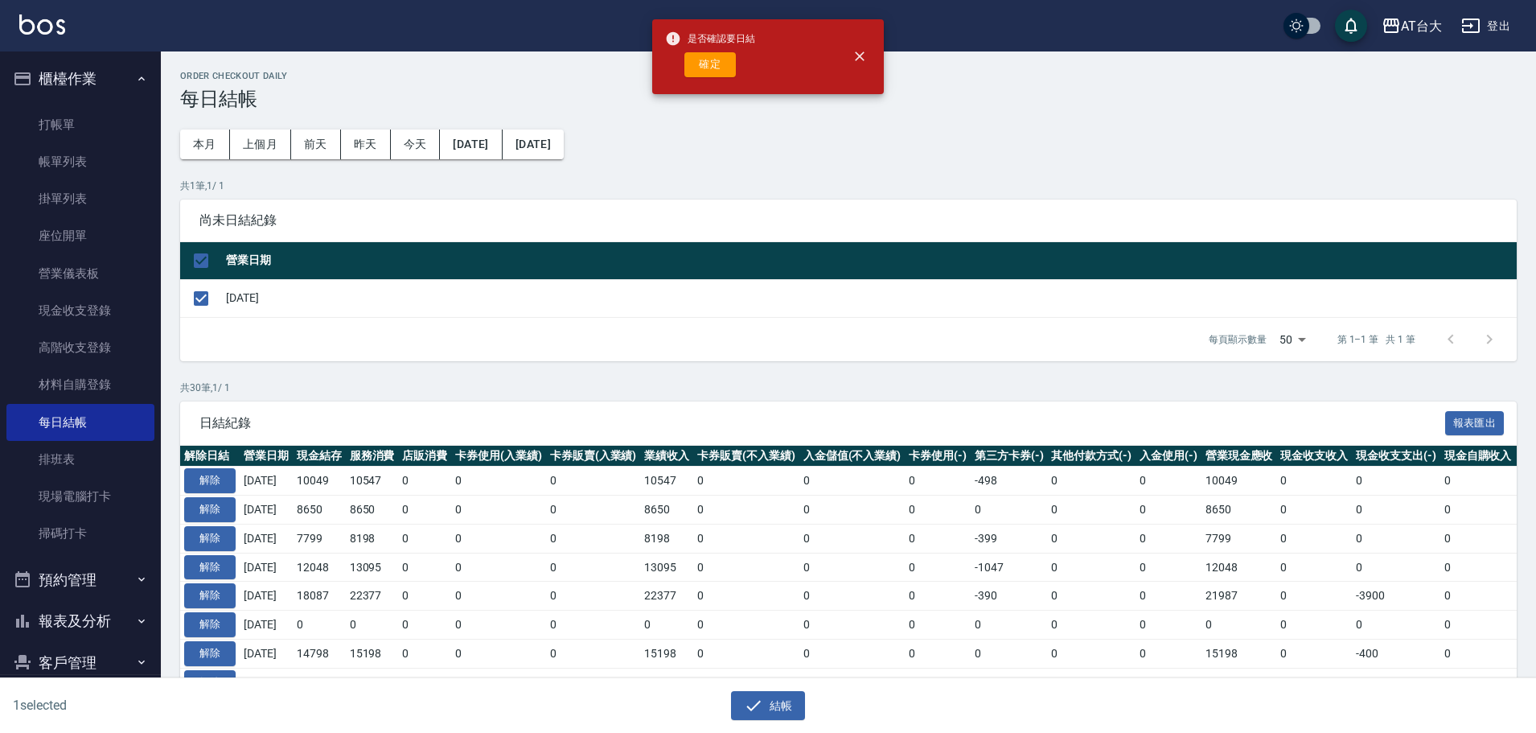
click at [714, 58] on button "確定" at bounding box center [710, 64] width 51 height 25
checkbox input "false"
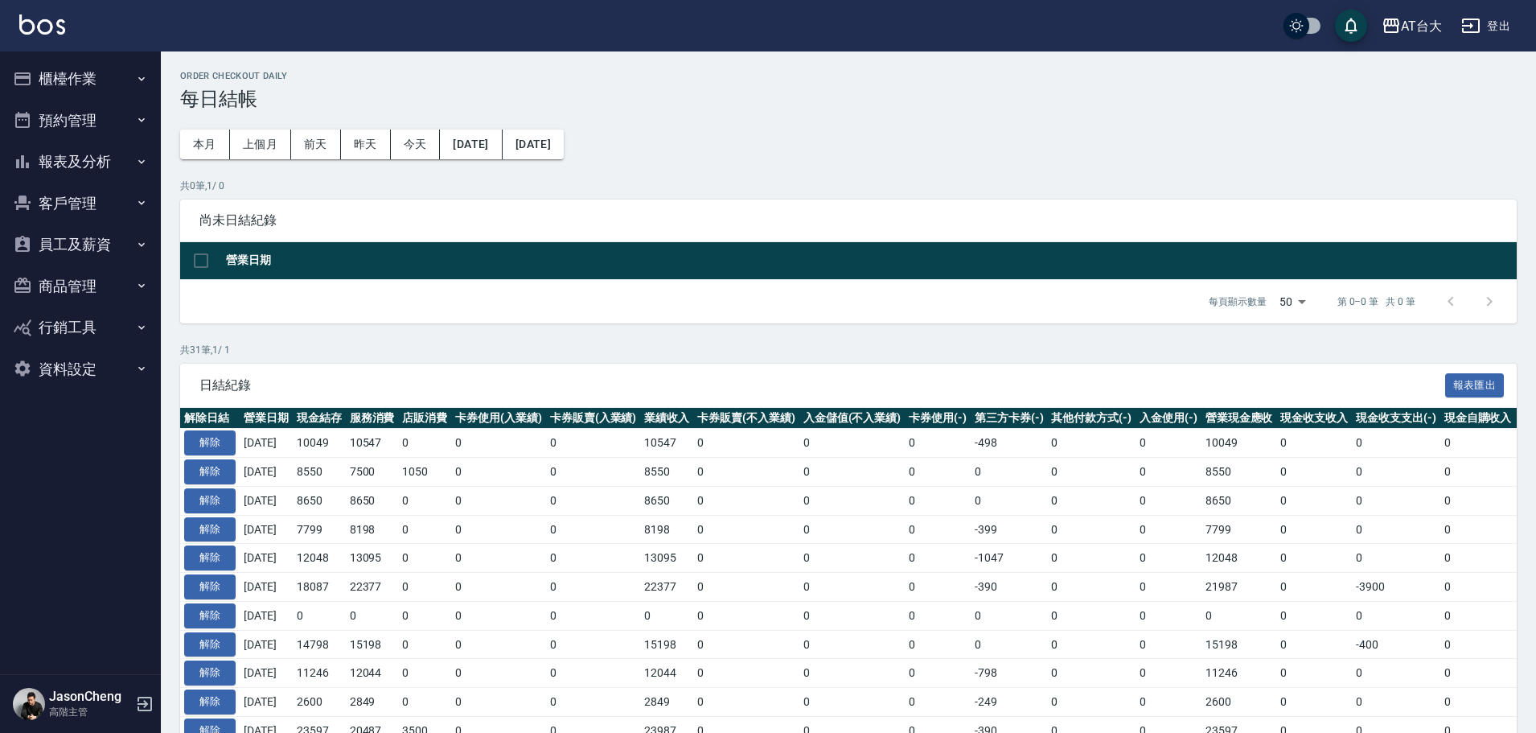
click at [68, 84] on button "櫃檯作業" at bounding box center [80, 79] width 148 height 42
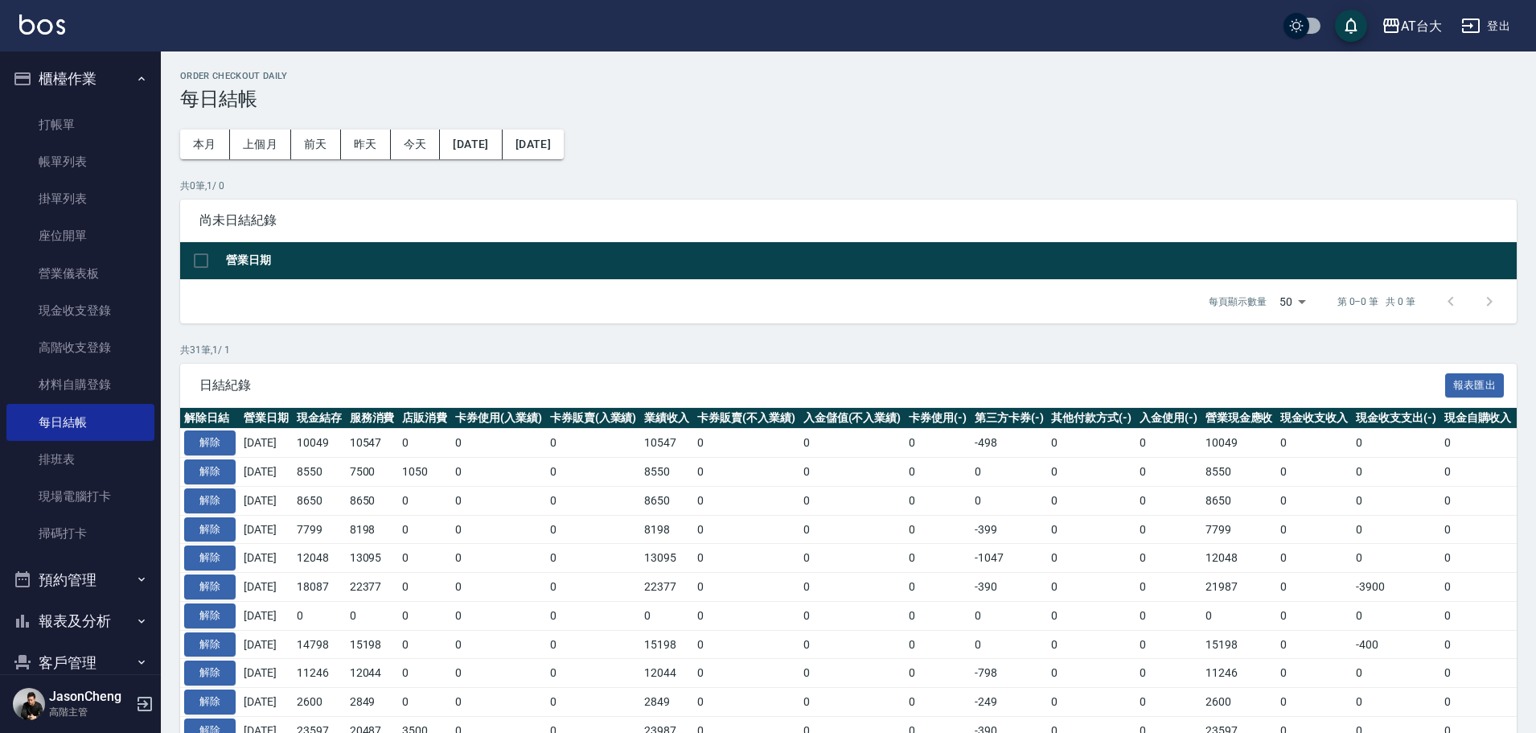
click at [57, 79] on button "櫃檯作業" at bounding box center [80, 79] width 148 height 42
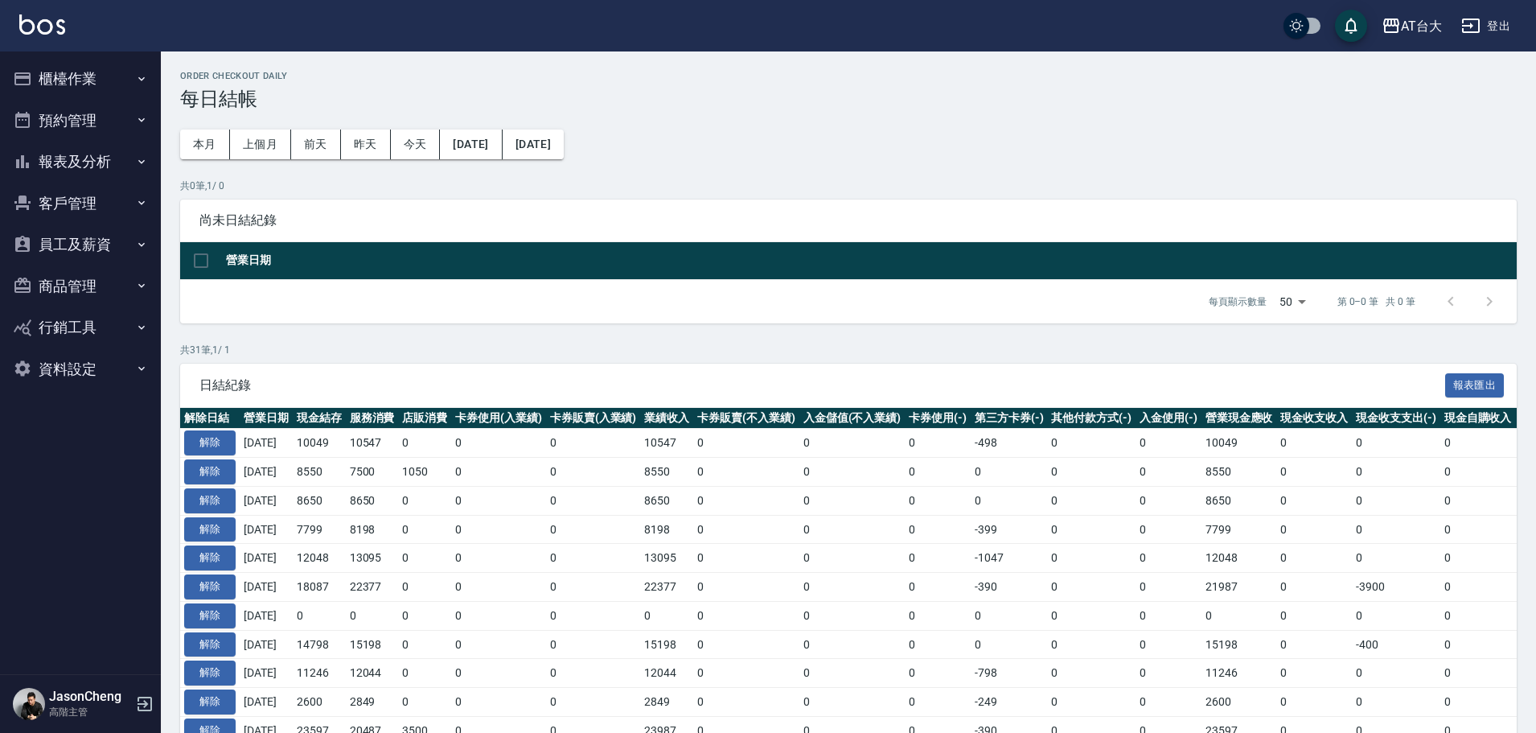
click at [71, 152] on button "報表及分析" at bounding box center [80, 162] width 148 height 42
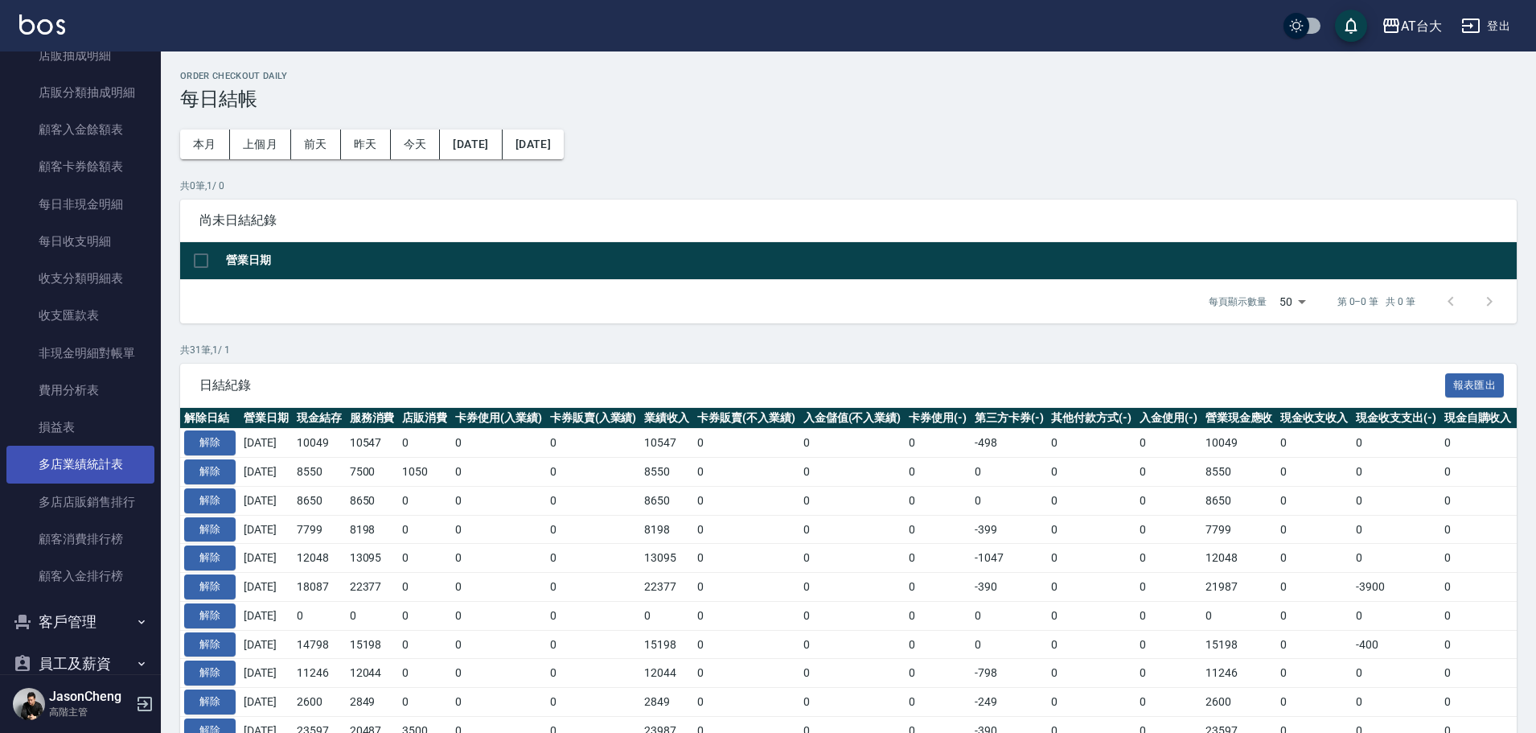
scroll to position [1287, 0]
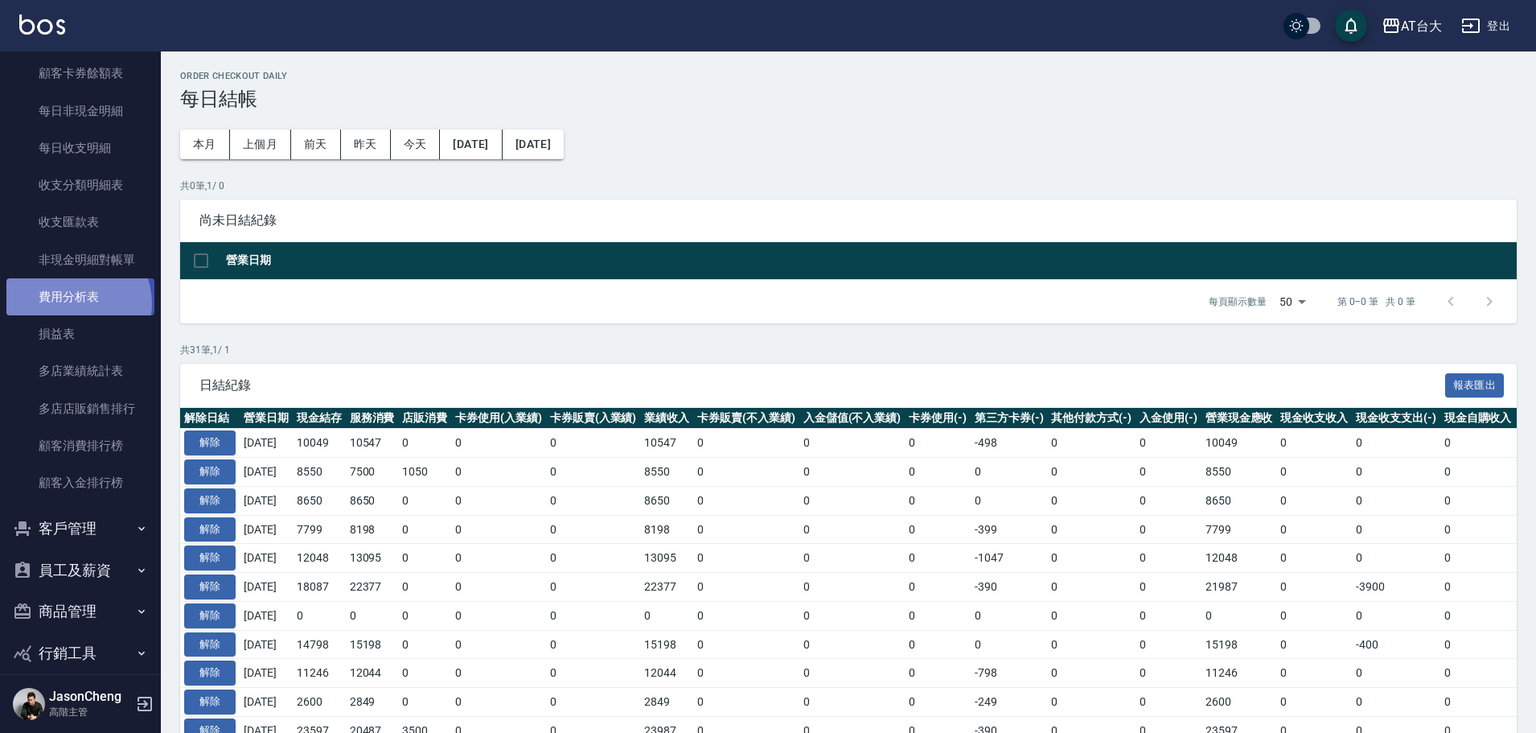
click at [71, 304] on link "費用分析表" at bounding box center [80, 296] width 148 height 37
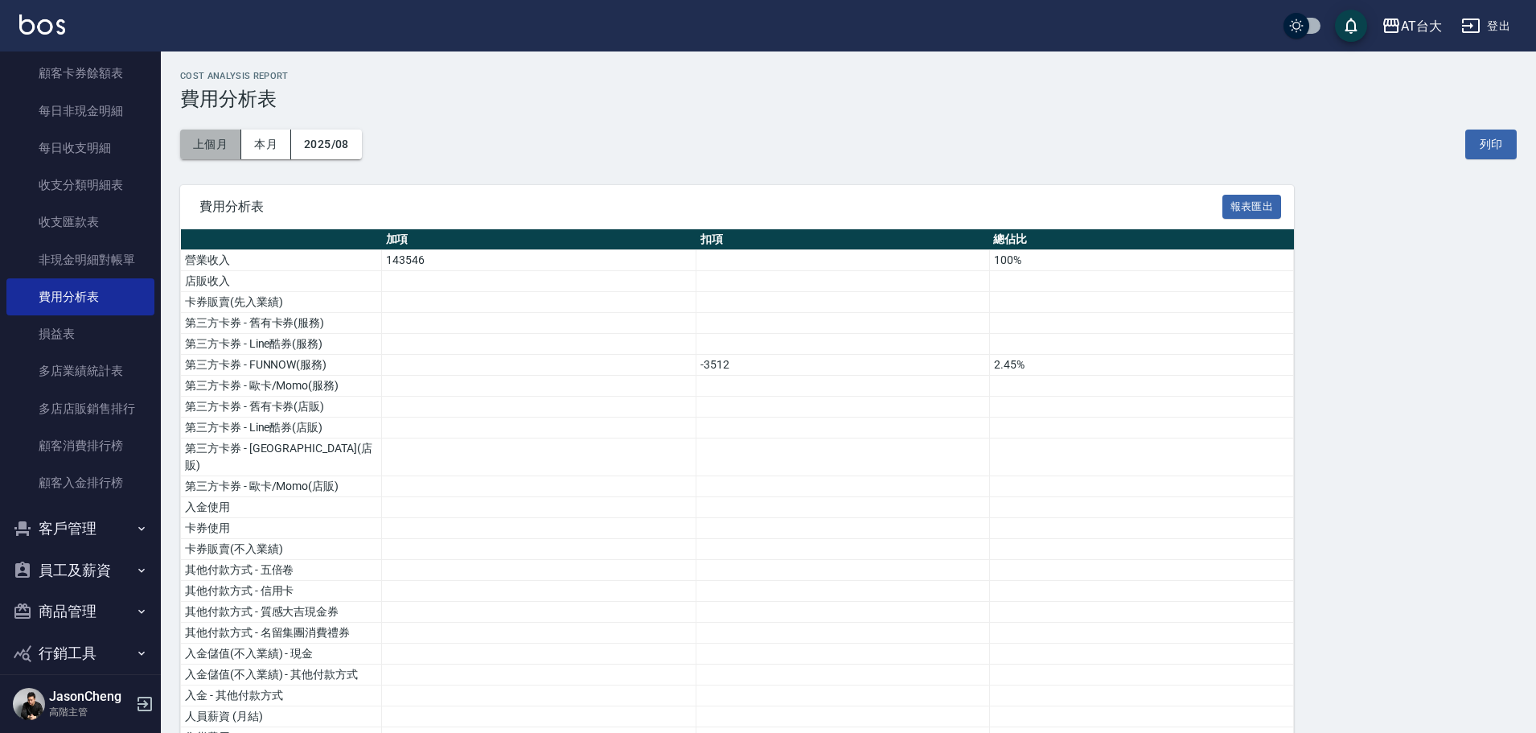
click at [200, 145] on button "上個月" at bounding box center [210, 145] width 61 height 30
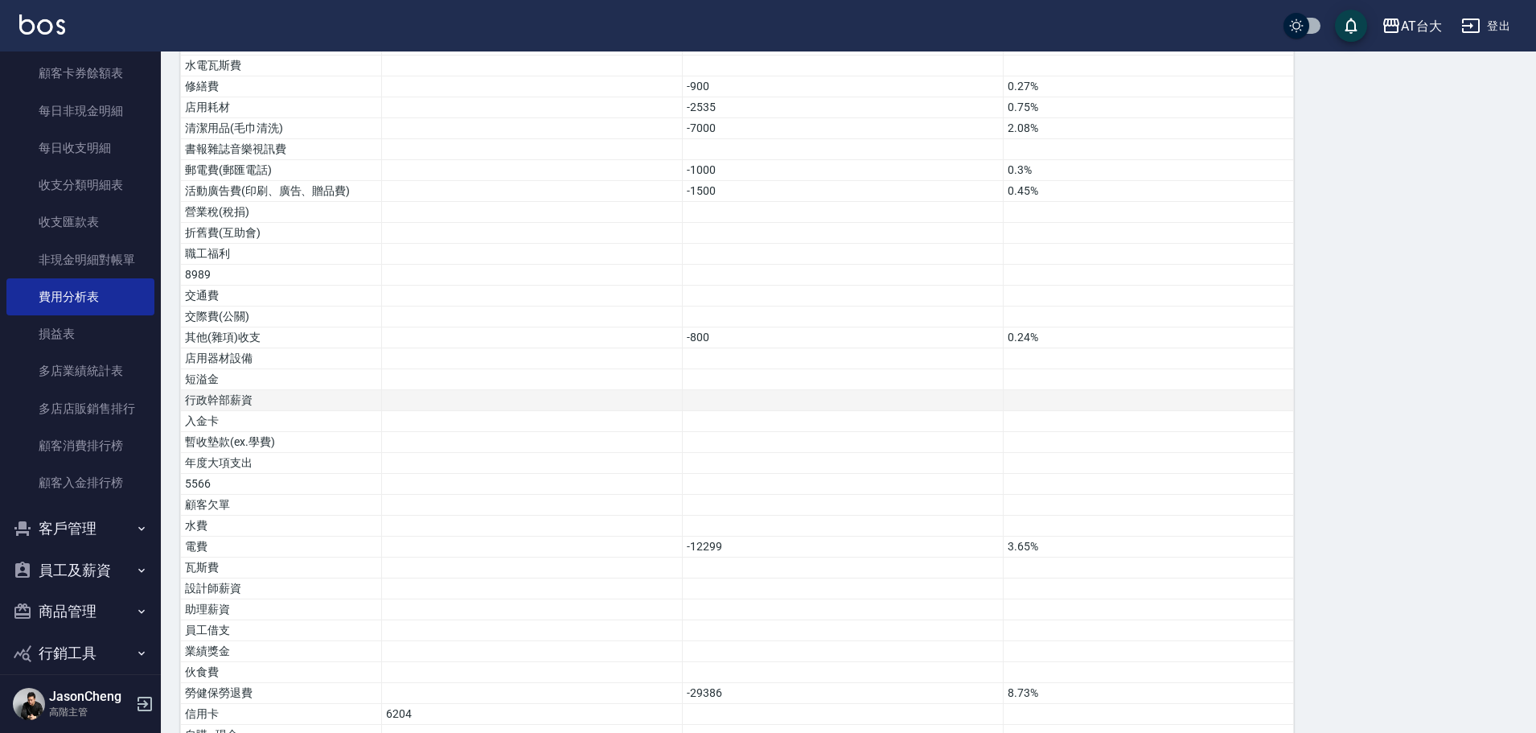
scroll to position [853, 0]
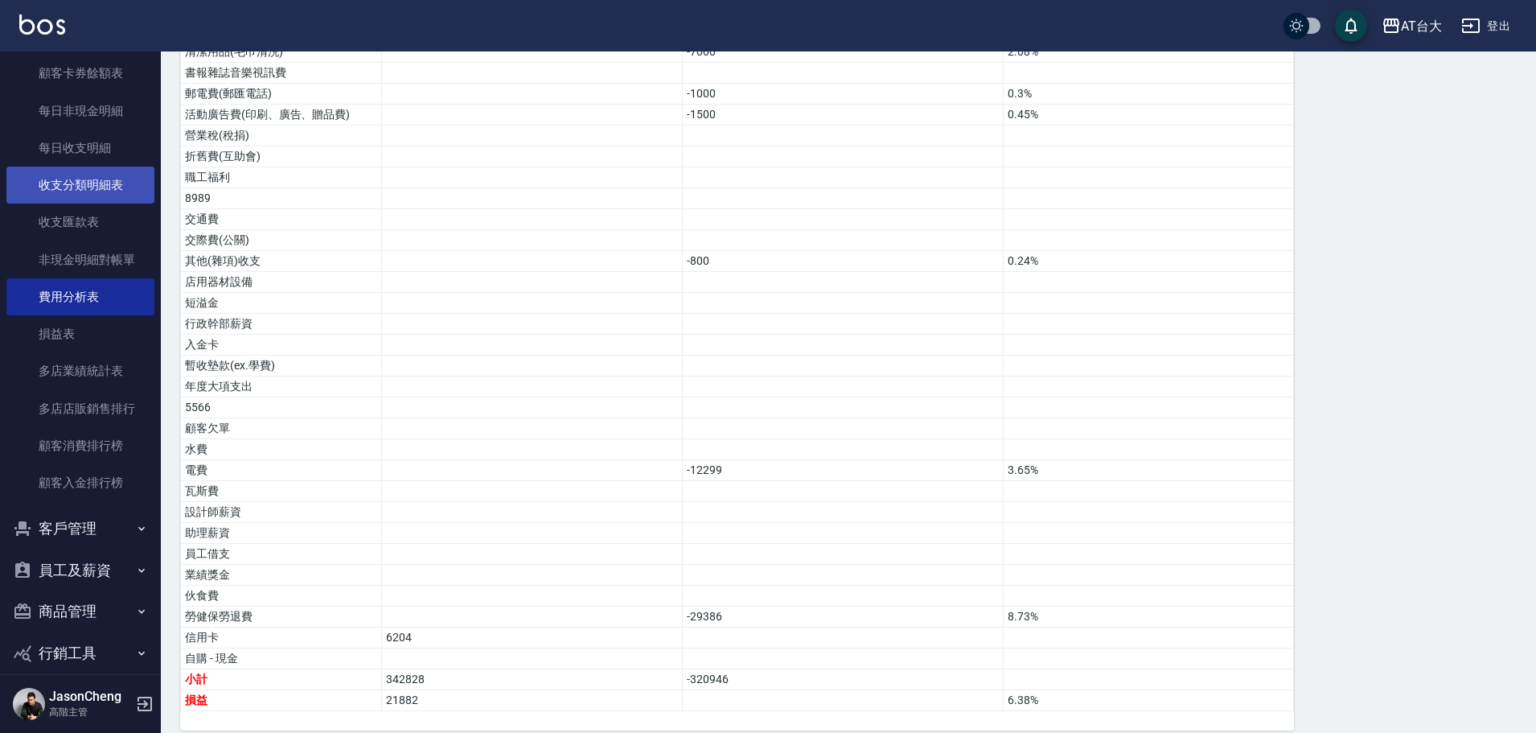
click at [84, 183] on link "收支分類明細表" at bounding box center [80, 185] width 148 height 37
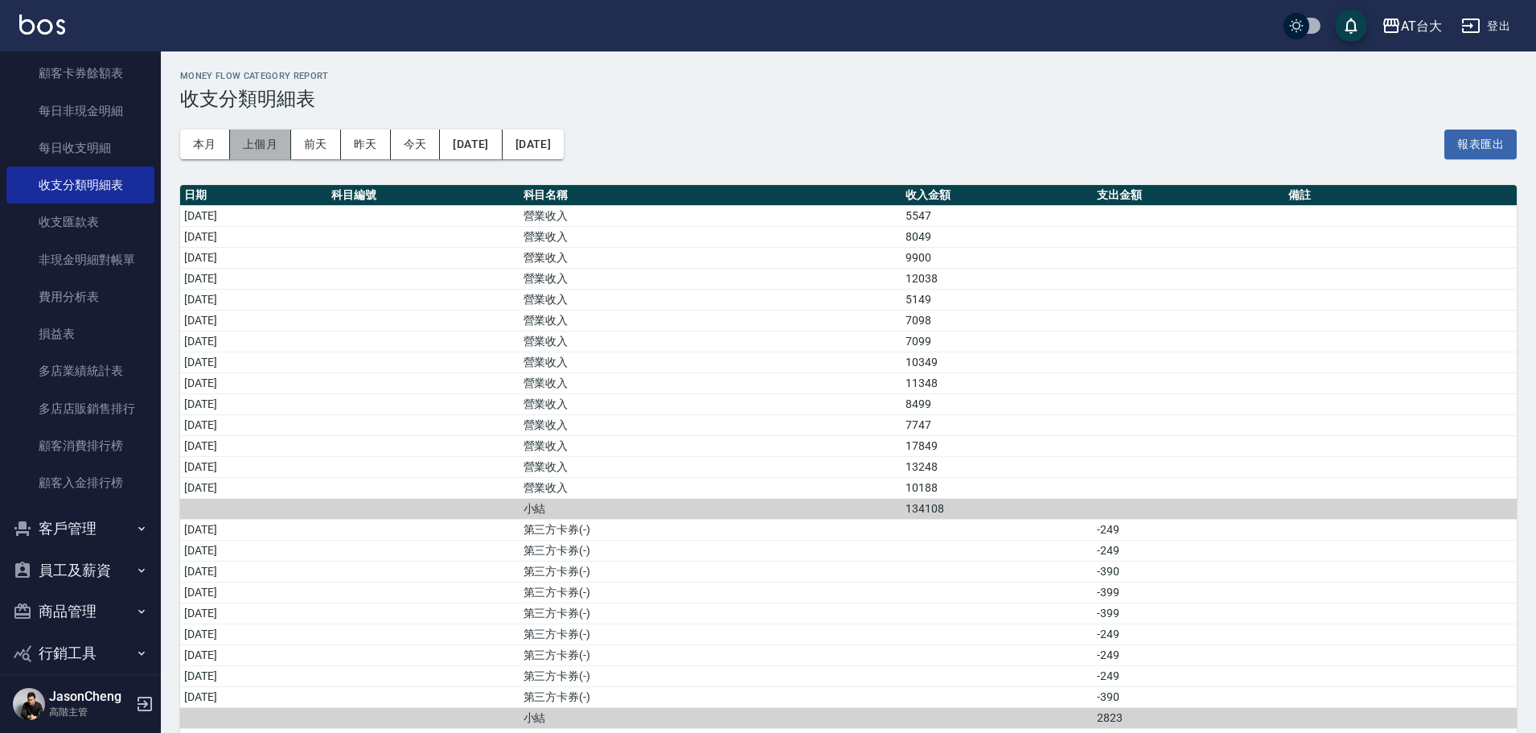
click at [260, 146] on button "上個月" at bounding box center [260, 145] width 61 height 30
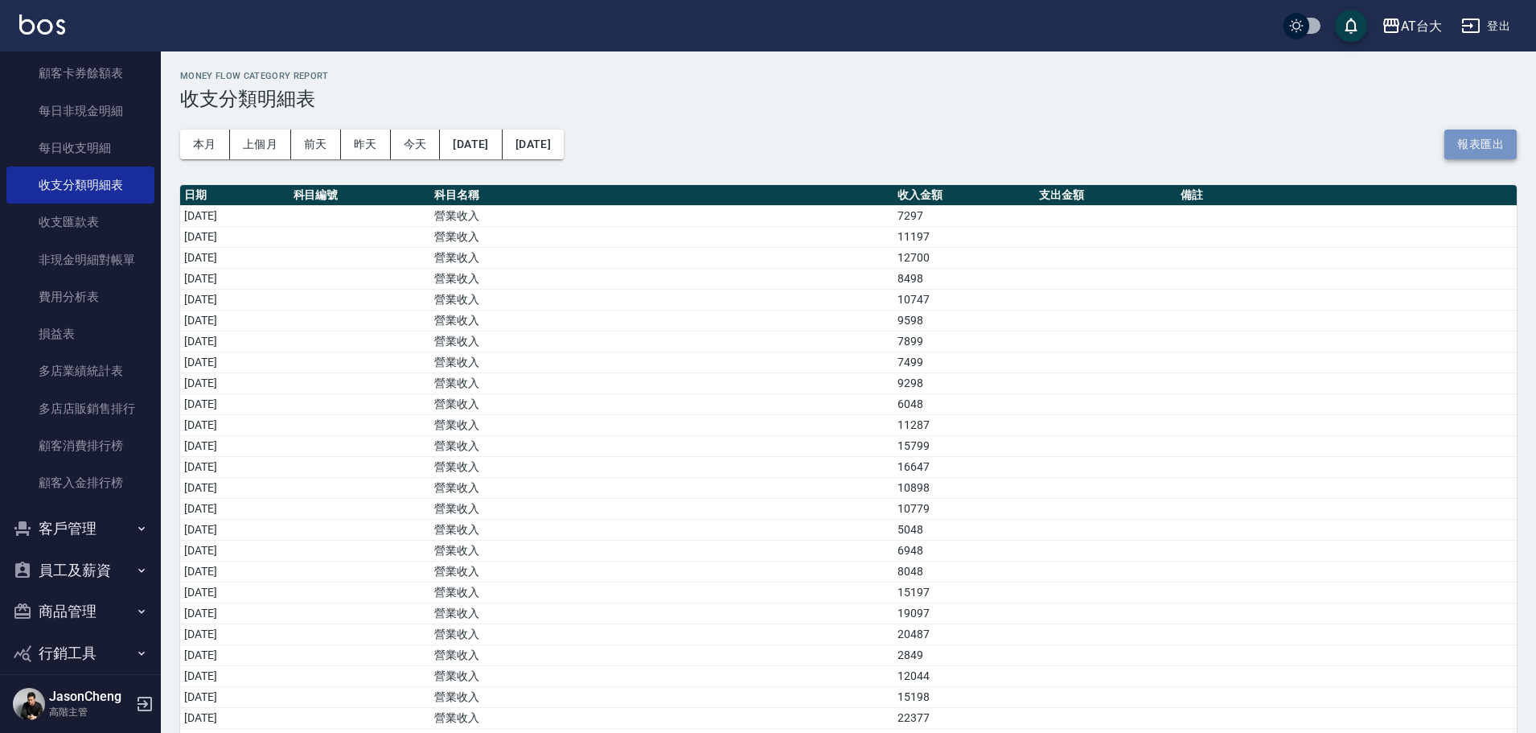
click at [1449, 146] on button "報表匯出" at bounding box center [1481, 145] width 72 height 30
click at [870, 93] on h3 "收支分類明細表" at bounding box center [848, 99] width 1337 height 23
click at [1405, 24] on div "AT台大" at bounding box center [1421, 26] width 41 height 20
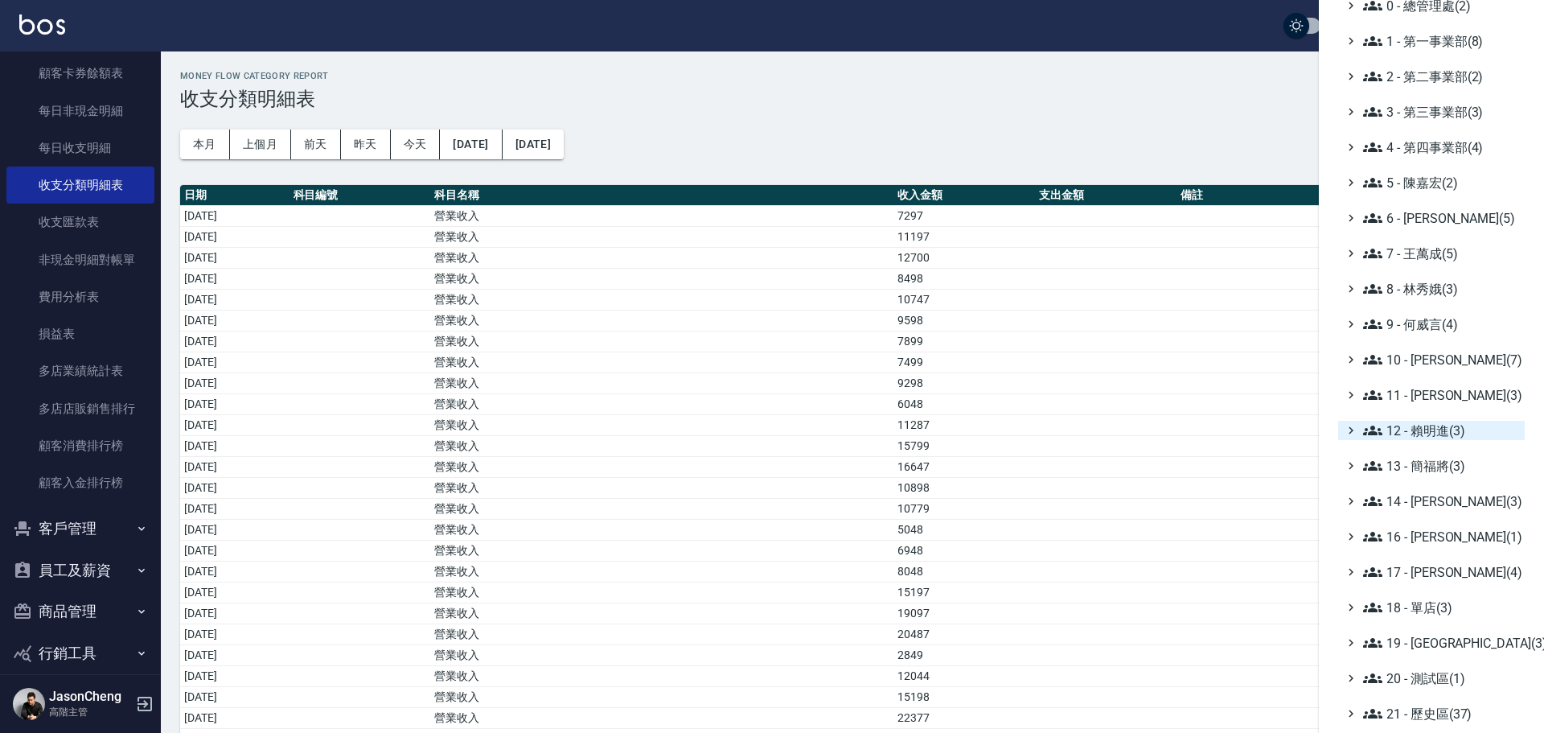
scroll to position [187, 0]
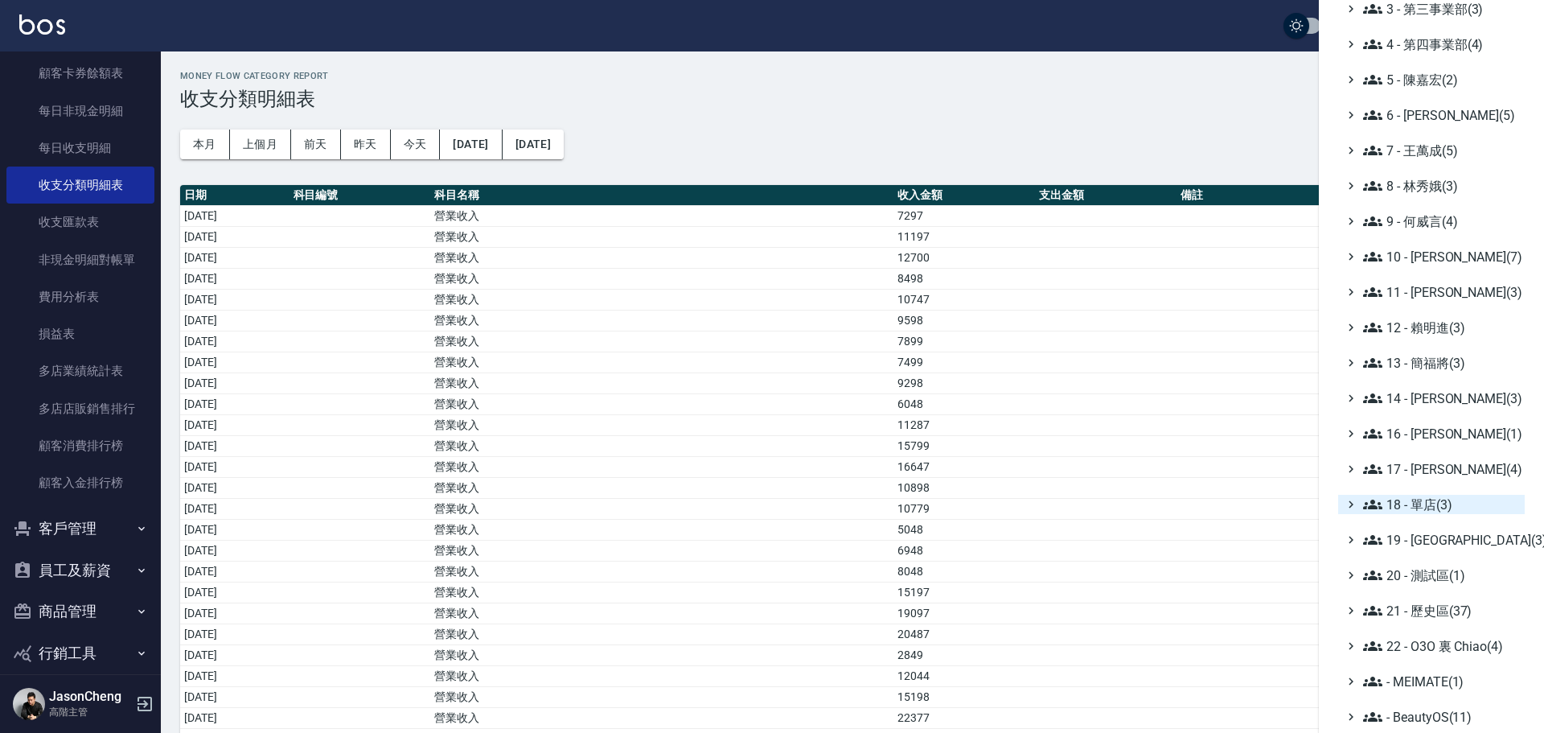
click at [1419, 501] on span "18 - 單店(3)" at bounding box center [1440, 504] width 155 height 19
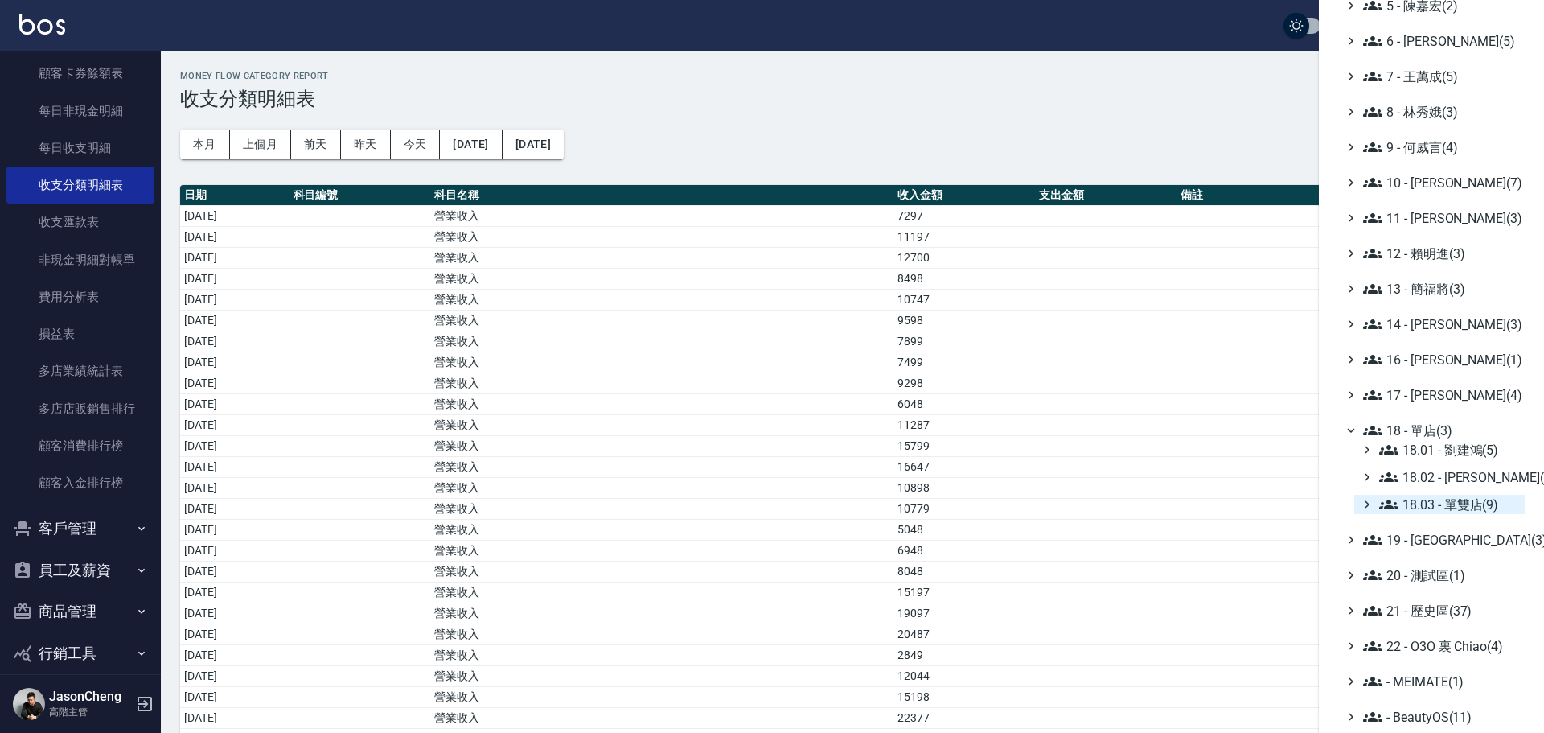
click at [1448, 508] on span "18.03 - 單雙店(9)" at bounding box center [1449, 504] width 139 height 19
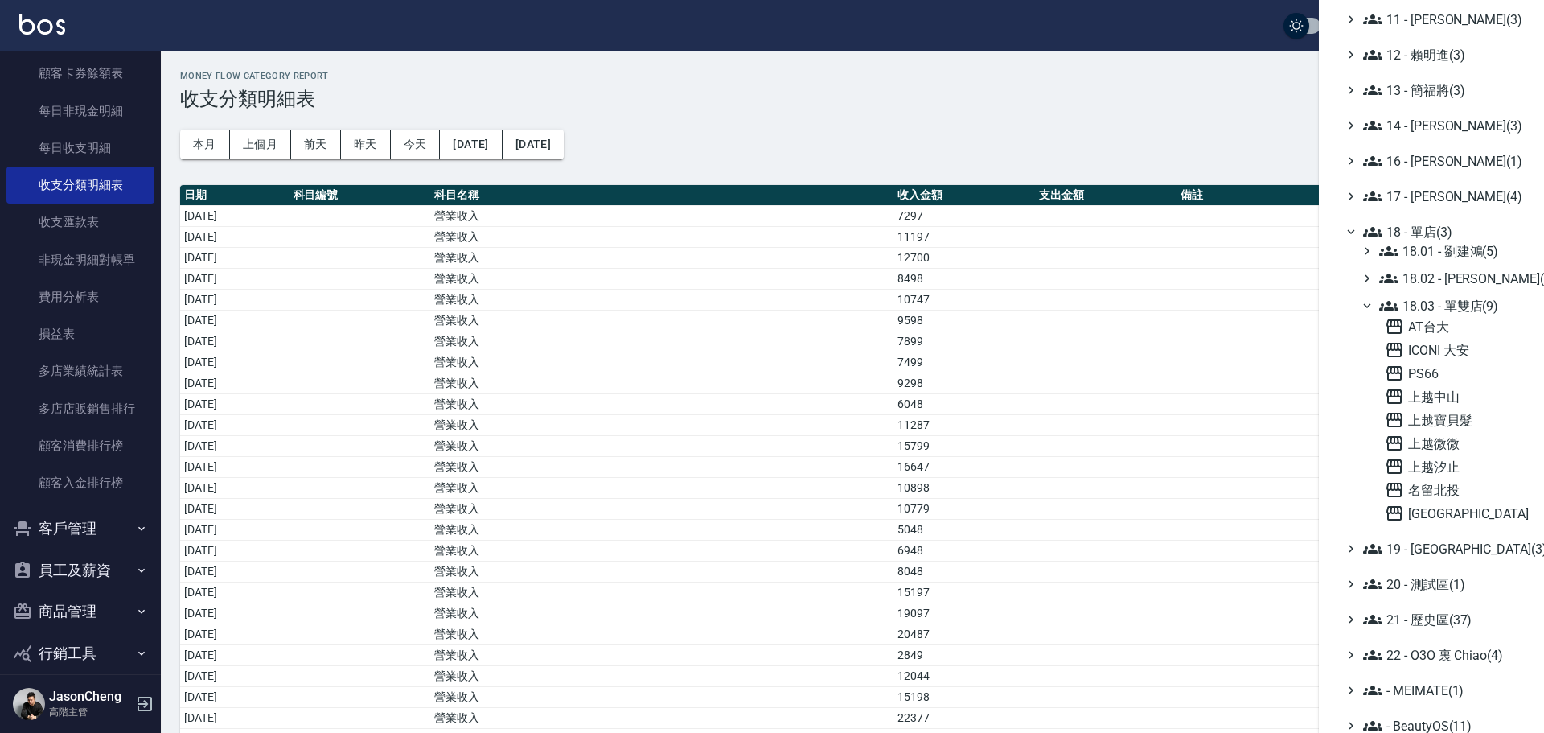
scroll to position [469, 0]
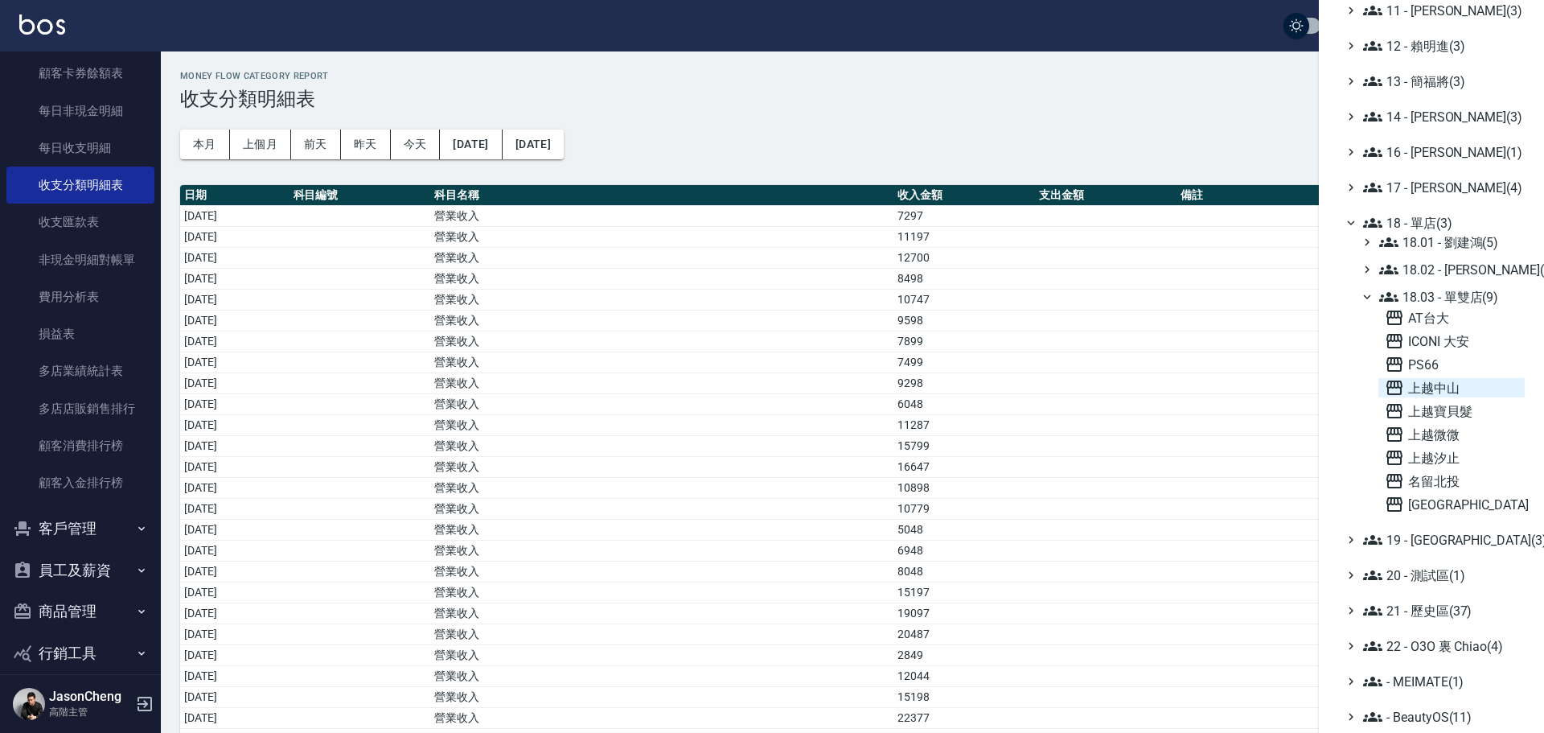
click at [1464, 389] on span "上越中山" at bounding box center [1452, 387] width 134 height 19
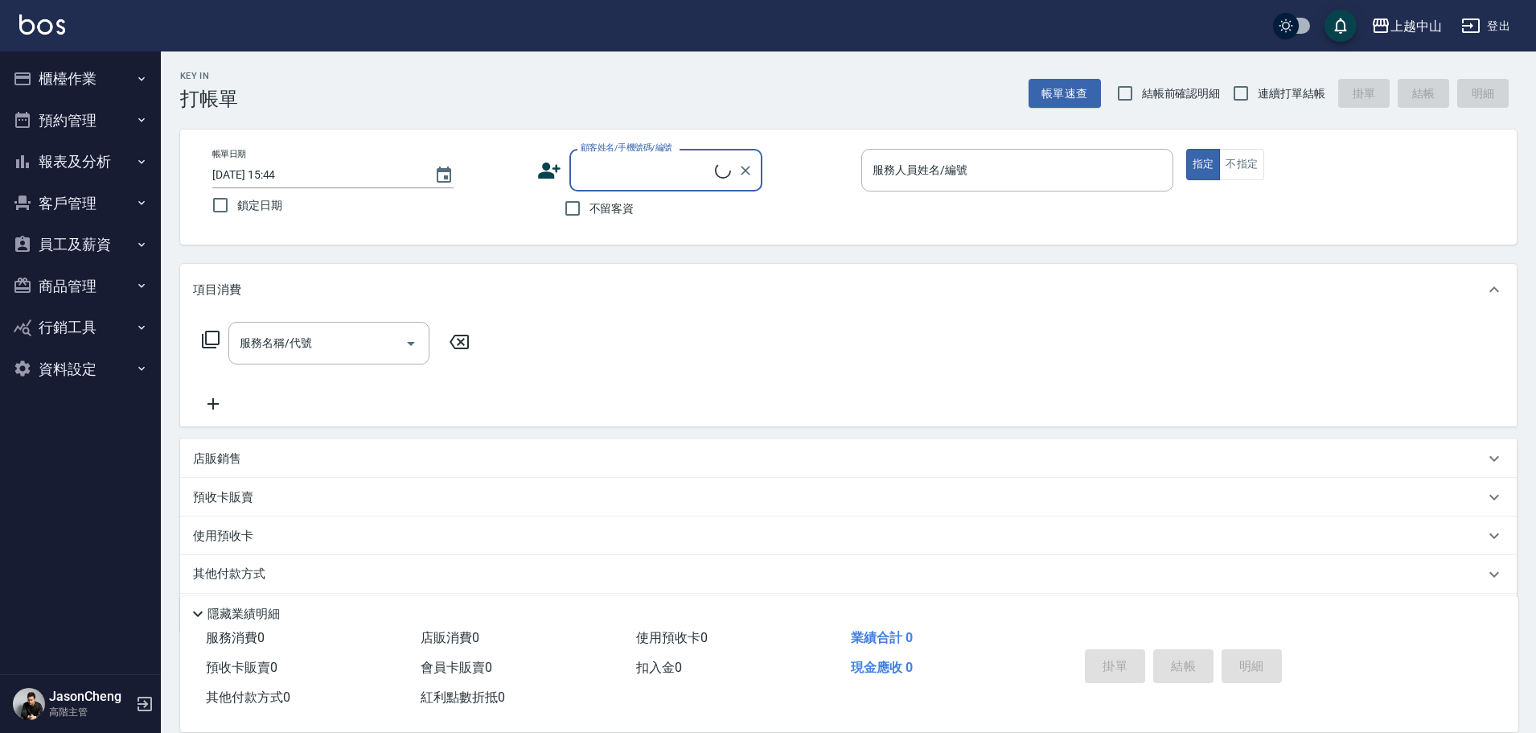
click at [44, 72] on button "櫃檯作業" at bounding box center [80, 79] width 148 height 42
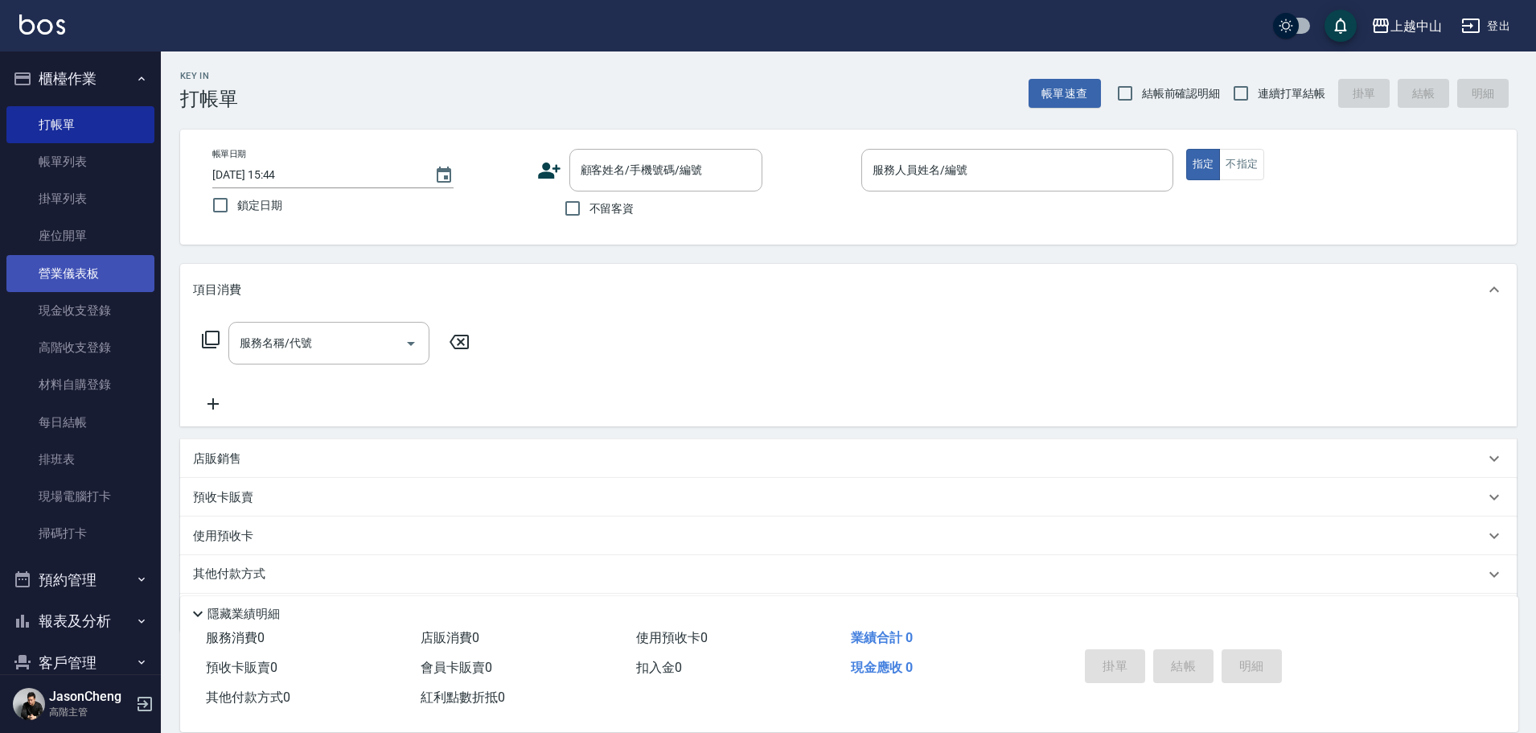
scroll to position [194, 0]
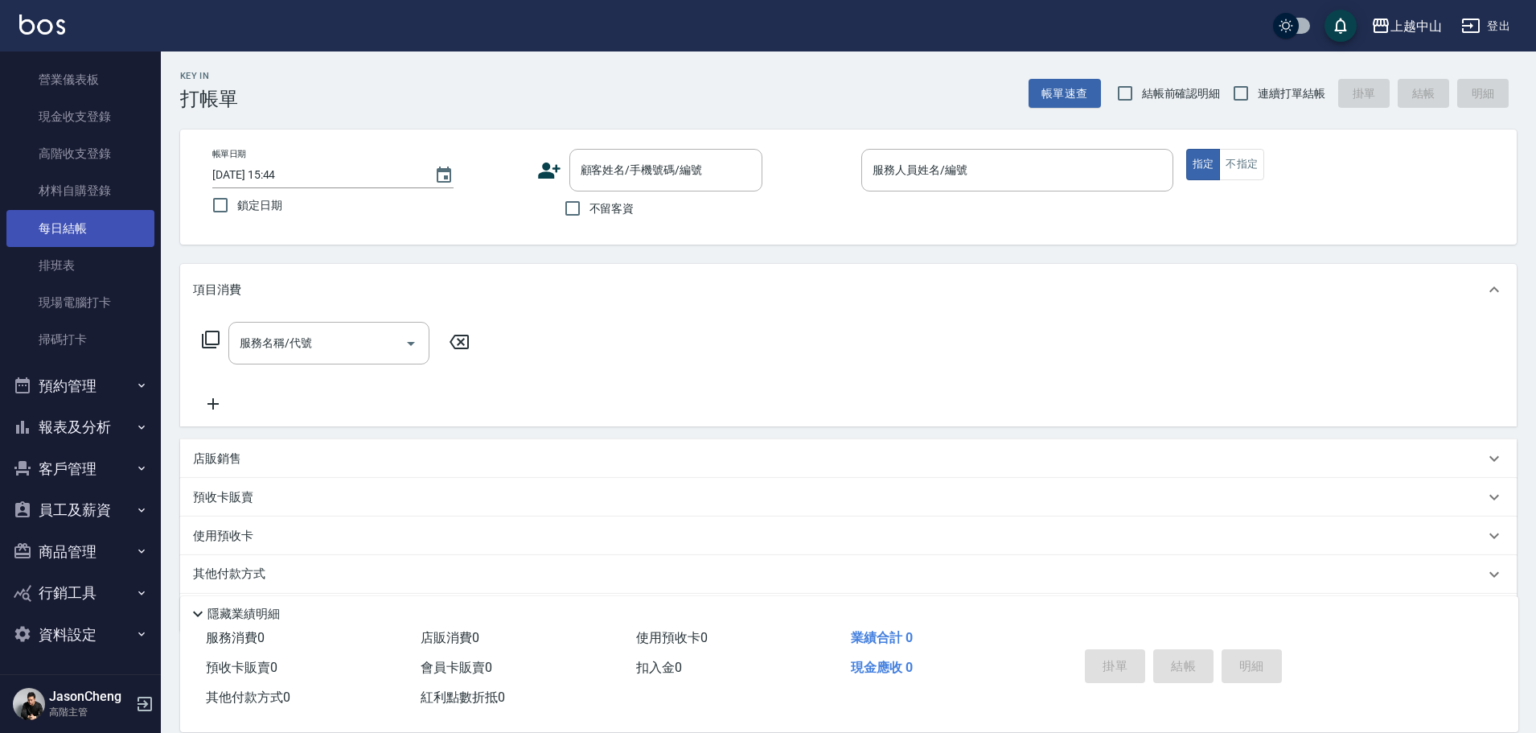
click at [72, 224] on link "每日結帳" at bounding box center [80, 228] width 148 height 37
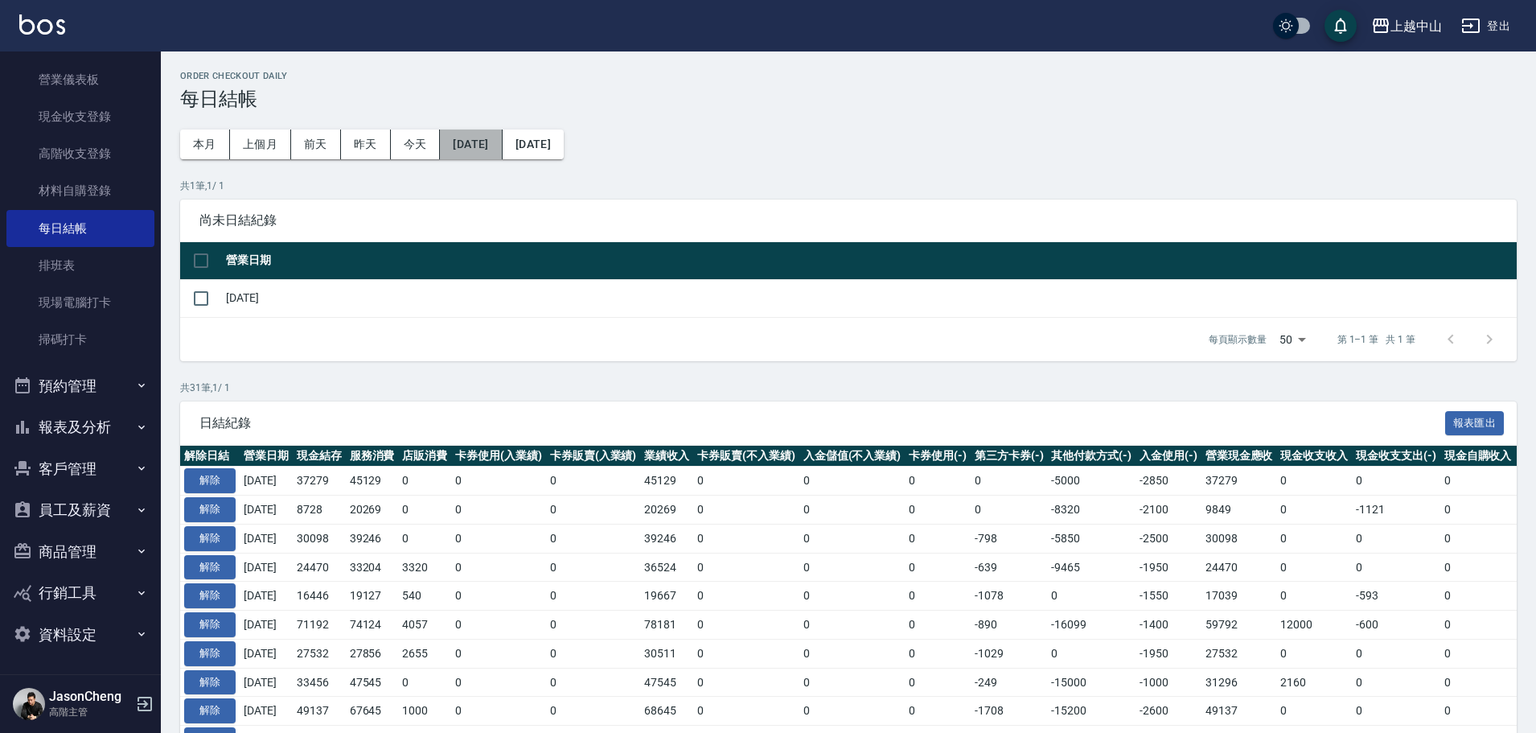
click at [473, 136] on button "[DATE]" at bounding box center [471, 145] width 62 height 30
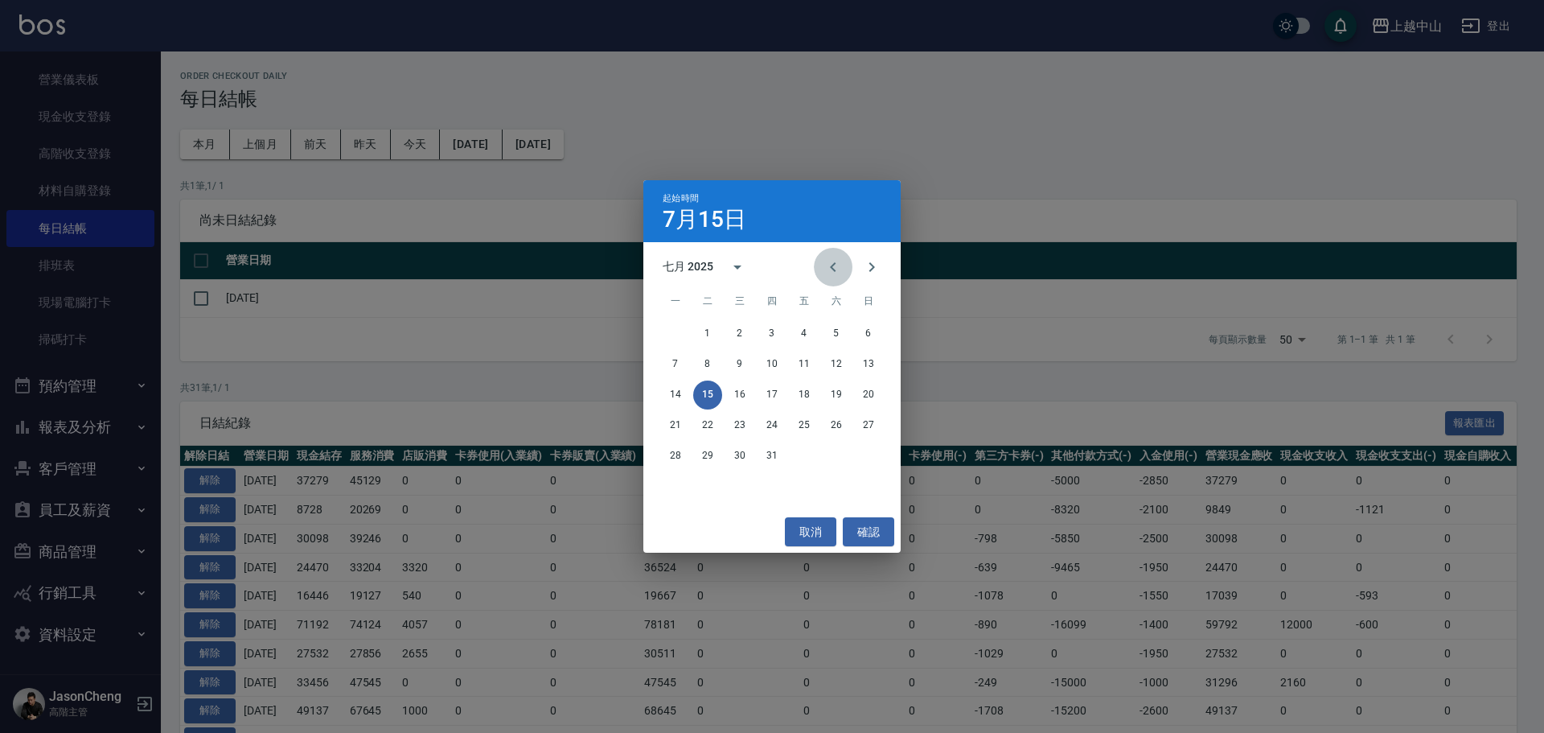
click at [835, 277] on button "Previous month" at bounding box center [833, 267] width 39 height 39
click at [869, 335] on button "1" at bounding box center [868, 333] width 29 height 29
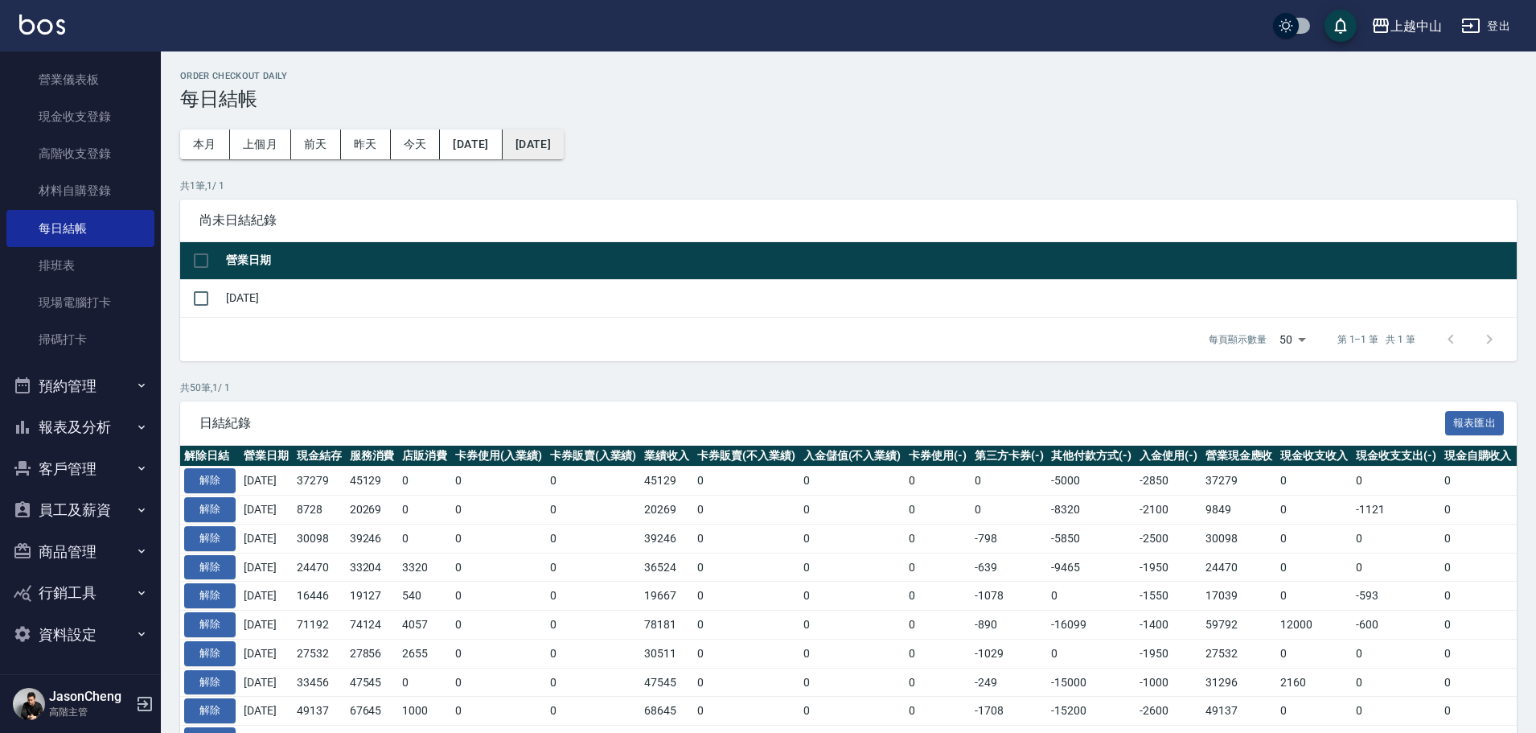
click at [564, 148] on button "[DATE]" at bounding box center [533, 145] width 61 height 30
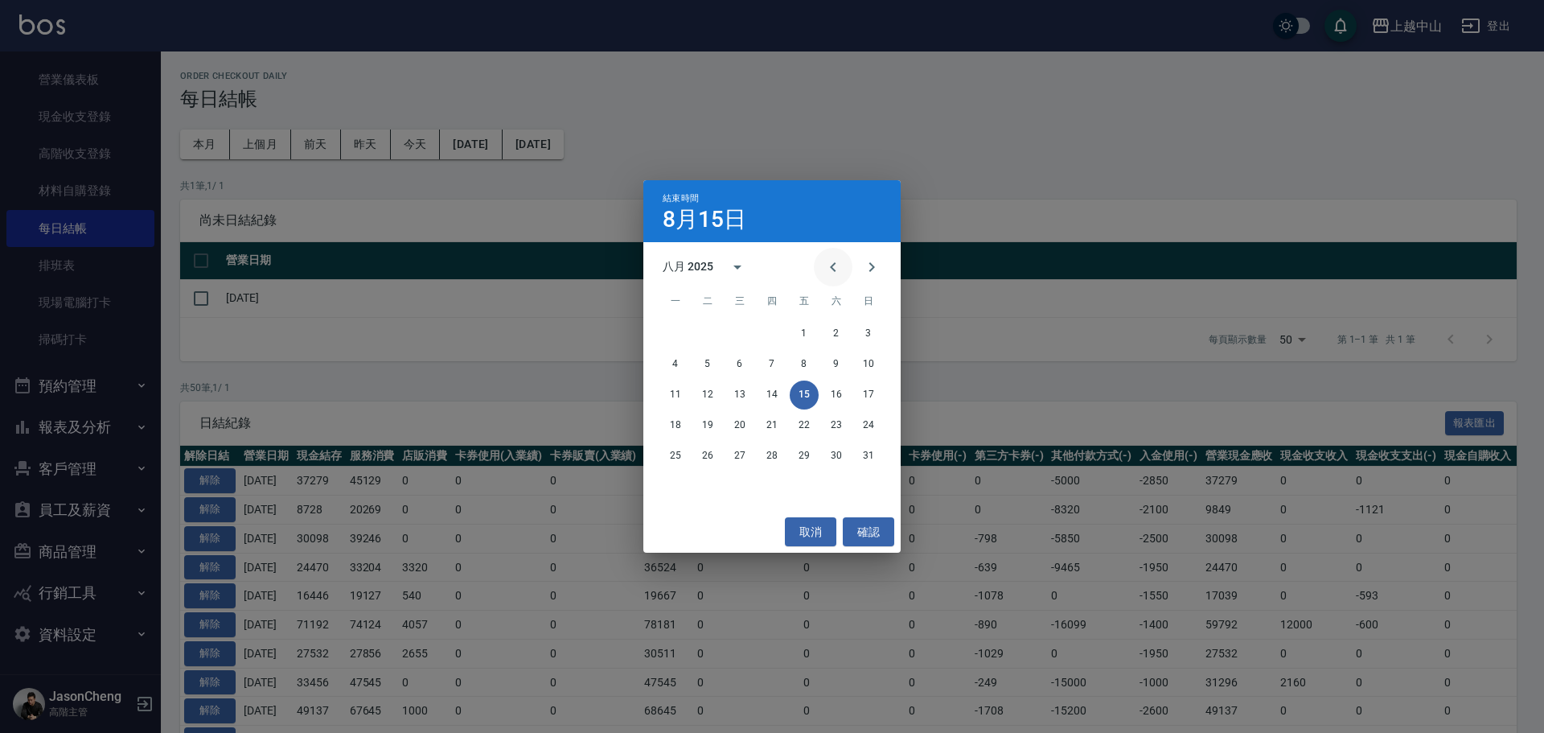
click at [826, 261] on icon "Previous month" at bounding box center [833, 266] width 19 height 19
click at [838, 269] on icon "Previous month" at bounding box center [833, 266] width 19 height 19
click at [681, 483] on button "30" at bounding box center [675, 486] width 29 height 29
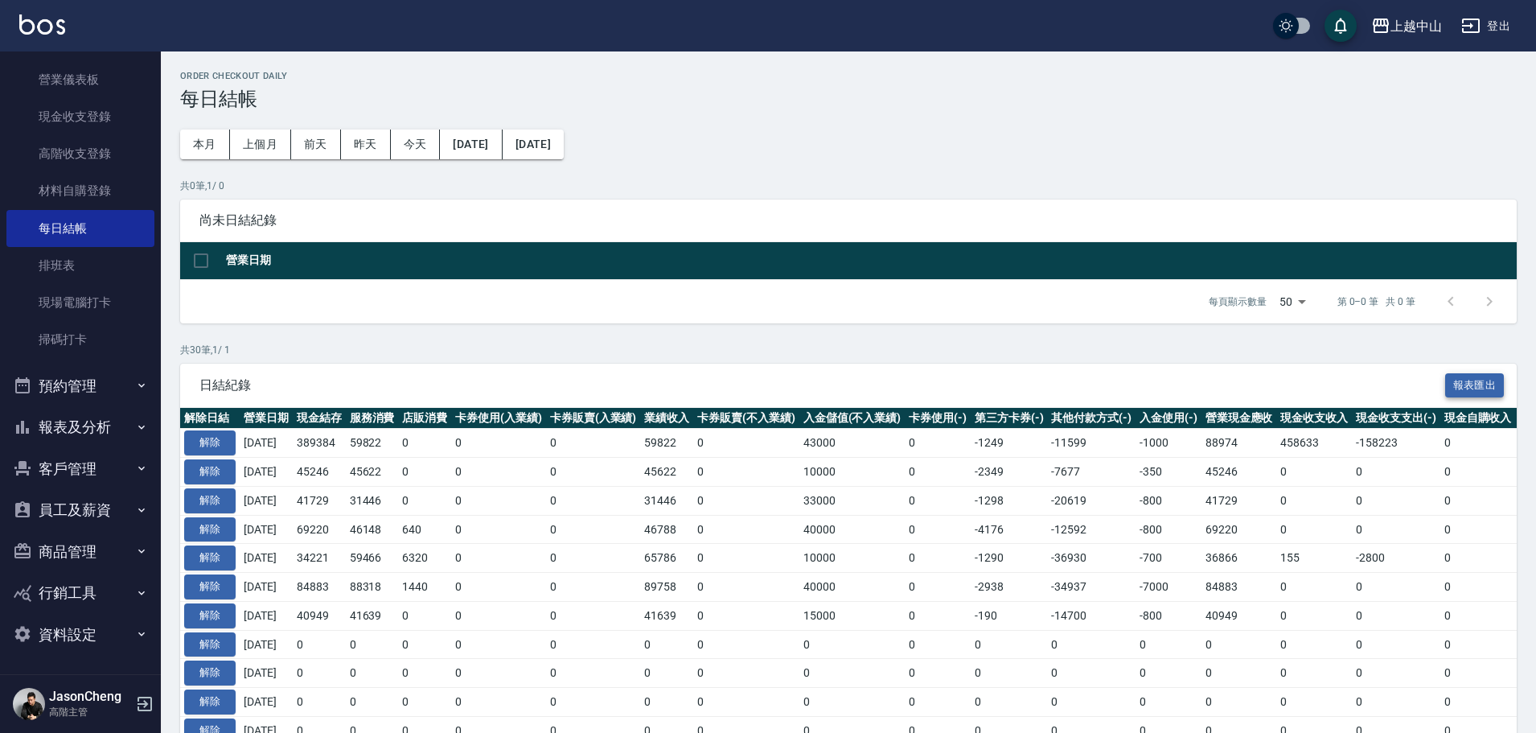
click at [1470, 385] on button "報表匯出" at bounding box center [1476, 385] width 60 height 25
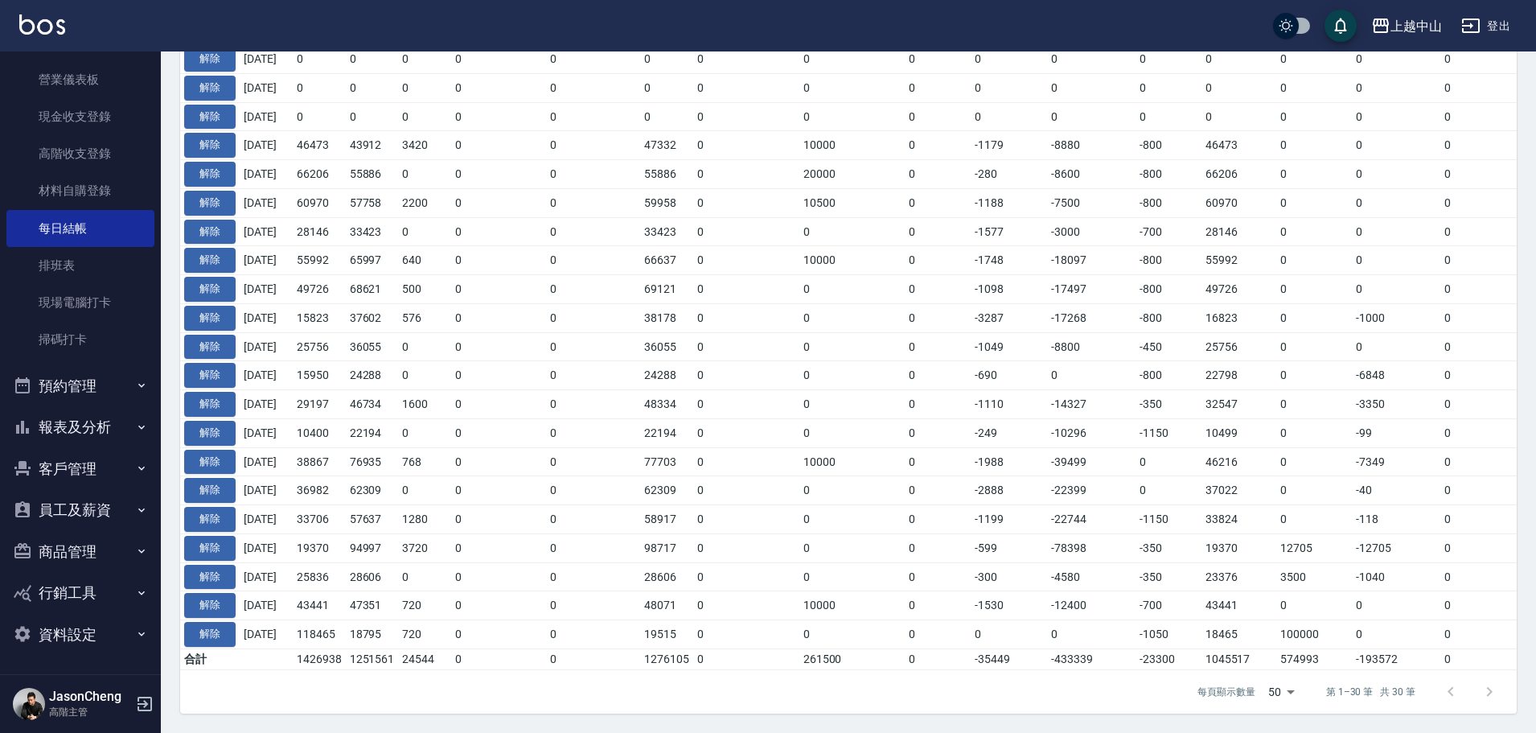
scroll to position [655, 0]
click at [84, 434] on button "報表及分析" at bounding box center [80, 427] width 148 height 42
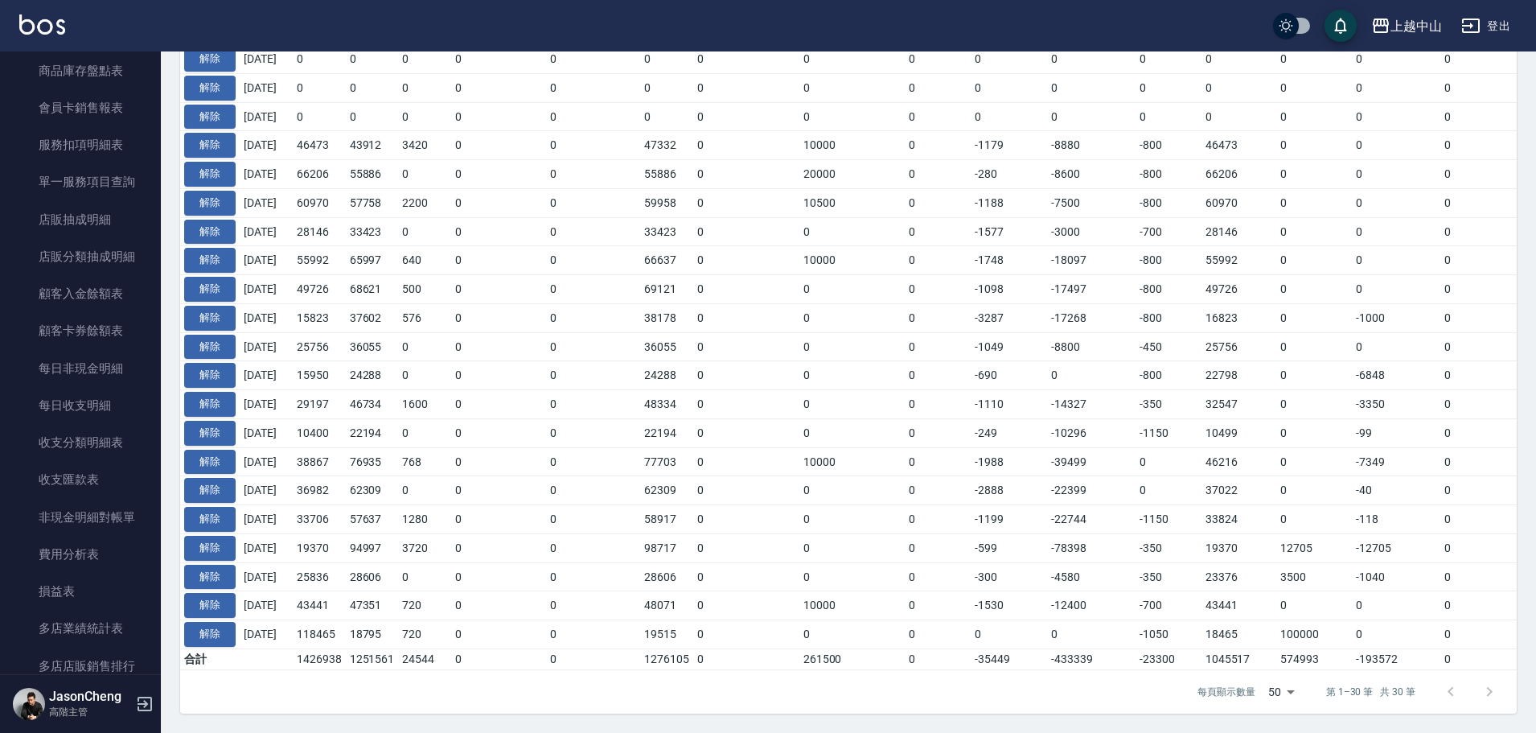
scroll to position [1807, 0]
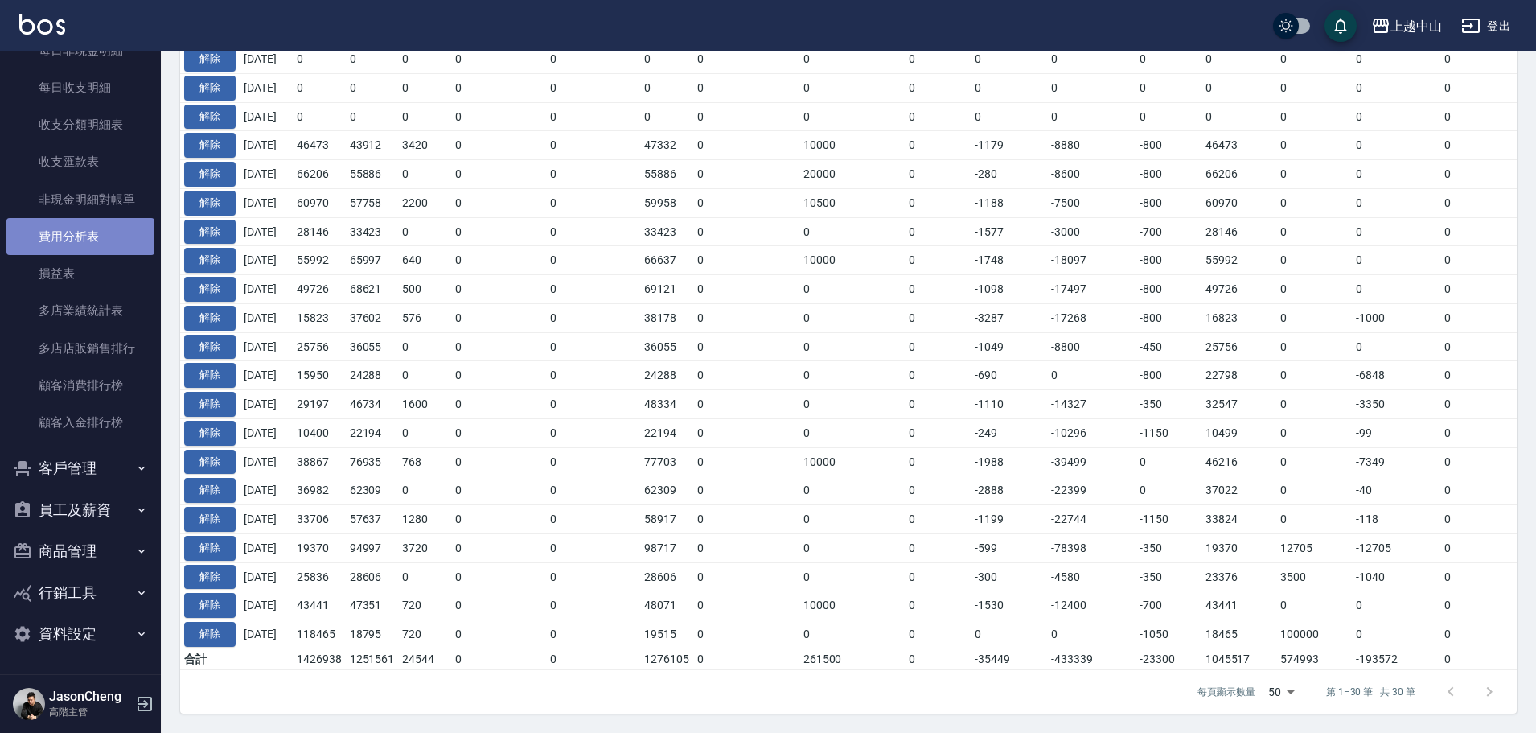
click at [83, 248] on link "費用分析表" at bounding box center [80, 236] width 148 height 37
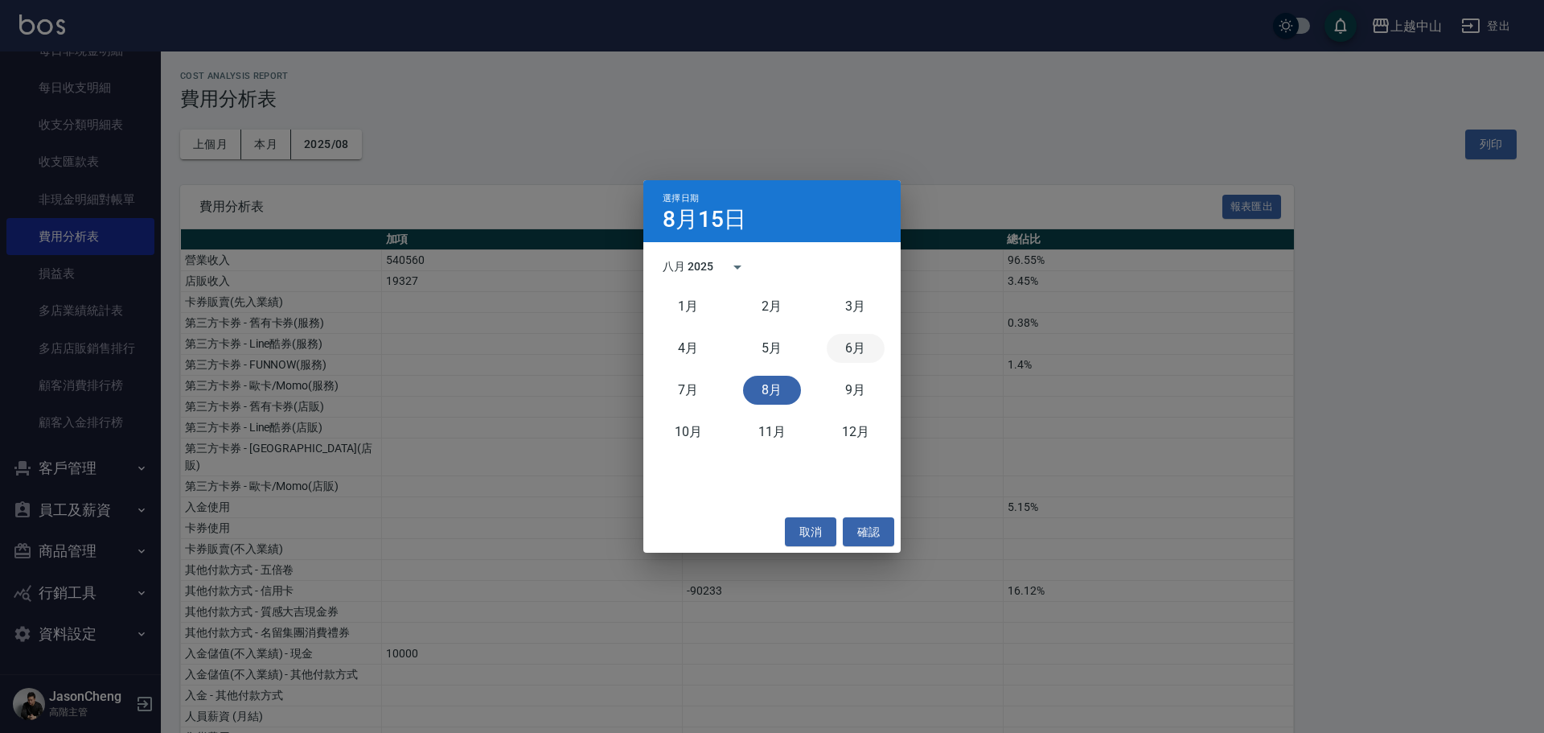
click at [852, 339] on button "6月" at bounding box center [856, 348] width 58 height 29
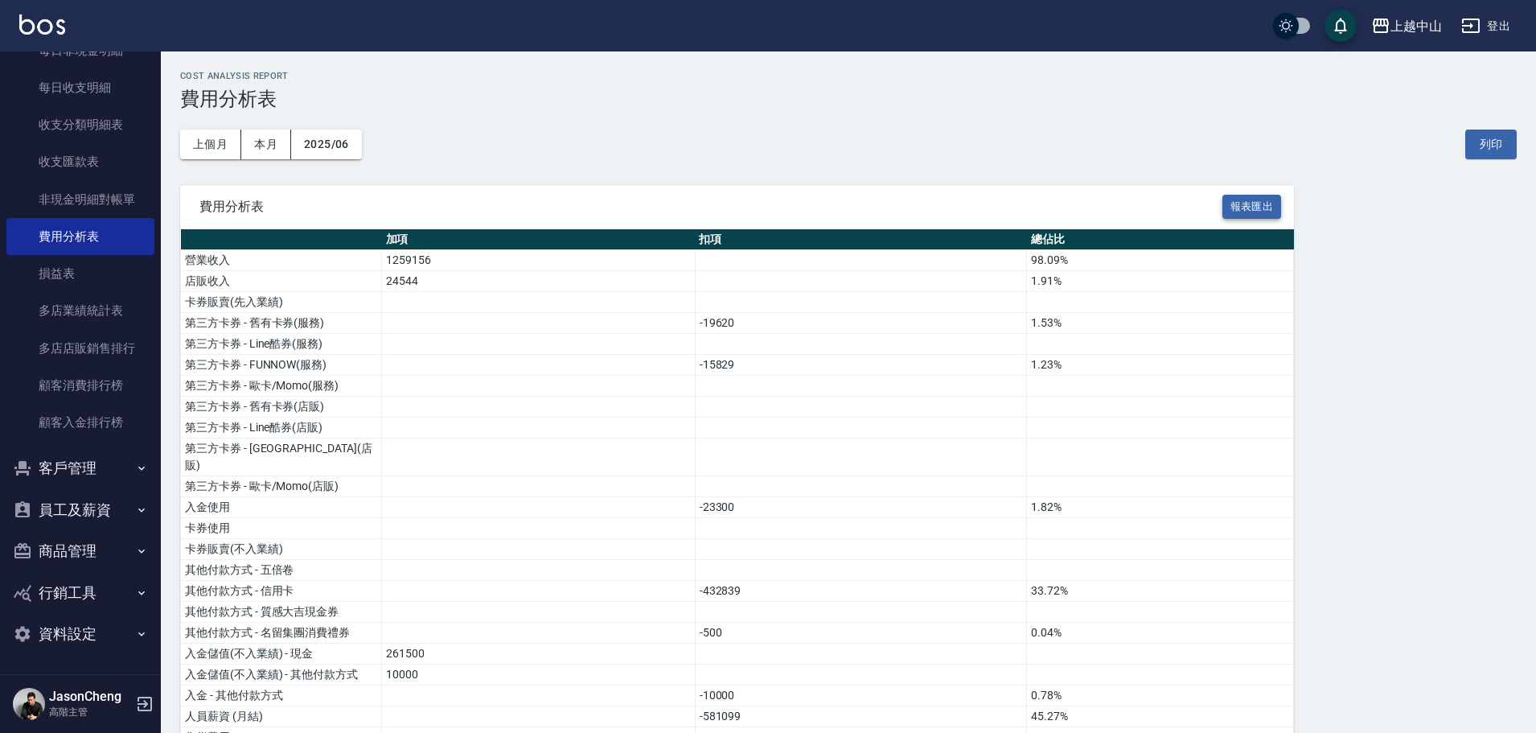
click at [1240, 204] on button "報表匯出" at bounding box center [1253, 207] width 60 height 25
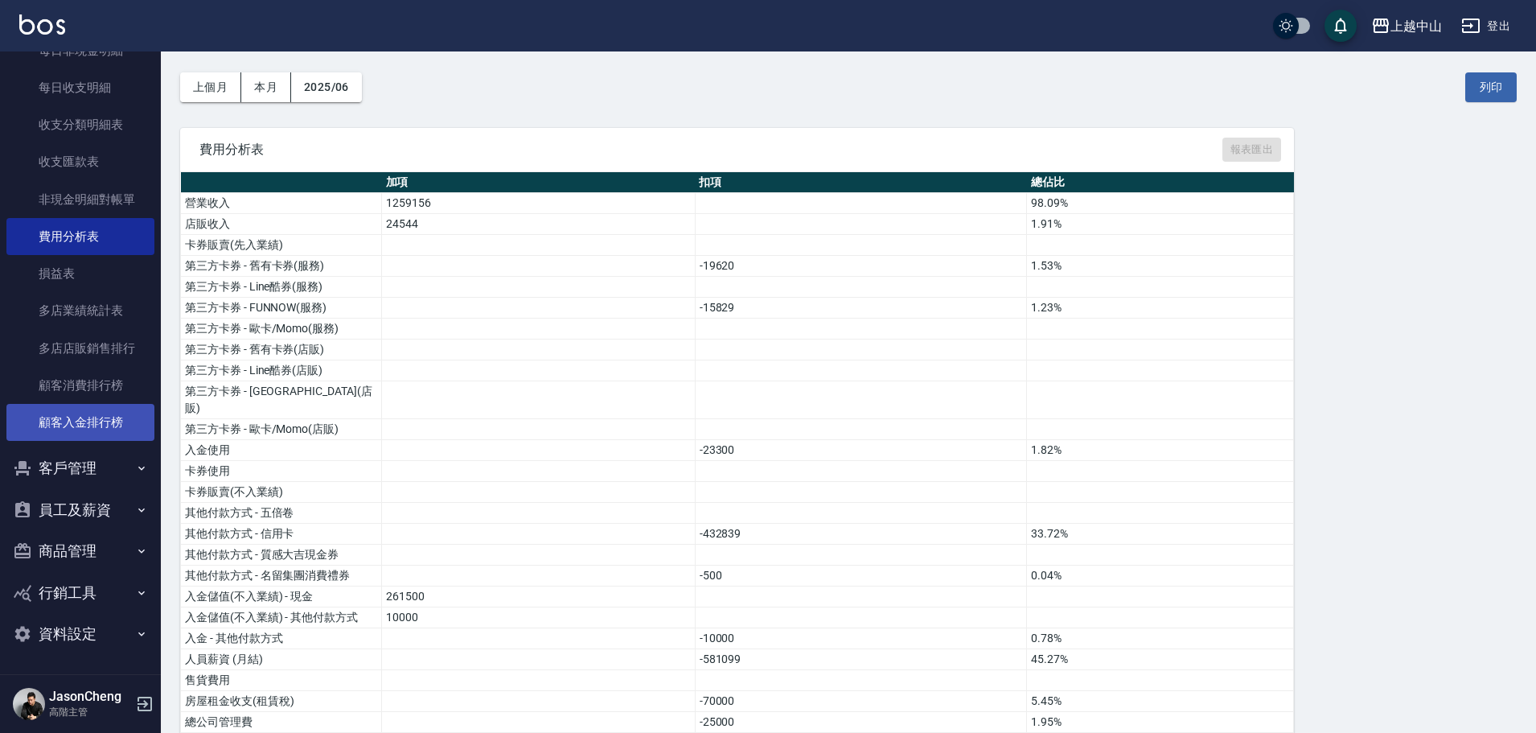
scroll to position [241, 0]
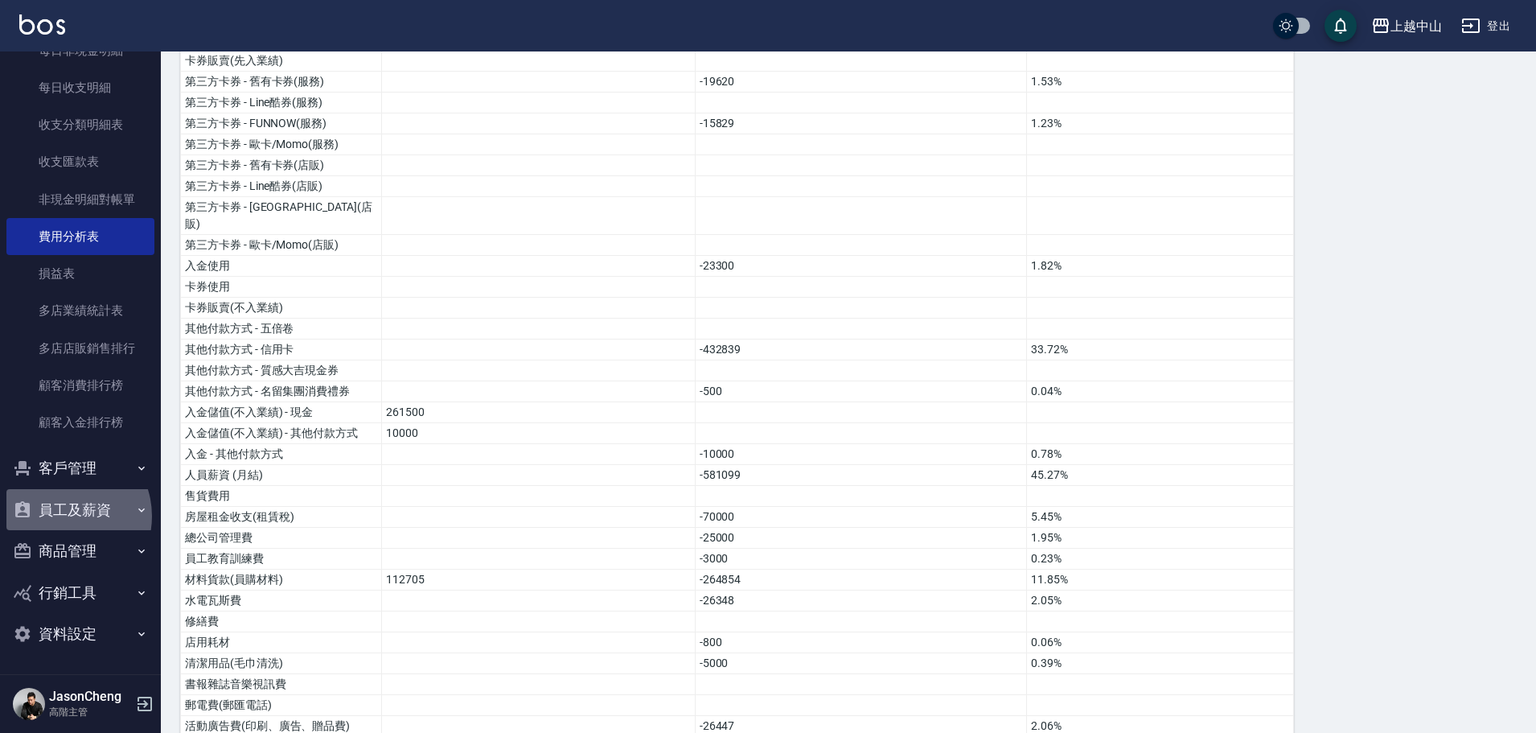
click at [61, 516] on button "員工及薪資" at bounding box center [80, 510] width 148 height 42
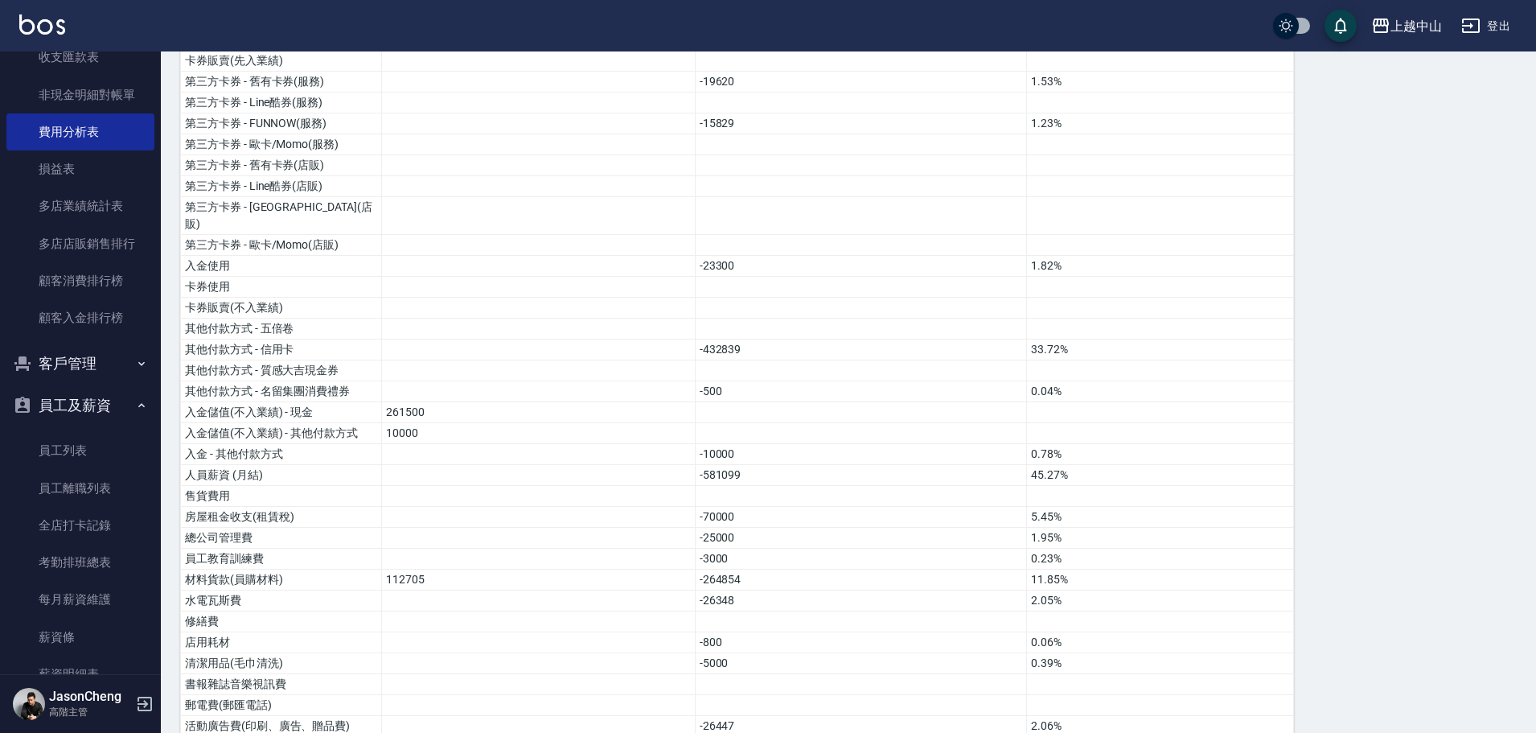
scroll to position [2117, 0]
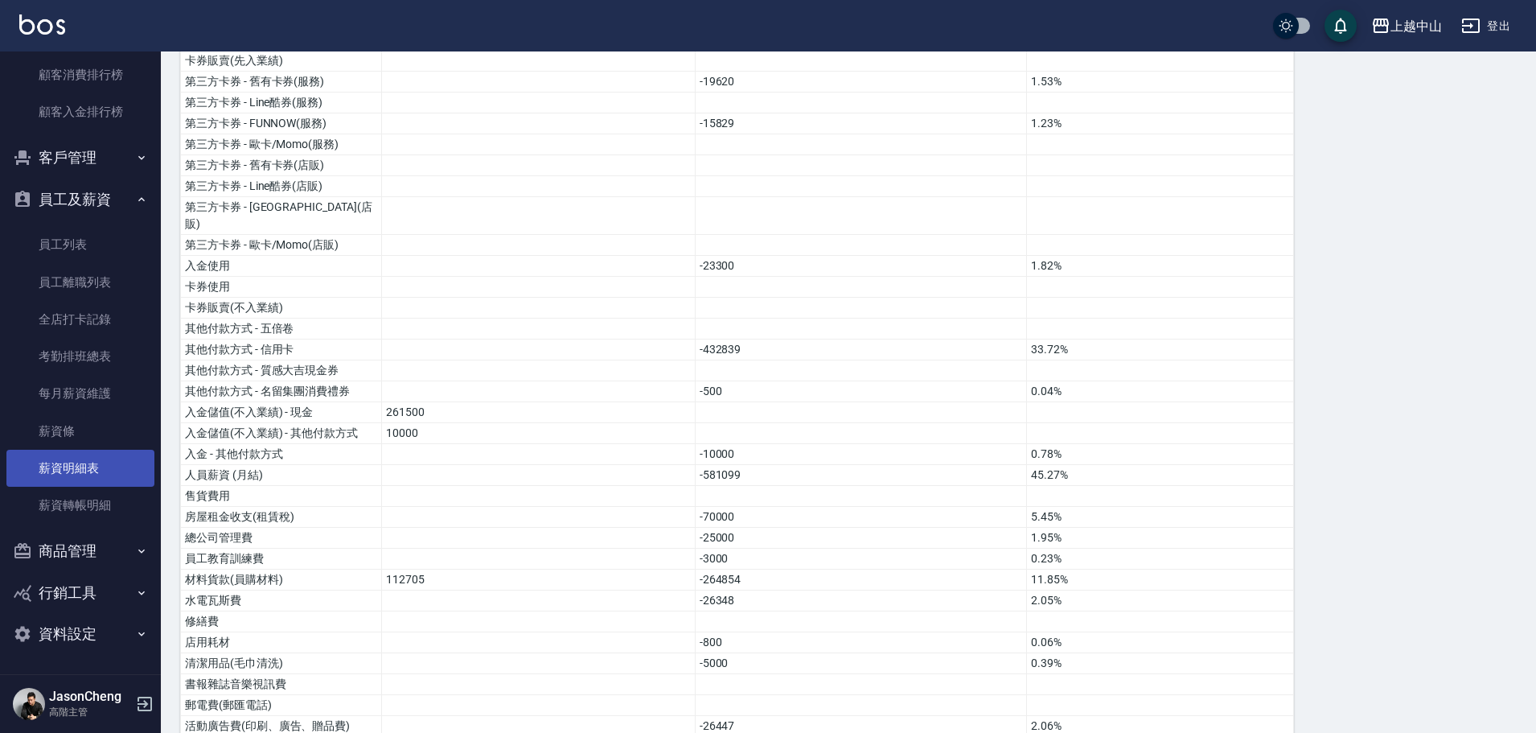
click at [72, 465] on link "薪資明細表" at bounding box center [80, 468] width 148 height 37
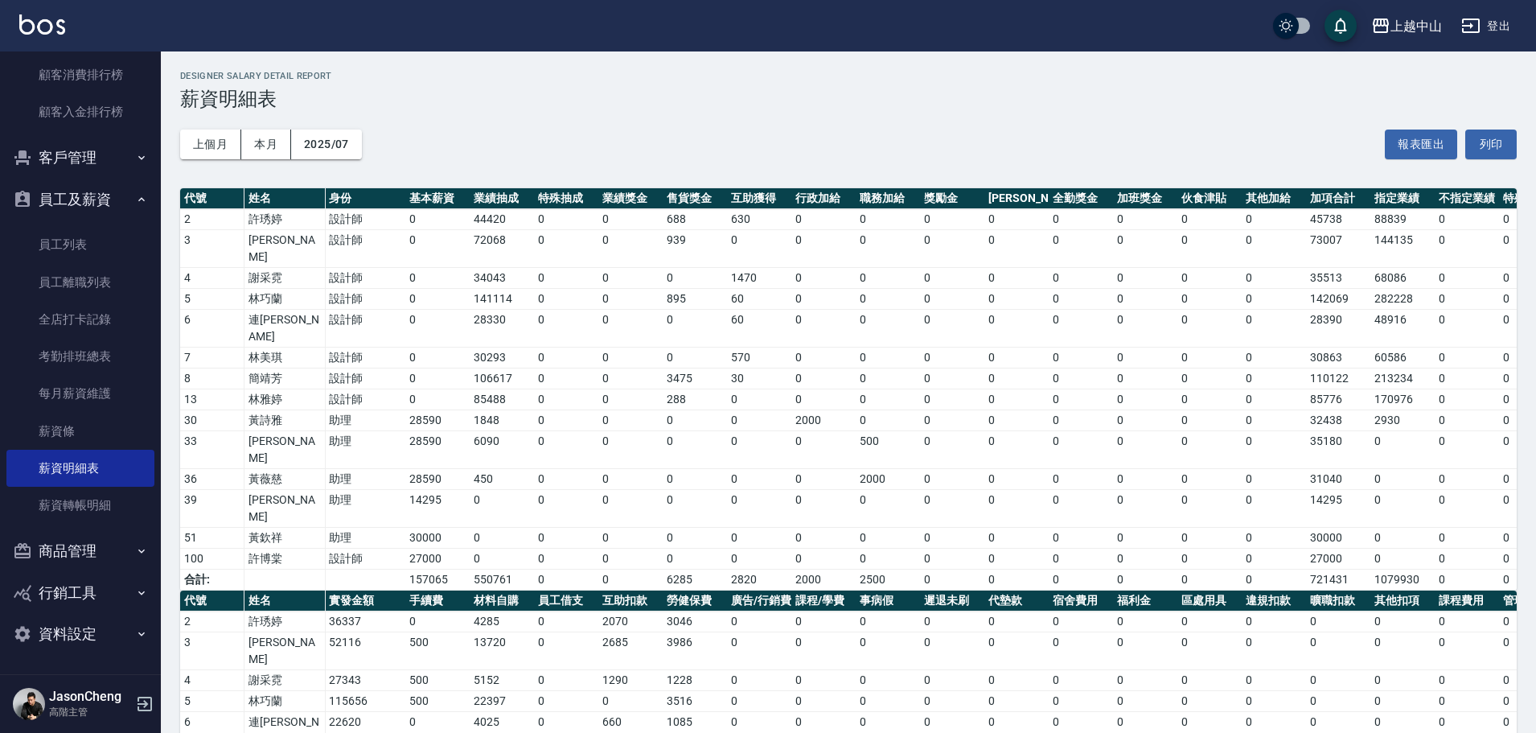
click at [322, 138] on button "2025/07" at bounding box center [326, 145] width 71 height 30
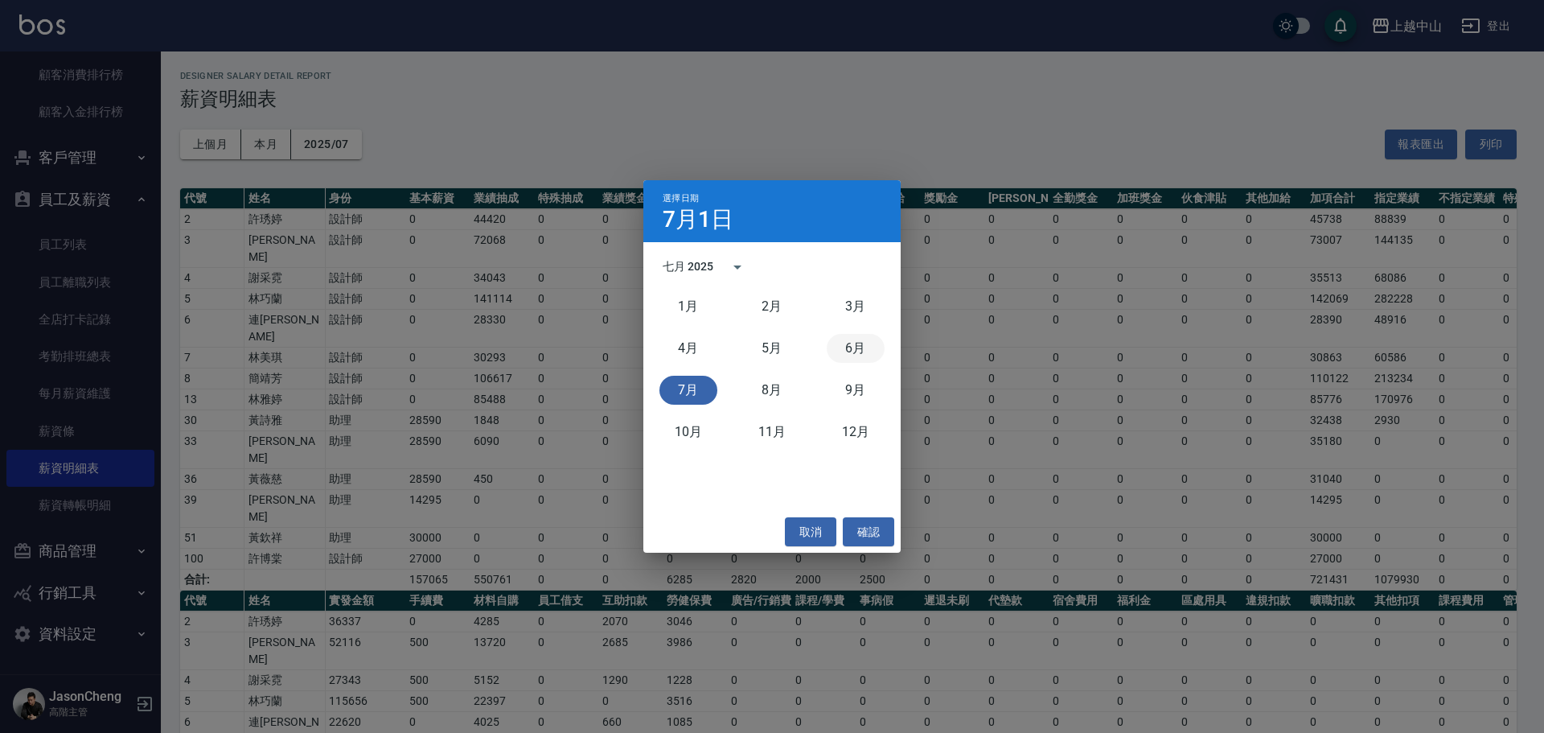
click at [847, 352] on button "6月" at bounding box center [856, 348] width 58 height 29
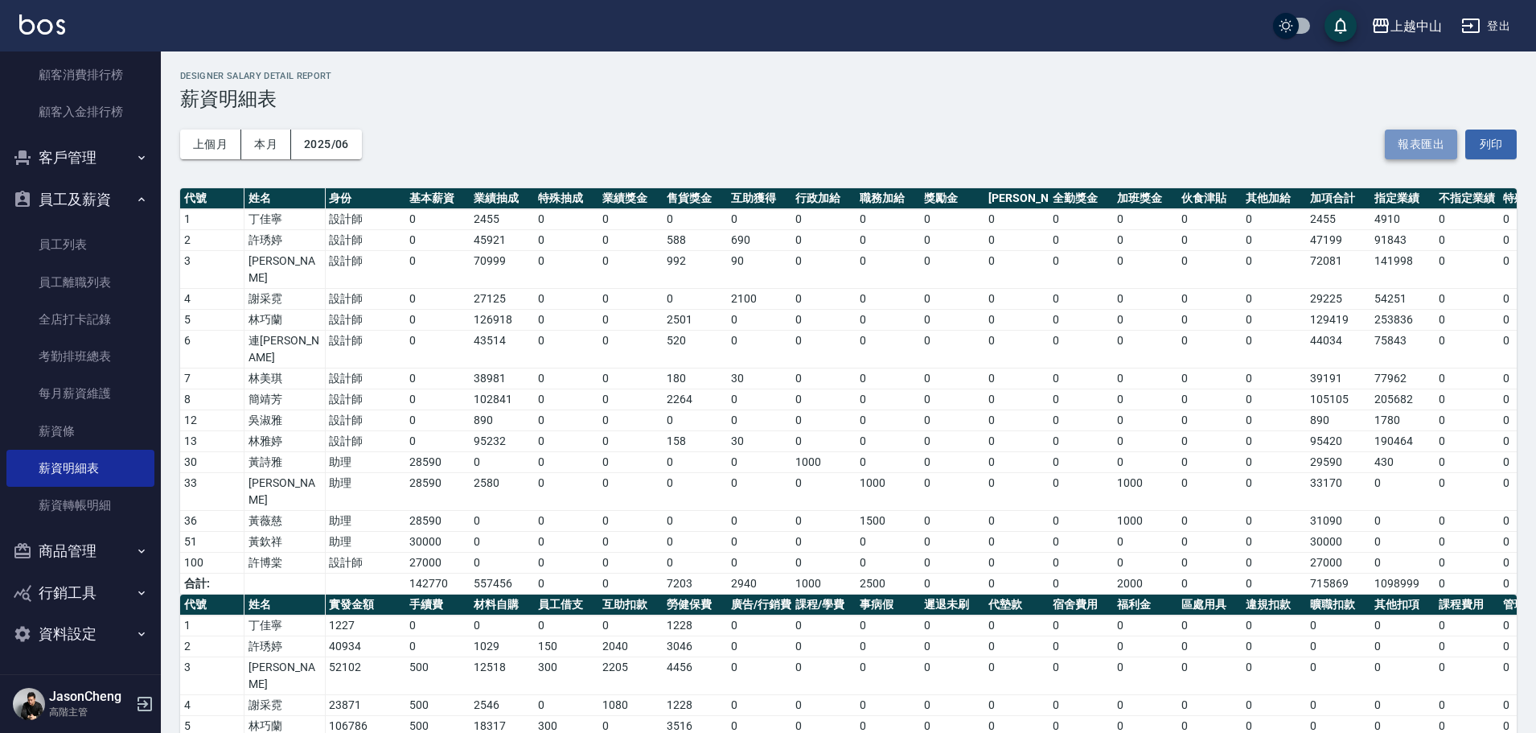
click at [1427, 145] on button "報表匯出" at bounding box center [1421, 145] width 72 height 30
